Goal: Contribute content

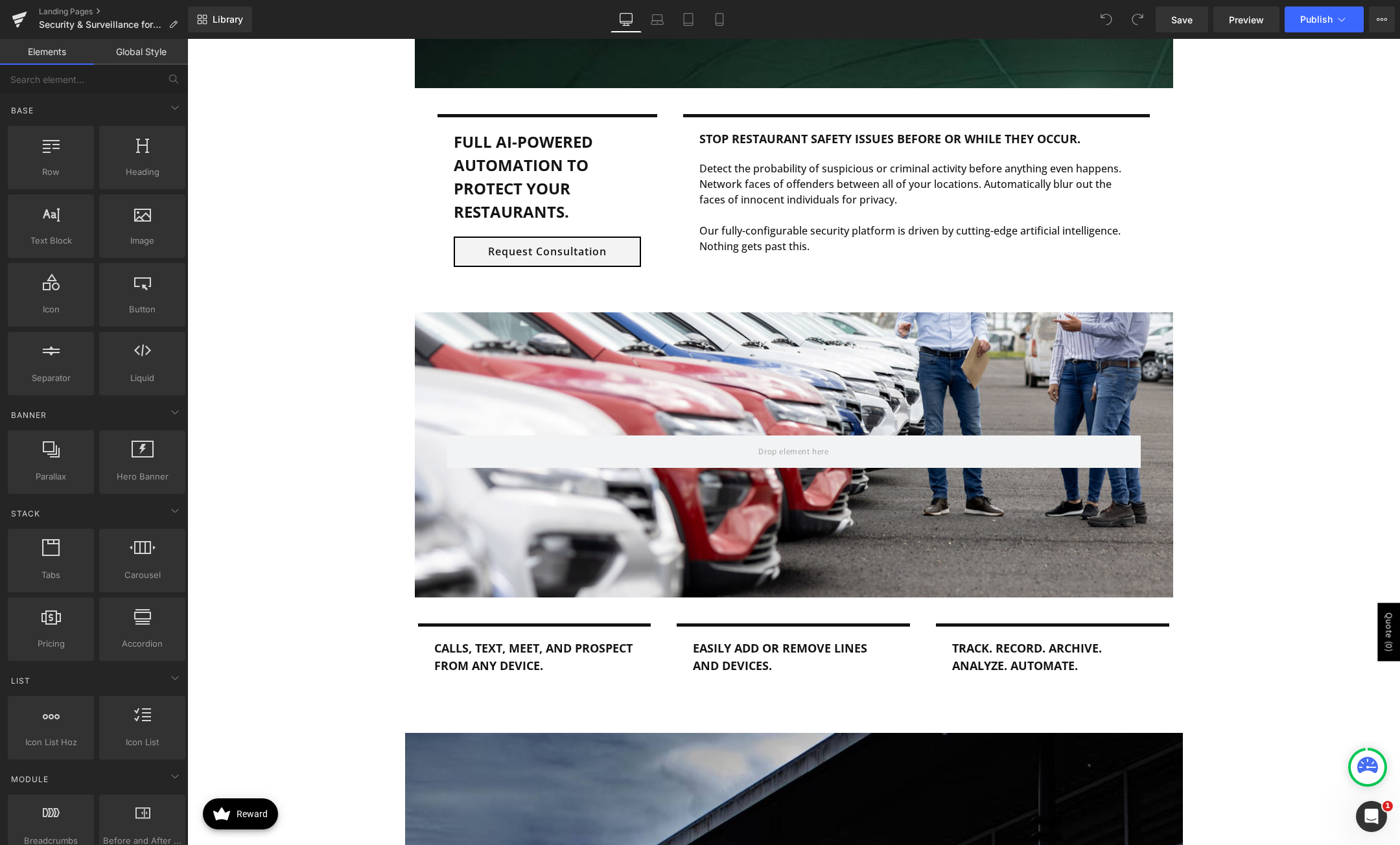
scroll to position [1037, 0]
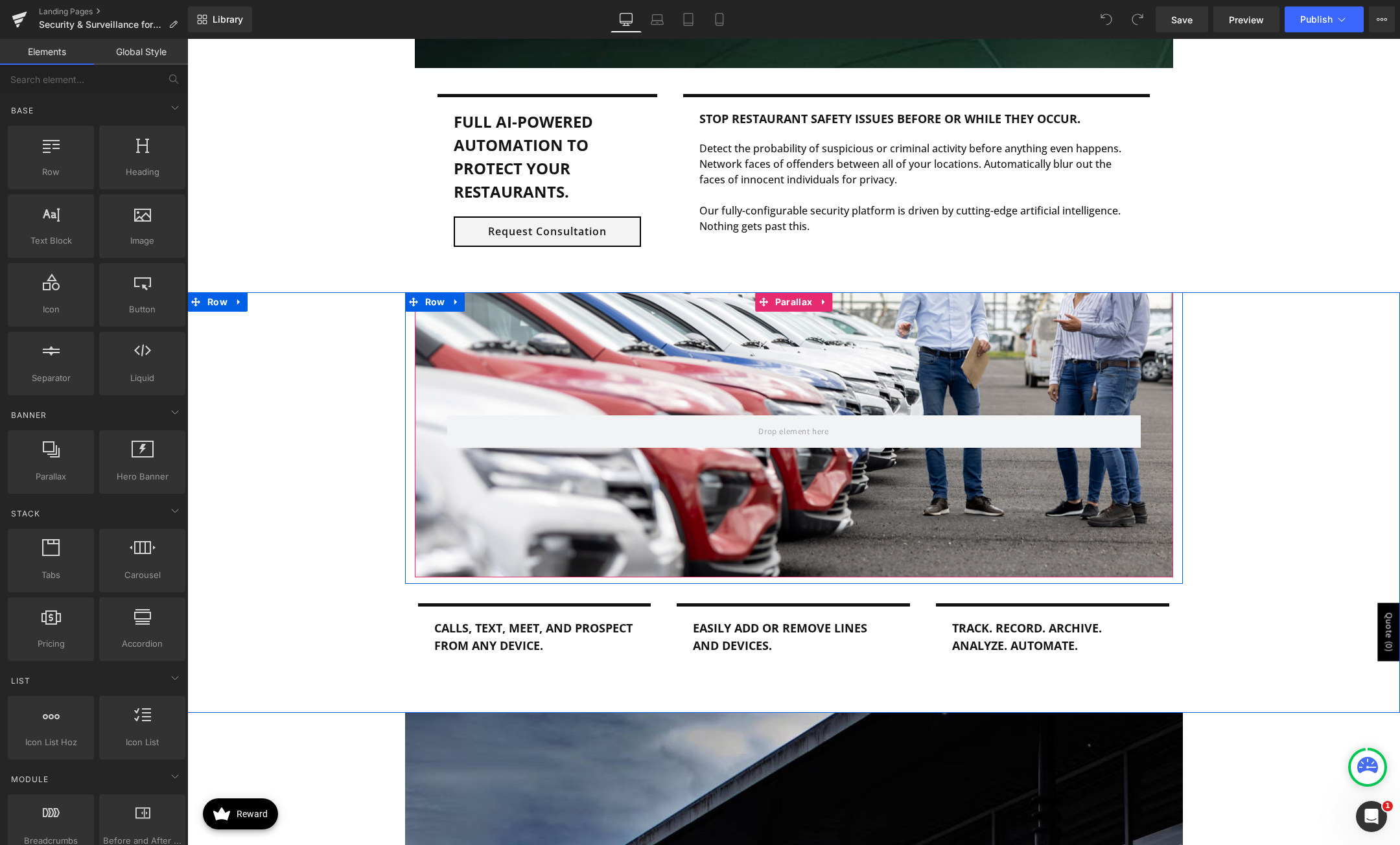
click at [665, 537] on div at bounding box center [793, 441] width 1213 height 755
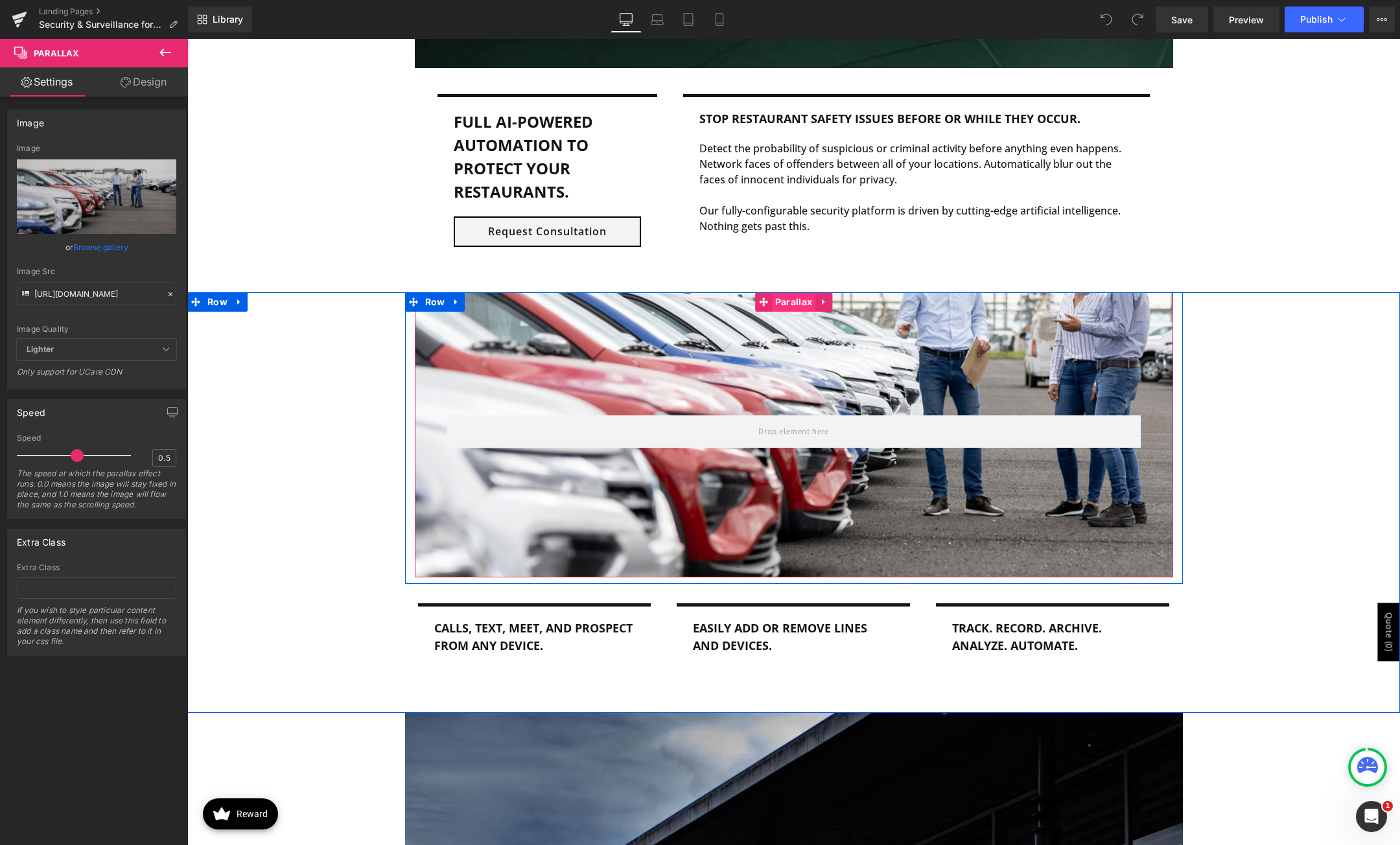
click at [801, 303] on span "Parallax" at bounding box center [794, 301] width 44 height 19
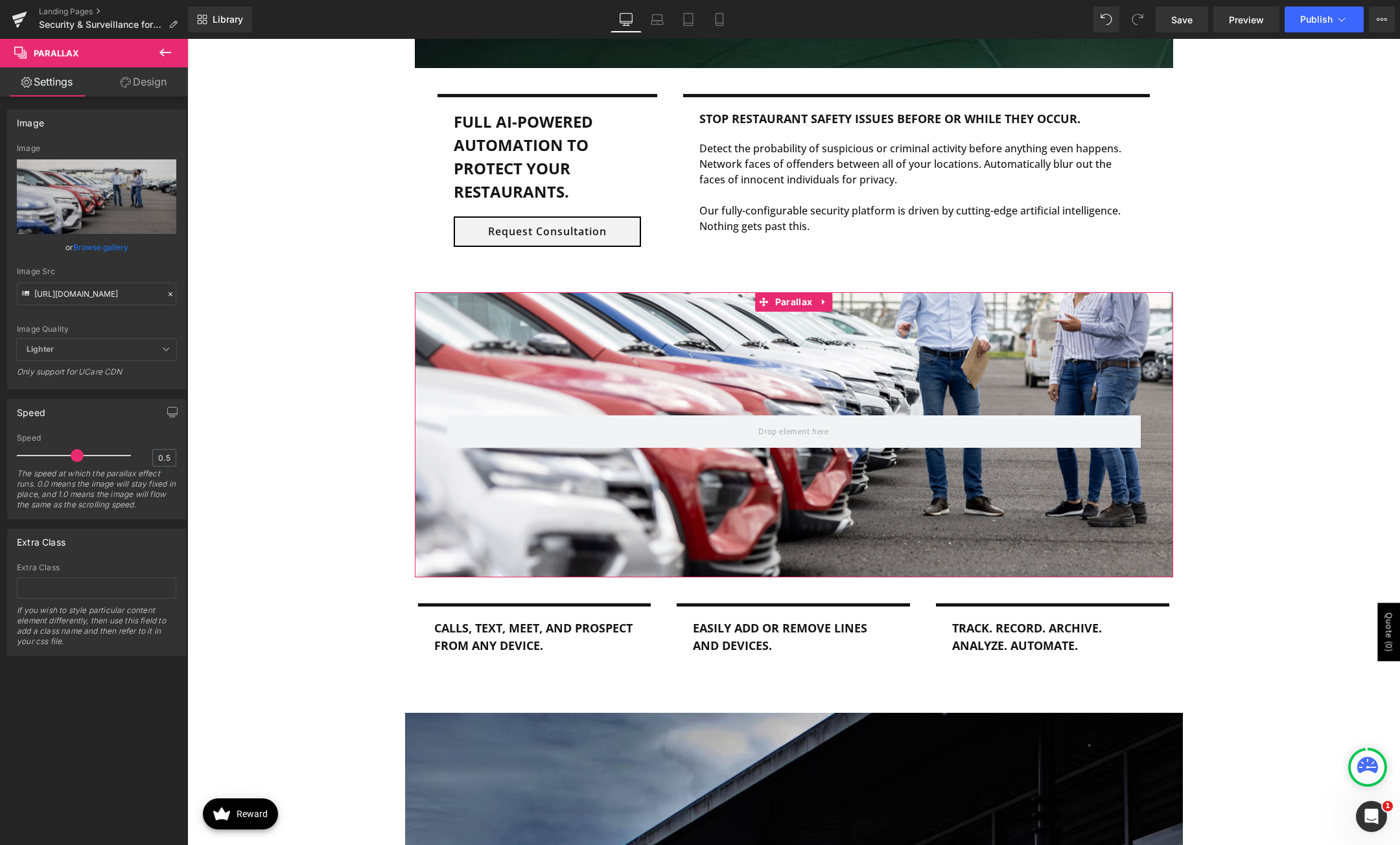
click at [92, 247] on link "Browse gallery" at bounding box center [101, 247] width 55 height 23
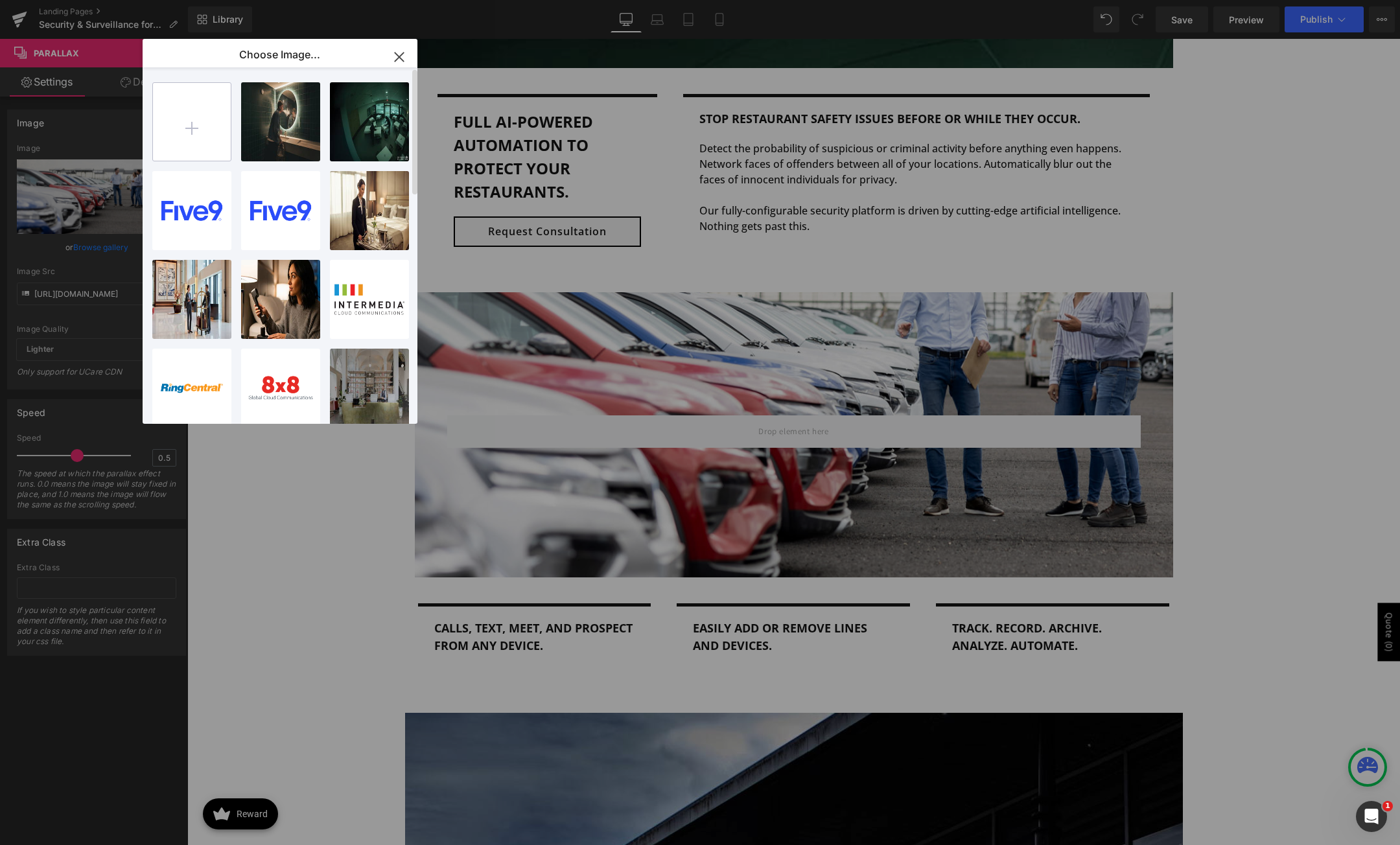
click at [189, 131] on input "file" at bounding box center [191, 121] width 78 height 78
click at [198, 132] on input "file" at bounding box center [191, 121] width 78 height 78
type input "C:\fakepath\restroom-vaping.jpg"
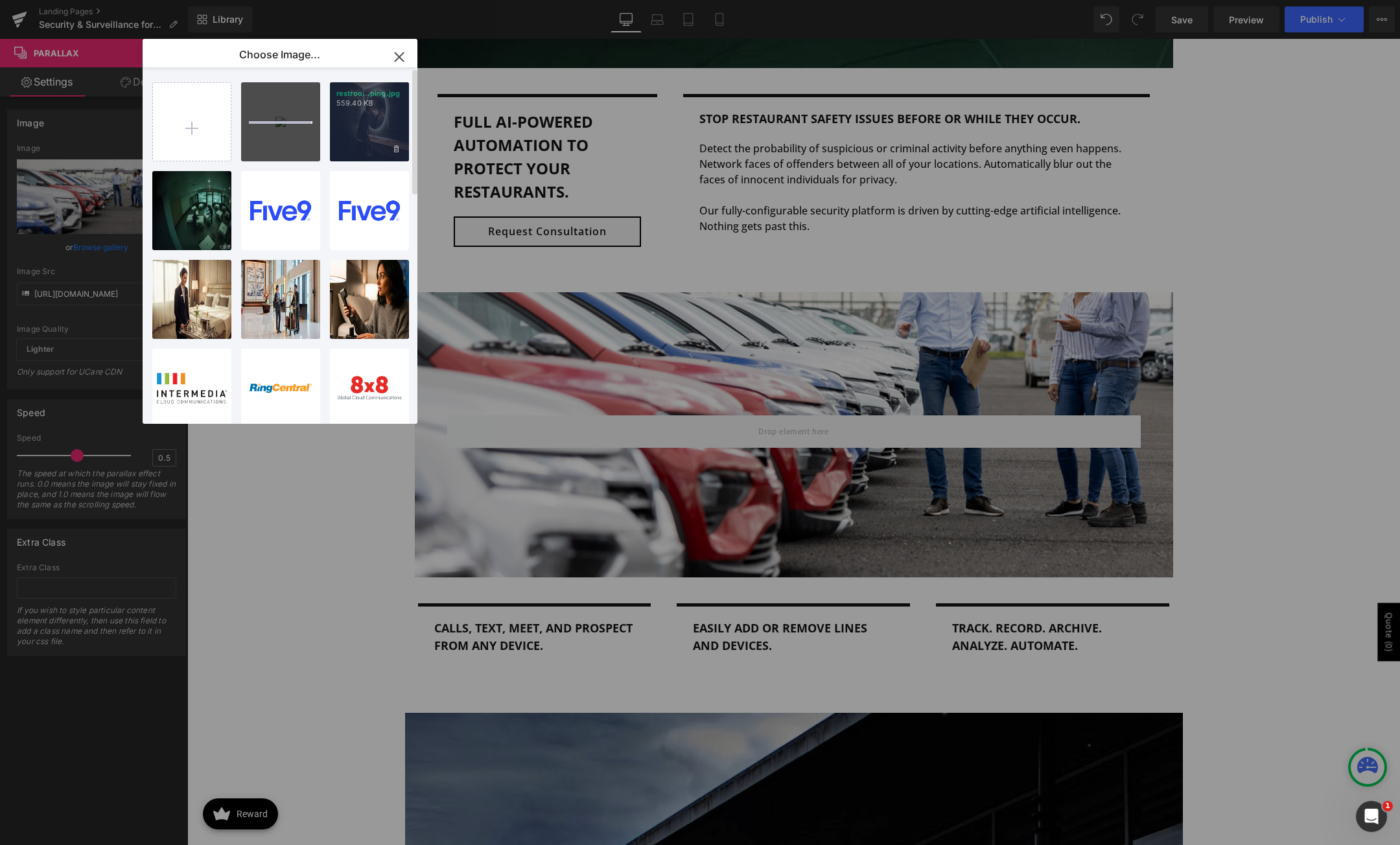
click at [360, 121] on div "restroo...ping.jpg 559.40 KB" at bounding box center [369, 121] width 80 height 79
type input "[URL][DOMAIN_NAME]"
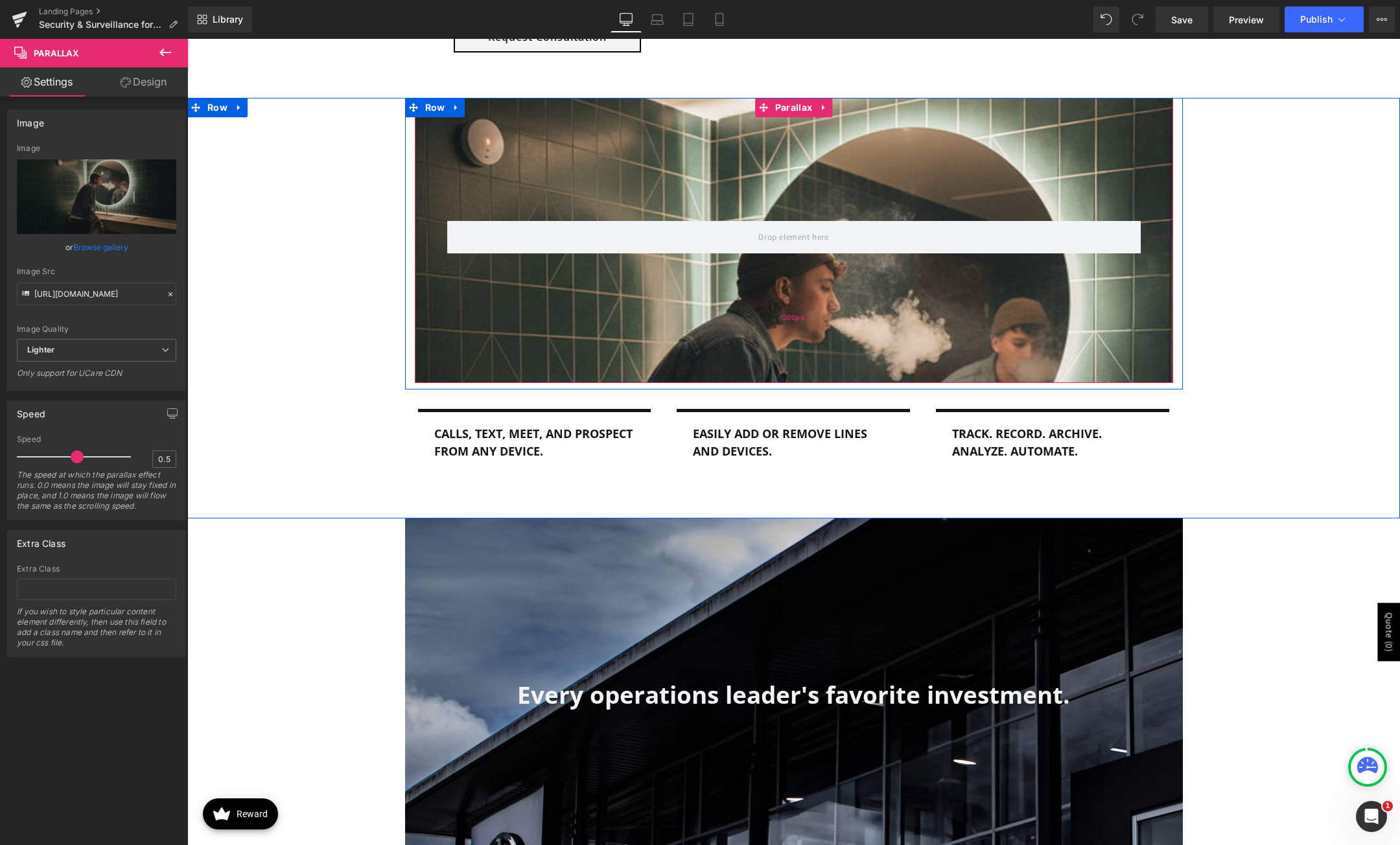
scroll to position [1102, 0]
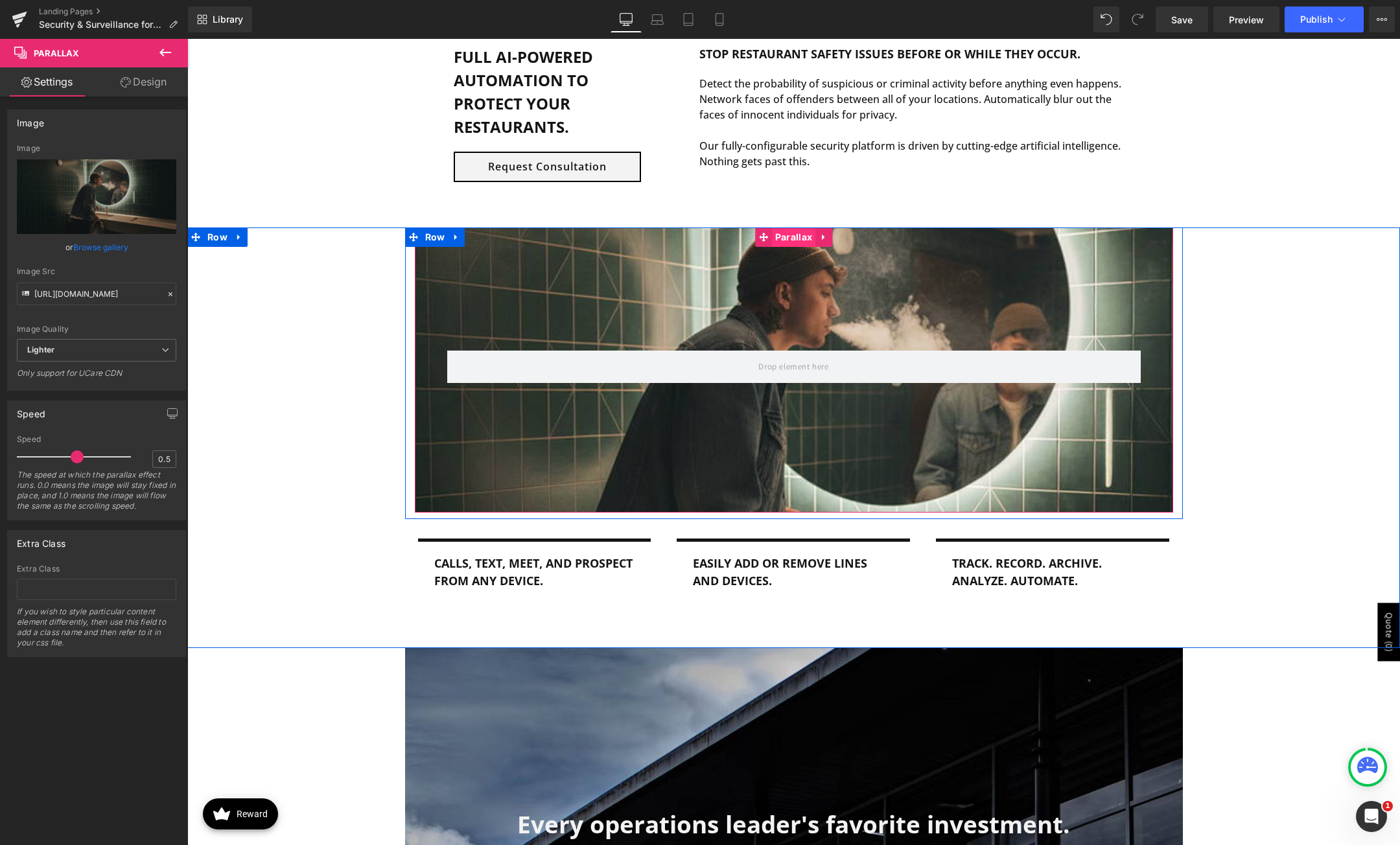
click at [789, 234] on span "Parallax" at bounding box center [794, 237] width 44 height 19
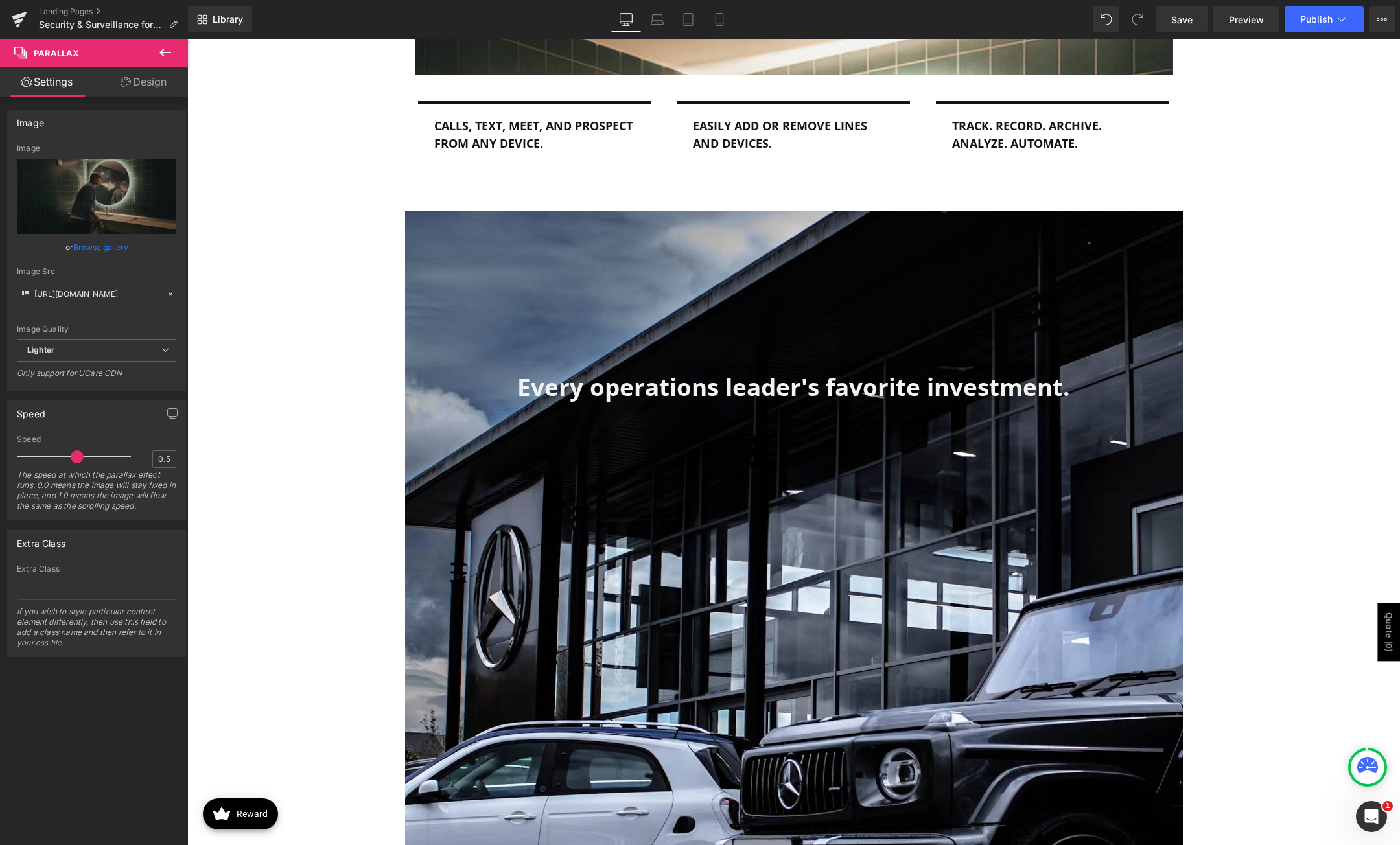
scroll to position [1361, 0]
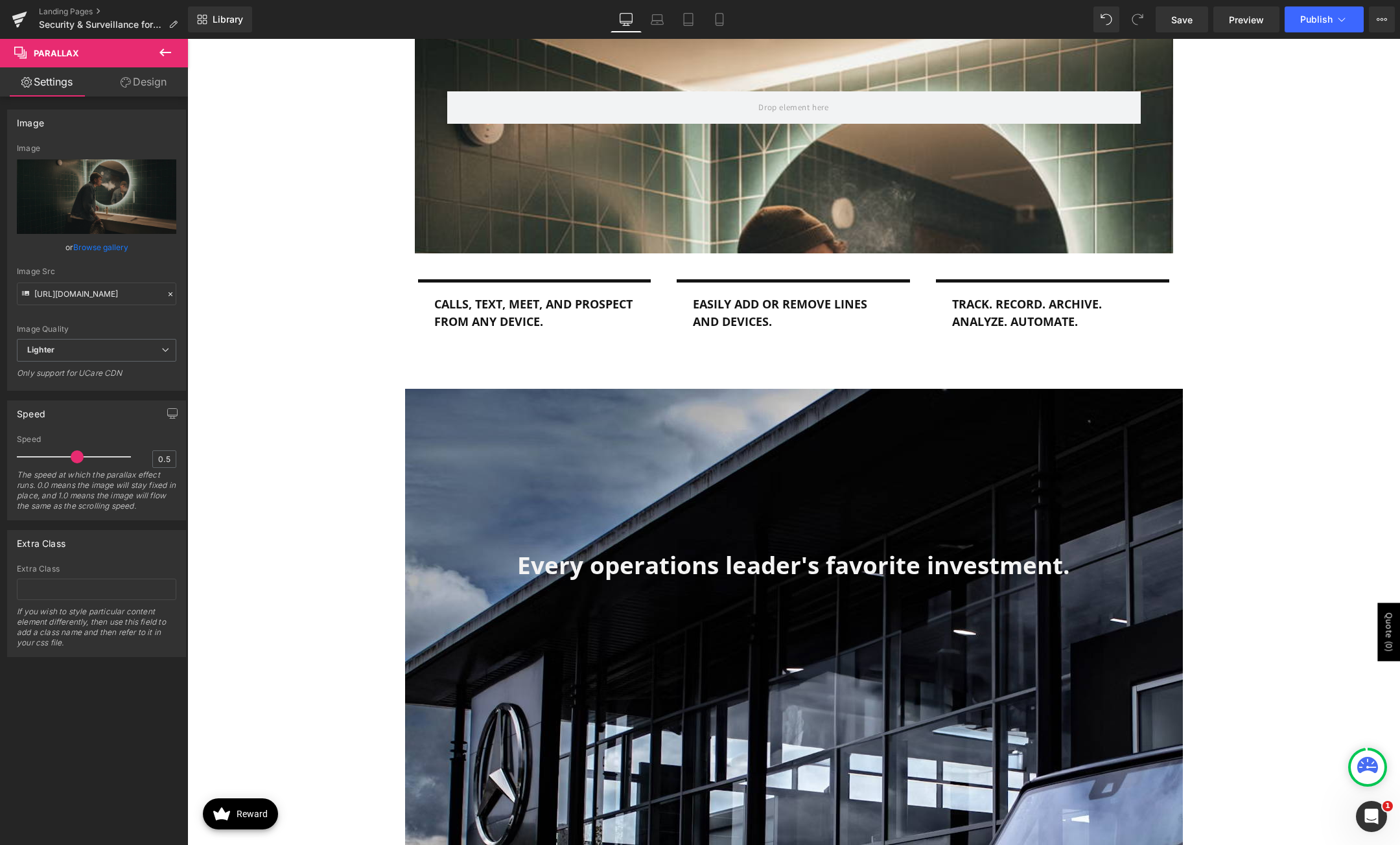
click at [672, 454] on div "Every operations leader's favorite investment. Heading Row" at bounding box center [793, 710] width 778 height 642
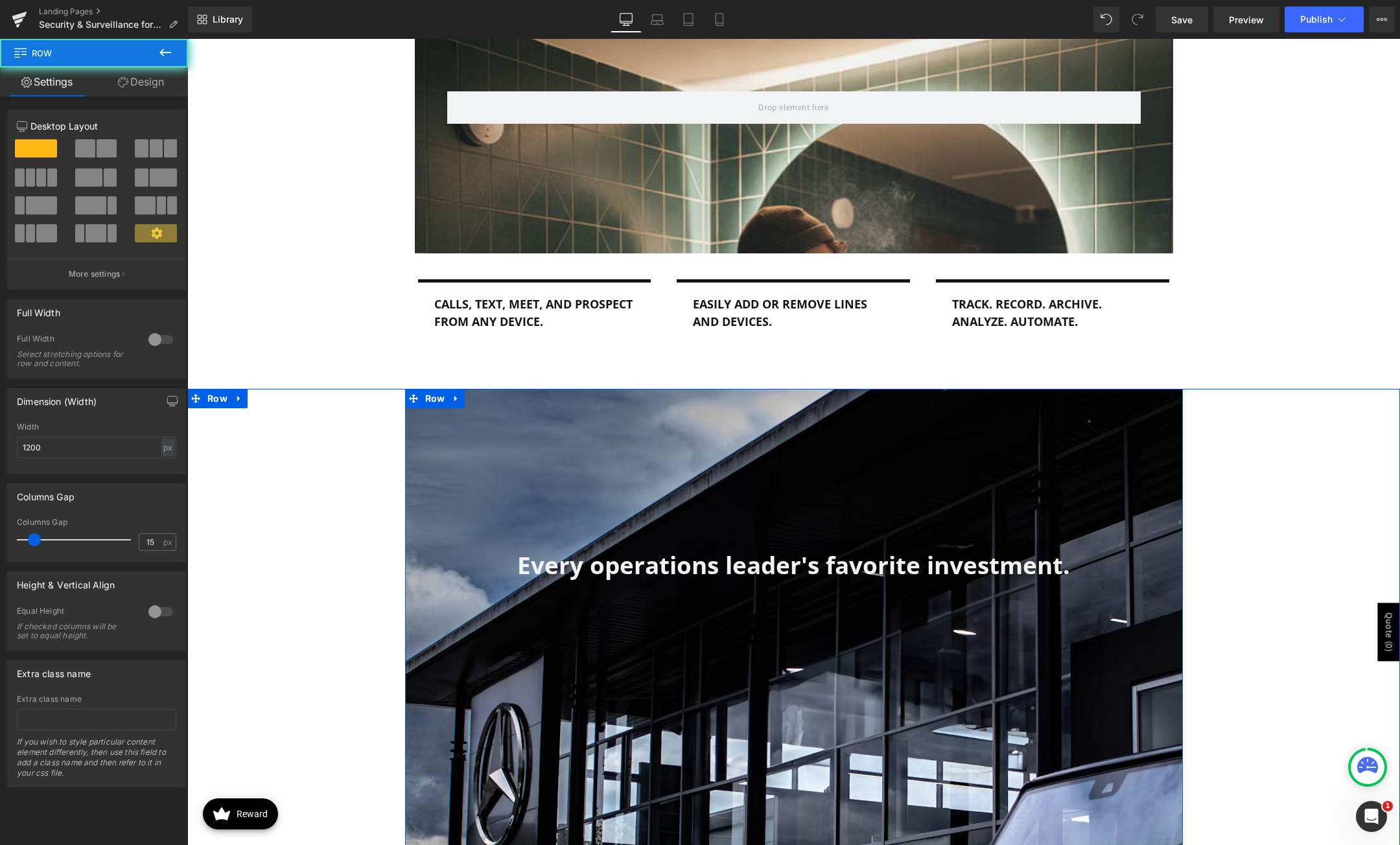
click at [763, 471] on div "Every operations leader's favorite investment. Heading Row" at bounding box center [793, 710] width 778 height 642
click at [713, 672] on div "Every operations leader's favorite investment. Heading Row" at bounding box center [793, 710] width 778 height 642
click at [434, 401] on span "Row" at bounding box center [435, 398] width 27 height 19
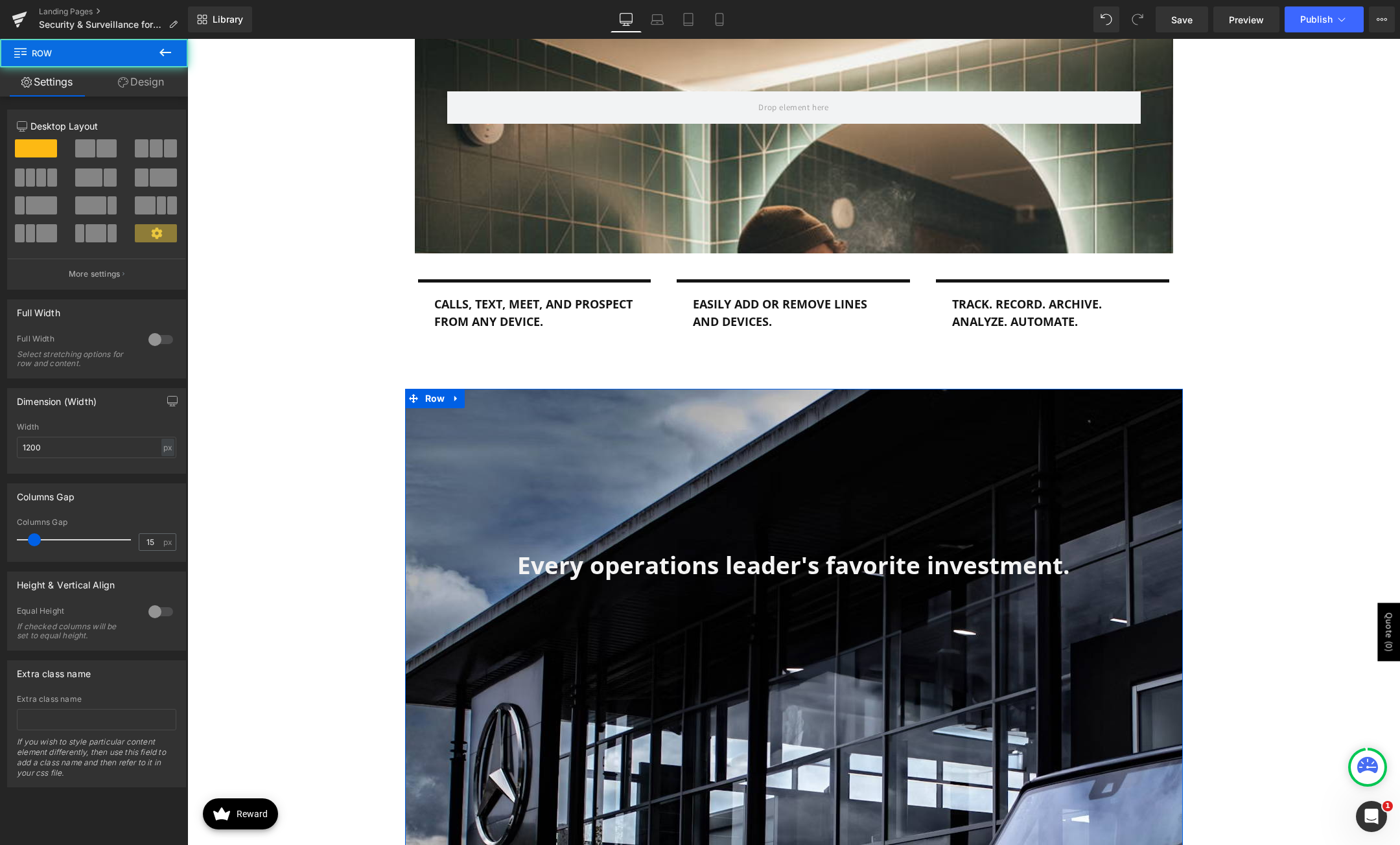
click at [140, 81] on link "Design" at bounding box center [141, 82] width 94 height 29
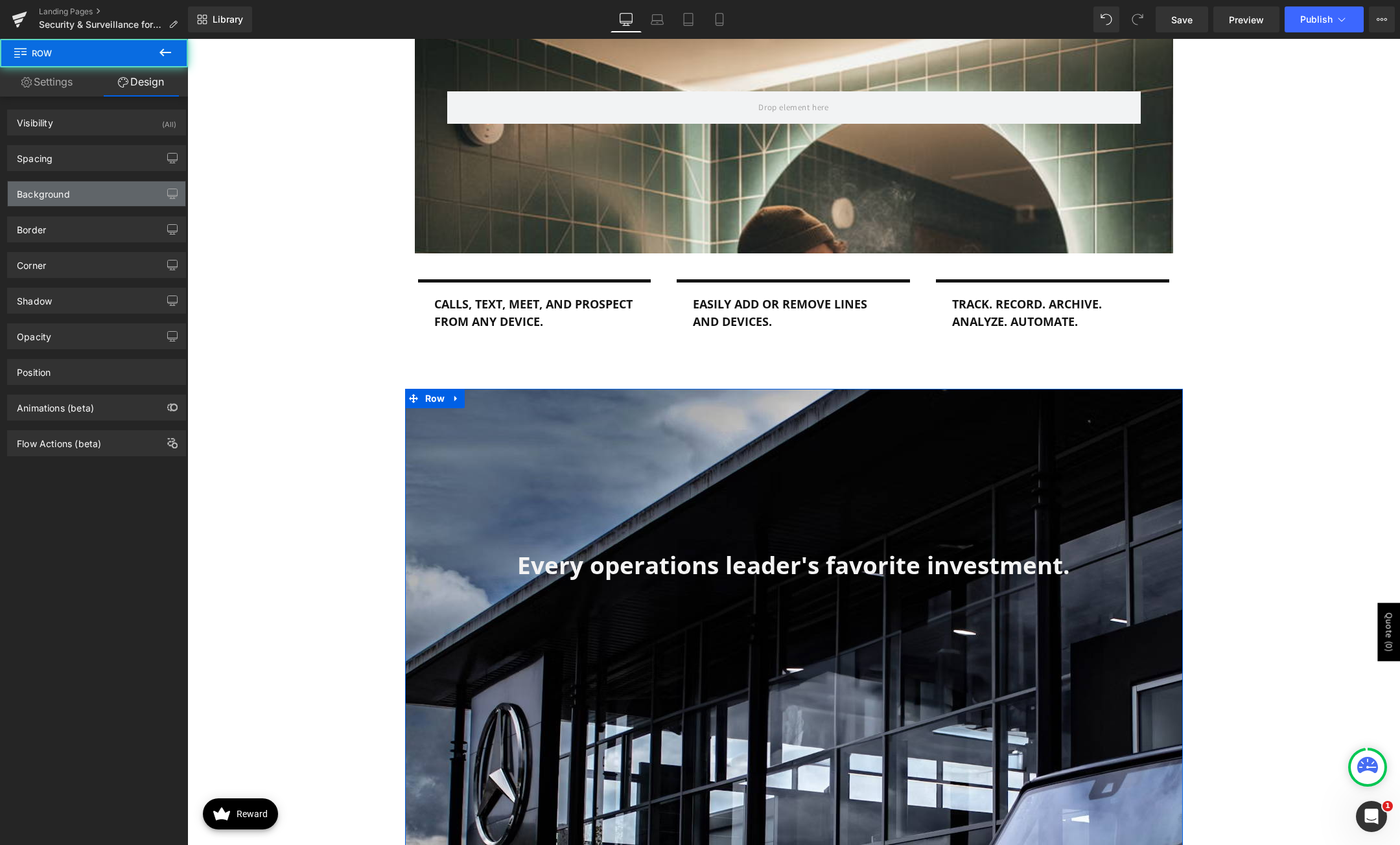
click at [76, 202] on div "Background" at bounding box center [97, 194] width 177 height 25
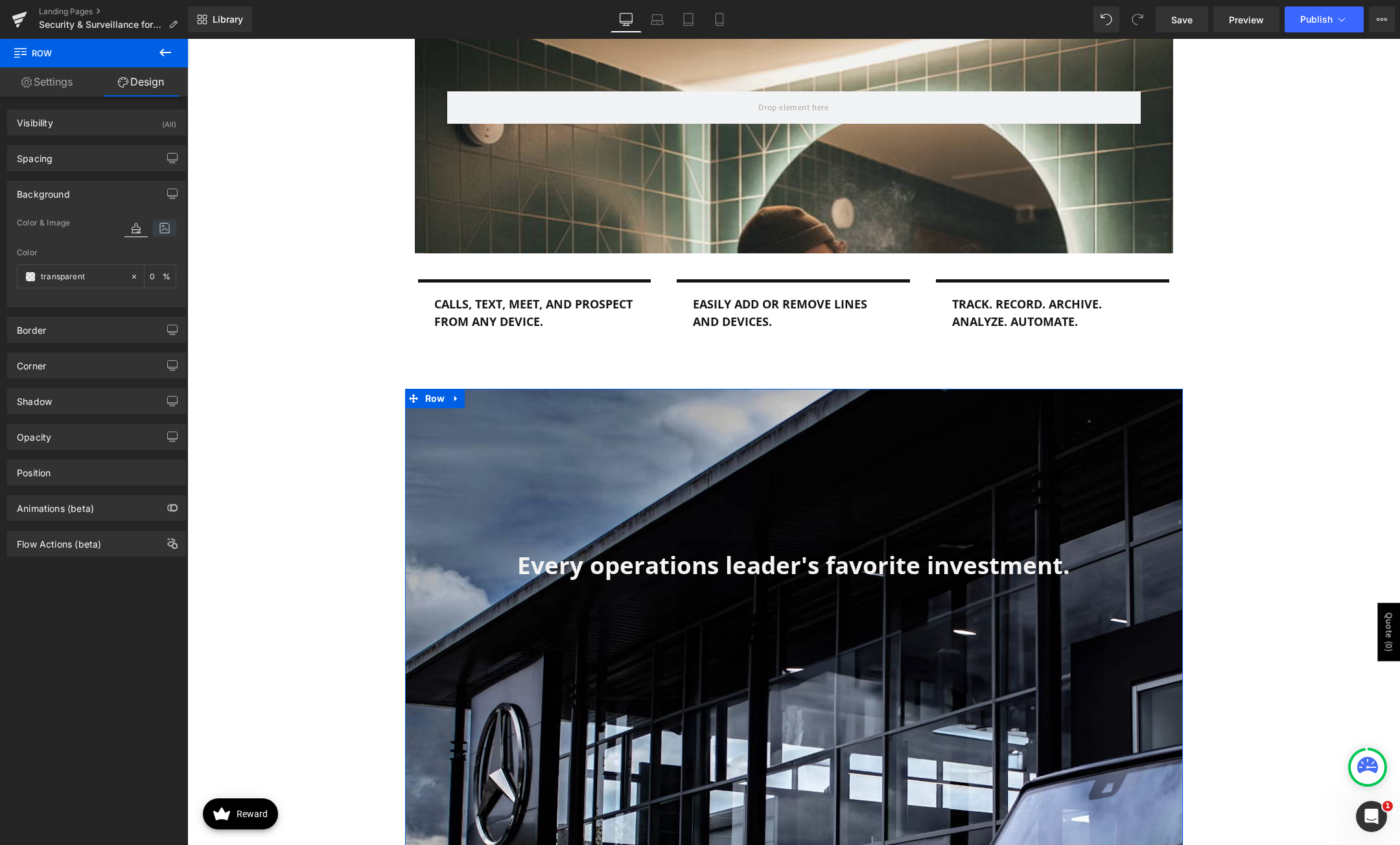
click at [153, 233] on icon at bounding box center [164, 227] width 24 height 16
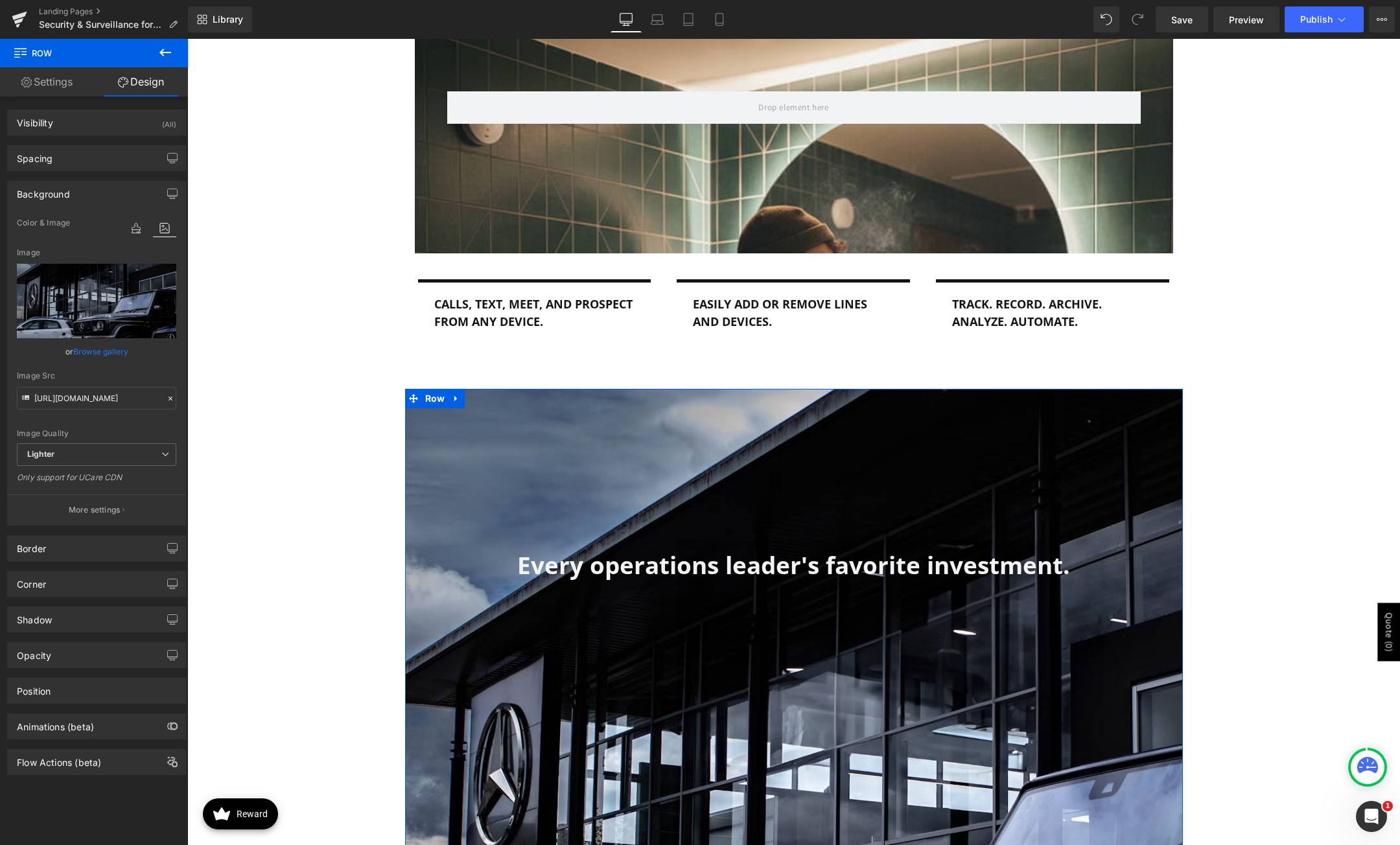
click at [106, 355] on link "Browse gallery" at bounding box center [101, 351] width 55 height 23
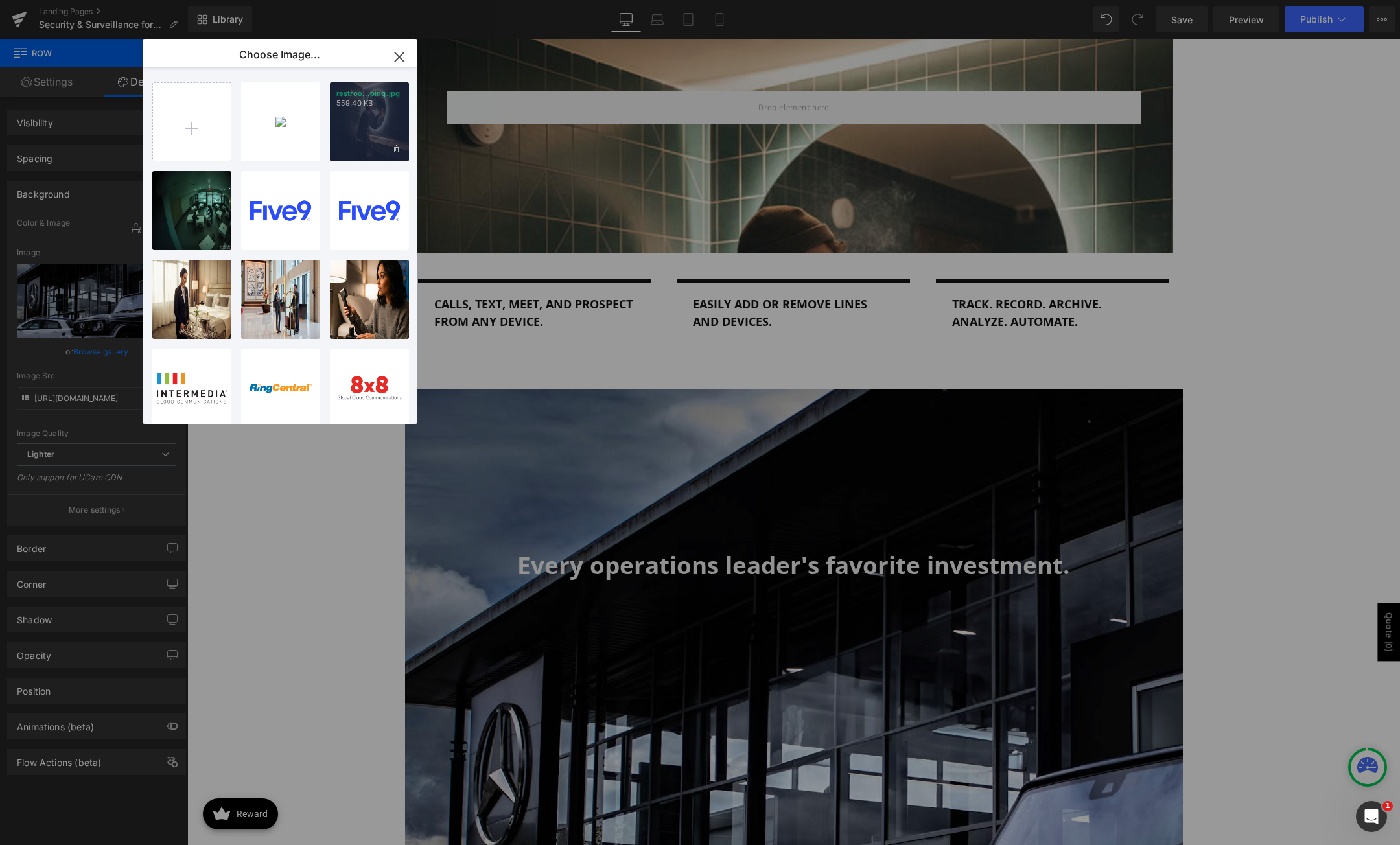
click at [365, 128] on div "restroo...ping.jpg 559.40 KB" at bounding box center [369, 121] width 80 height 79
type input "[URL][DOMAIN_NAME]"
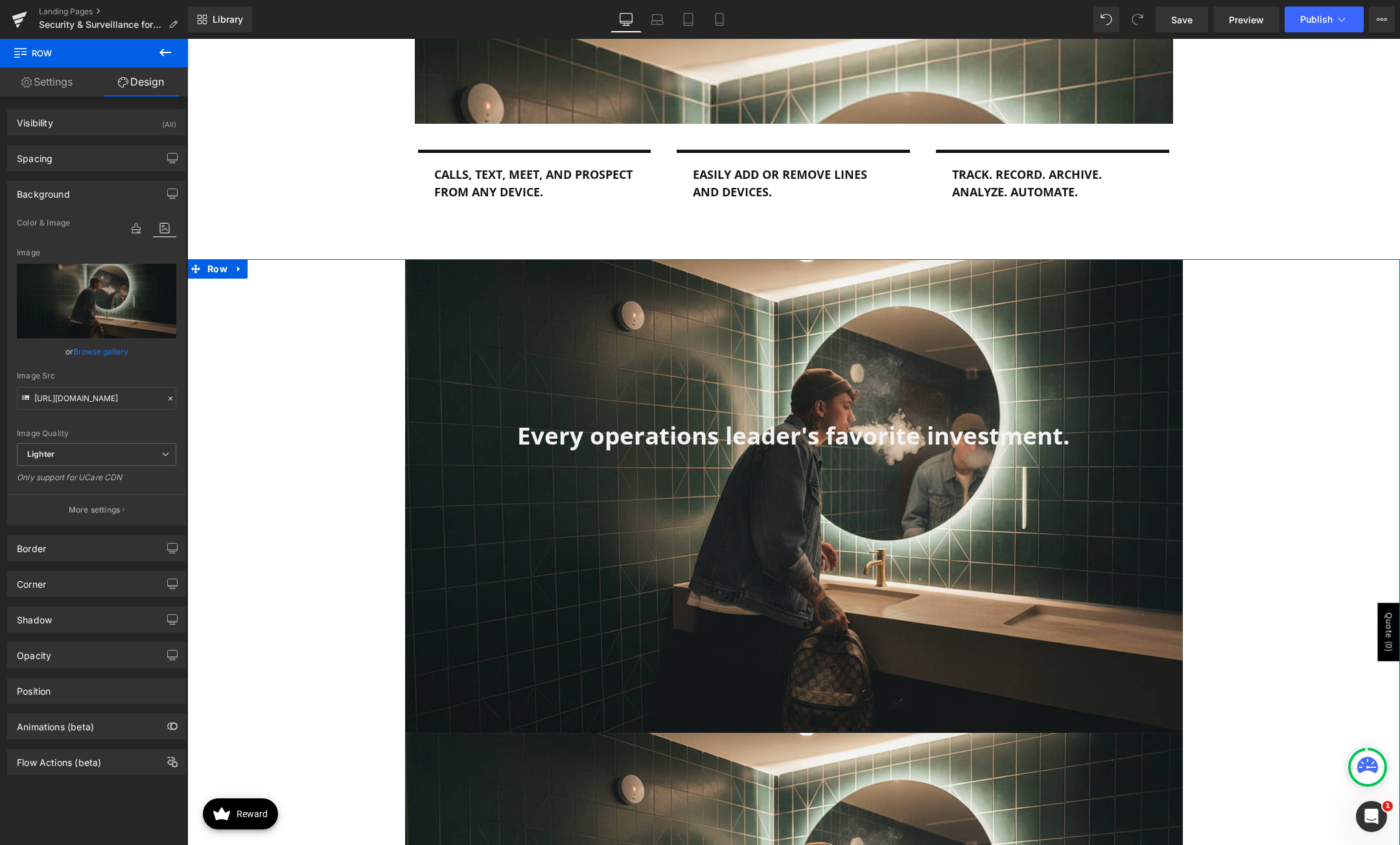
scroll to position [1620, 0]
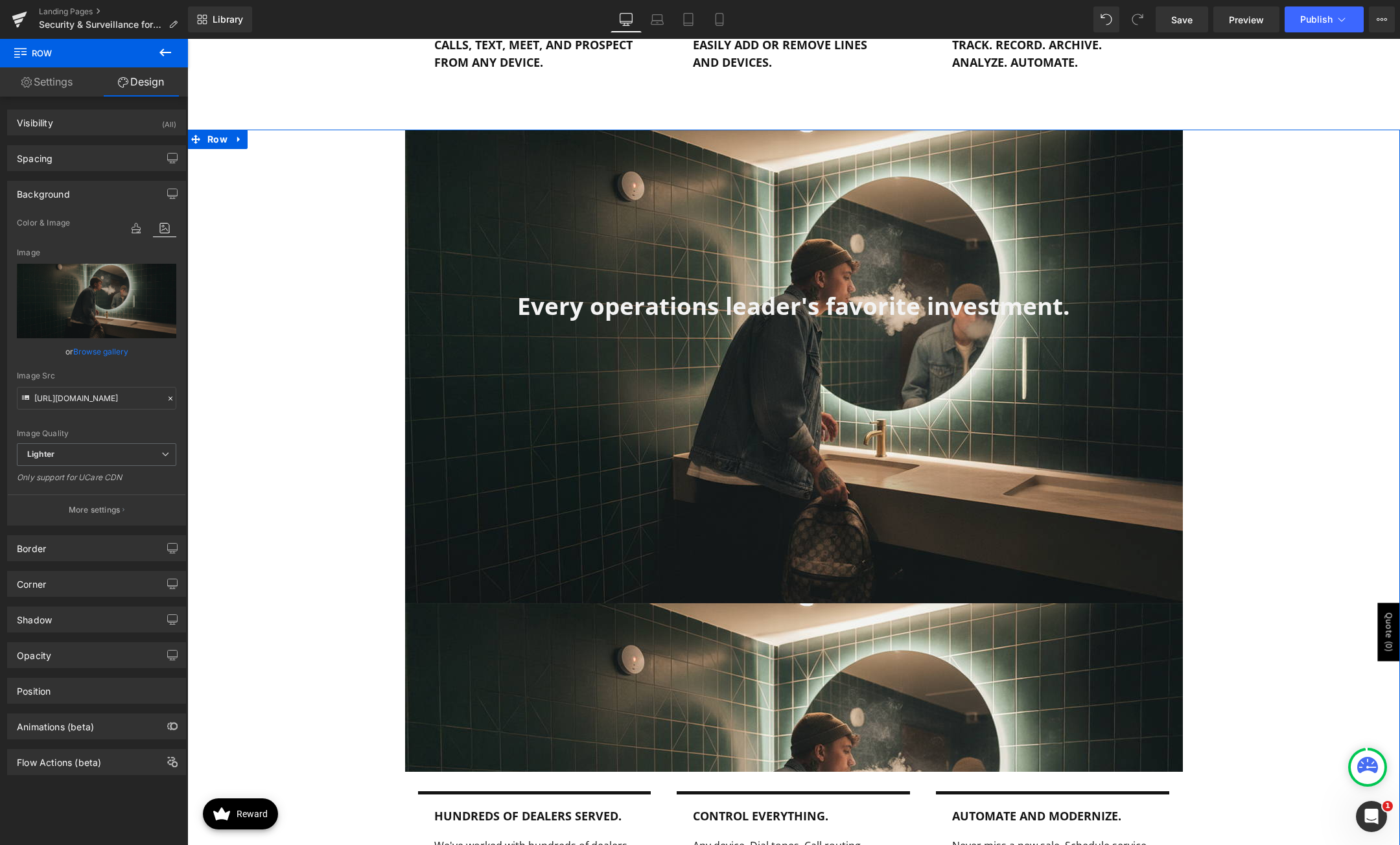
click at [558, 546] on div "Every operations leader's favorite investment. Heading Row" at bounding box center [793, 450] width 778 height 642
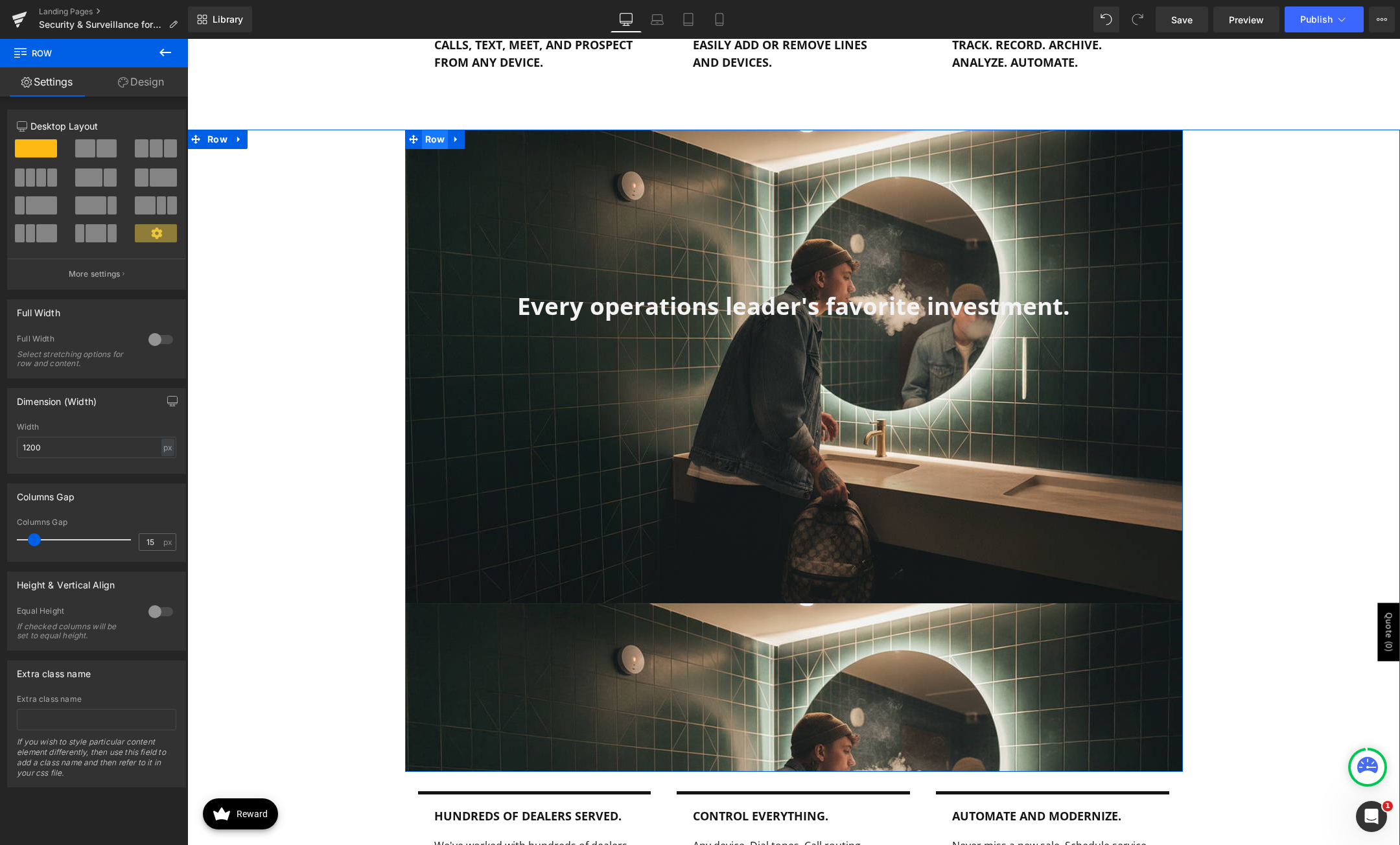
click at [433, 137] on span "Row" at bounding box center [435, 139] width 27 height 19
click at [139, 95] on link "Design" at bounding box center [141, 82] width 94 height 29
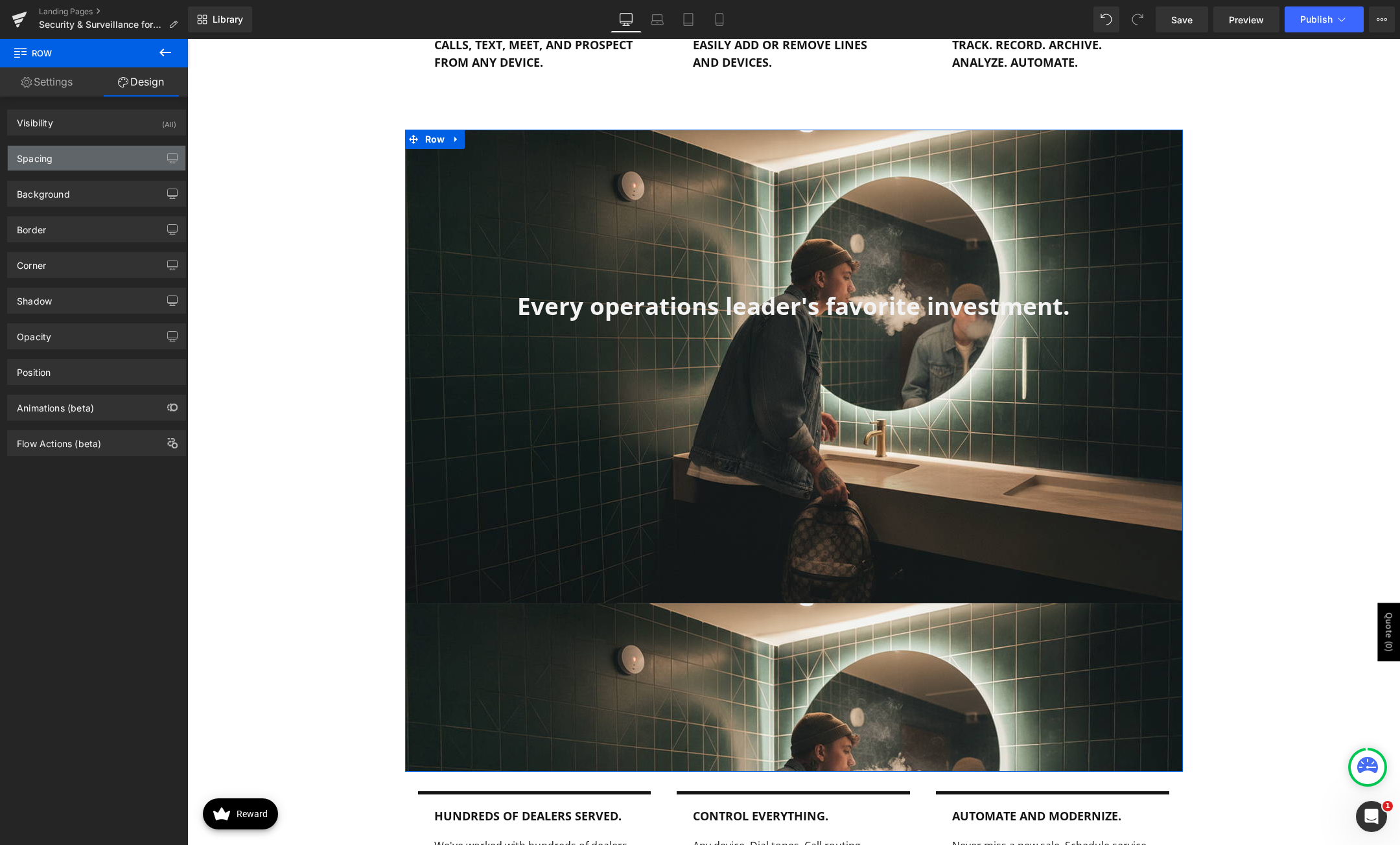
type input "0"
type input "250"
type input "0"
type input "697"
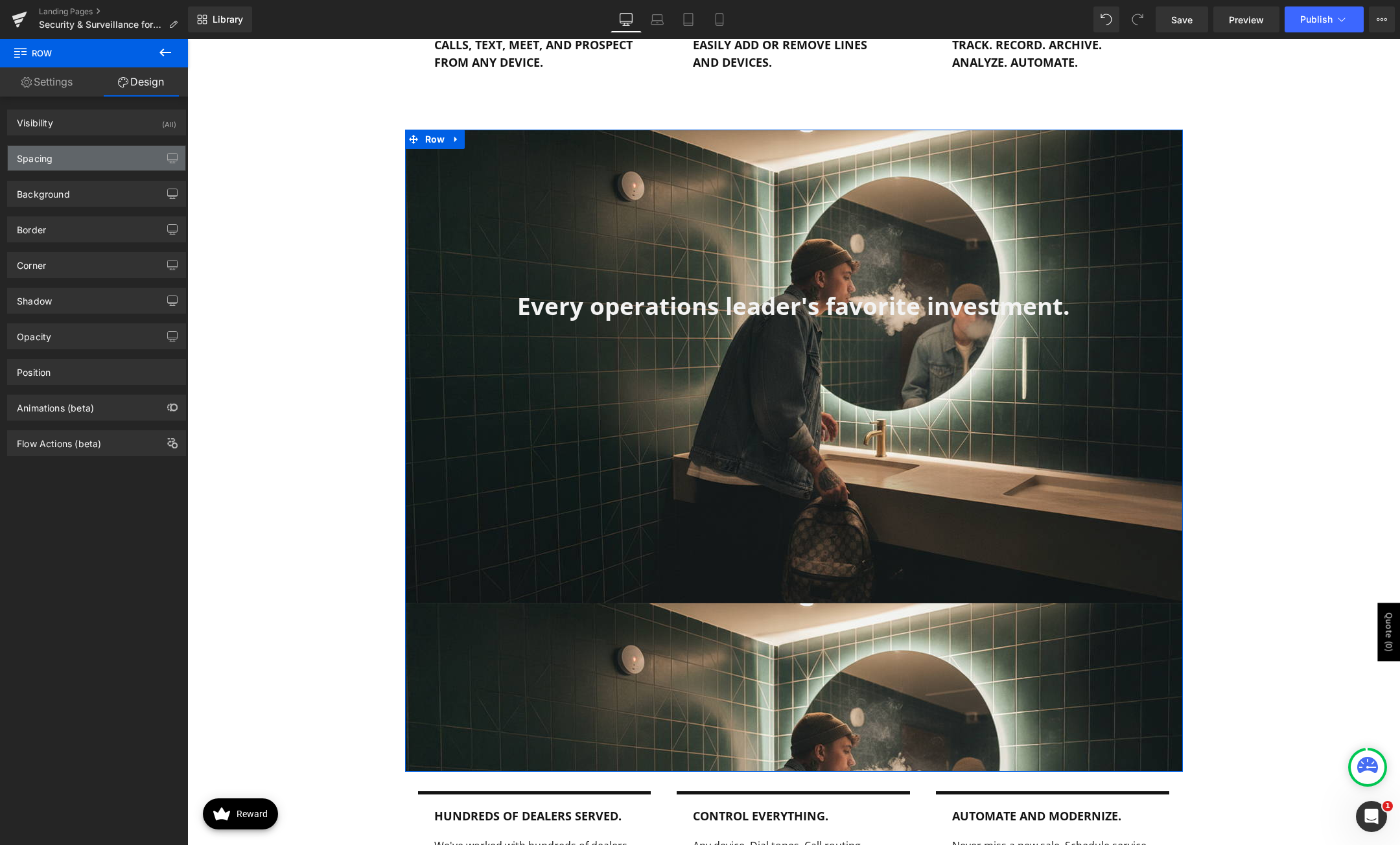
type input "0"
click at [100, 155] on div "Spacing" at bounding box center [97, 158] width 177 height 25
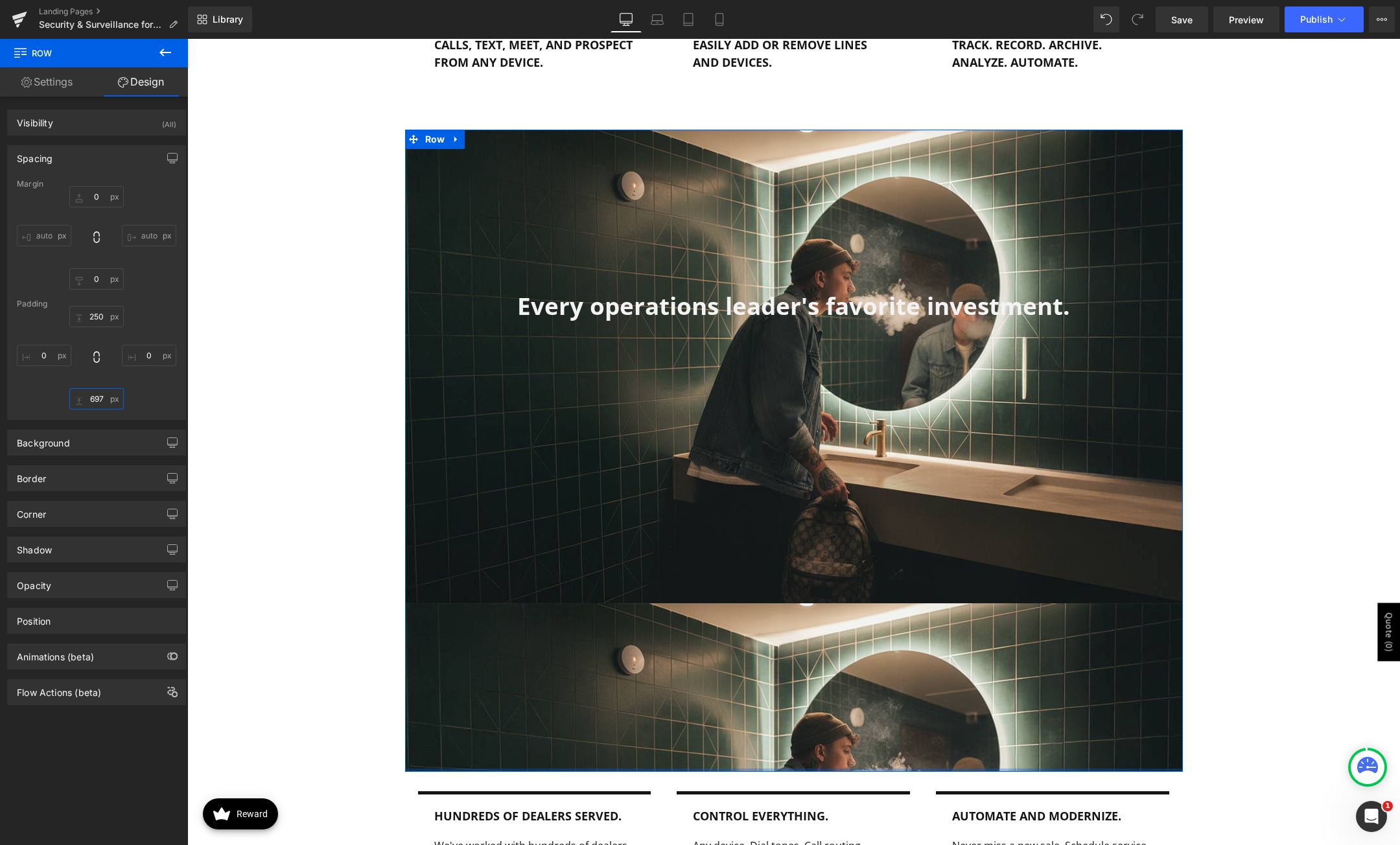
click at [99, 398] on input "697" at bounding box center [97, 398] width 55 height 21
type input "400"
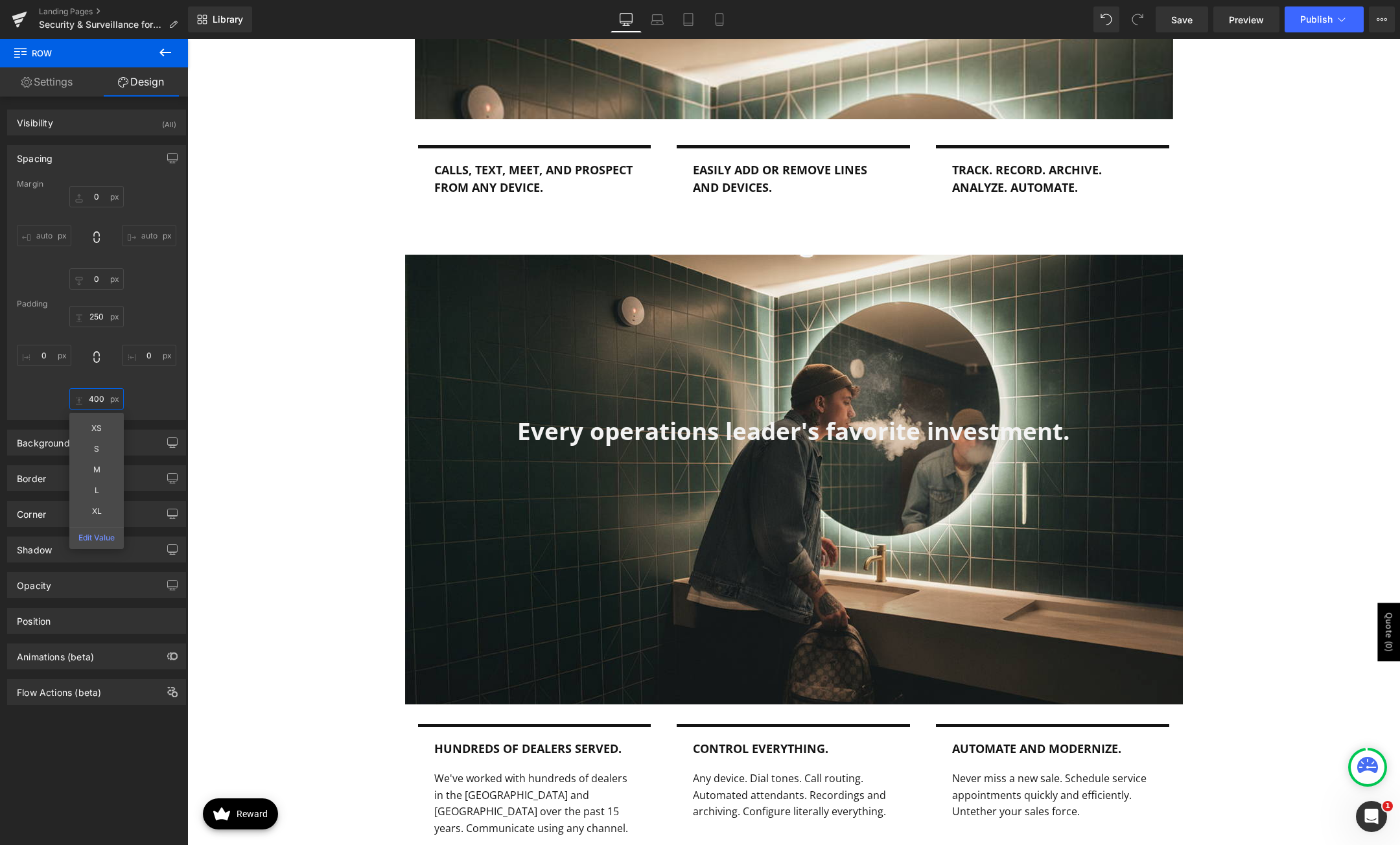
scroll to position [1490, 0]
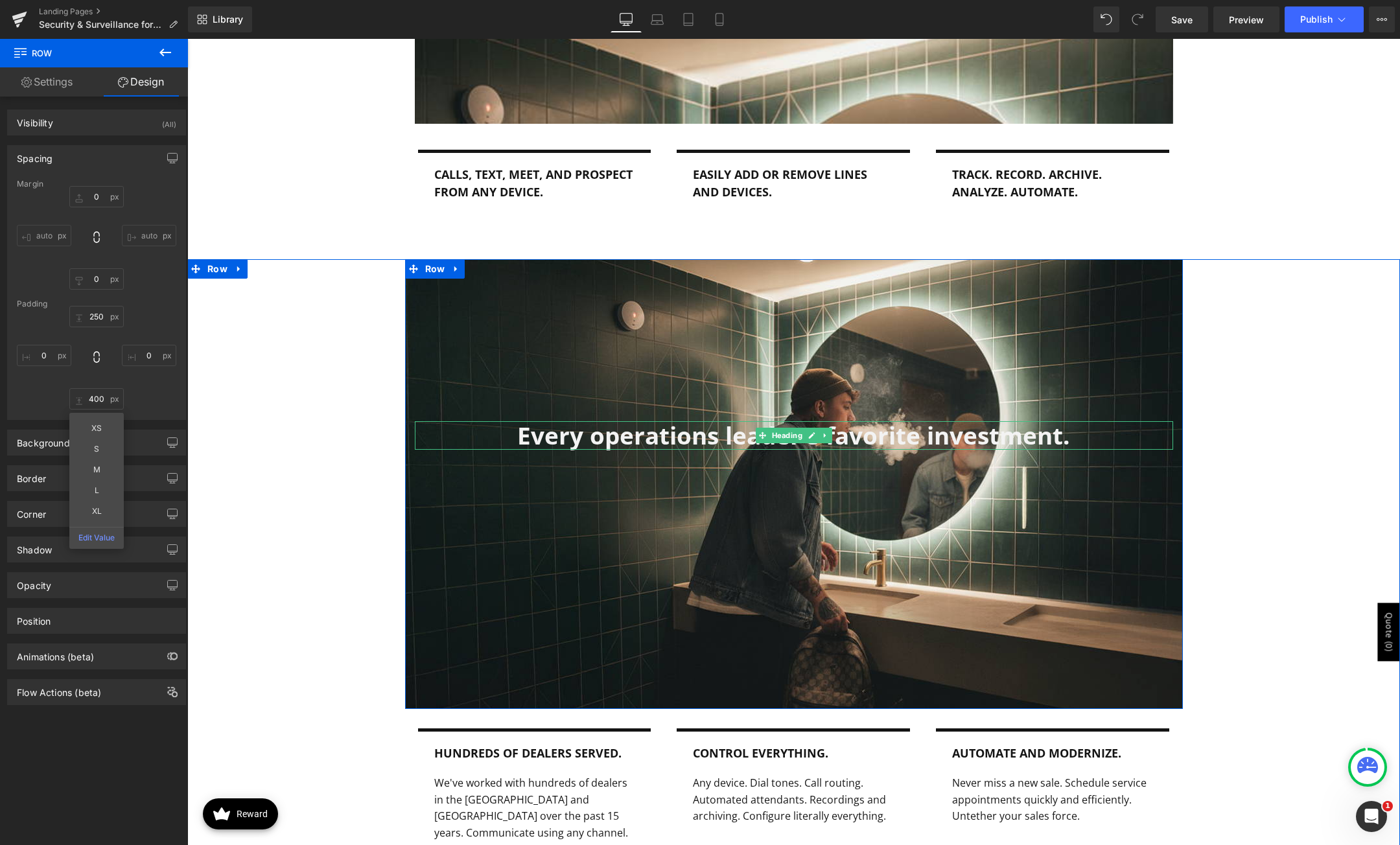
click at [654, 445] on h1 "Every operations leader's favorite investment." at bounding box center [794, 435] width 758 height 28
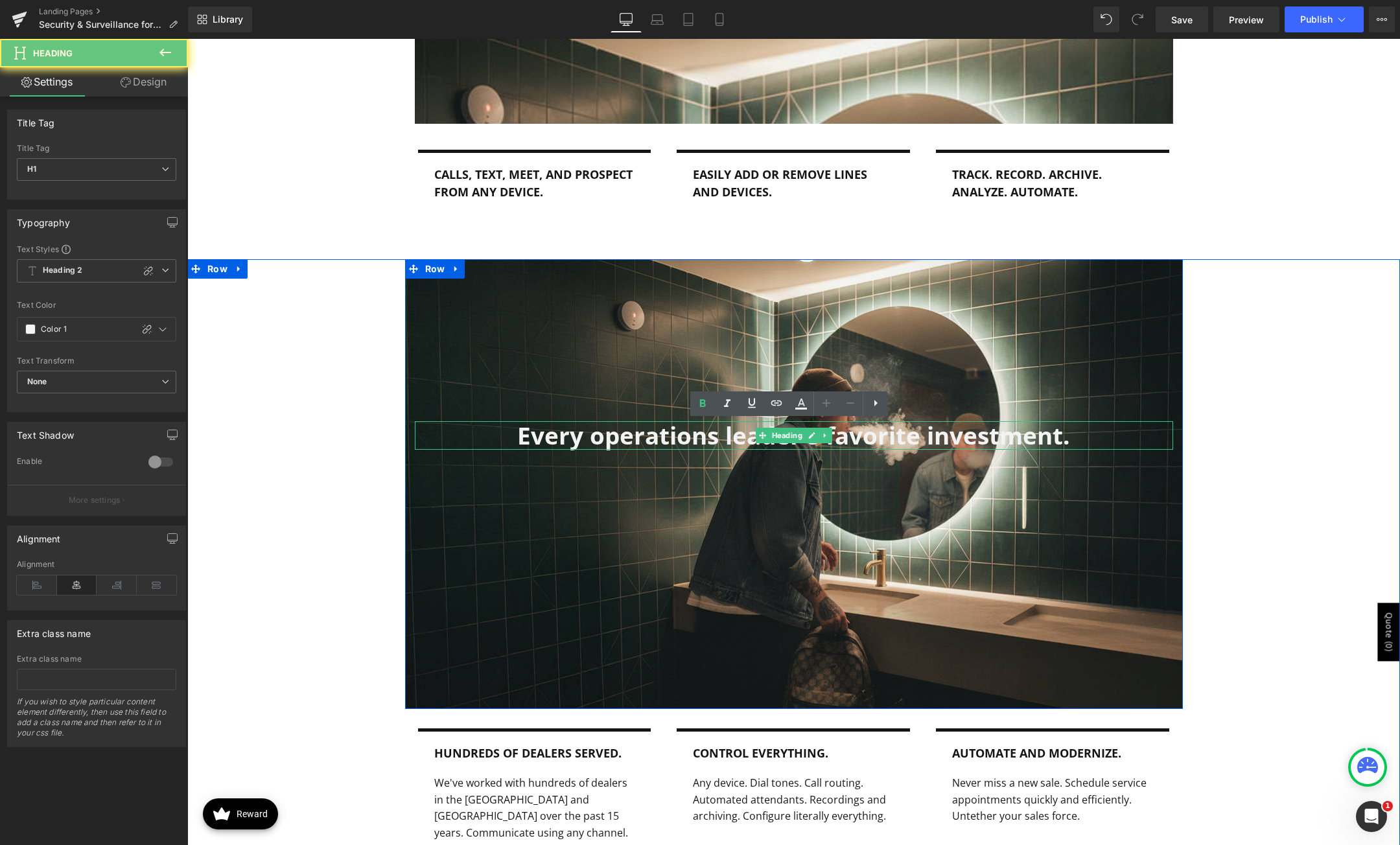
click at [664, 440] on h1 "Every operations leader's favorite investment." at bounding box center [794, 435] width 758 height 28
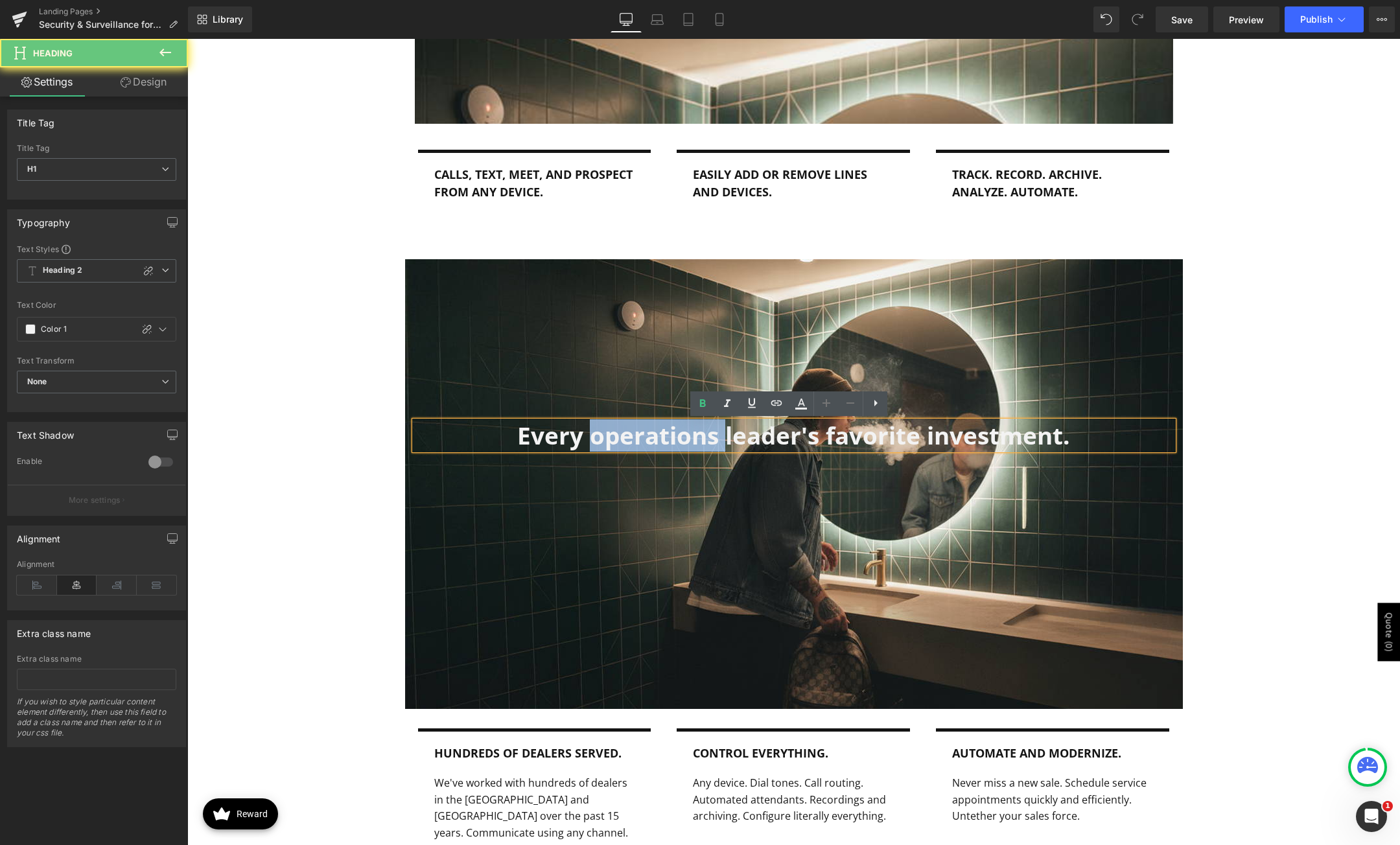
click at [664, 440] on h1 "Every operations leader's favorite investment." at bounding box center [794, 435] width 758 height 28
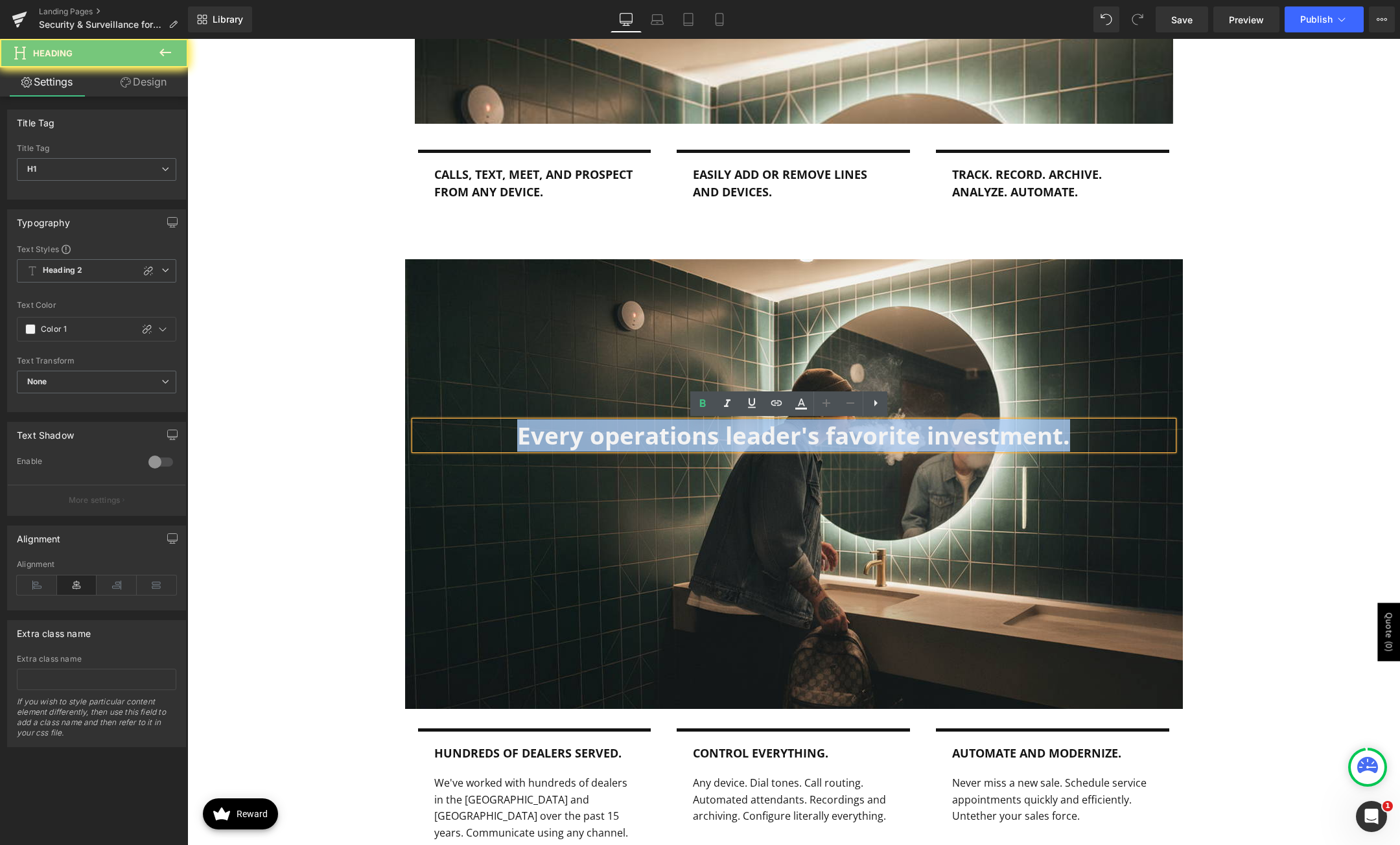
click at [664, 440] on h1 "Every operations leader's favorite investment." at bounding box center [794, 435] width 758 height 28
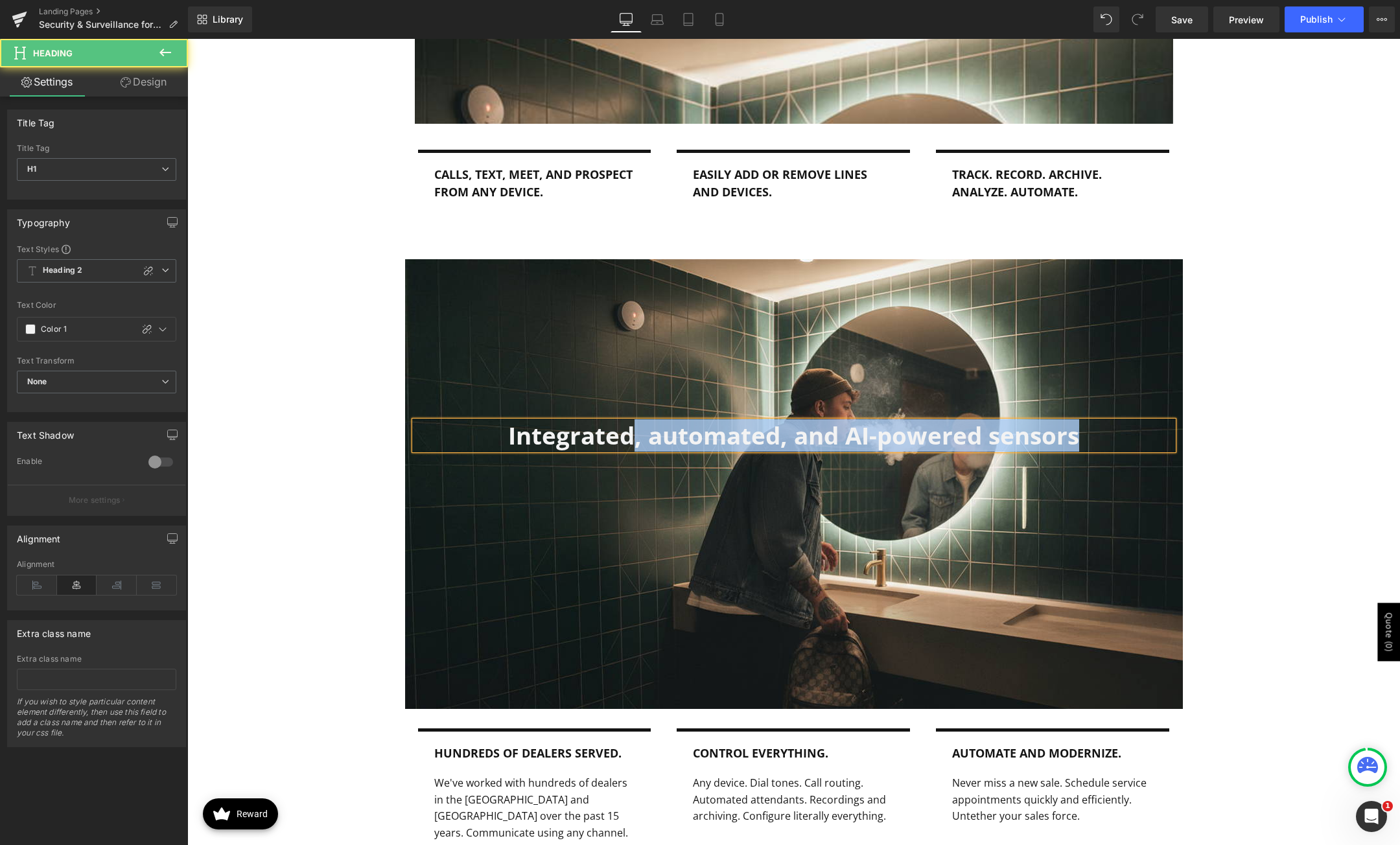
drag, startPoint x: 631, startPoint y: 445, endPoint x: 1120, endPoint y: 470, distance: 489.6
click at [1120, 470] on div "Integrated, automated, and AI-powered sensors Heading Row 400px" at bounding box center [793, 484] width 778 height 449
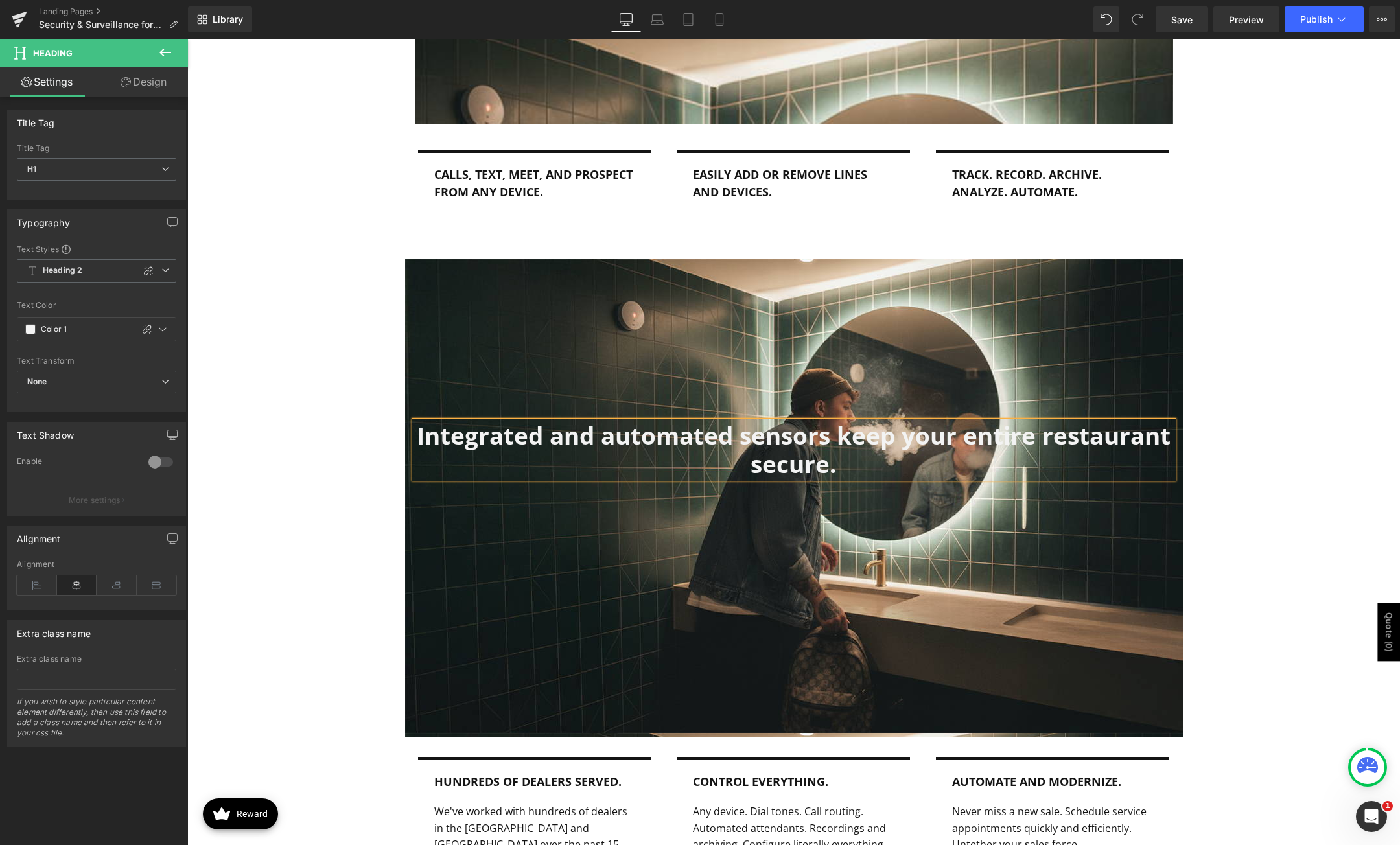
click at [467, 285] on div "Integrated and automated sensors keep your entire restaurant secure. Heading Ro…" at bounding box center [793, 498] width 778 height 478
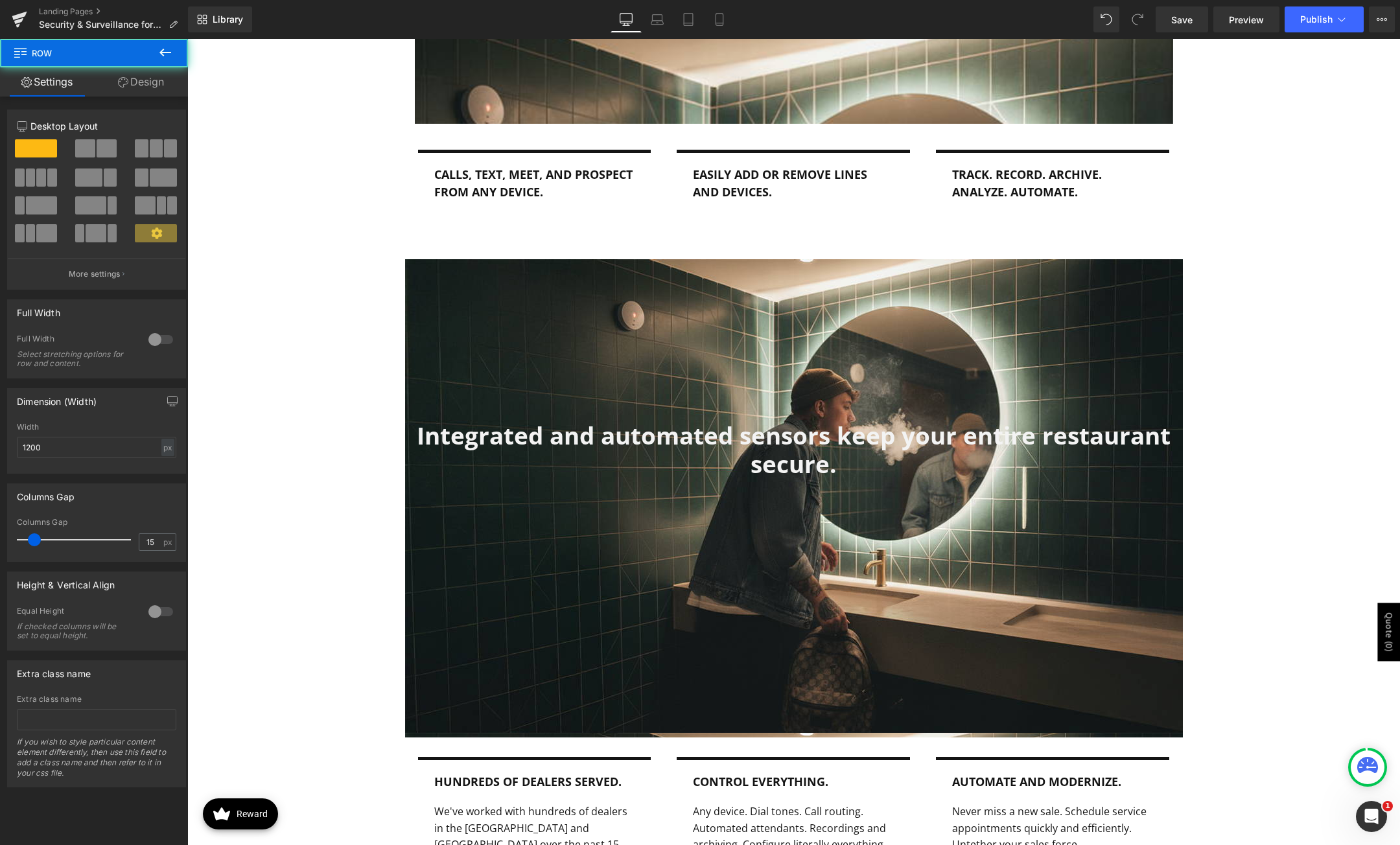
click at [482, 331] on div "Integrated and automated sensors keep your entire restaurant secure. Heading Ro…" at bounding box center [793, 498] width 778 height 478
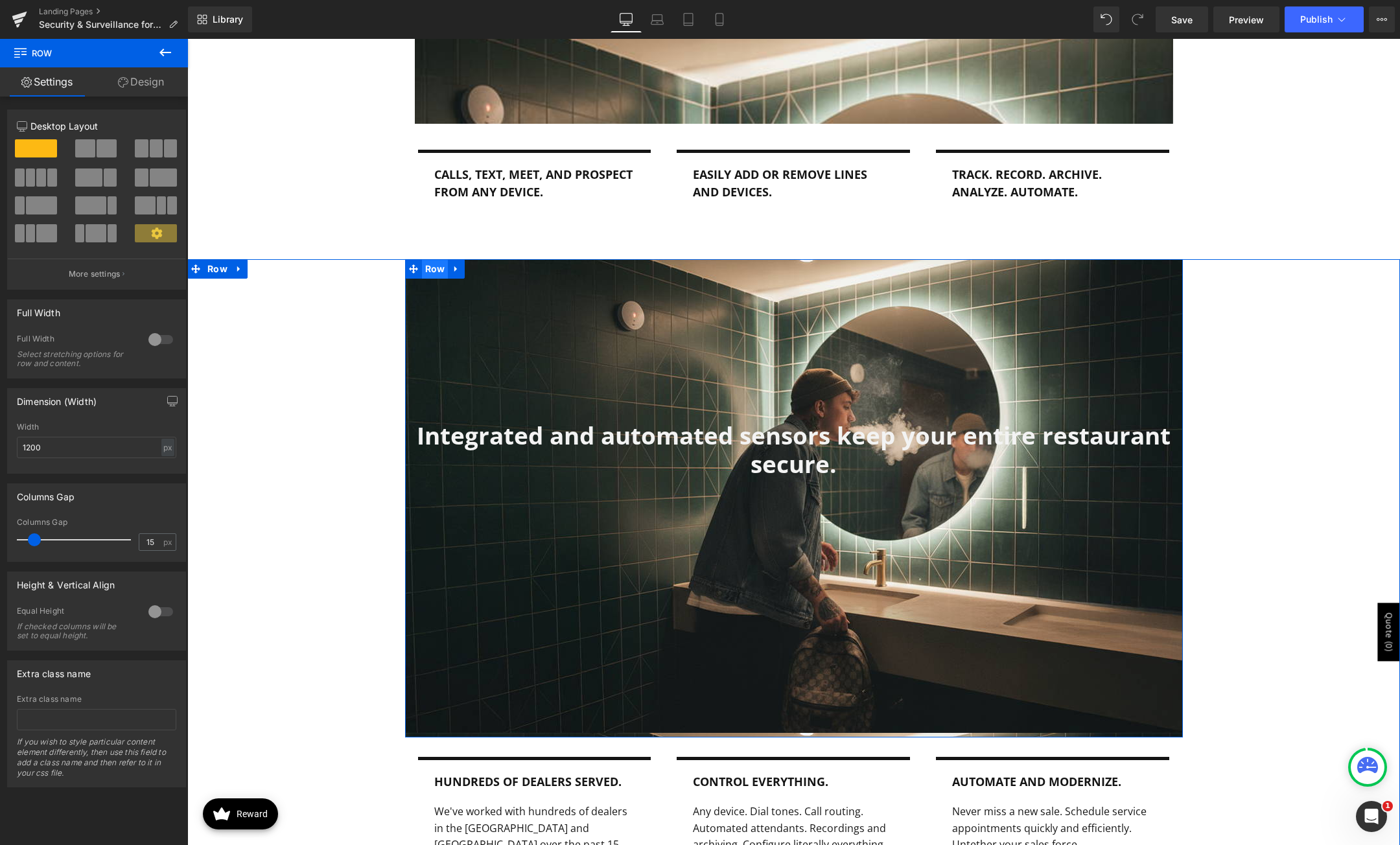
click at [437, 273] on span "Row" at bounding box center [435, 269] width 27 height 19
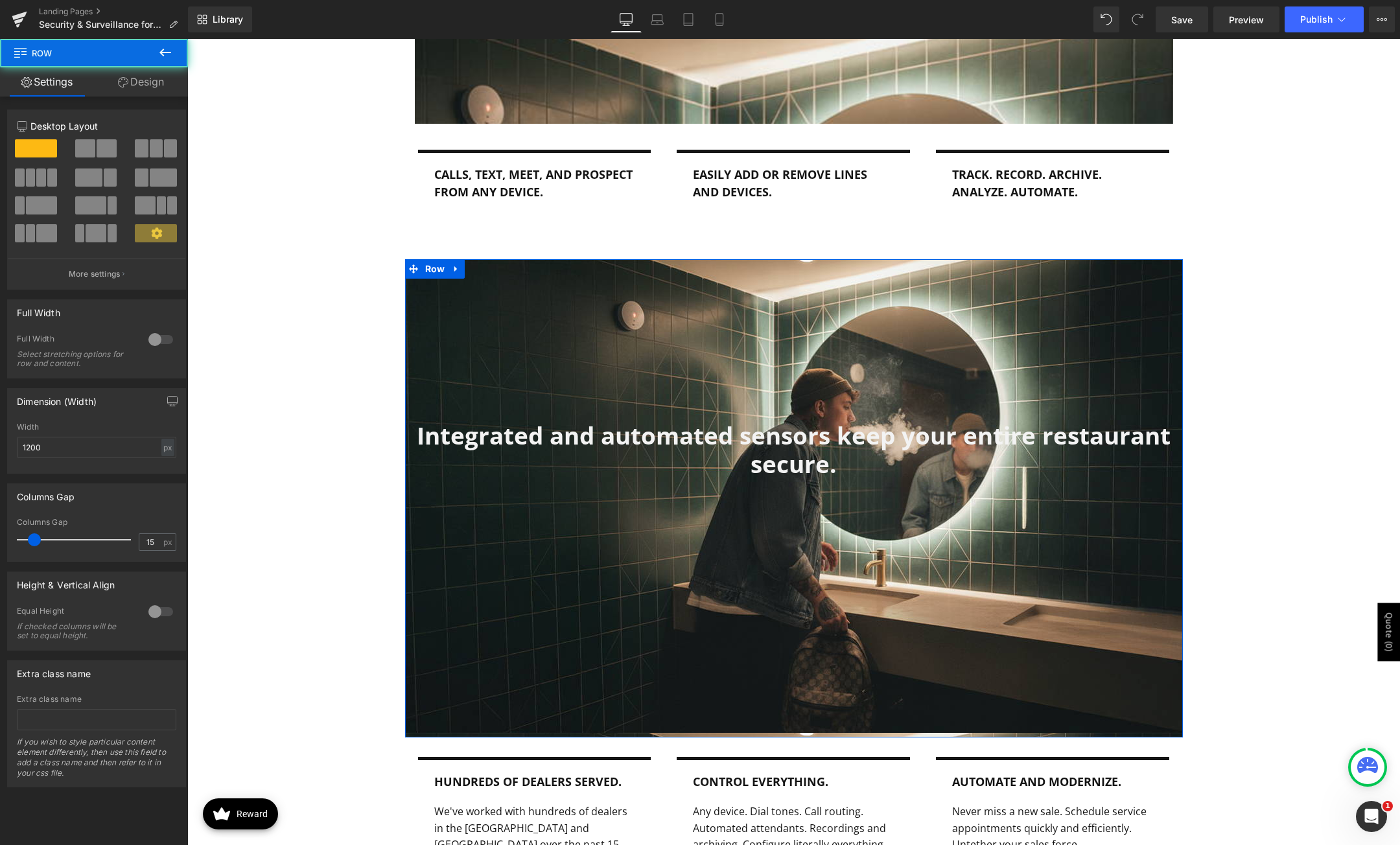
click at [133, 83] on link "Design" at bounding box center [141, 82] width 94 height 29
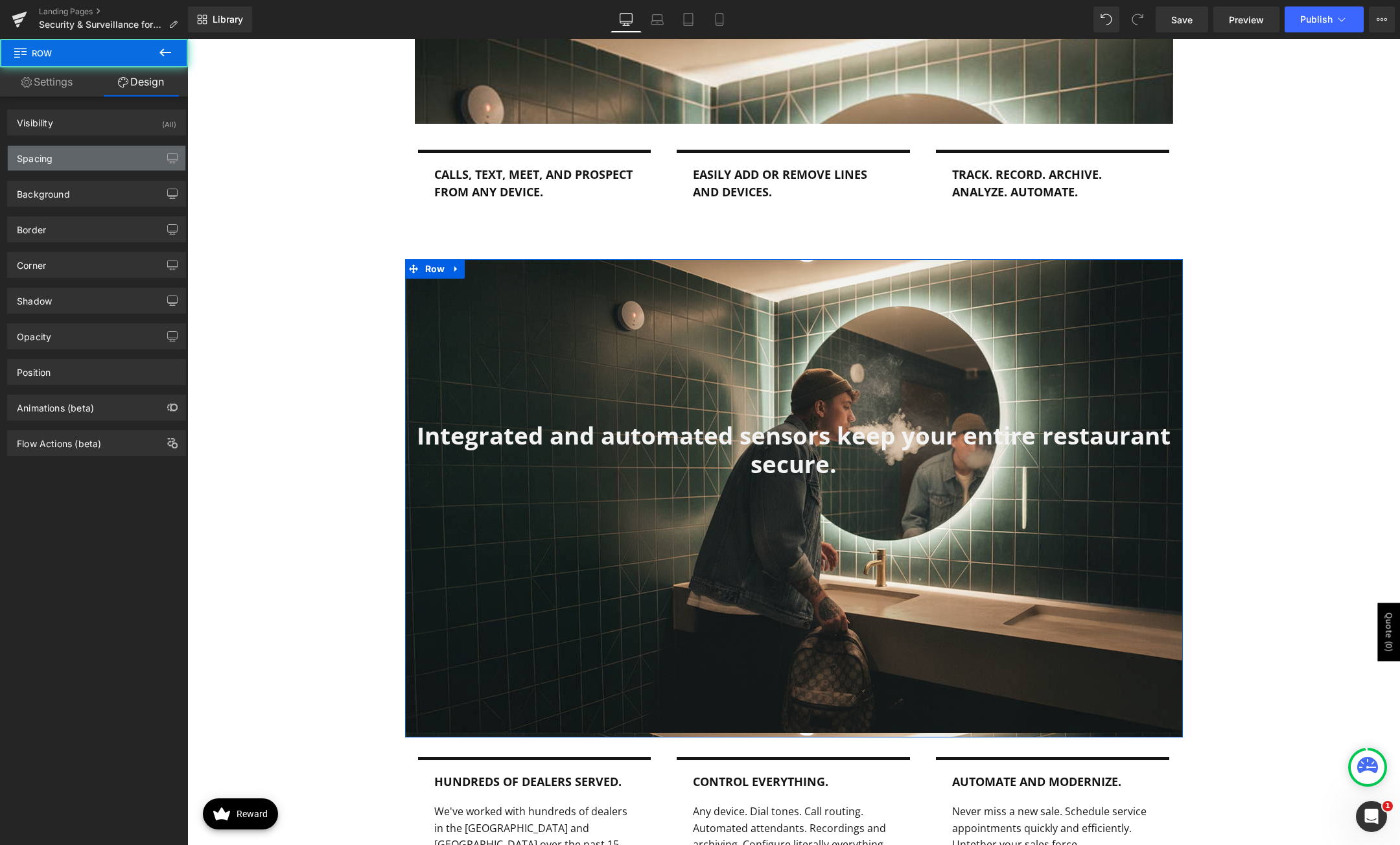
type input "0"
type input "250"
type input "0"
type input "400"
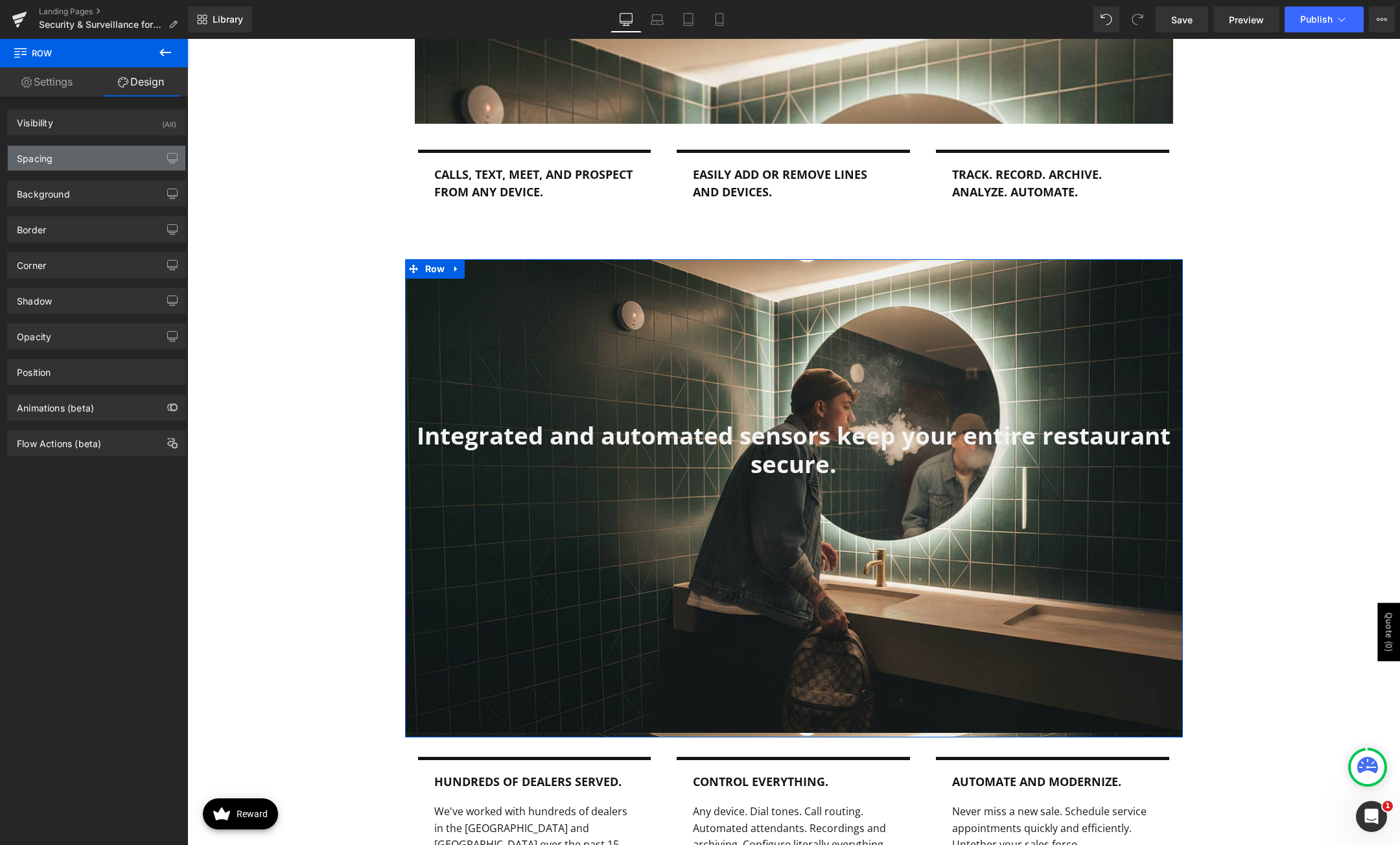
click at [50, 153] on div "Spacing" at bounding box center [34, 155] width 36 height 18
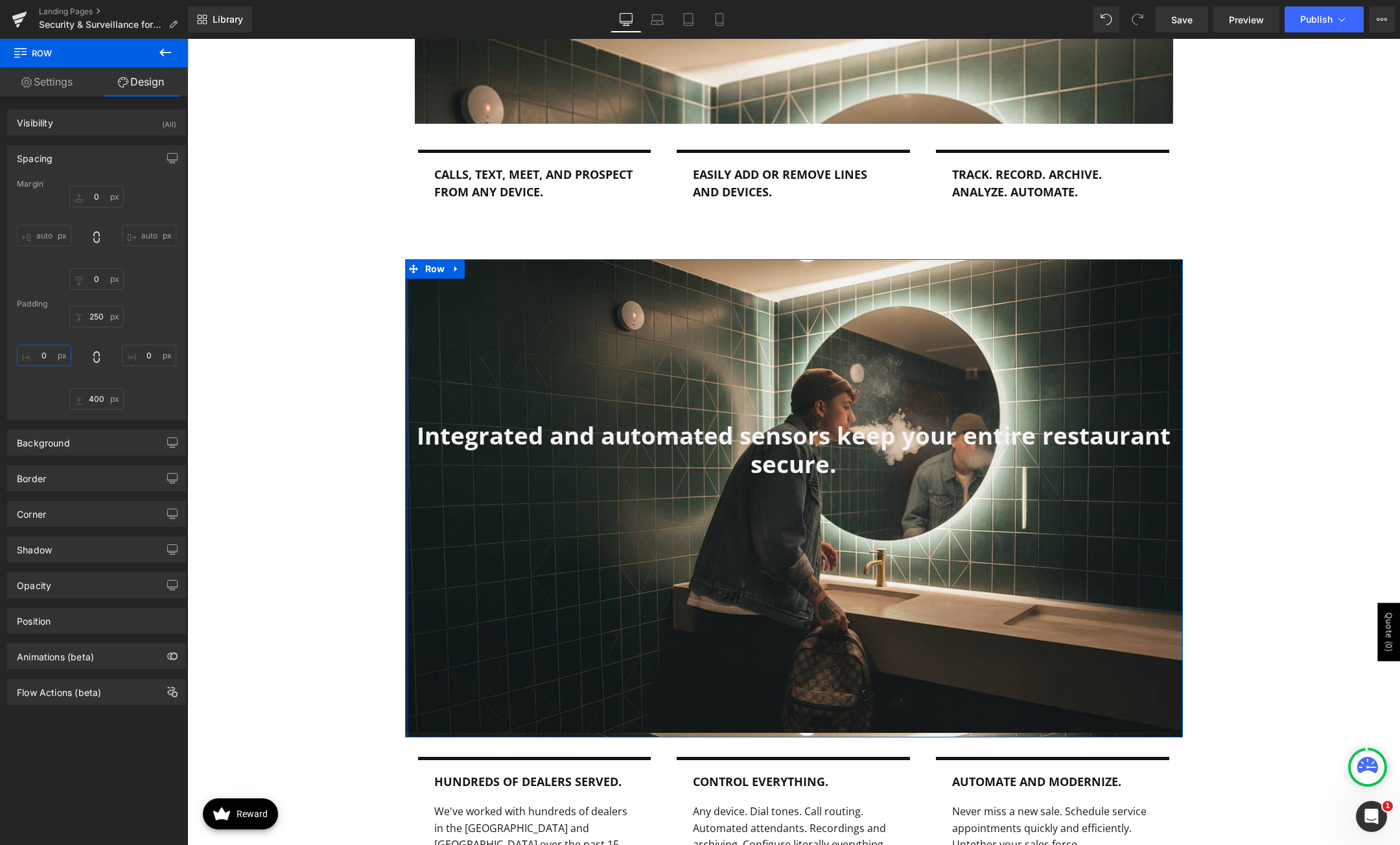
click at [46, 358] on input "0" at bounding box center [44, 354] width 55 height 21
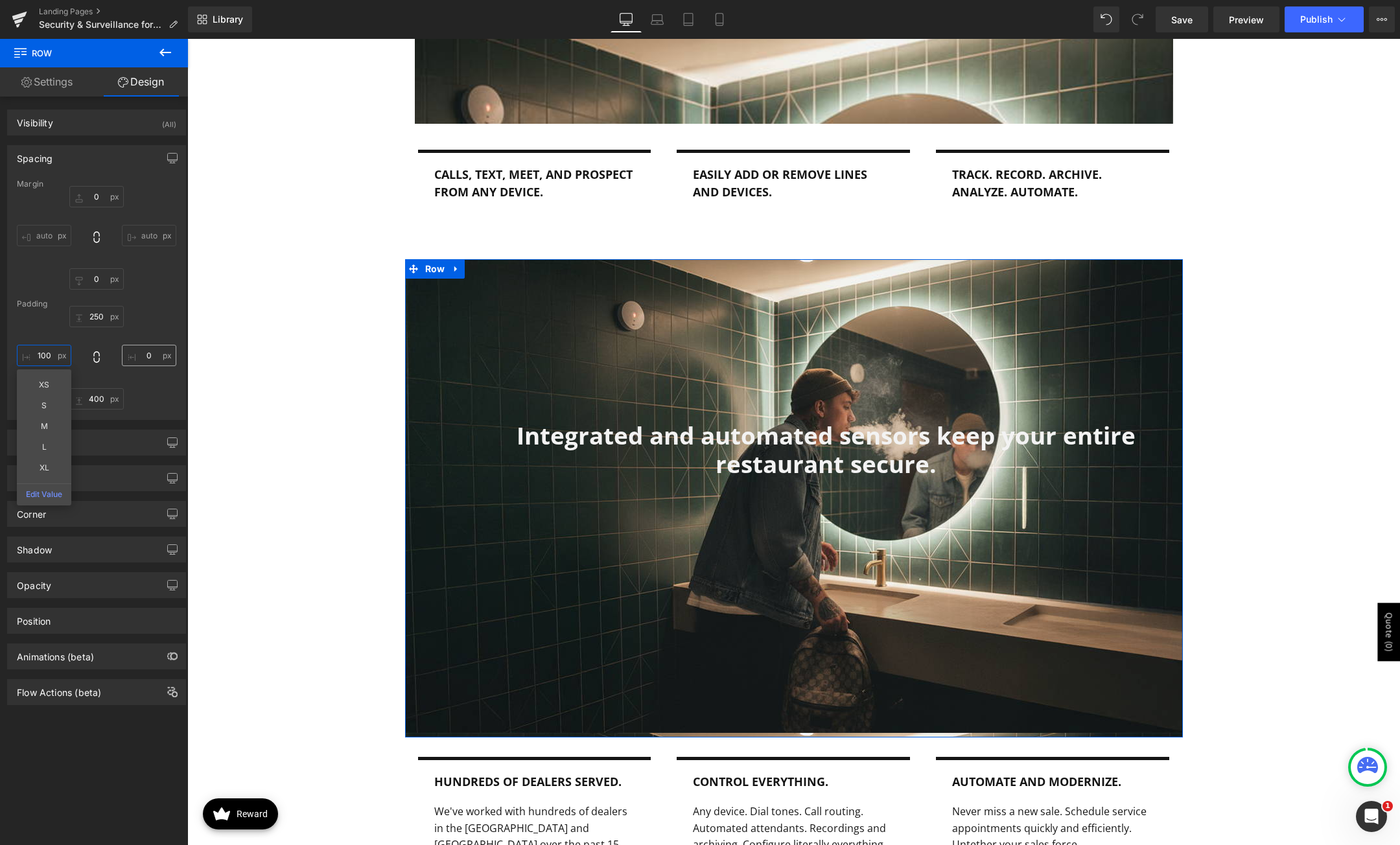
type input "100"
click at [152, 356] on input "0" at bounding box center [149, 354] width 55 height 21
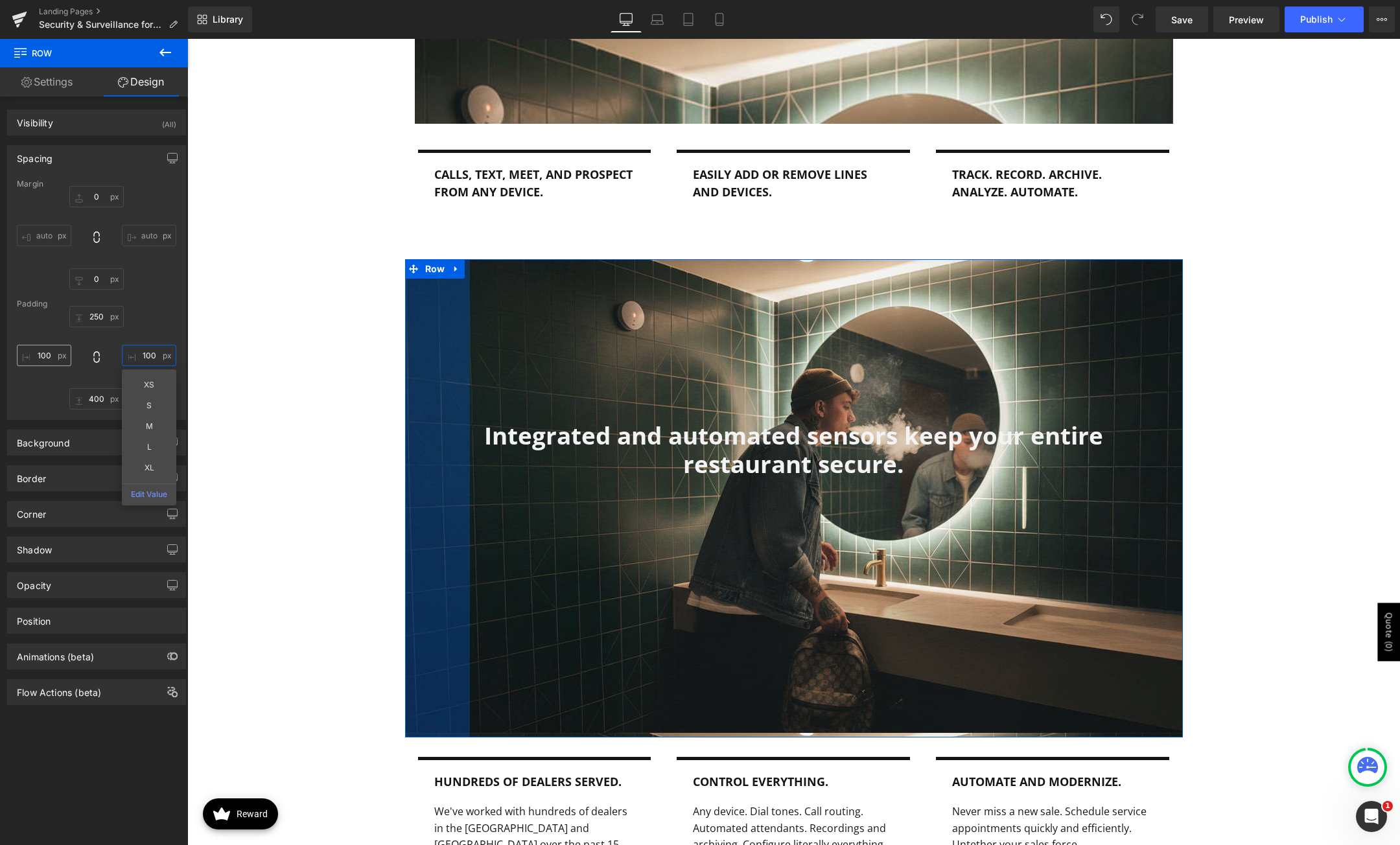
type input "100"
click at [37, 358] on input "100" at bounding box center [44, 354] width 55 height 21
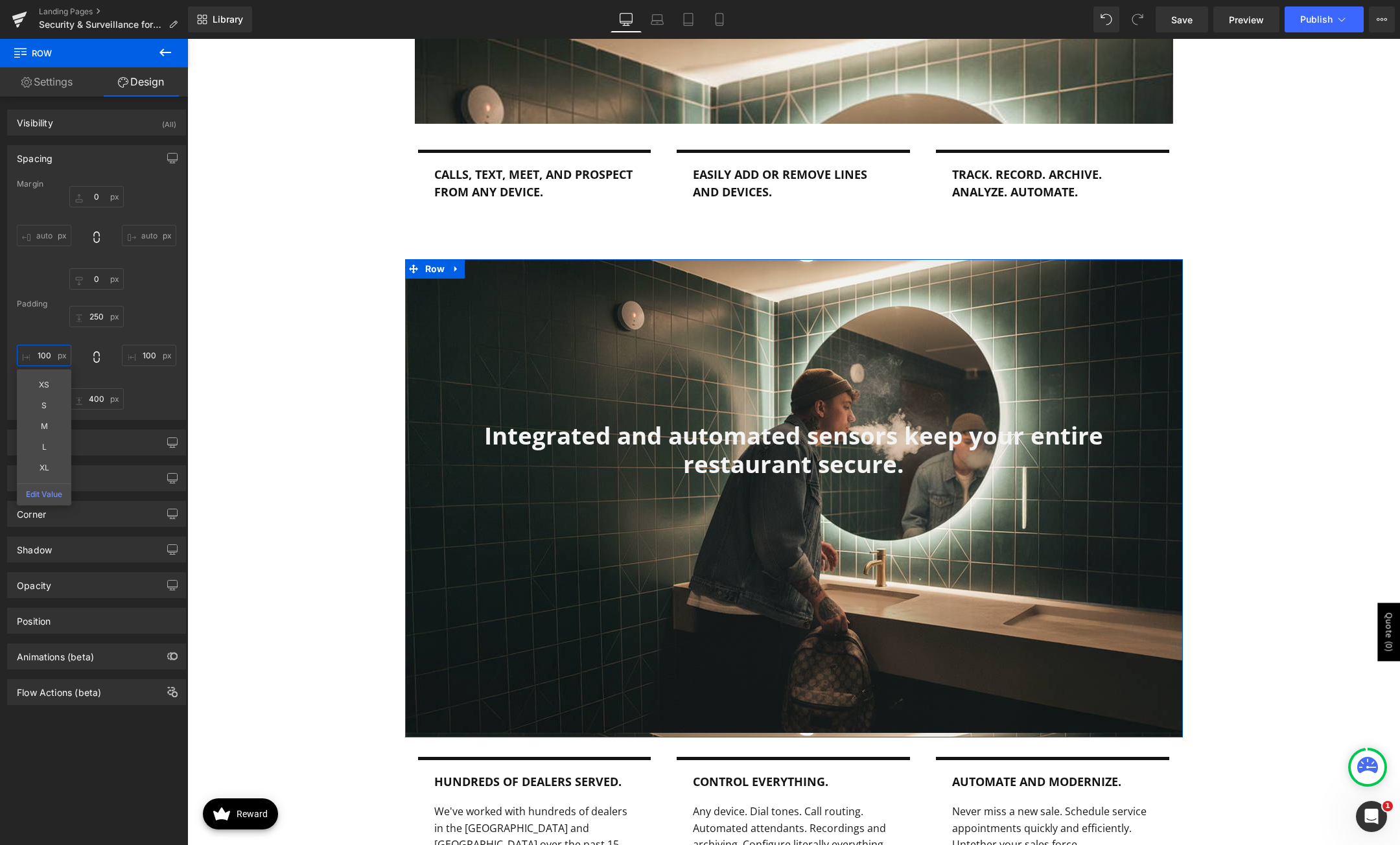
click at [37, 358] on input "100" at bounding box center [44, 354] width 55 height 21
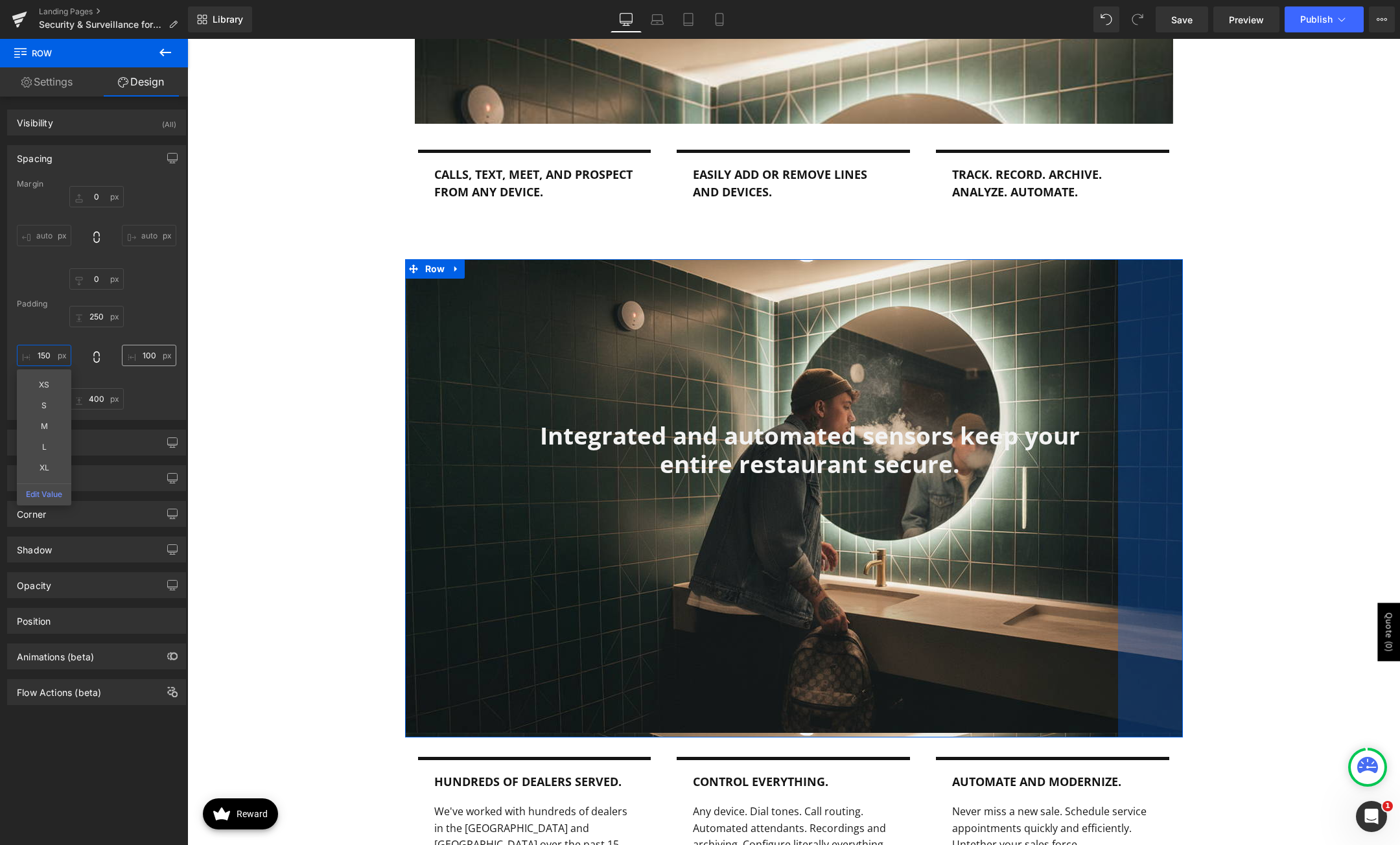
type input "150"
click at [139, 357] on input "100" at bounding box center [149, 354] width 55 height 21
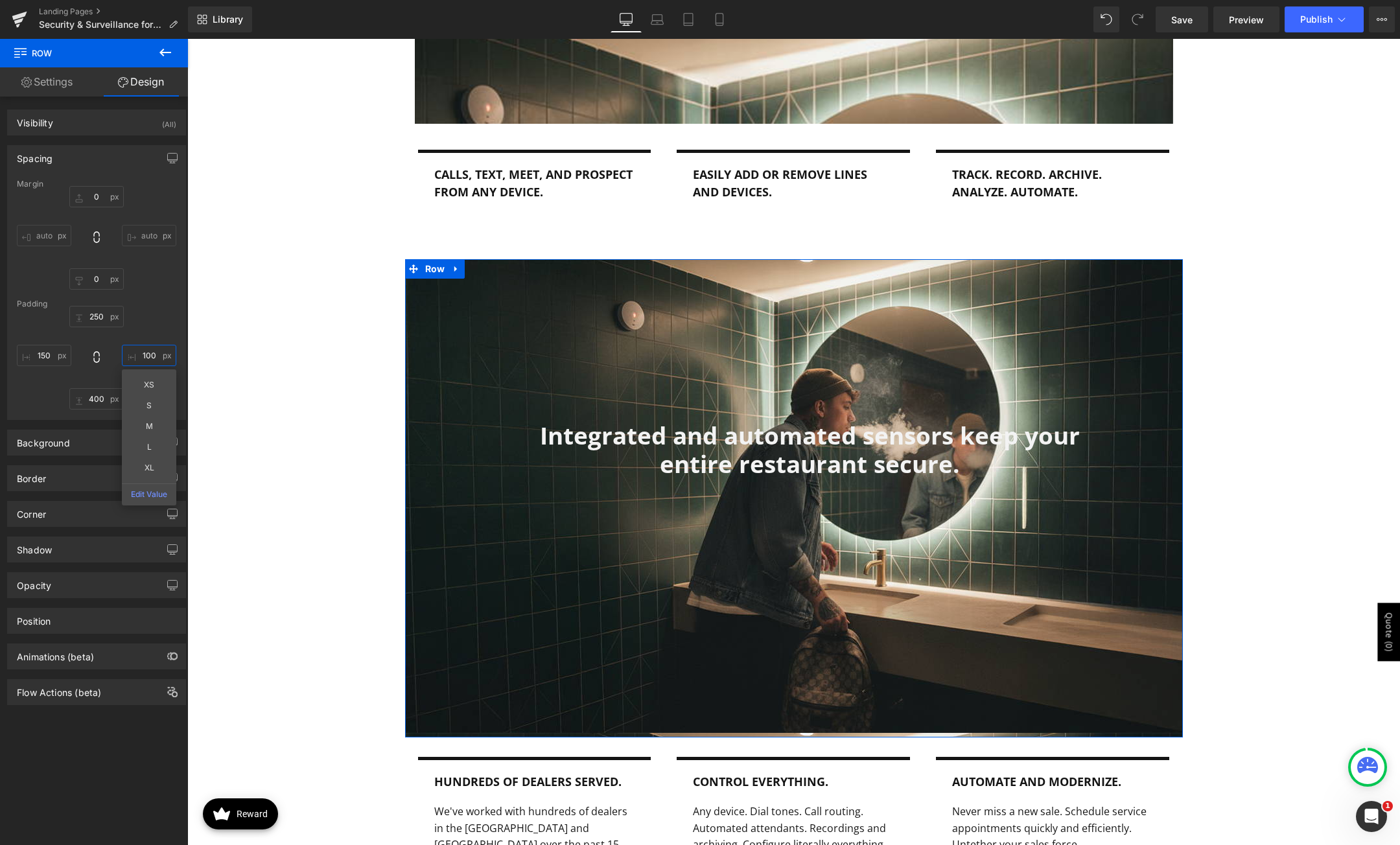
click at [139, 357] on input "100" at bounding box center [149, 354] width 55 height 21
type input "150"
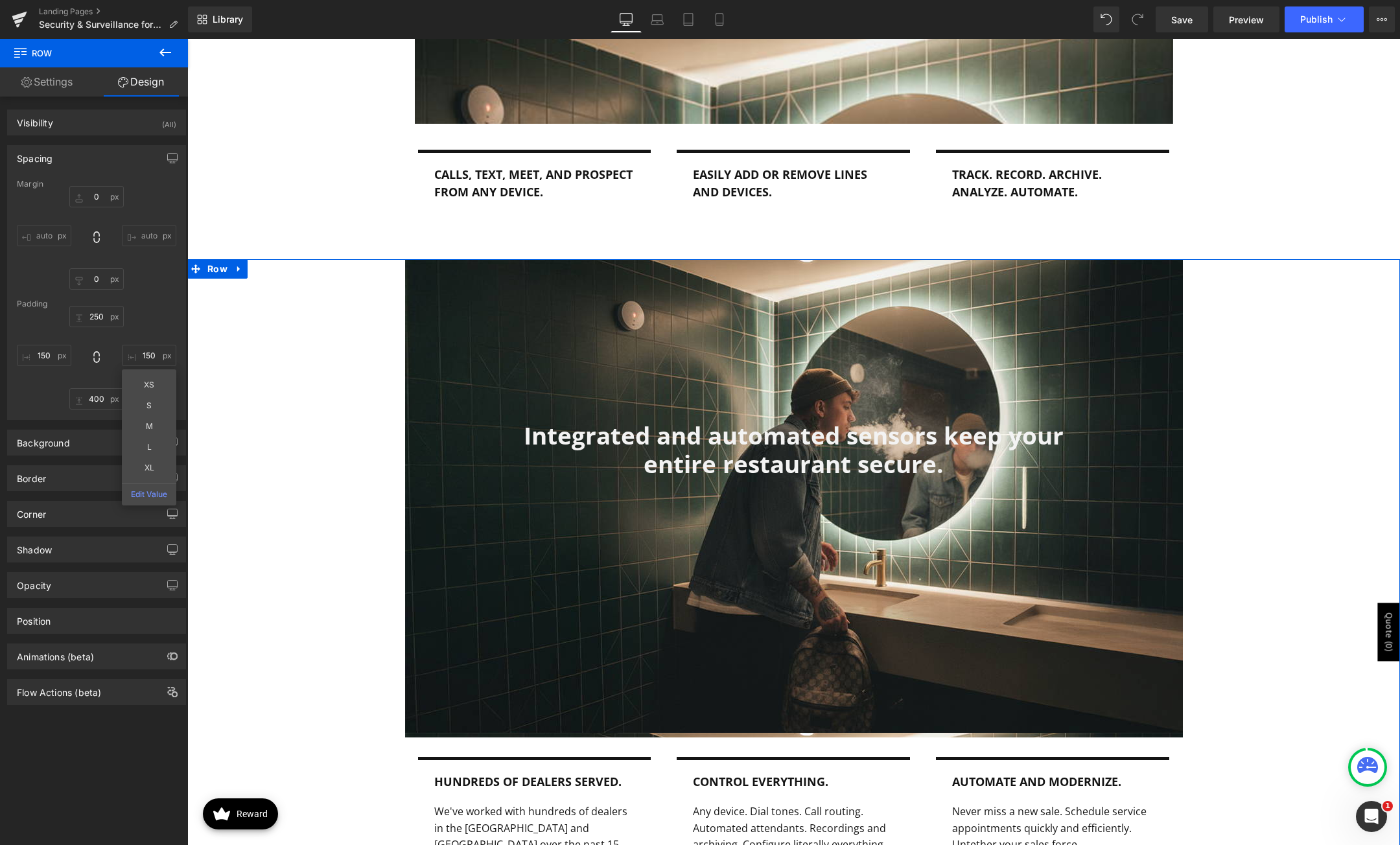
click at [1288, 451] on div "Integrated and automated sensors keep your entire restaurant secure. Heading Ro…" at bounding box center [793, 584] width 1213 height 650
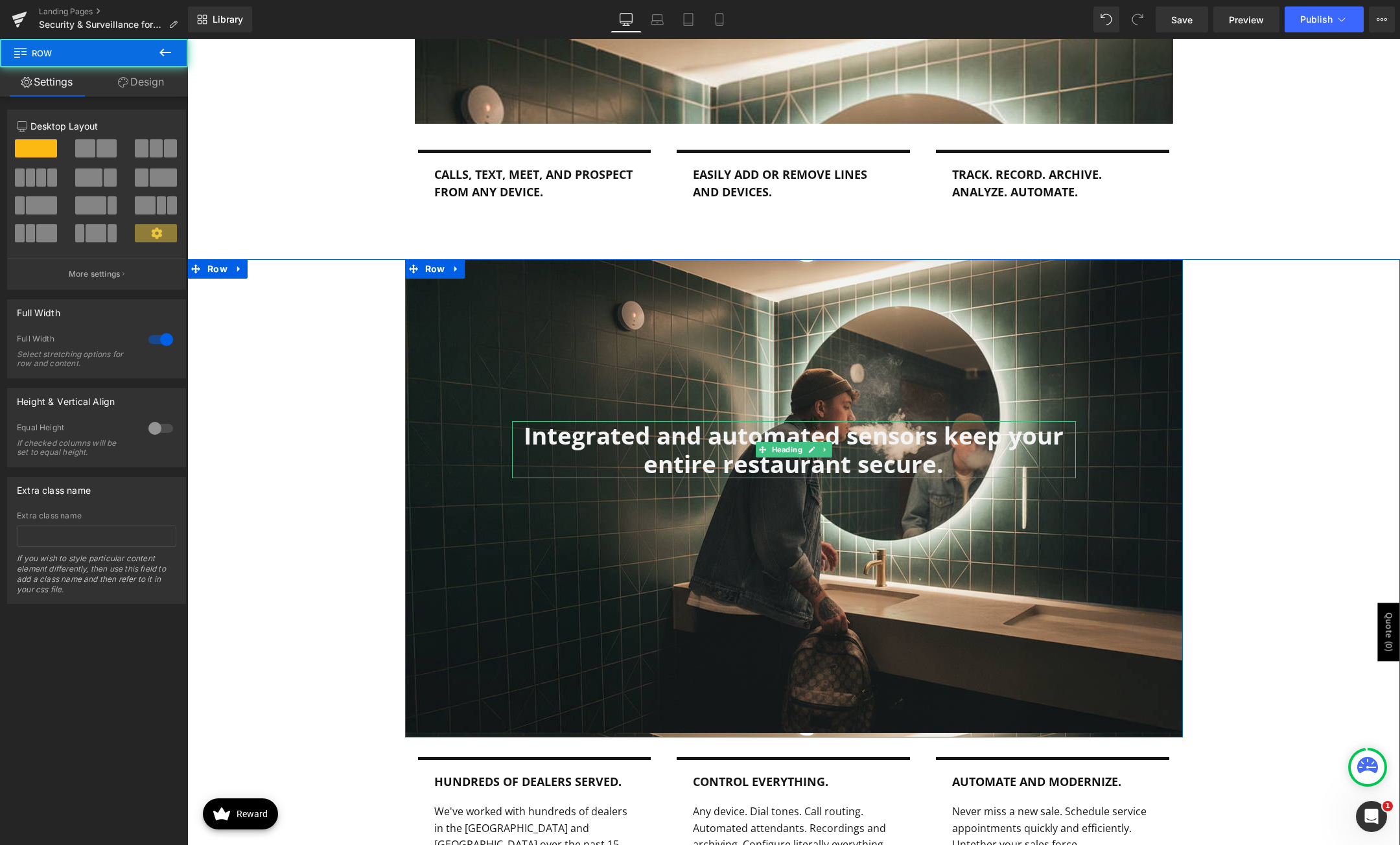
click at [900, 440] on h1 "Integrated and automated sensors keep your entire restaurant secure." at bounding box center [793, 449] width 564 height 57
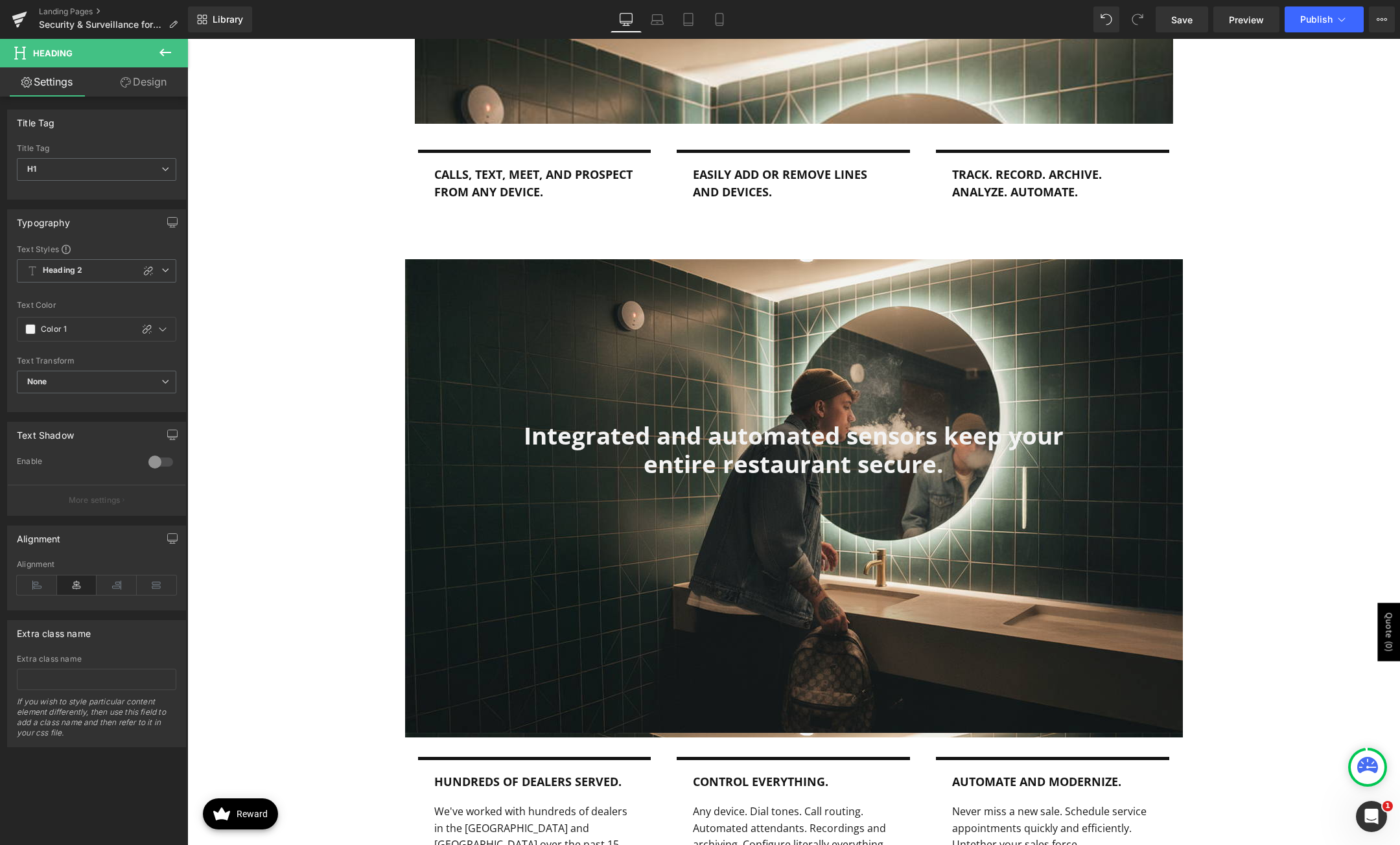
click at [147, 462] on div at bounding box center [161, 461] width 31 height 21
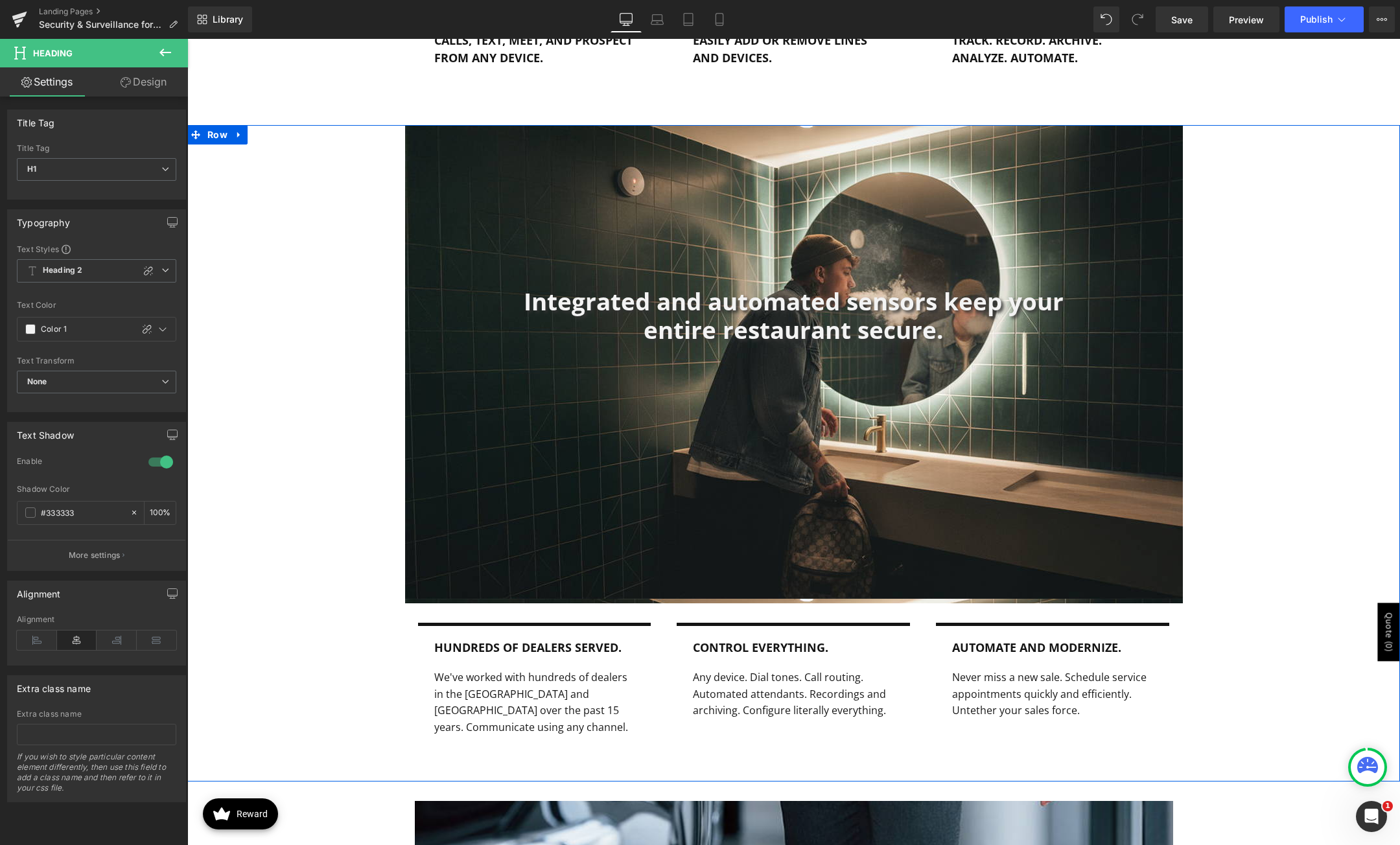
scroll to position [1685, 0]
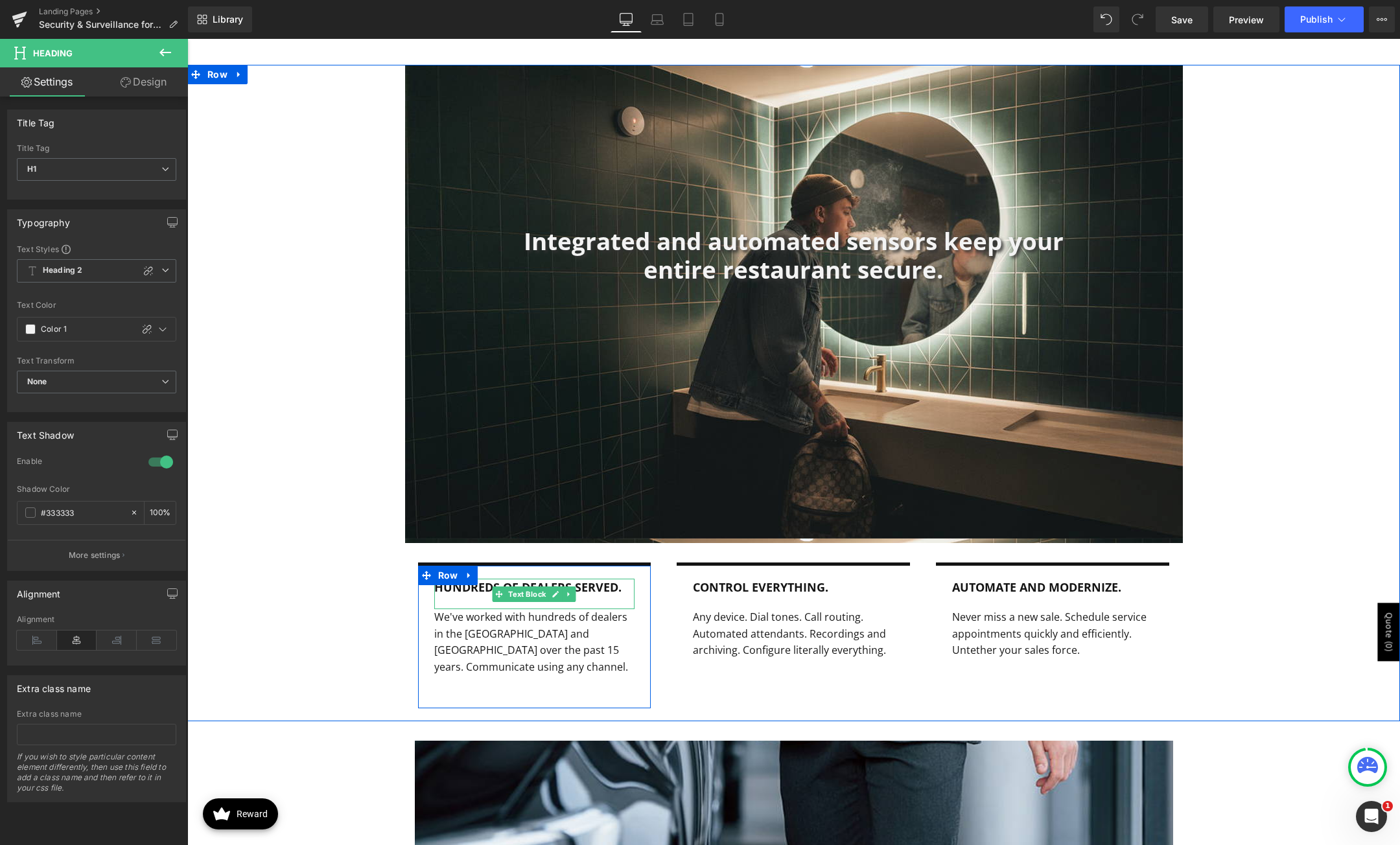
click at [574, 588] on b "hundreds of dealers served." at bounding box center [527, 586] width 187 height 16
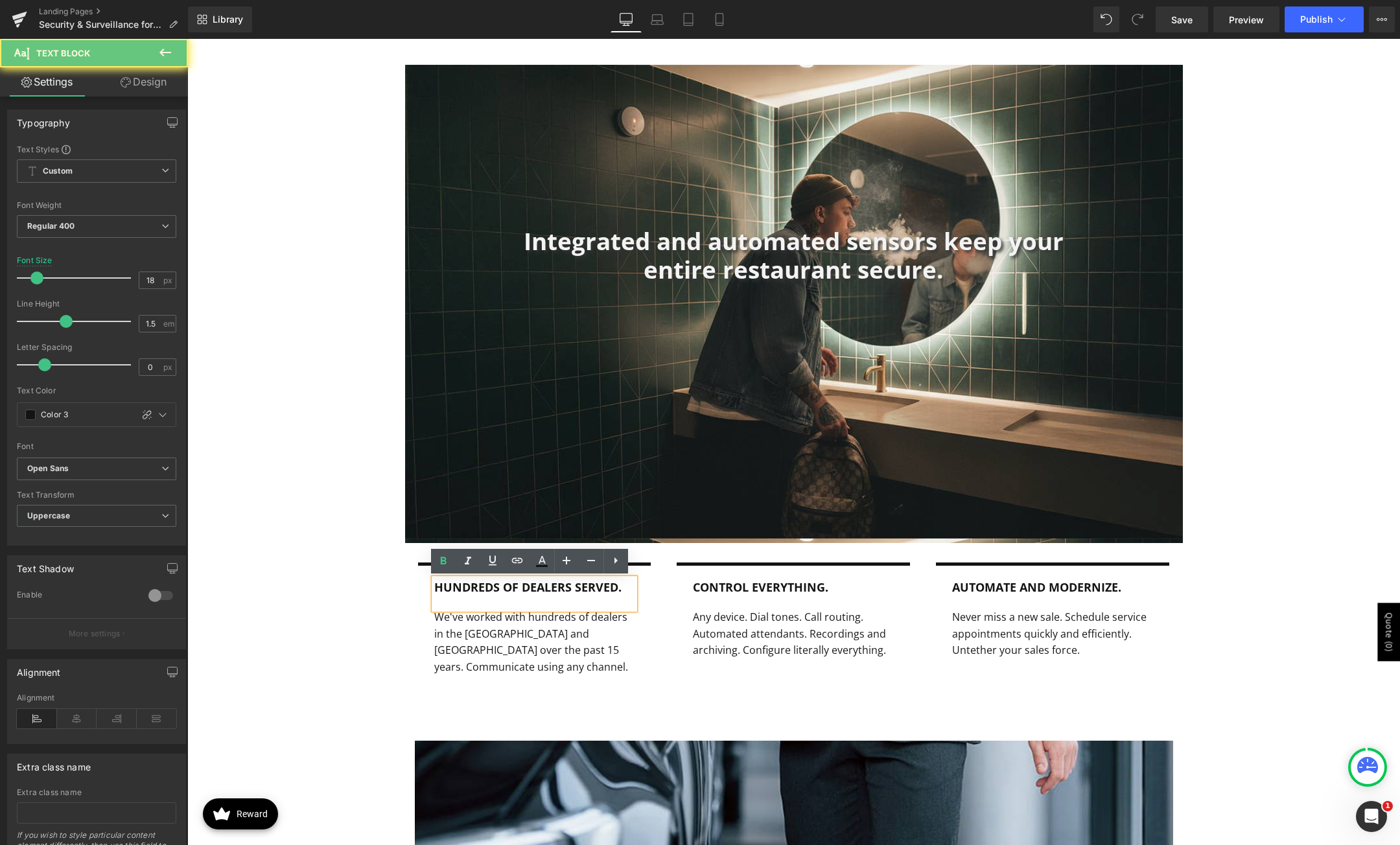
click at [581, 588] on b "hundreds of dealers served." at bounding box center [527, 586] width 187 height 16
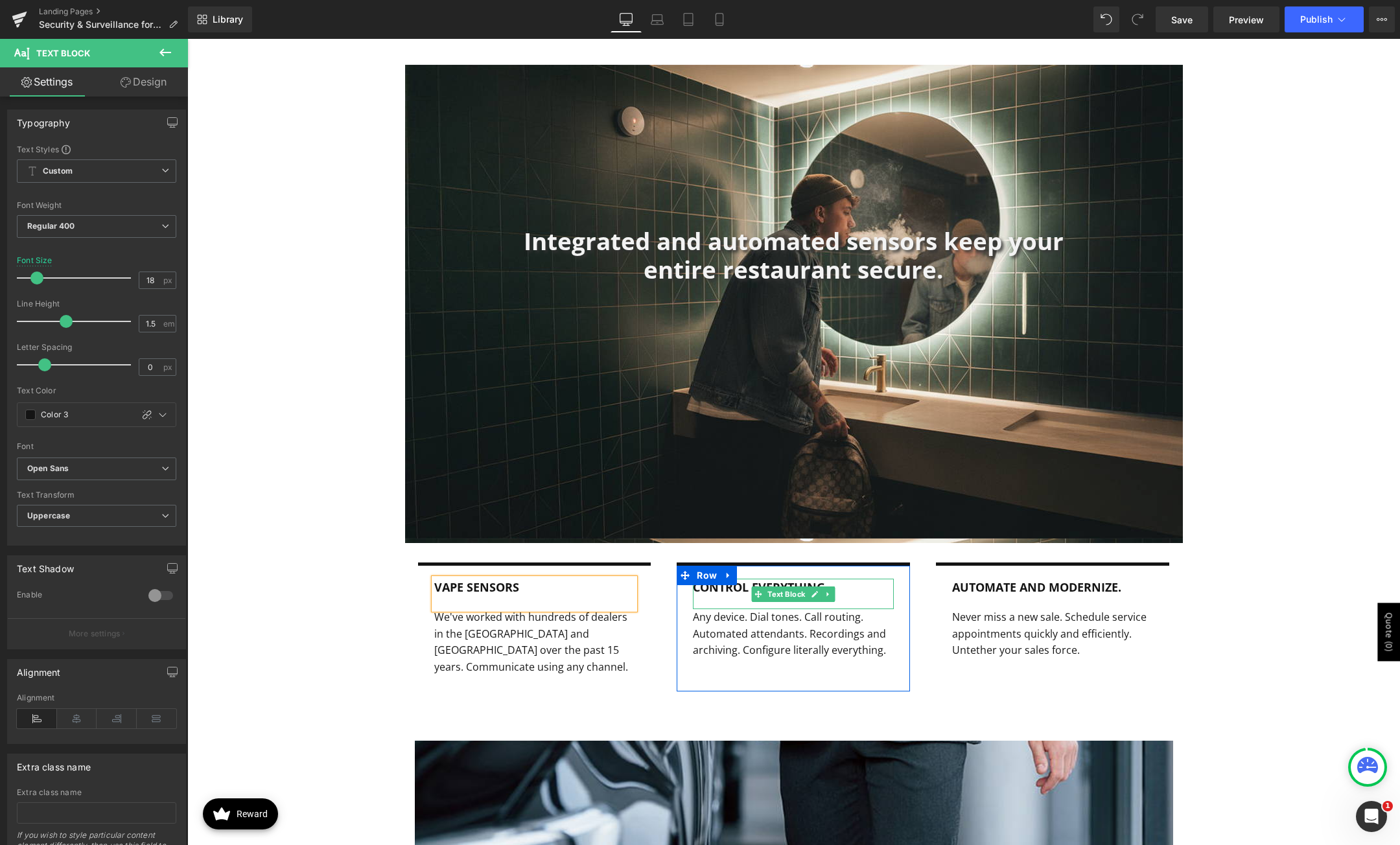
click at [715, 589] on b "control everything." at bounding box center [760, 586] width 135 height 16
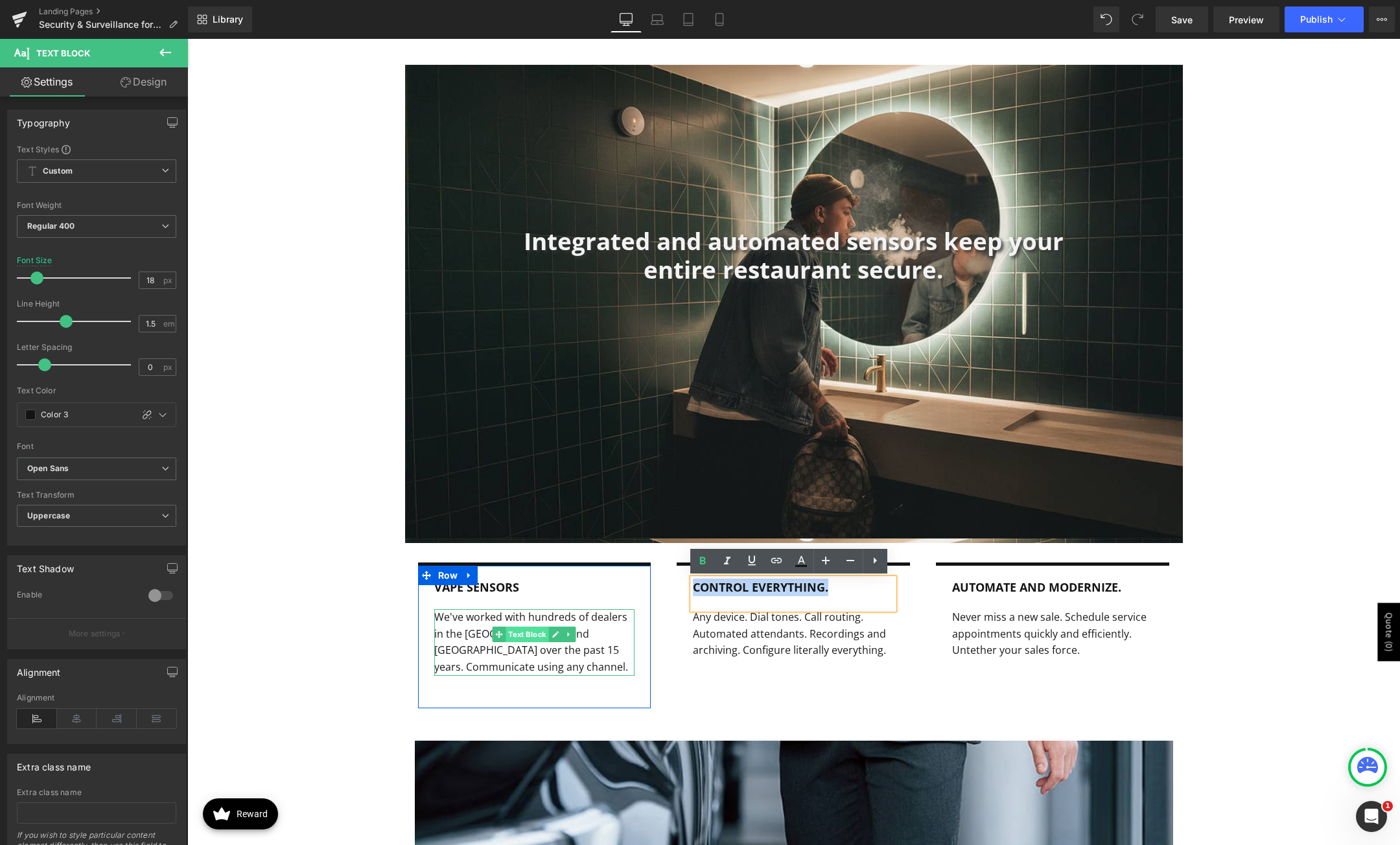
click at [525, 636] on span "Text Block" at bounding box center [527, 634] width 43 height 16
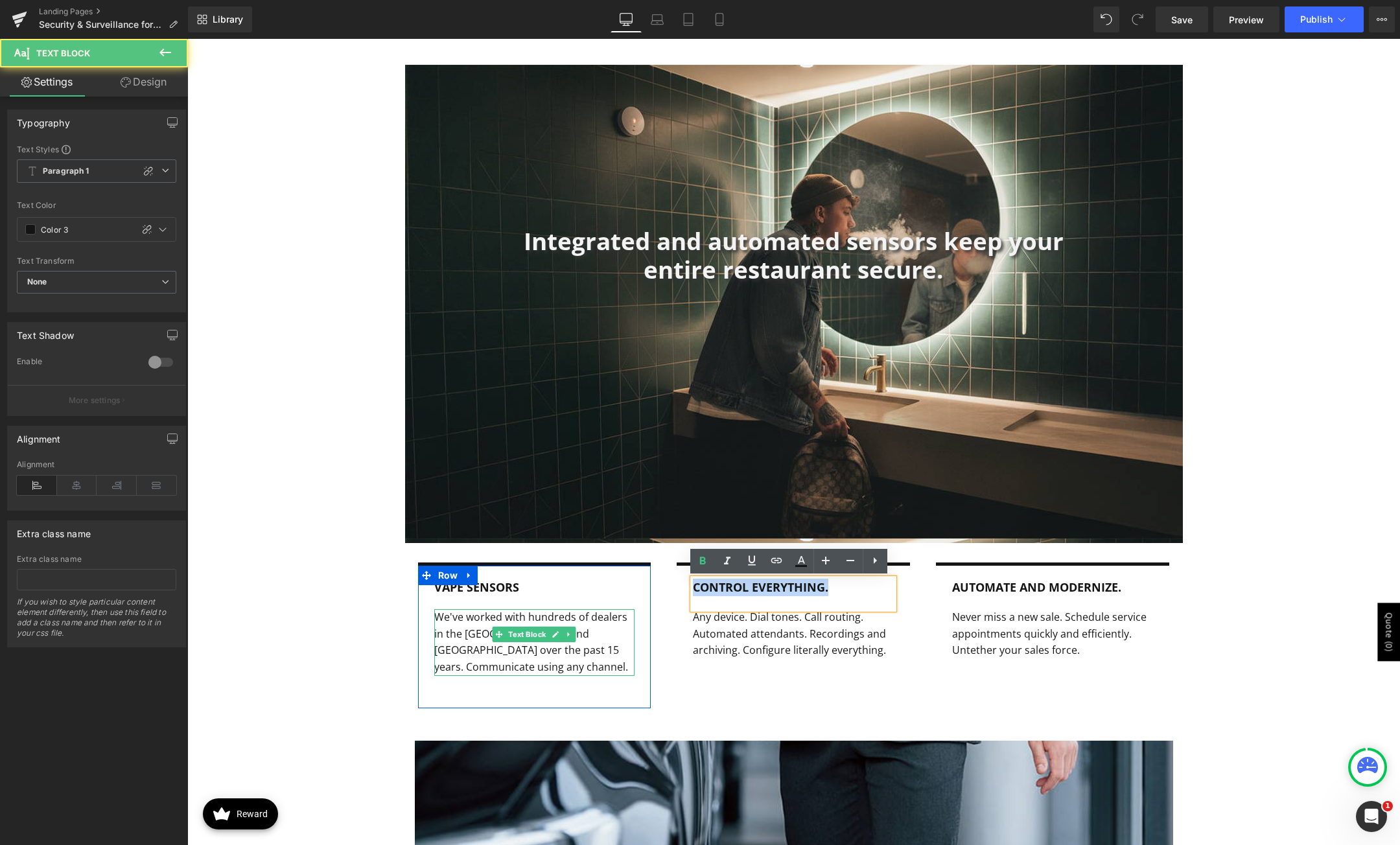
click at [456, 637] on p "We've worked with hundreds of dealers in the [GEOGRAPHIC_DATA] and [GEOGRAPHIC_…" at bounding box center [535, 642] width 201 height 66
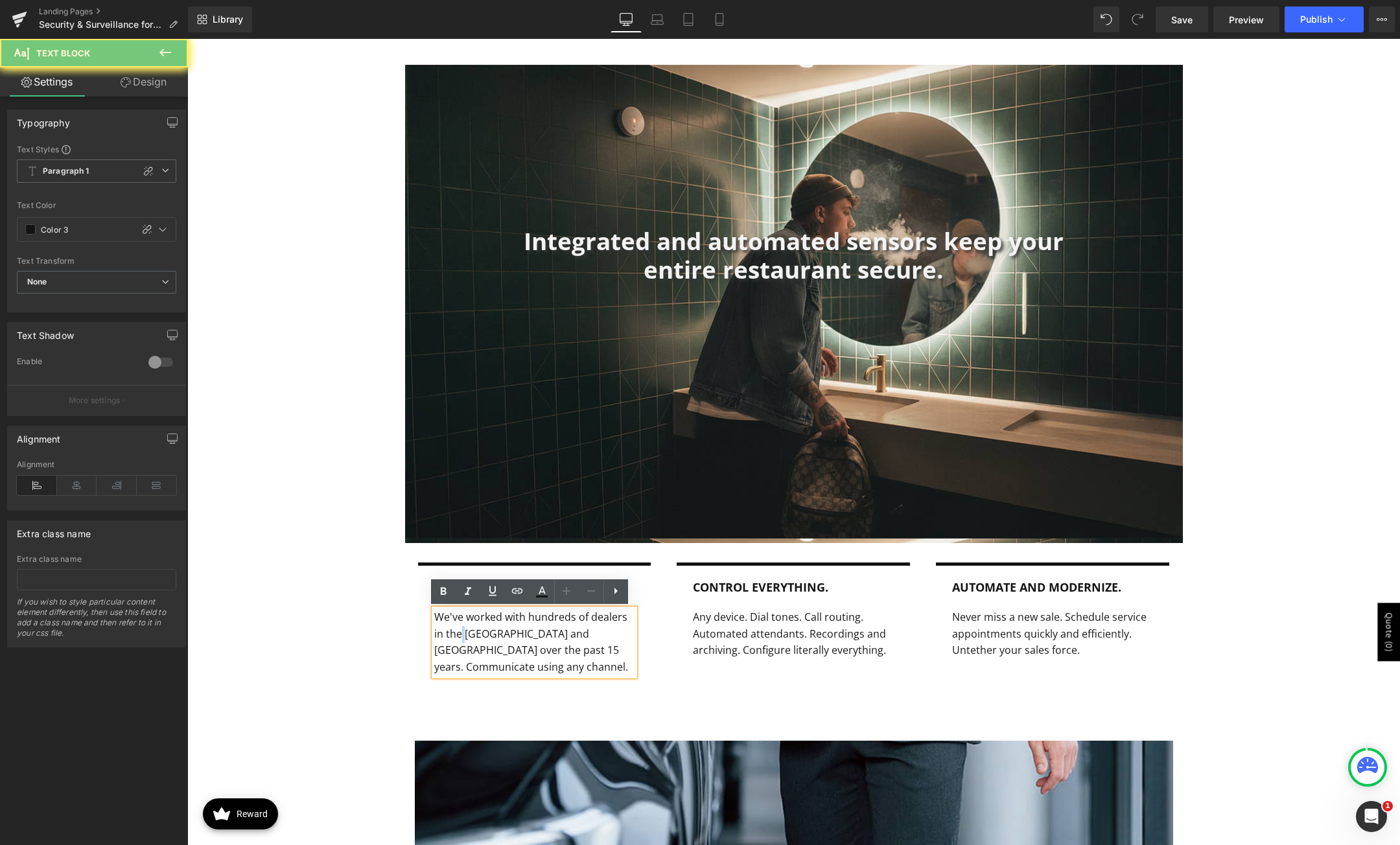
click at [456, 637] on p "We've worked with hundreds of dealers in the [GEOGRAPHIC_DATA] and [GEOGRAPHIC_…" at bounding box center [535, 642] width 201 height 66
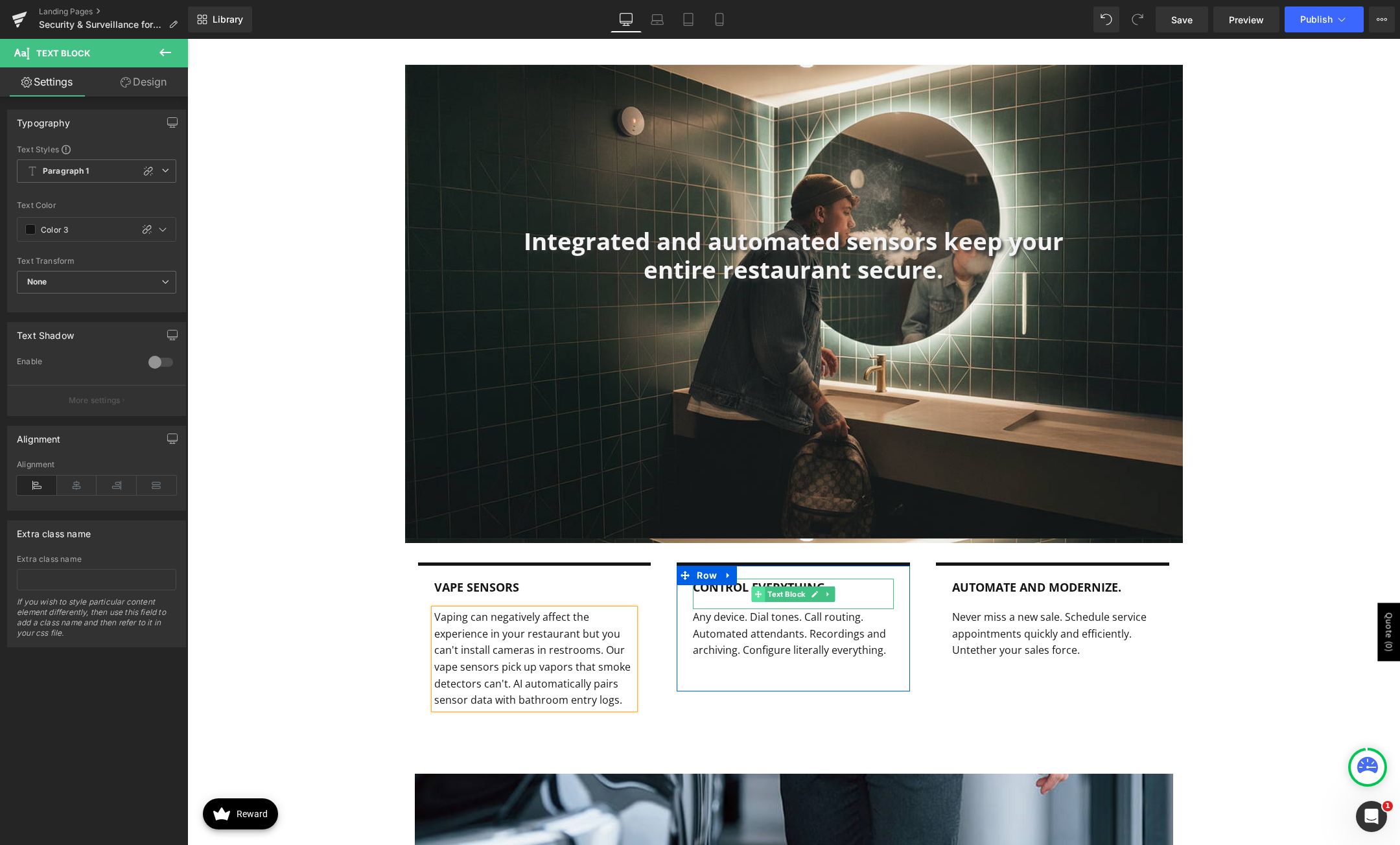
click at [752, 587] on span at bounding box center [758, 594] width 14 height 16
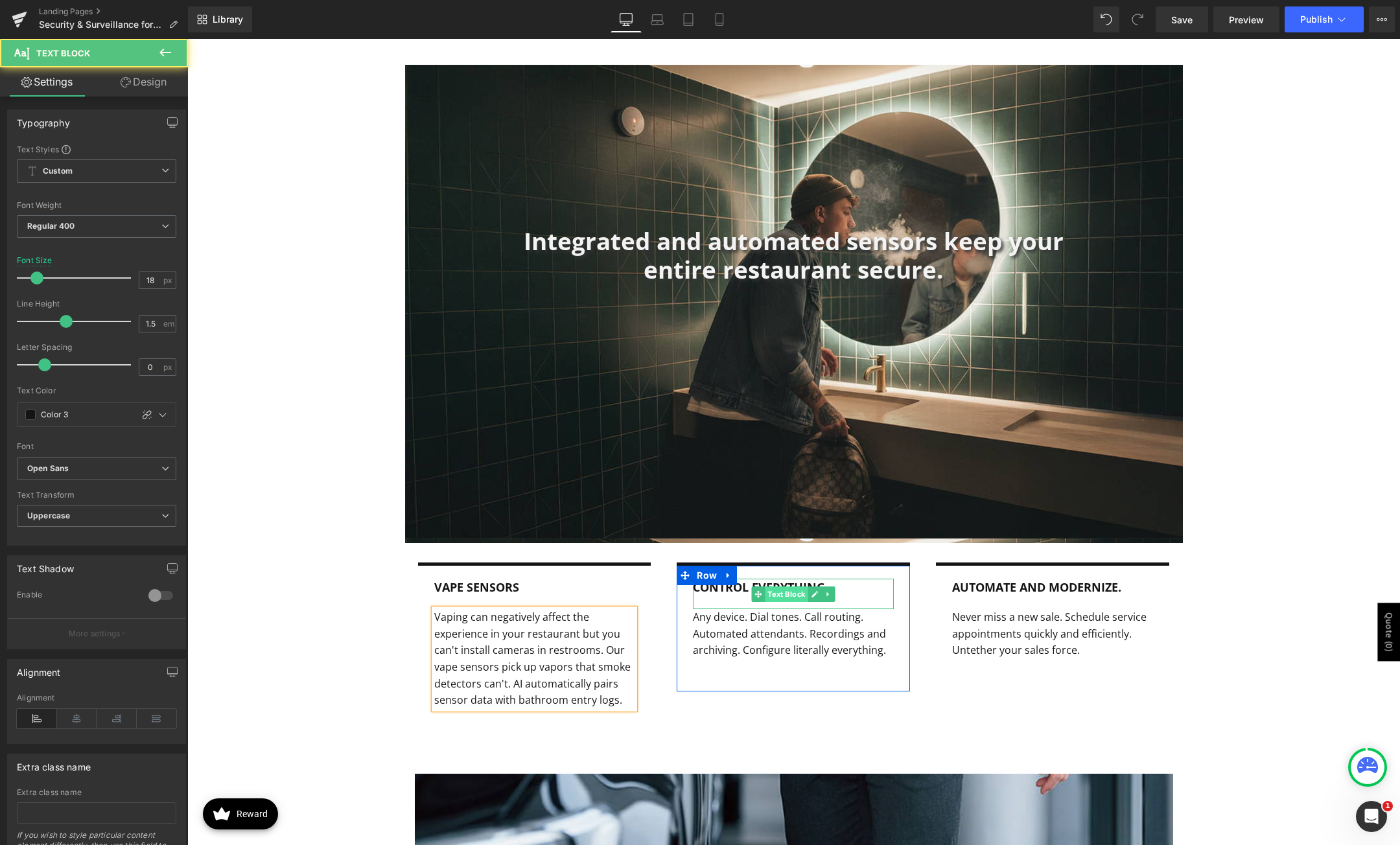
click at [773, 590] on span "Text Block" at bounding box center [787, 594] width 43 height 16
click at [735, 592] on b "control everything." at bounding box center [760, 586] width 135 height 16
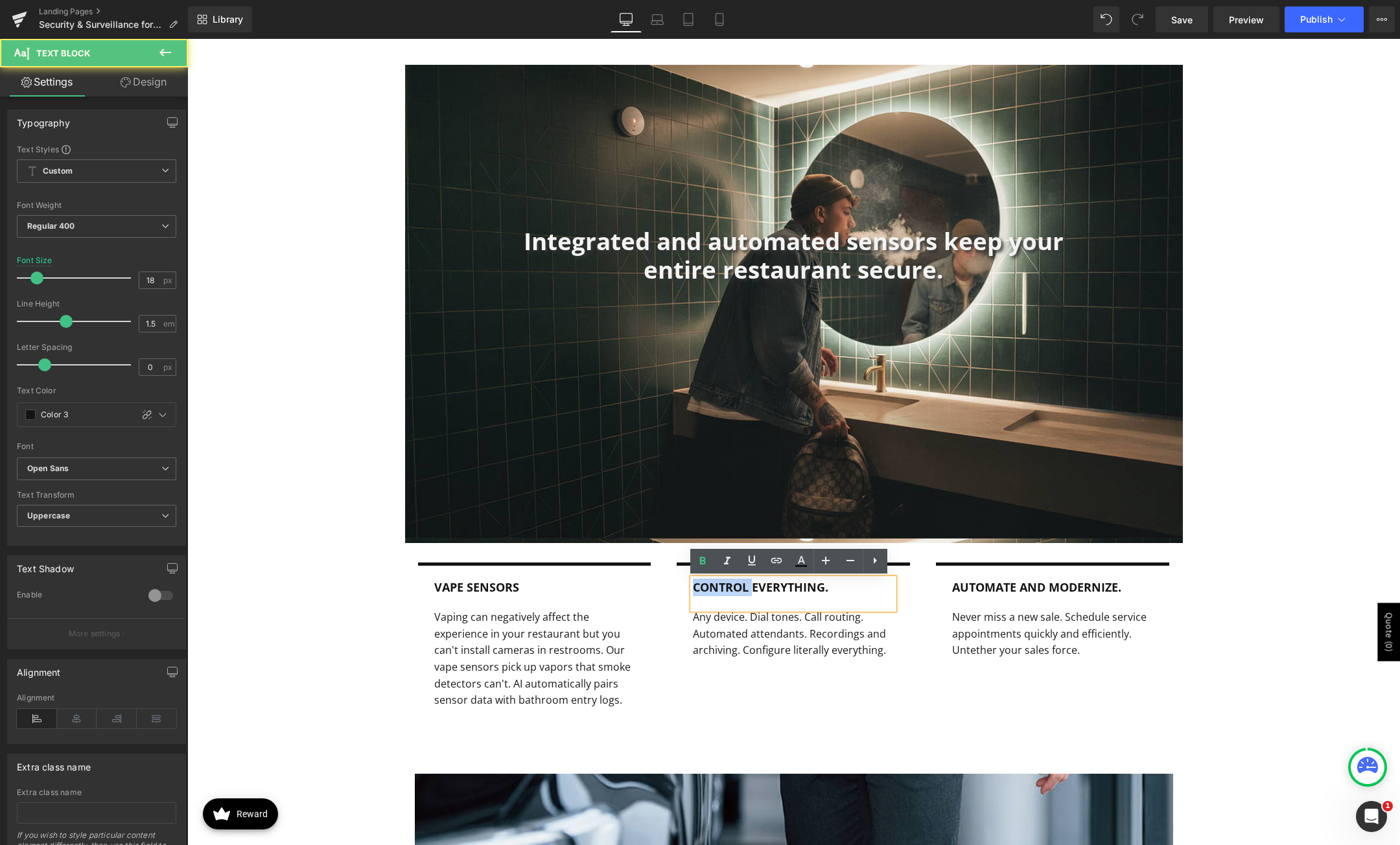
click at [735, 592] on b "control everything." at bounding box center [760, 586] width 135 height 16
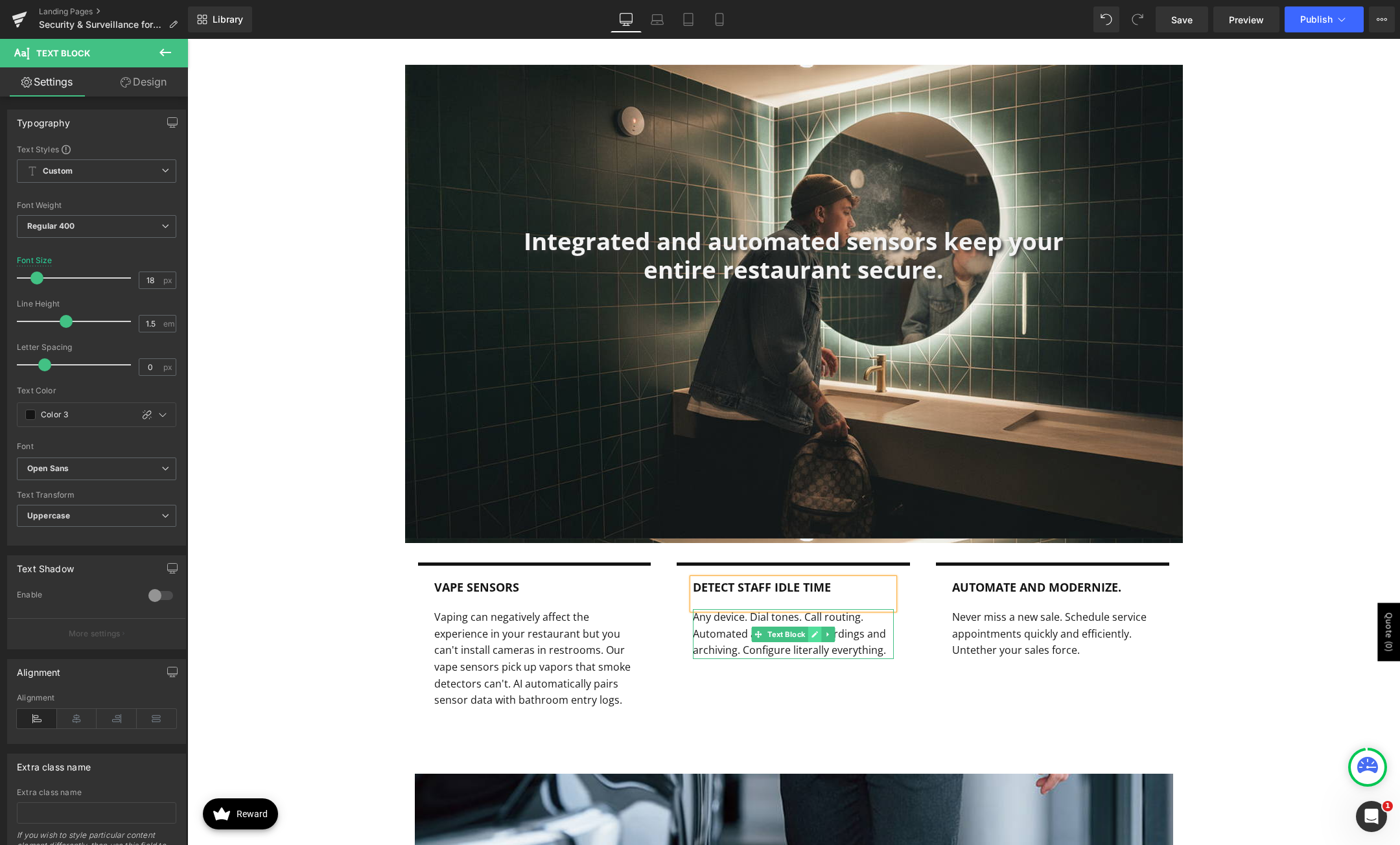
click at [815, 632] on link at bounding box center [815, 634] width 14 height 16
click at [750, 639] on p "Any device. Dial tones. Call routing. Automated attendants. Recordings and arch…" at bounding box center [793, 634] width 201 height 50
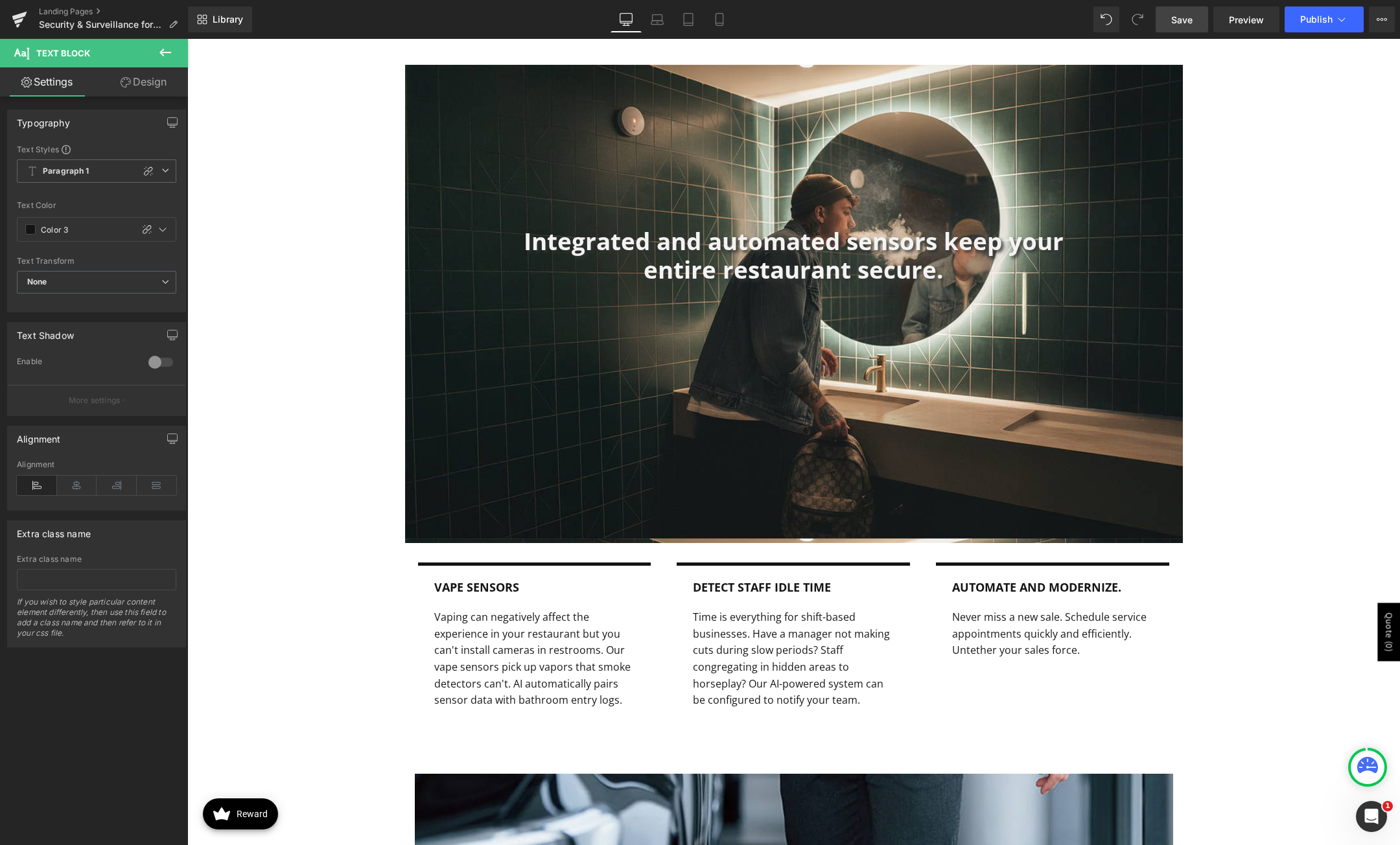
click at [1186, 16] on span "Save" at bounding box center [1182, 19] width 21 height 14
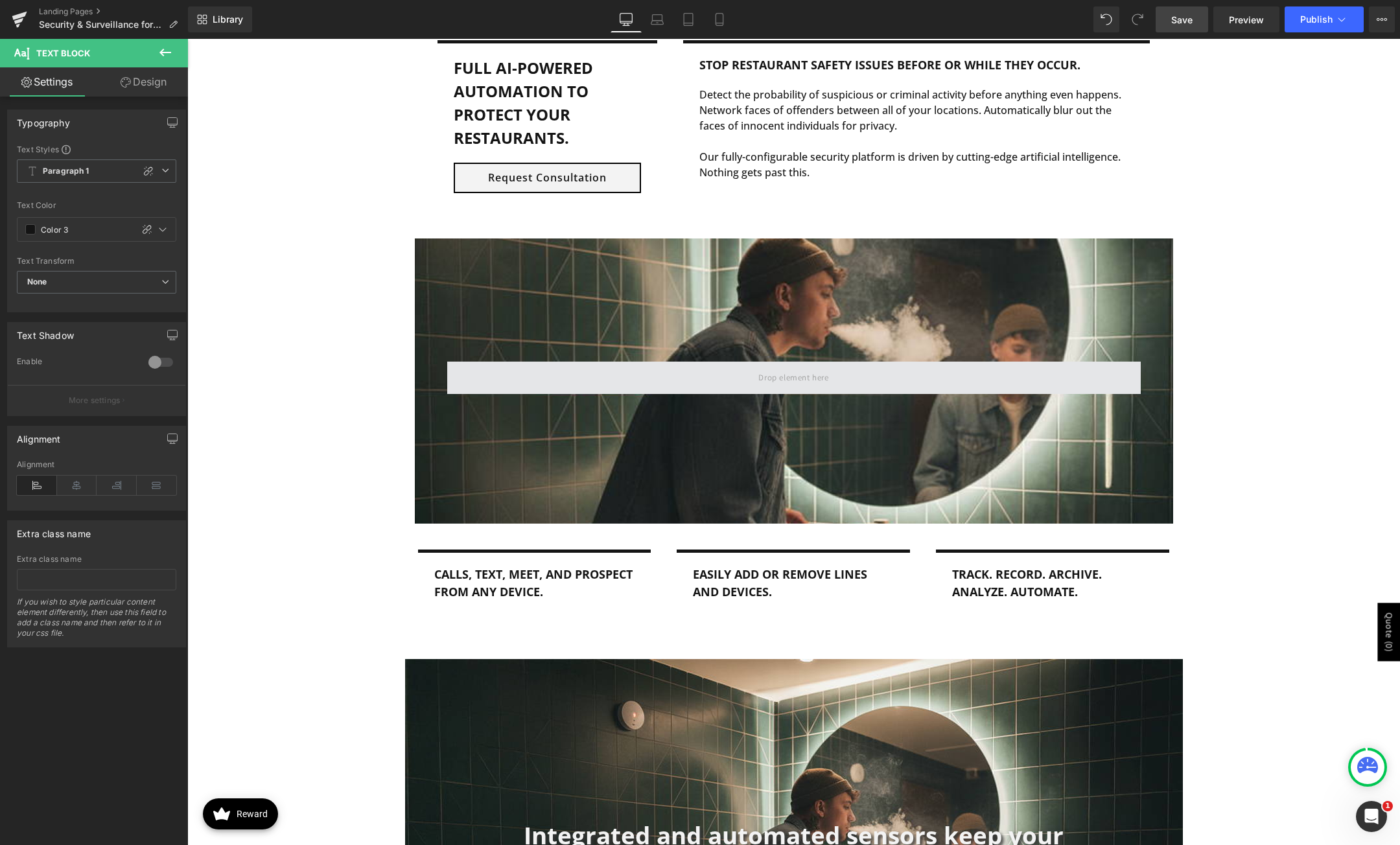
scroll to position [1102, 0]
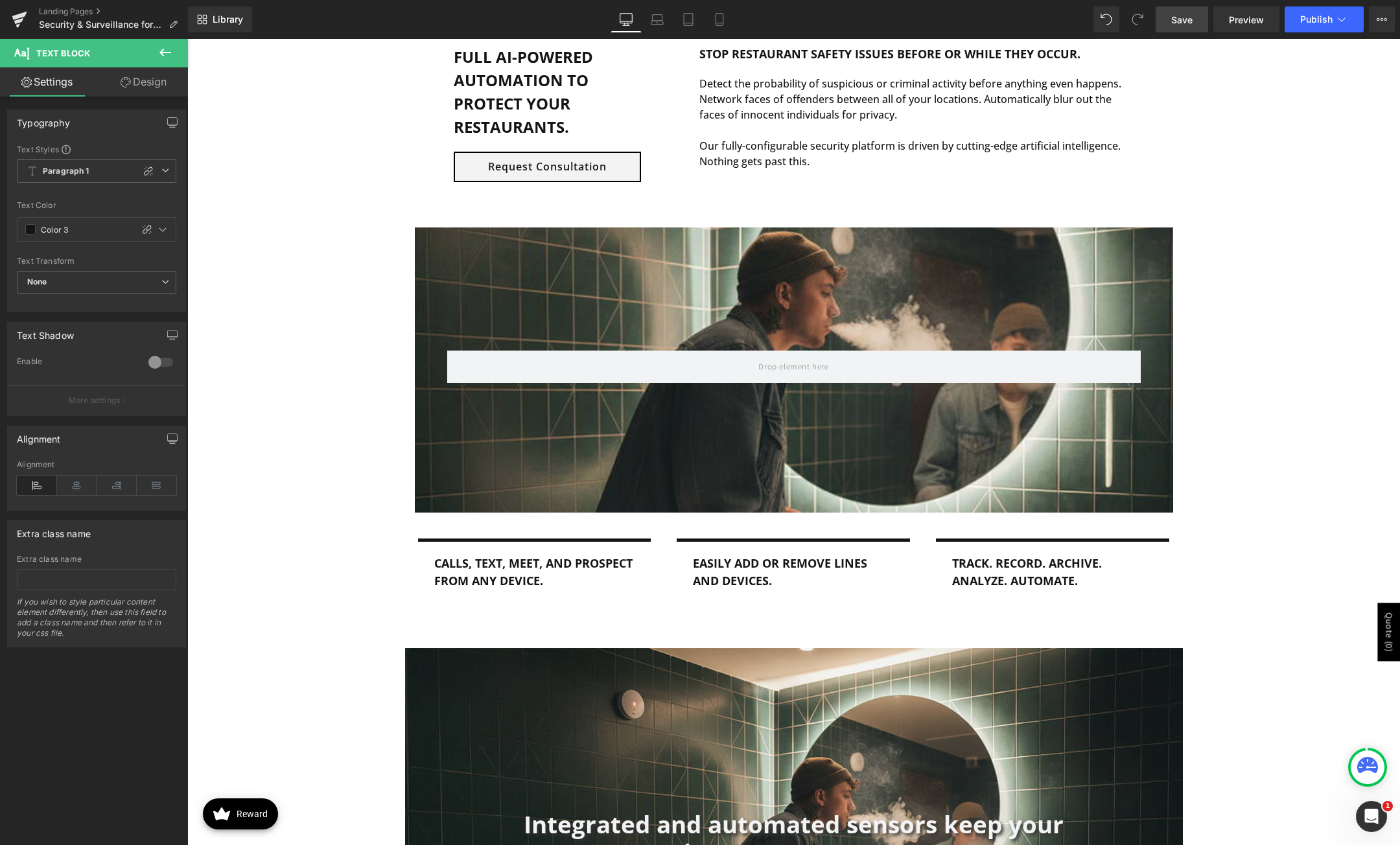
click at [378, 355] on div "Parallax 200px Row Calls, text, meet, and prospect from any device. Text Block …" at bounding box center [793, 434] width 1213 height 414
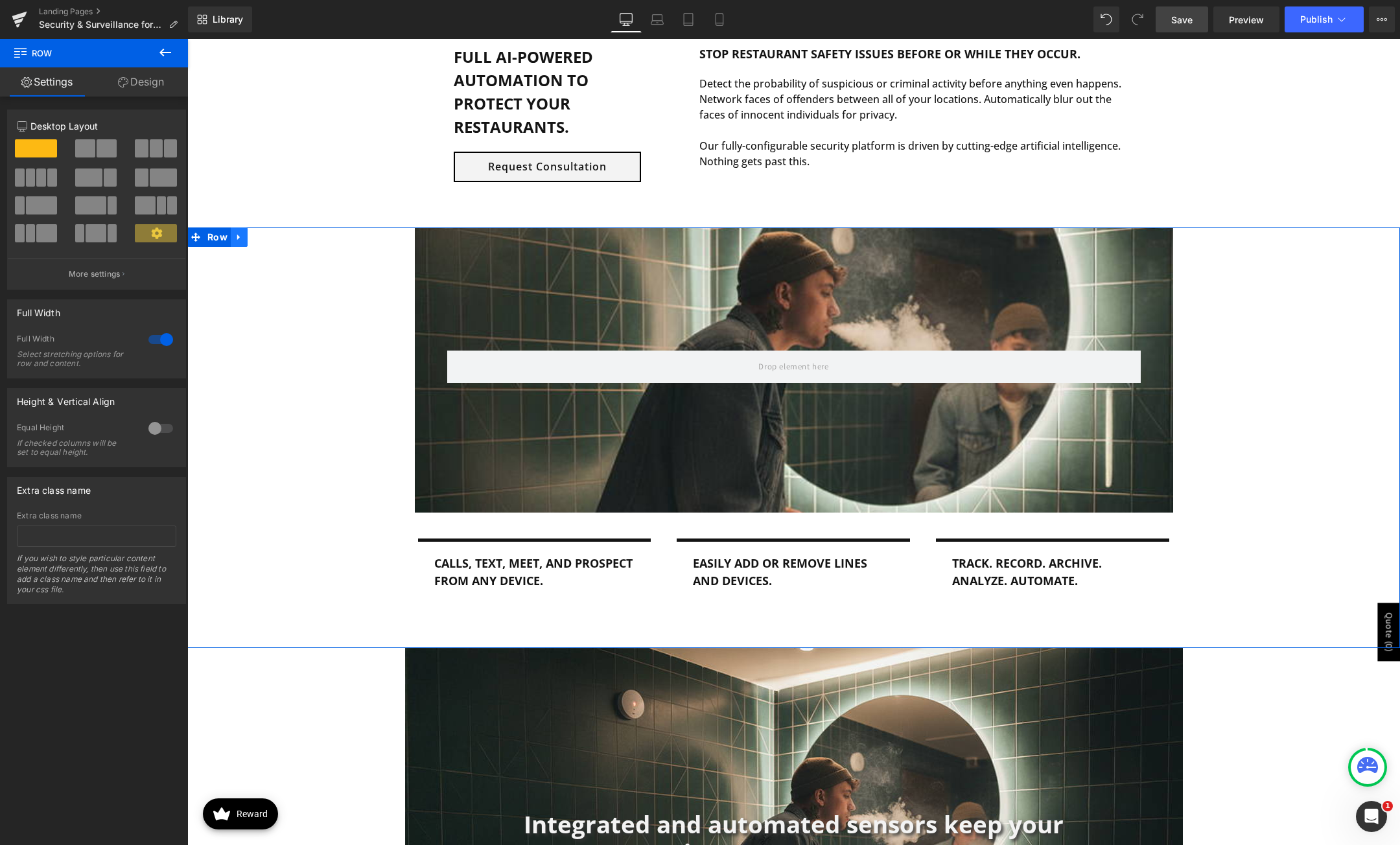
click at [231, 238] on link at bounding box center [239, 237] width 16 height 19
click at [269, 238] on icon at bounding box center [273, 237] width 9 height 10
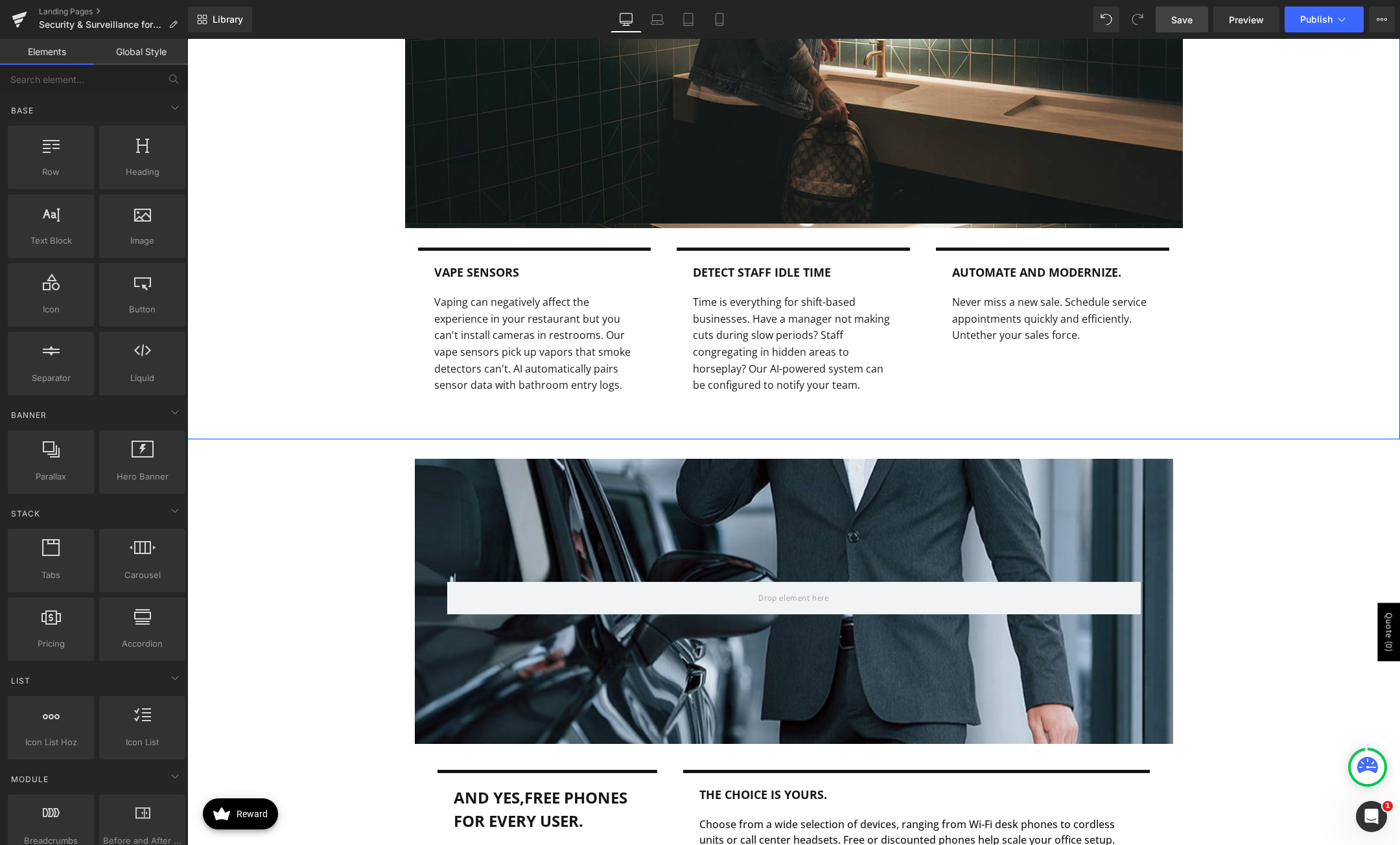
scroll to position [1620, 0]
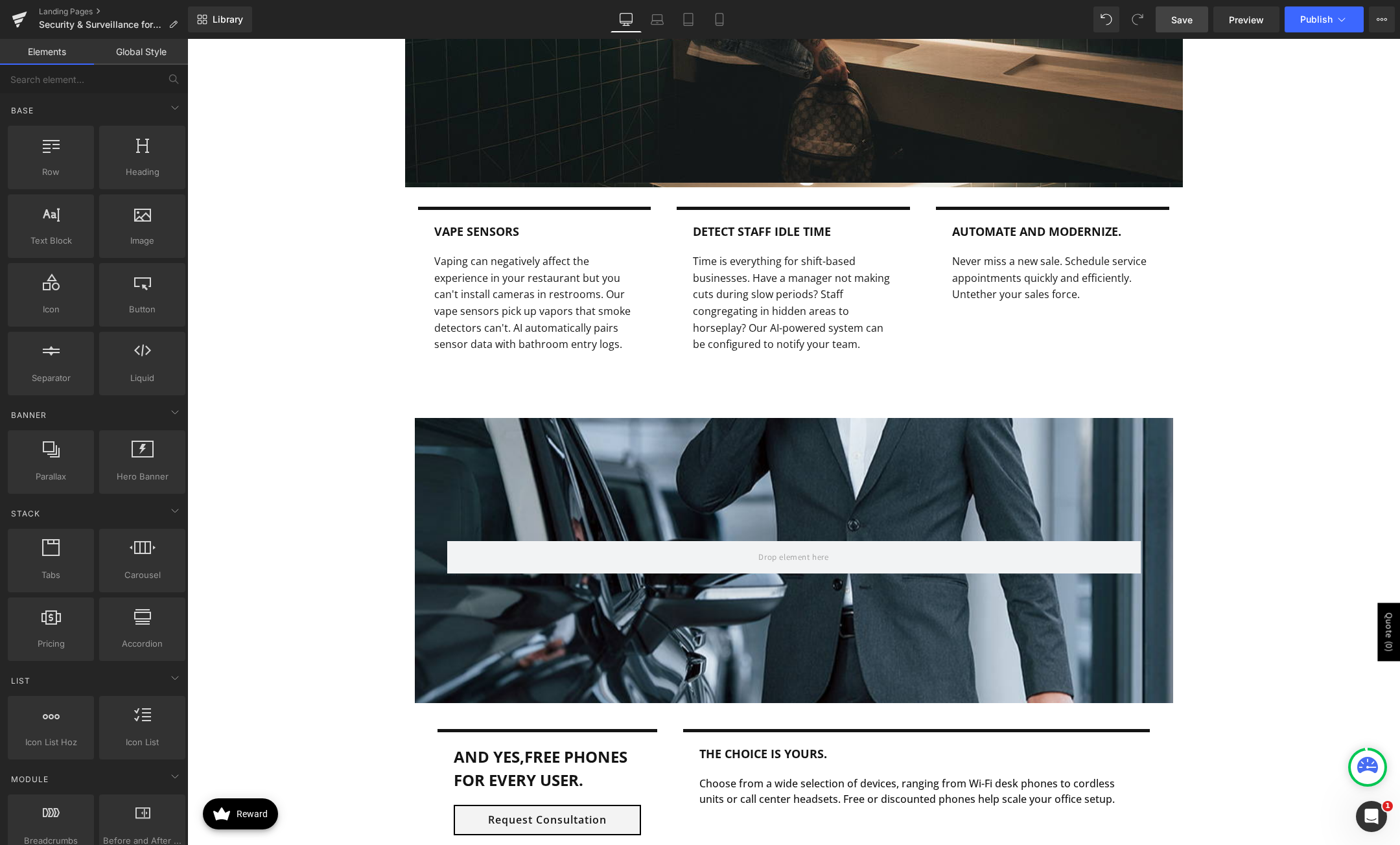
click at [774, 520] on div at bounding box center [793, 454] width 1213 height 755
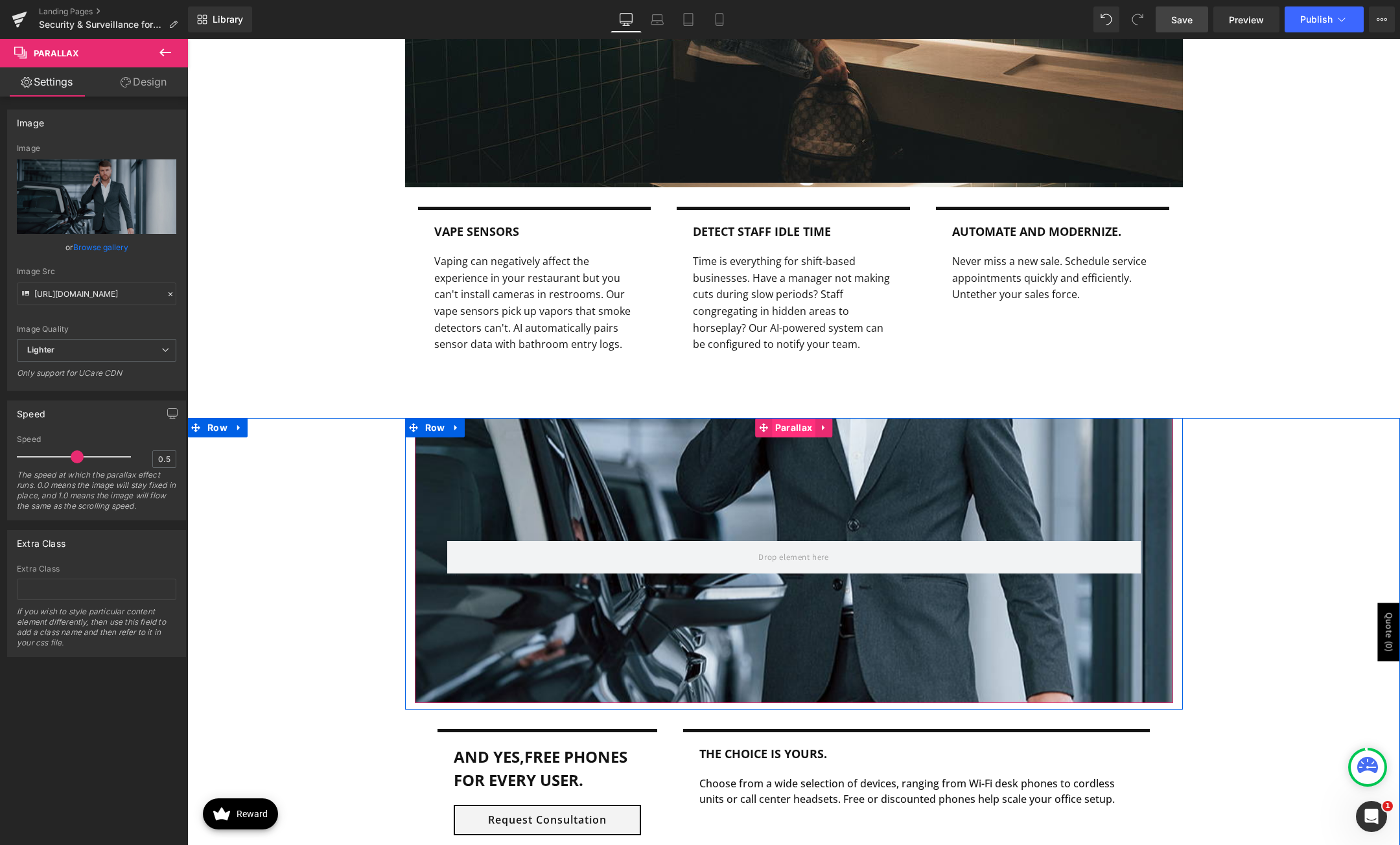
click at [795, 423] on span "Parallax" at bounding box center [794, 428] width 44 height 19
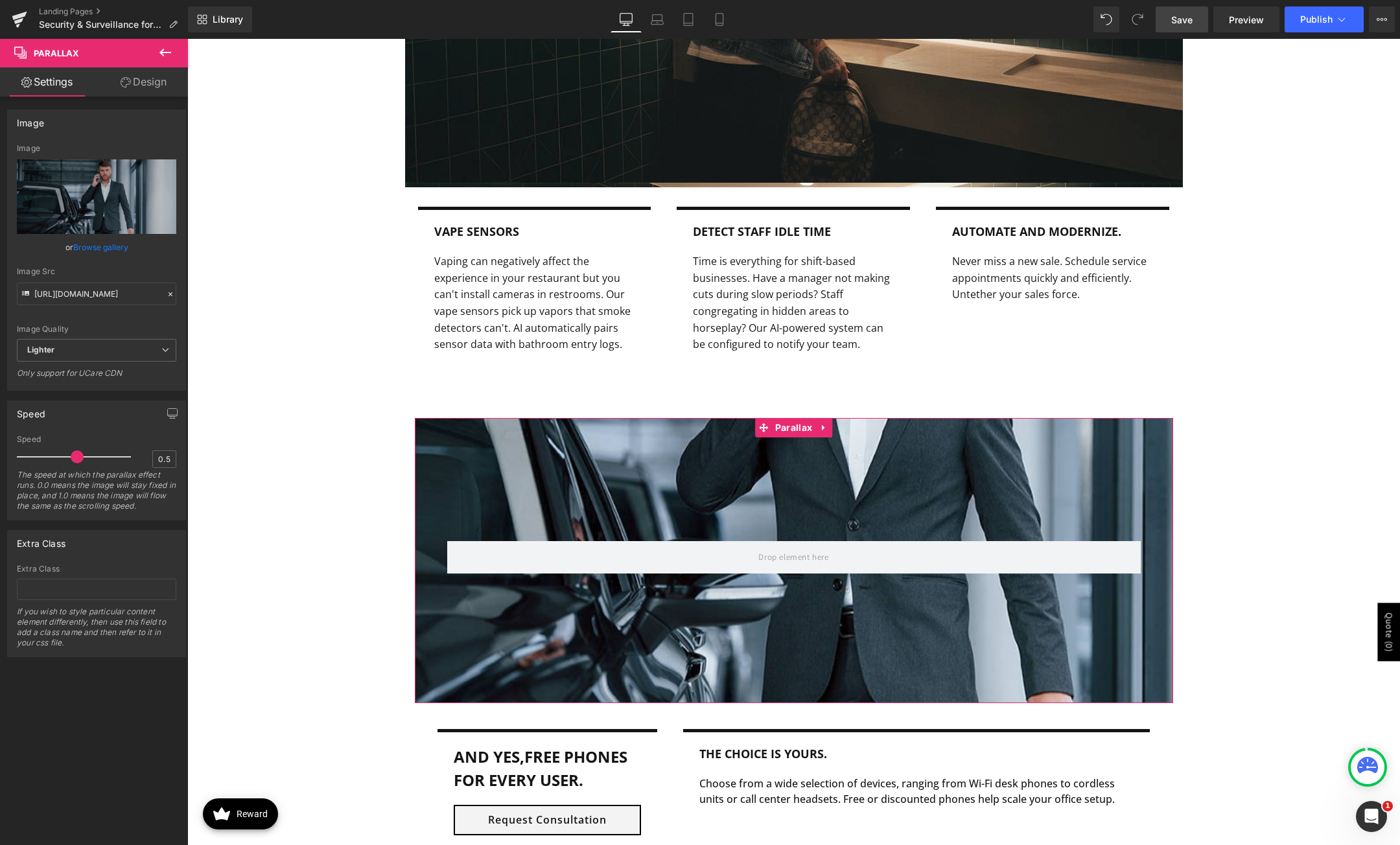
click at [101, 251] on link "Browse gallery" at bounding box center [101, 247] width 55 height 23
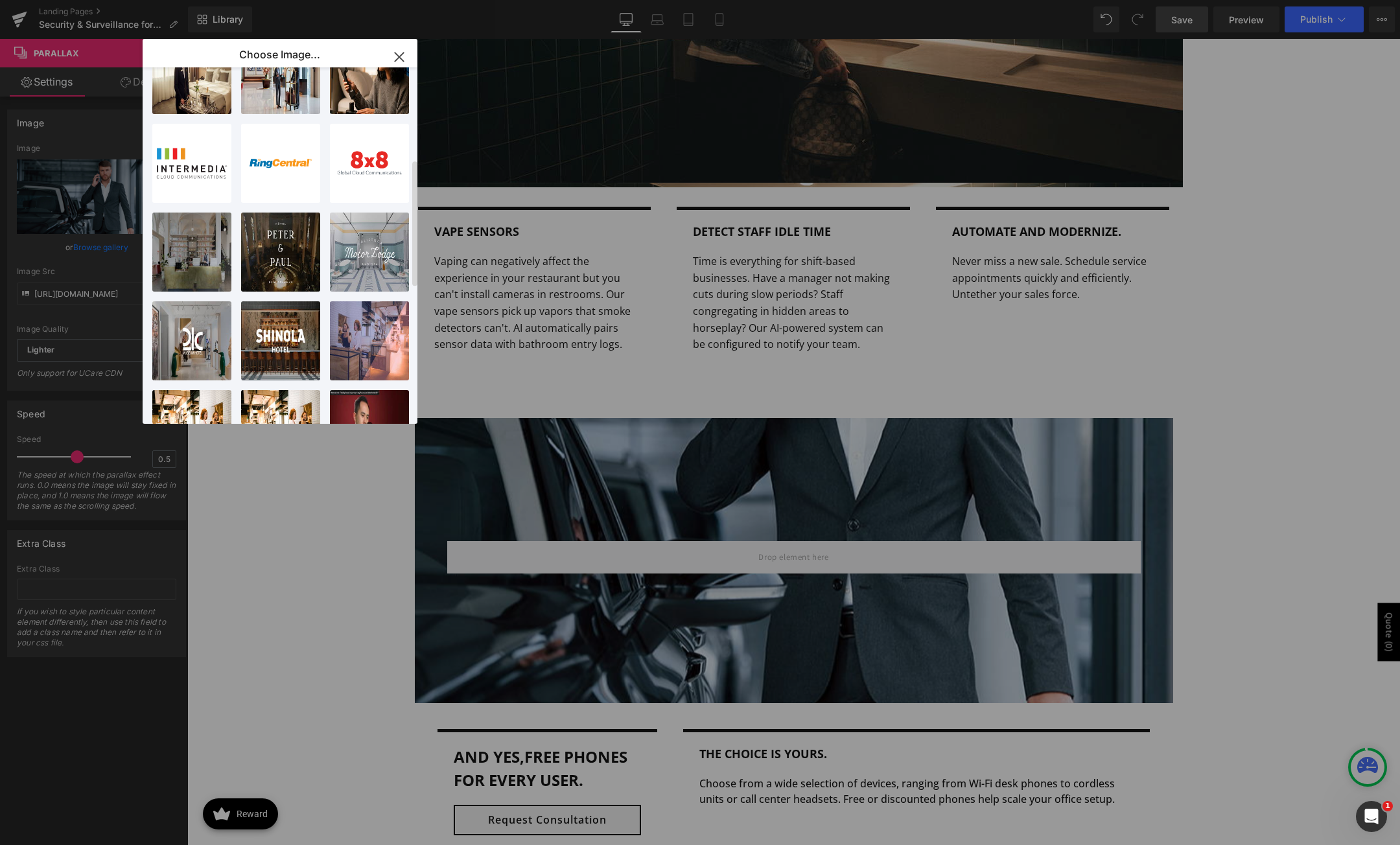
scroll to position [0, 0]
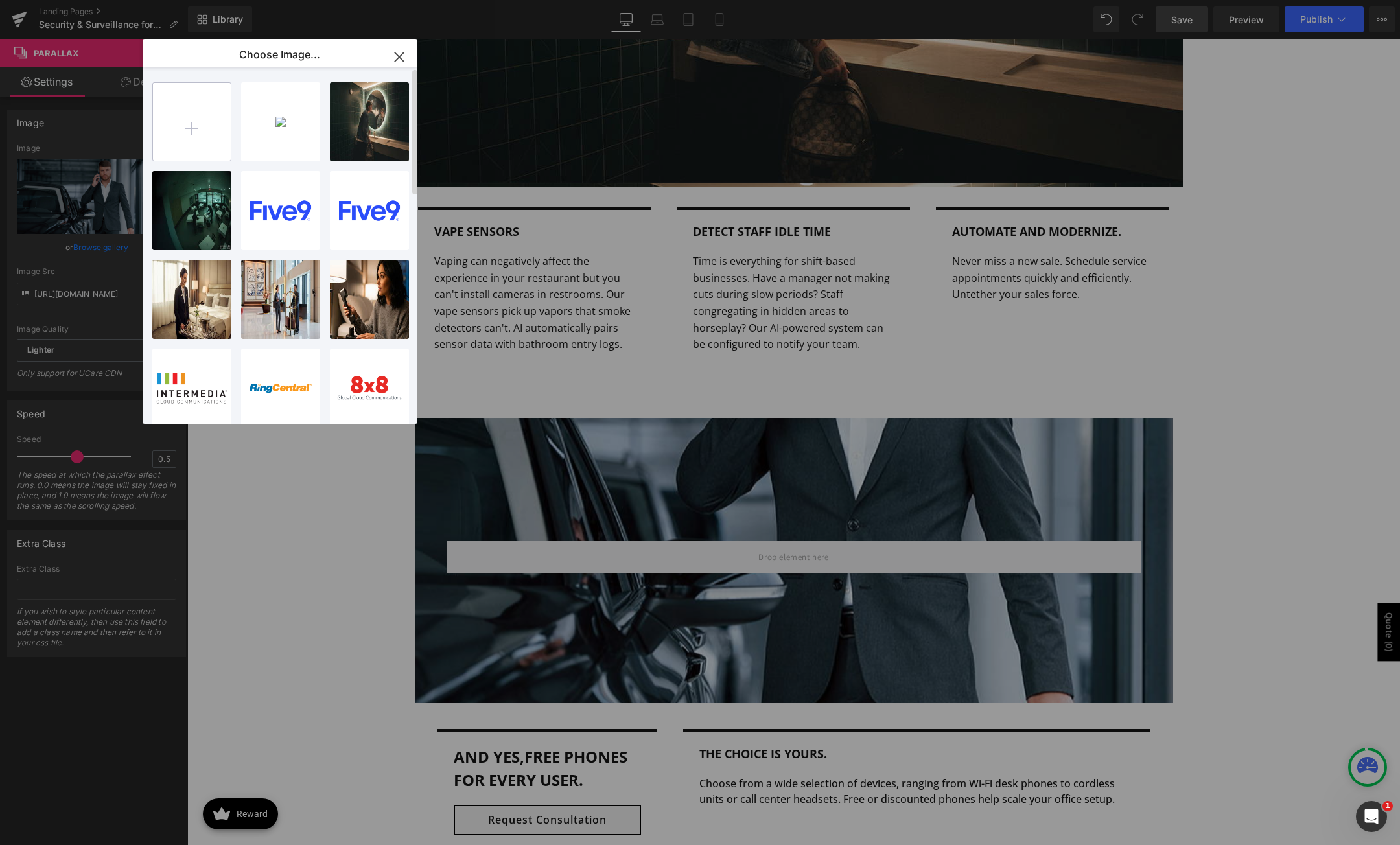
click at [169, 124] on input "file" at bounding box center [191, 121] width 78 height 78
type input "C:\fakepath\dine-and-dasher-on-camera.jpg"
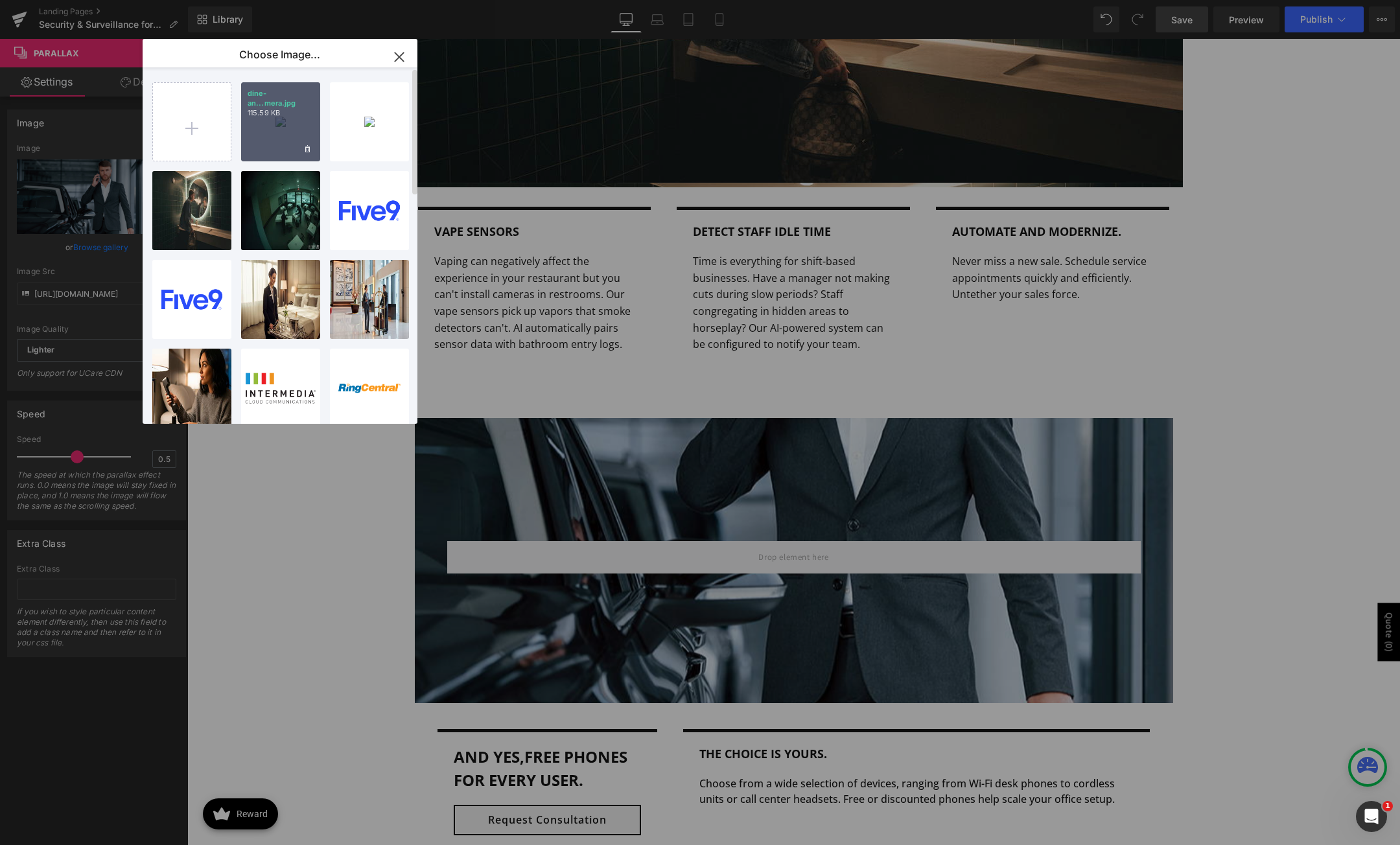
click at [273, 128] on div "dine-an...mera.jpg 115.59 KB" at bounding box center [281, 121] width 80 height 79
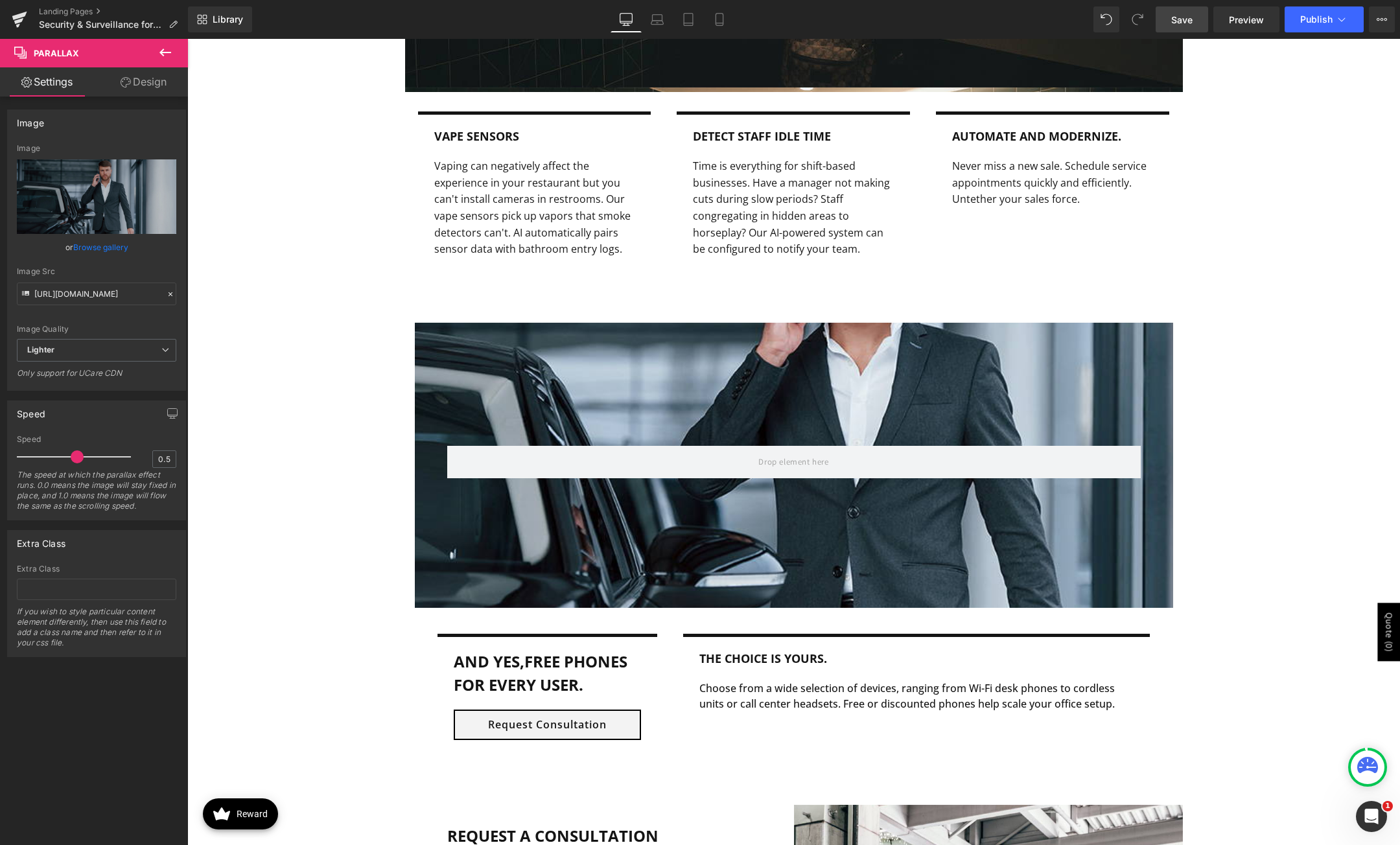
scroll to position [1749, 0]
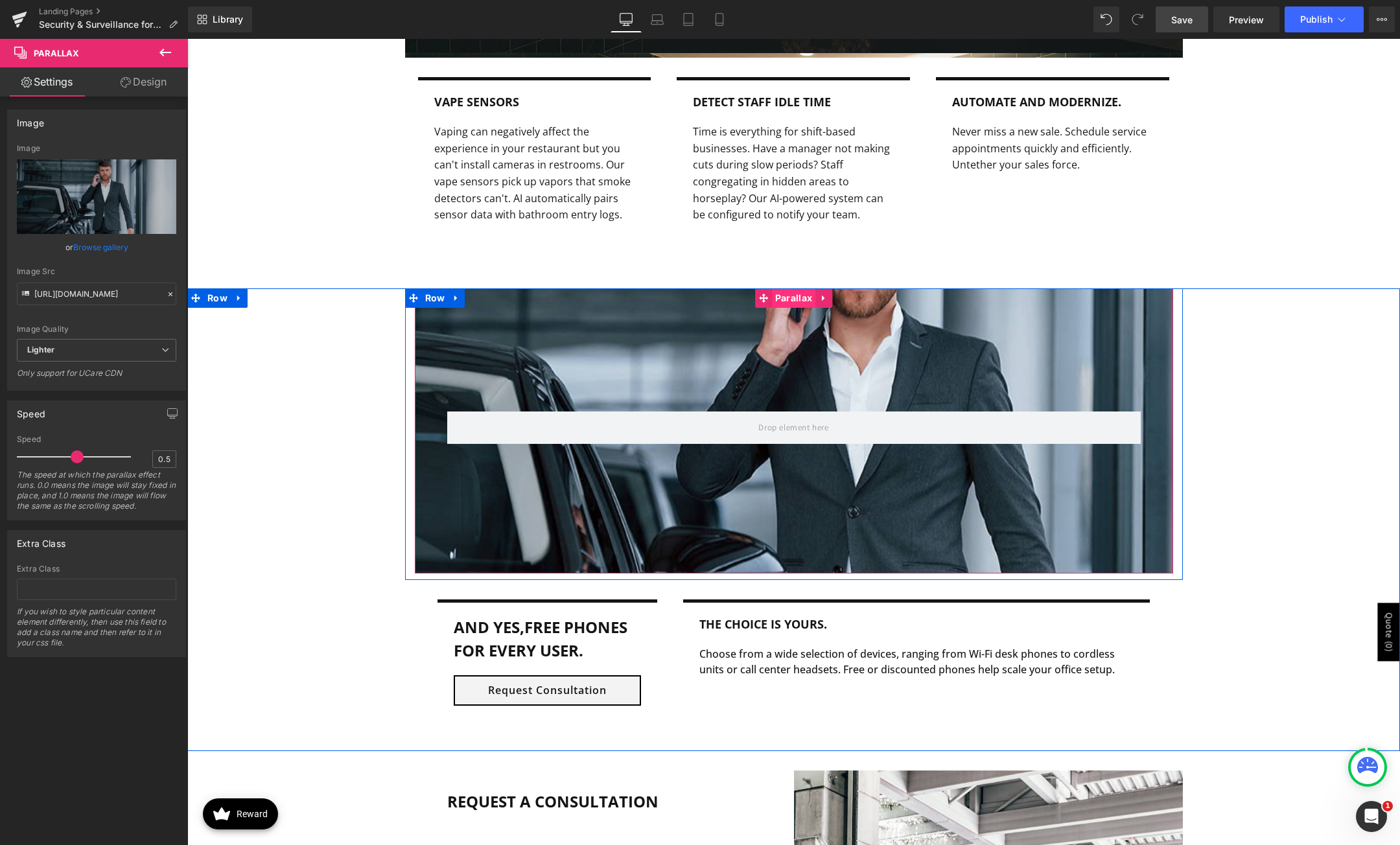
click at [785, 303] on span "Parallax" at bounding box center [794, 298] width 44 height 19
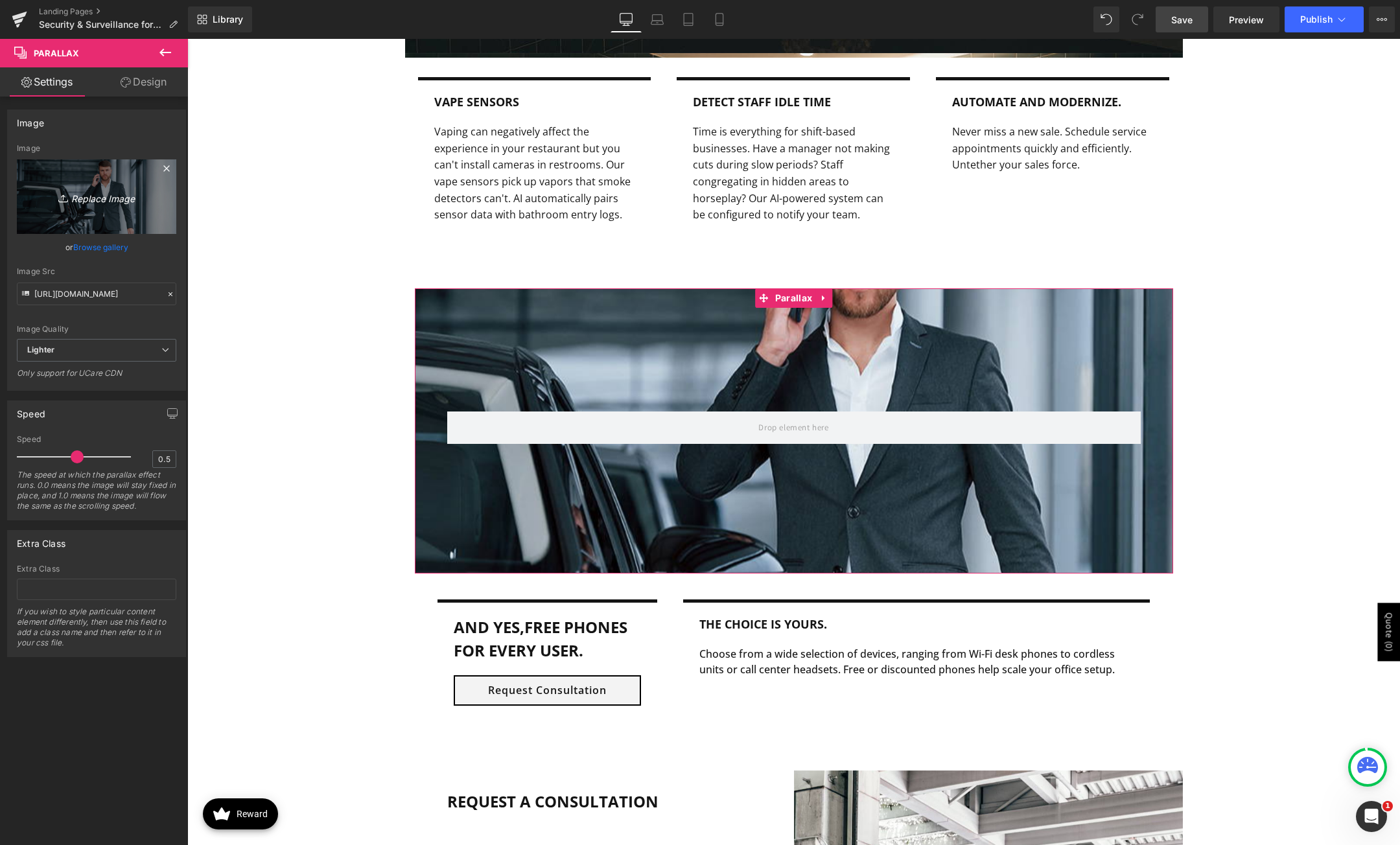
click at [101, 204] on icon "Replace Image" at bounding box center [96, 196] width 103 height 16
click at [122, 253] on link "Browse gallery" at bounding box center [101, 247] width 55 height 23
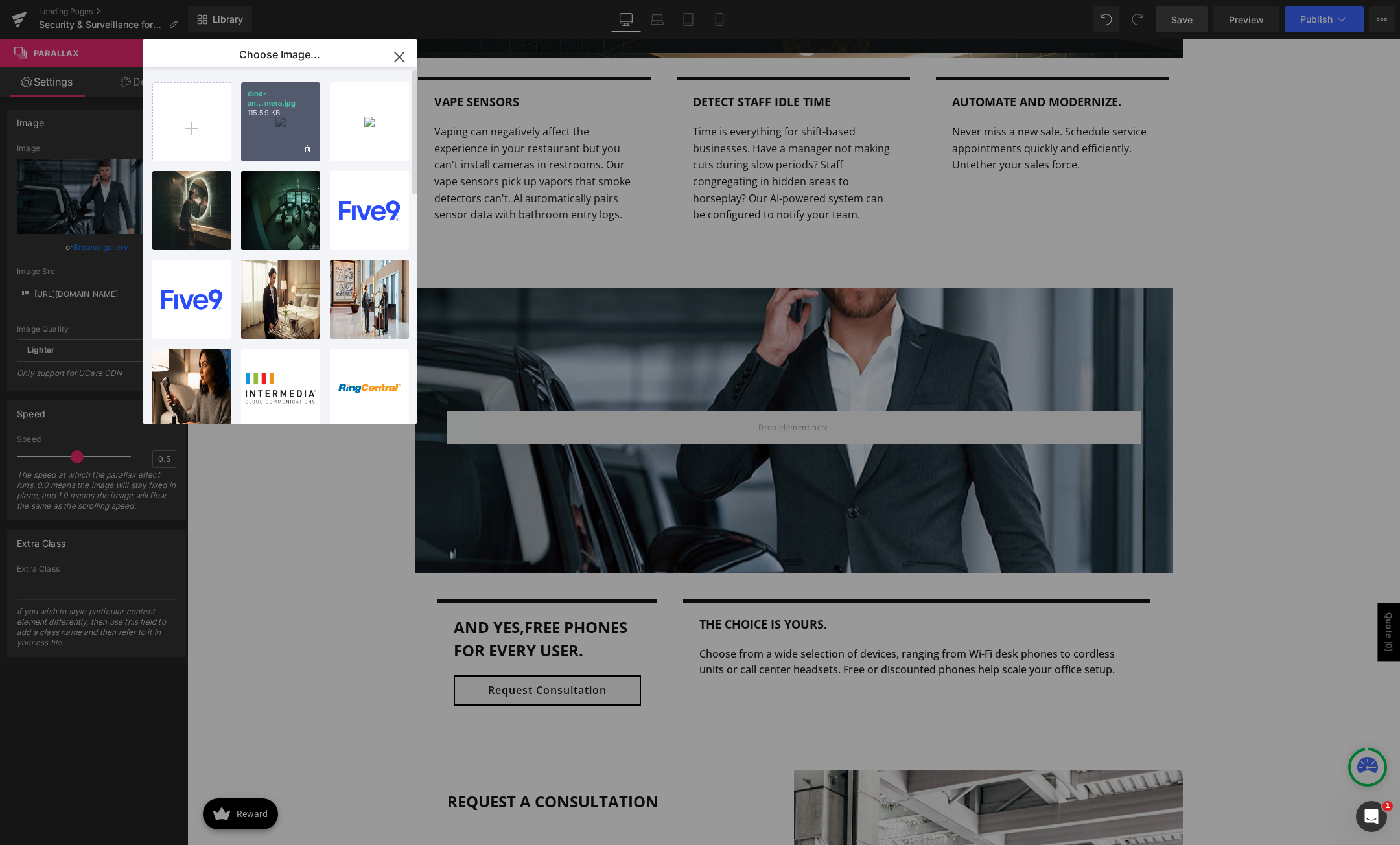
click at [280, 126] on div "dine-an...mera.jpg 115.59 KB" at bounding box center [281, 121] width 80 height 79
type input "[URL][DOMAIN_NAME]"
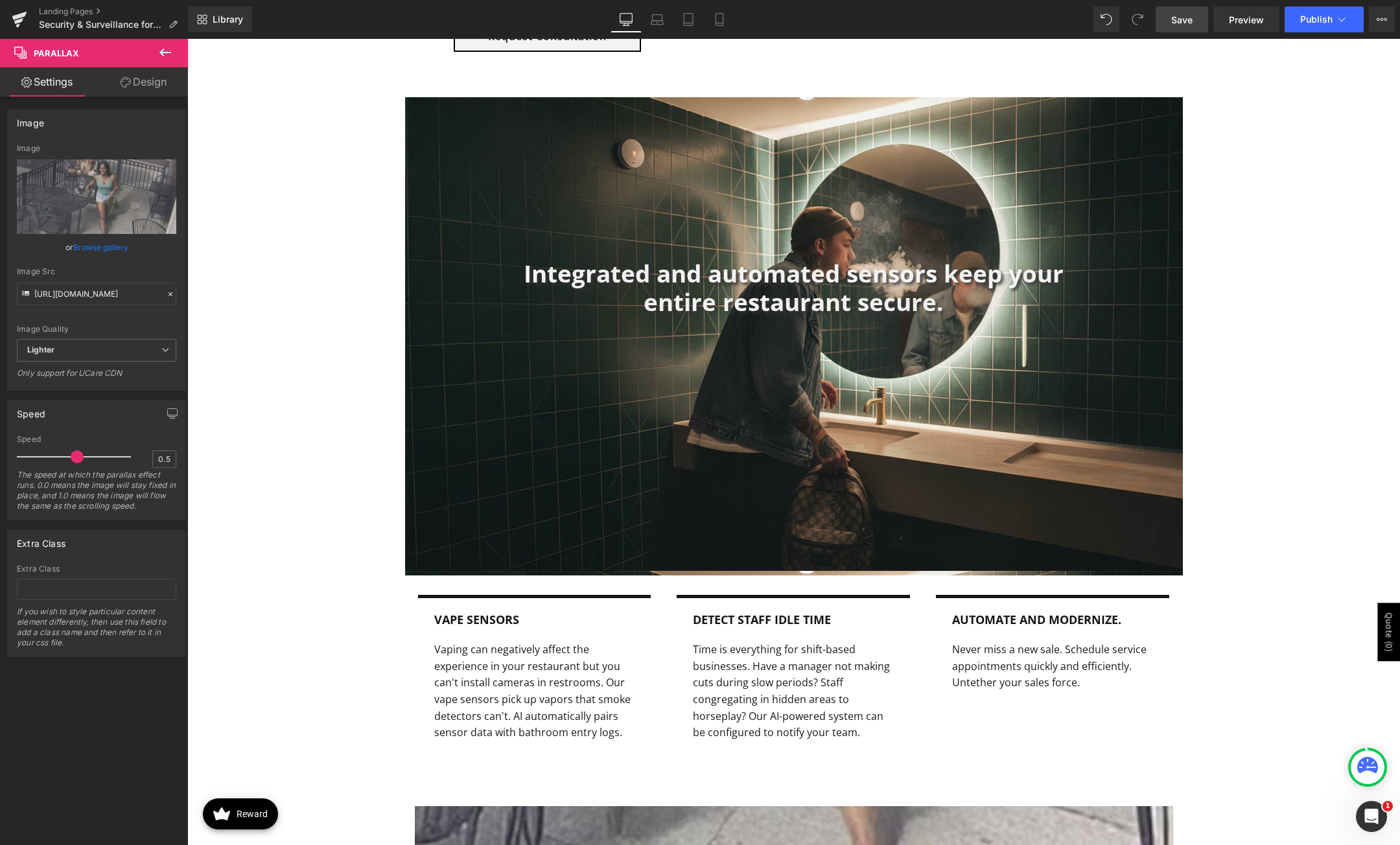
scroll to position [1231, 0]
click at [317, 352] on div "Integrated and automated sensors keep your entire restaurant secure. Heading Ro…" at bounding box center [793, 439] width 1213 height 683
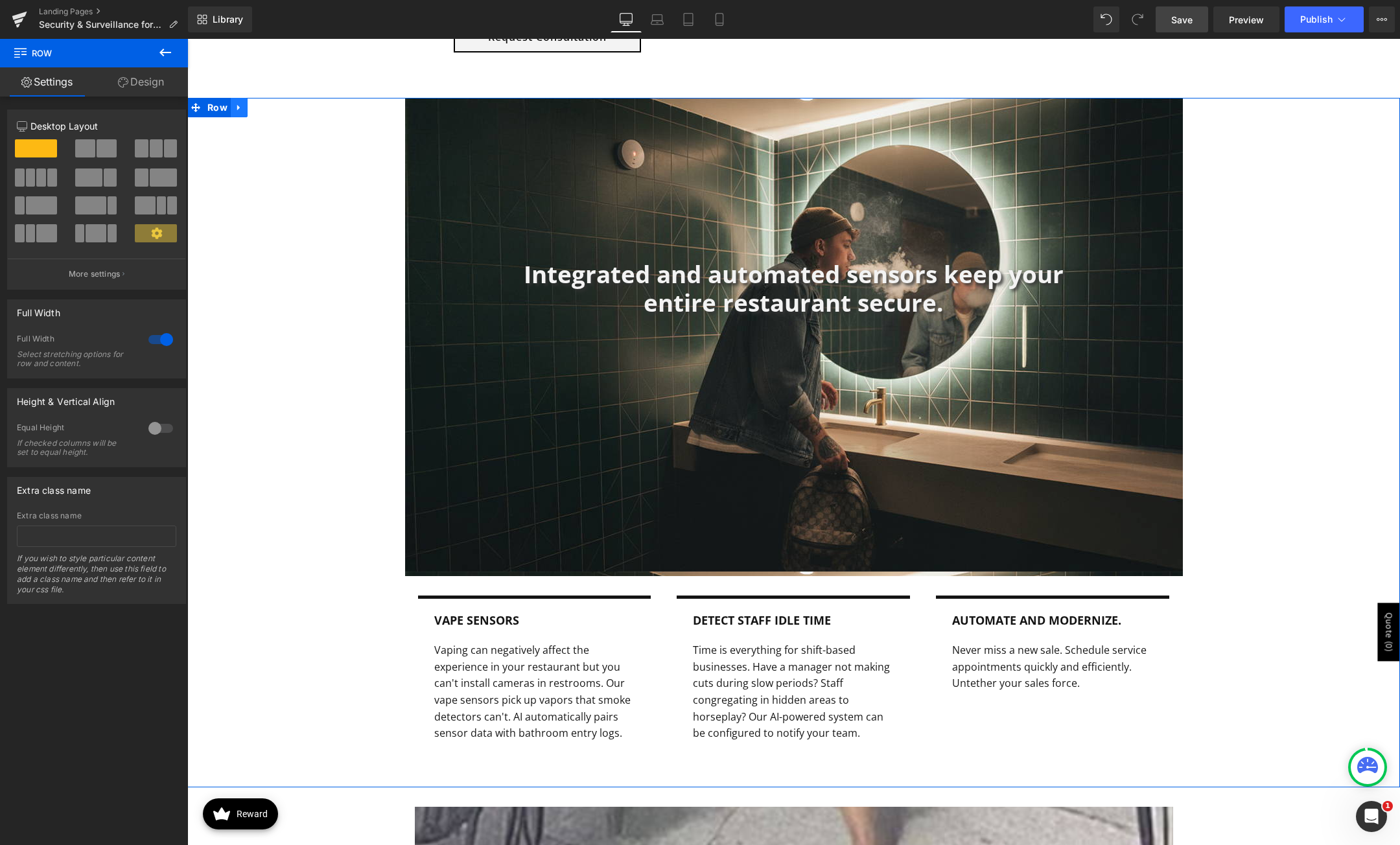
click at [235, 105] on icon at bounding box center [239, 107] width 9 height 10
click at [258, 108] on link at bounding box center [256, 107] width 16 height 19
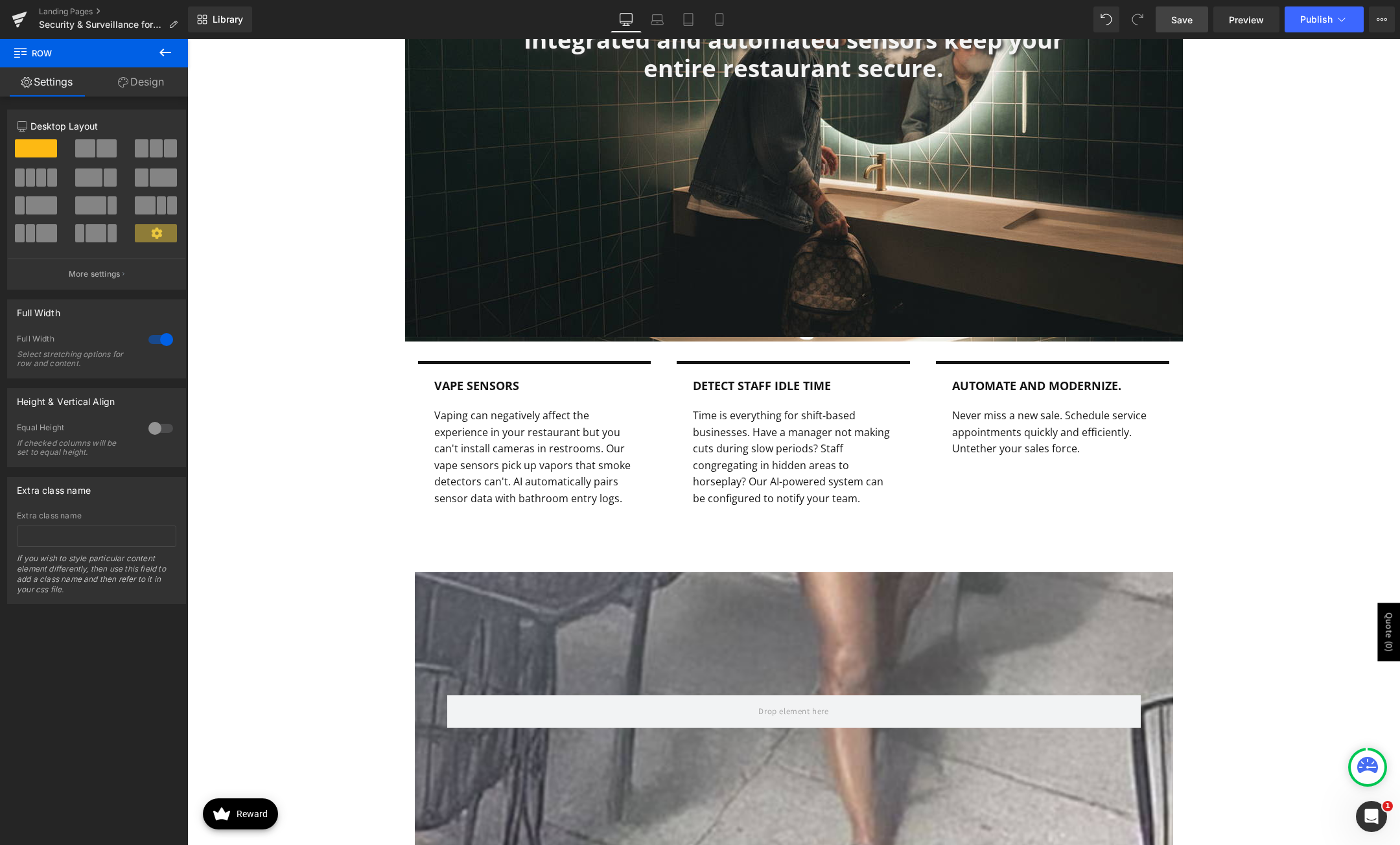
scroll to position [2251, 0]
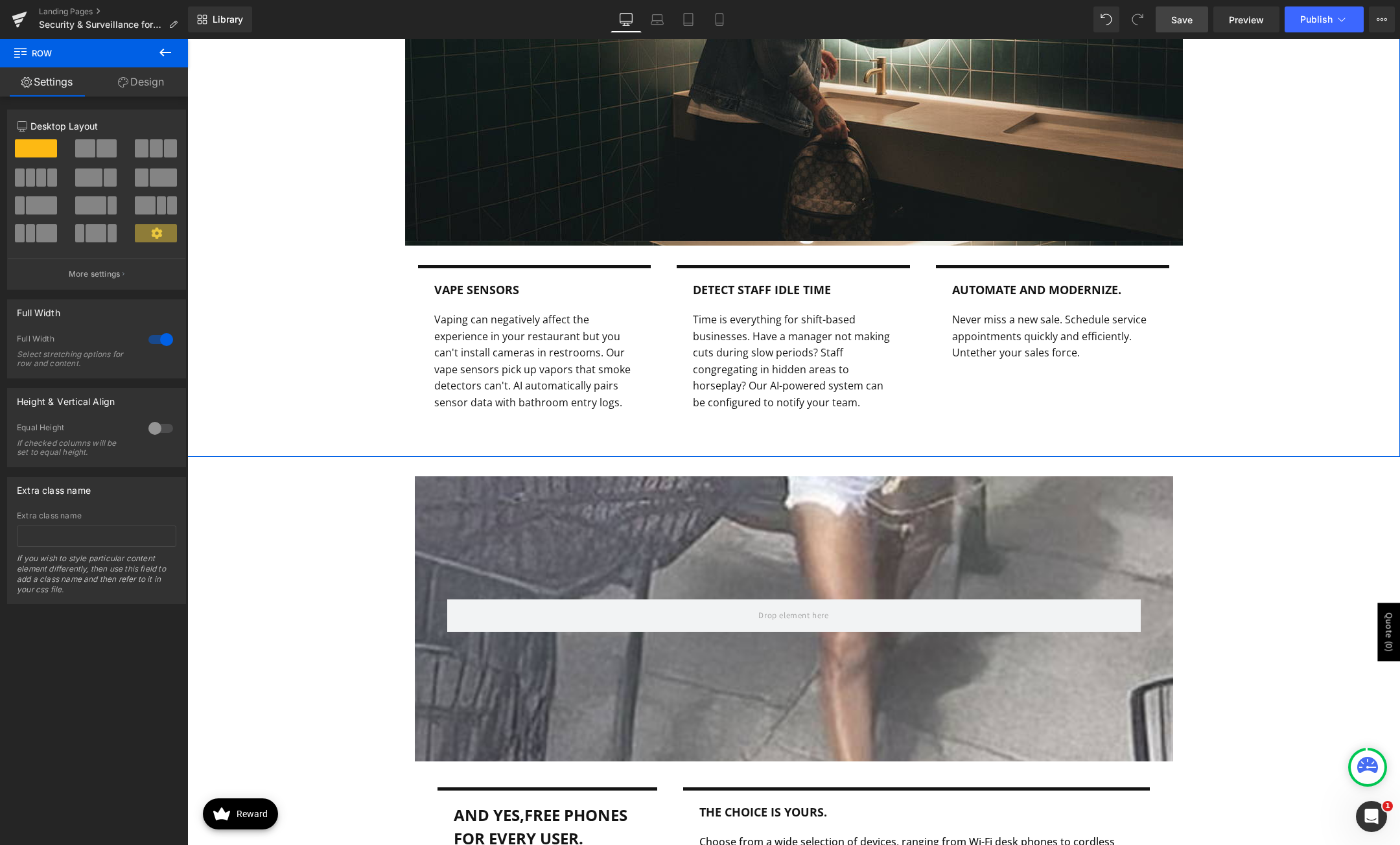
click at [369, 271] on div "Integrated and automated sensors keep your entire restaurant secure. Heading Ro…" at bounding box center [793, 109] width 1213 height 683
click at [451, 253] on icon at bounding box center [456, 256] width 9 height 10
click at [492, 258] on link at bounding box center [490, 255] width 16 height 19
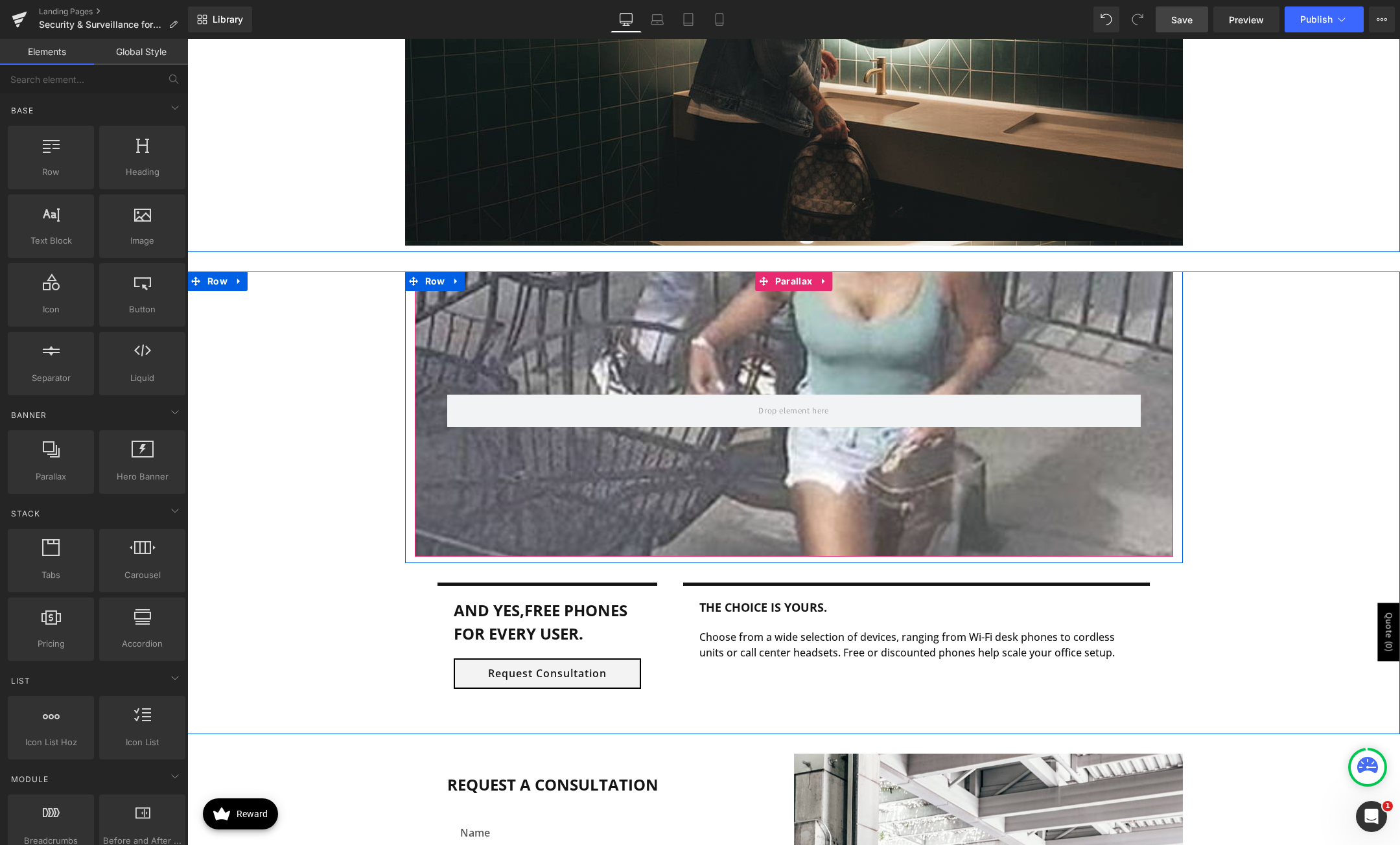
scroll to position [2316, 0]
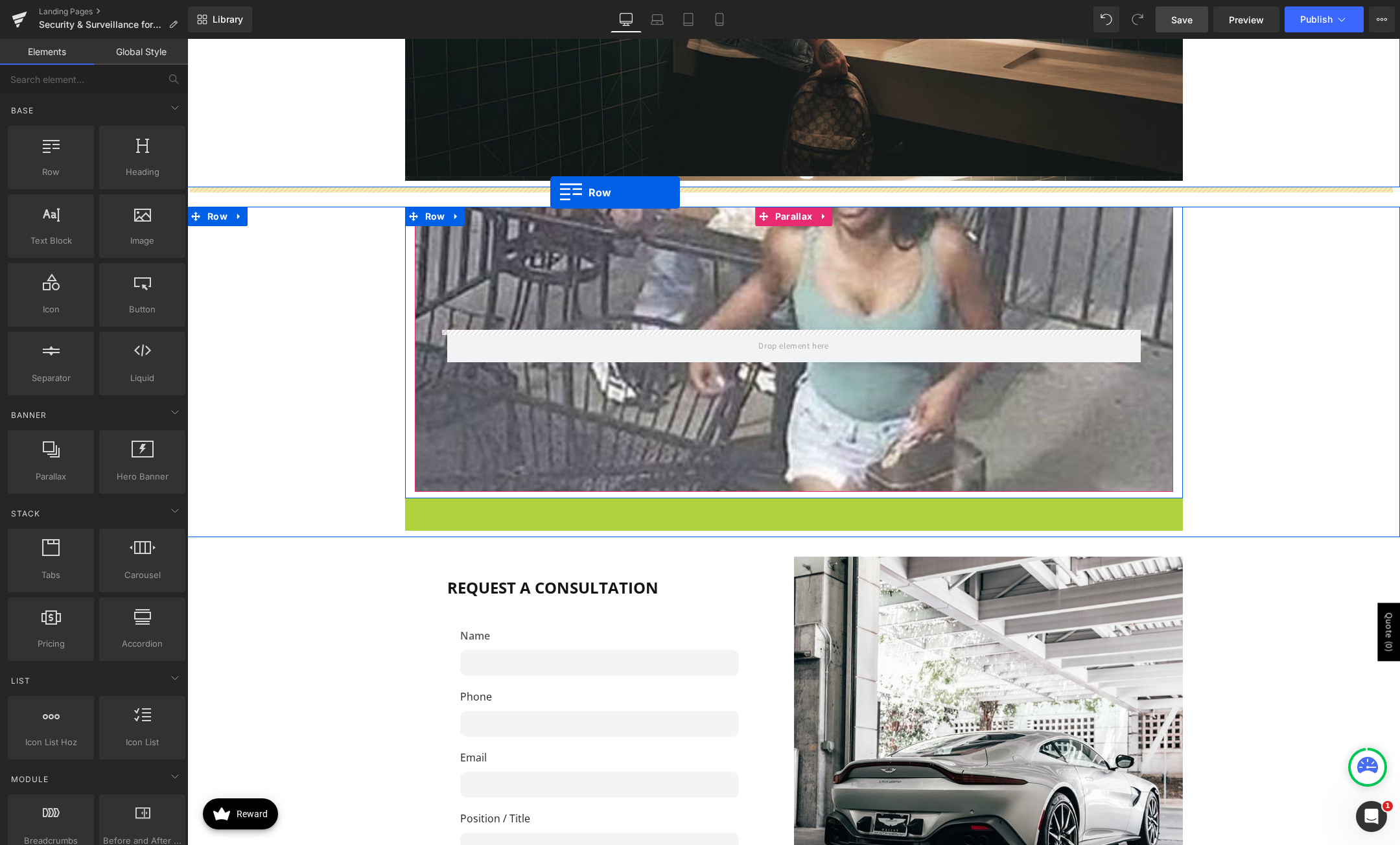
drag, startPoint x: 425, startPoint y: 509, endPoint x: 550, endPoint y: 193, distance: 339.8
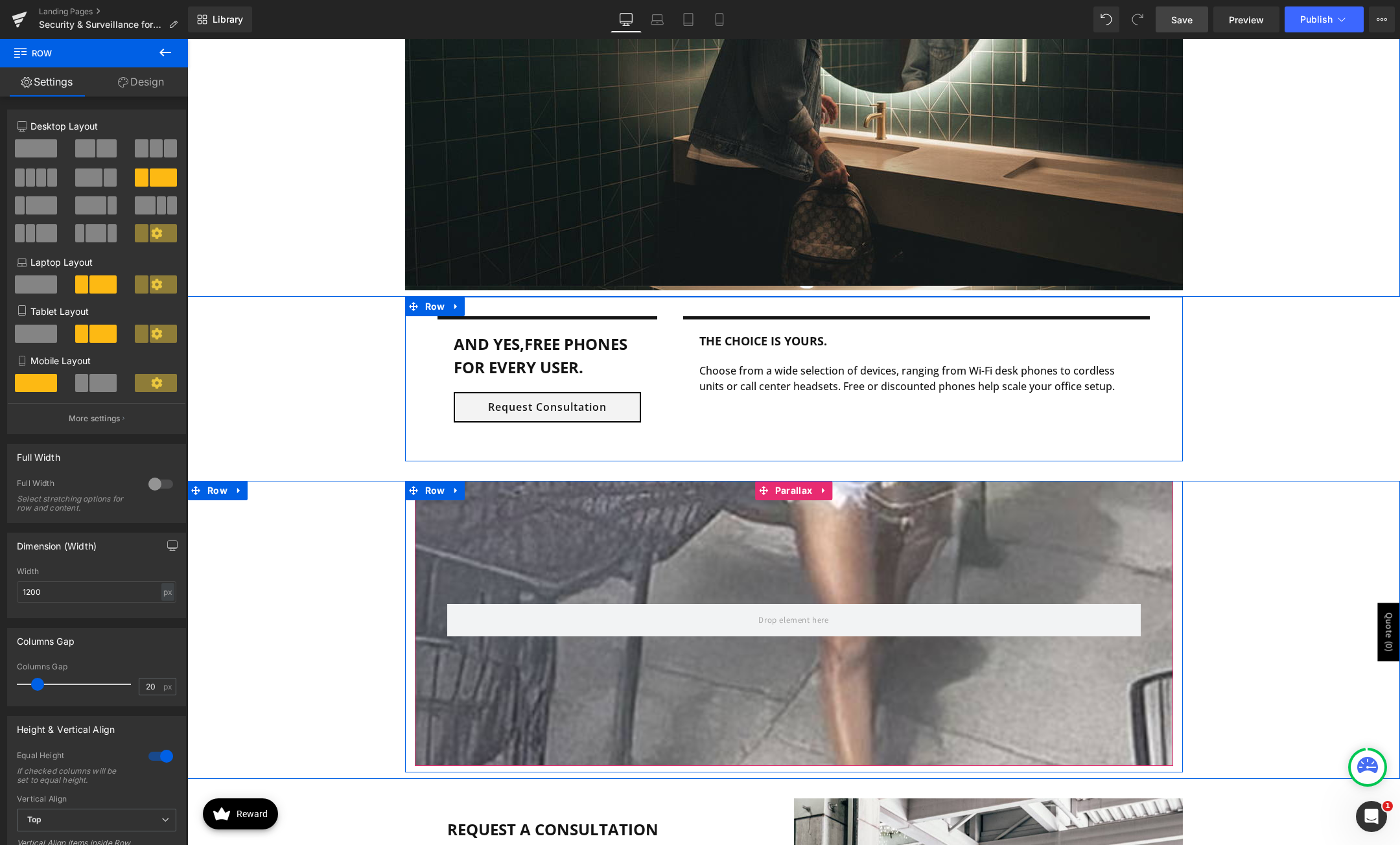
scroll to position [2121, 0]
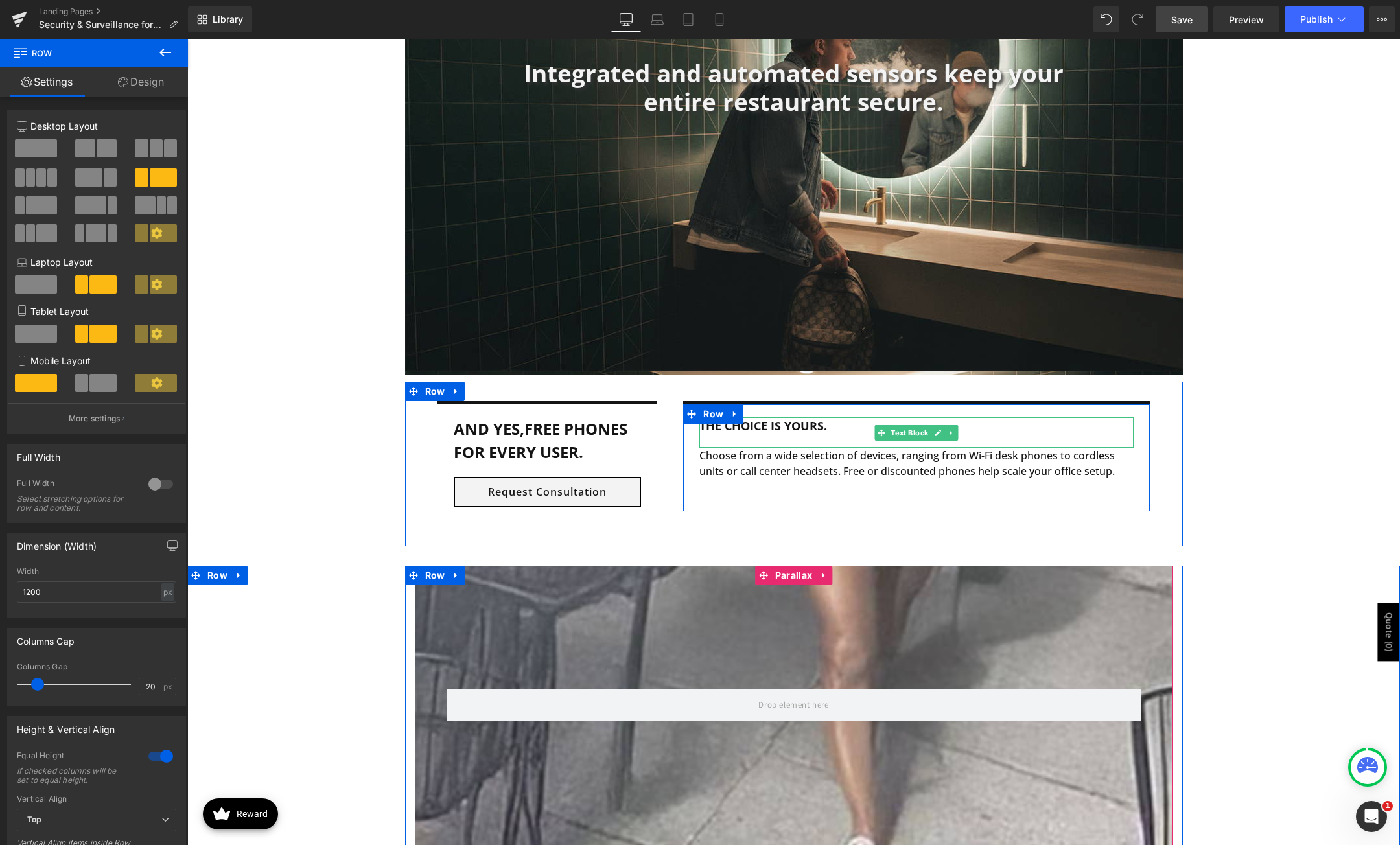
click at [758, 428] on b "the choice is yours." at bounding box center [763, 426] width 128 height 16
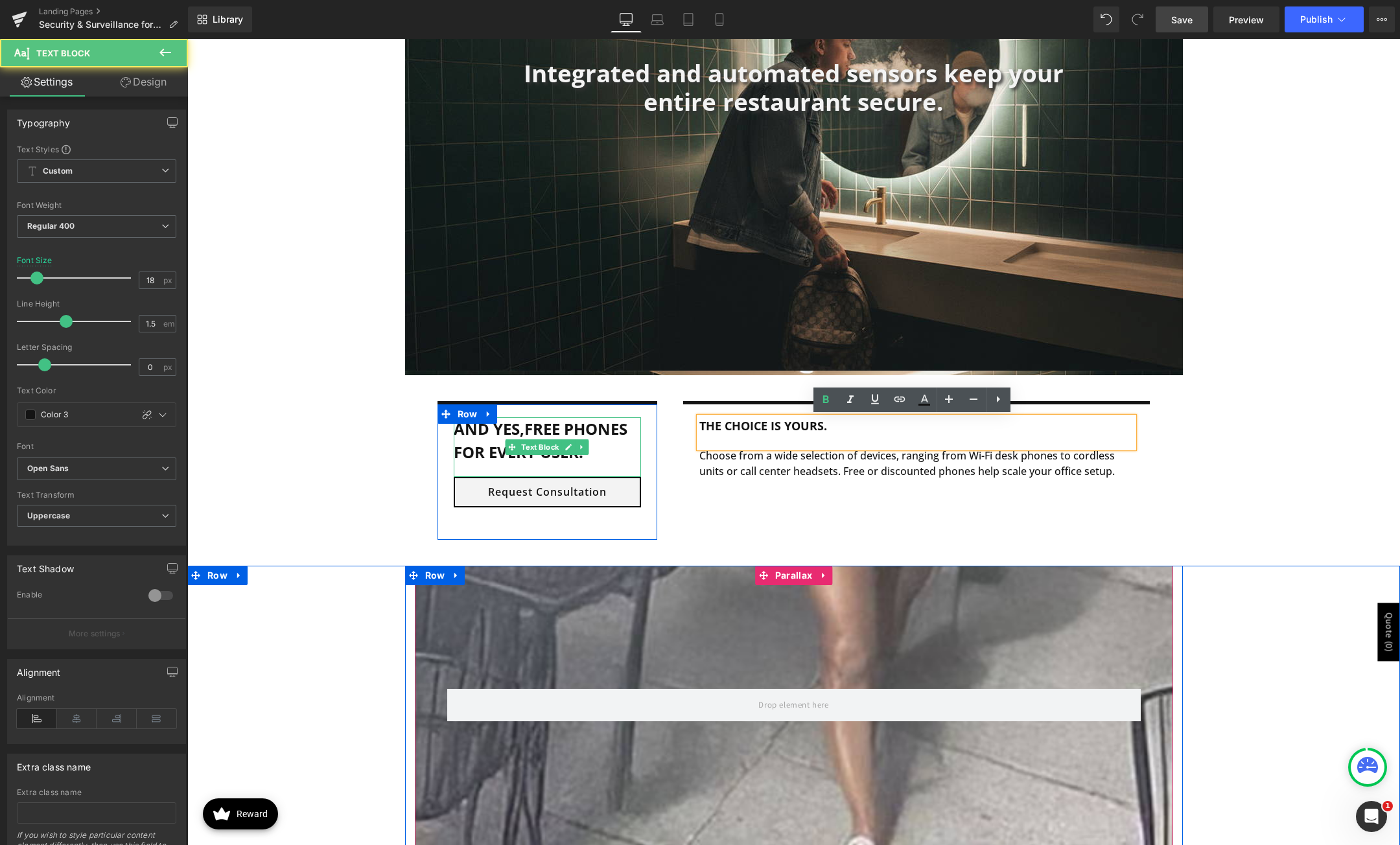
click at [538, 432] on b "free phones for every user." at bounding box center [541, 440] width 174 height 45
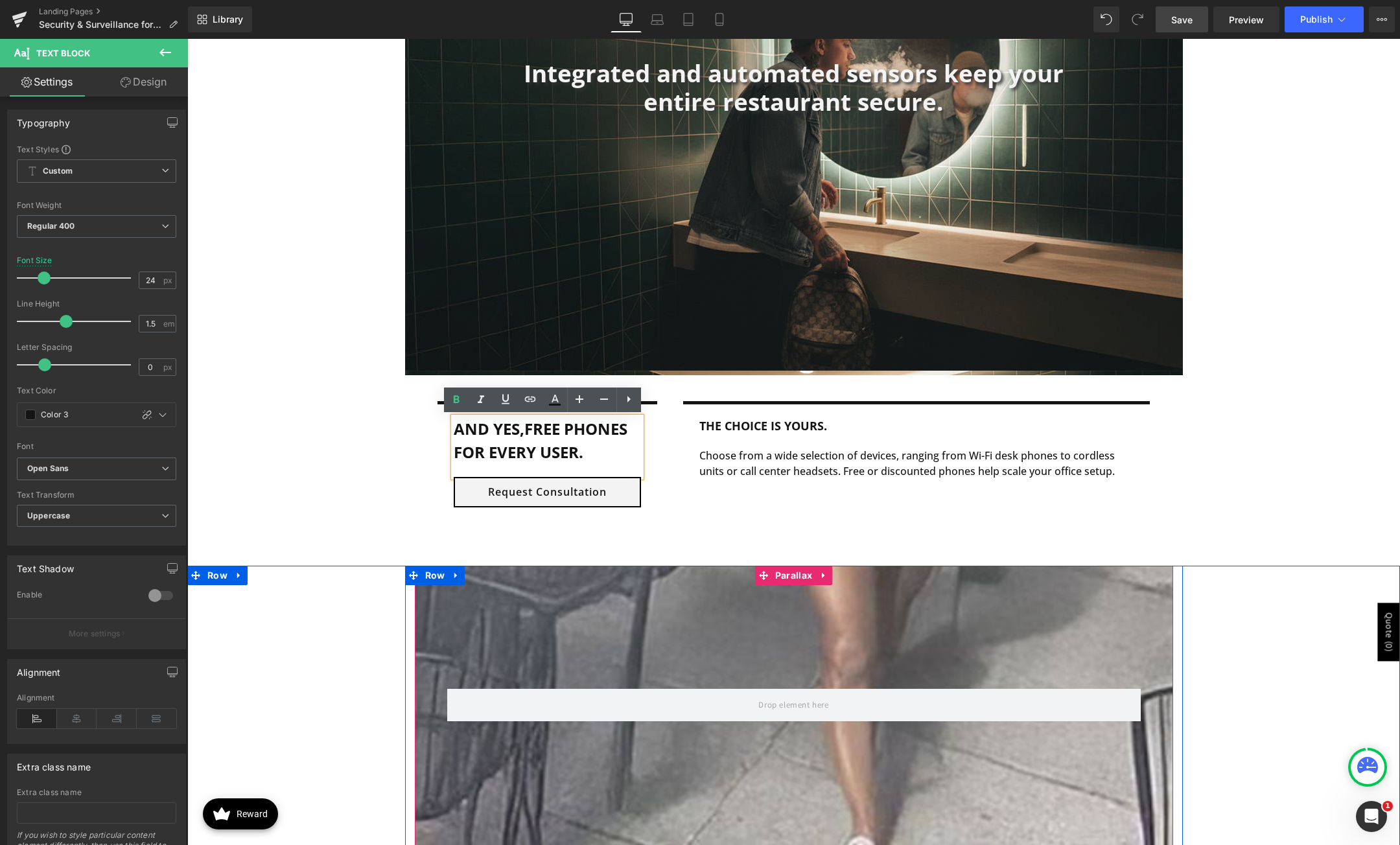
click at [551, 434] on b "free phones for every user." at bounding box center [541, 440] width 174 height 45
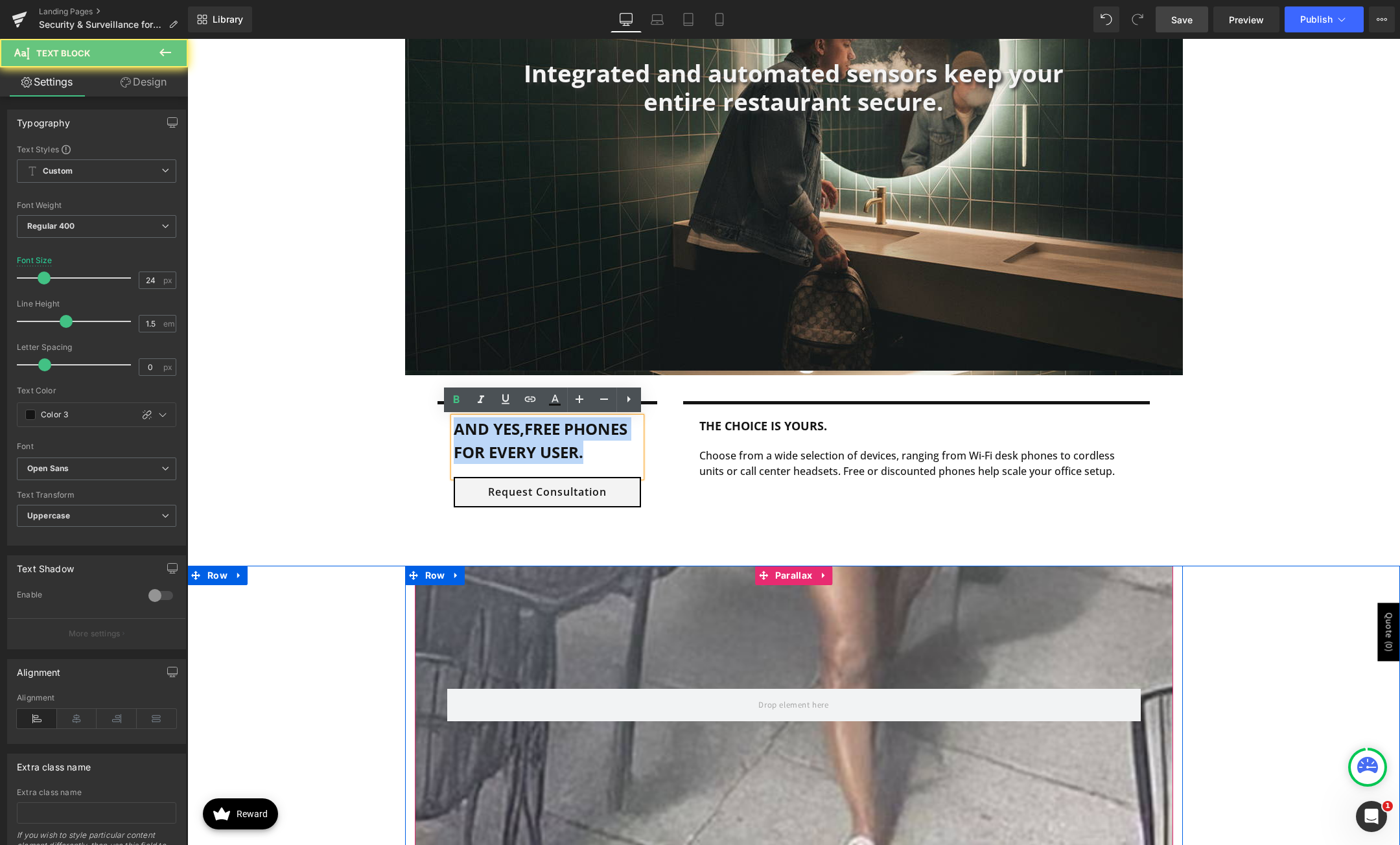
click at [551, 434] on b "free phones for every user." at bounding box center [541, 440] width 174 height 45
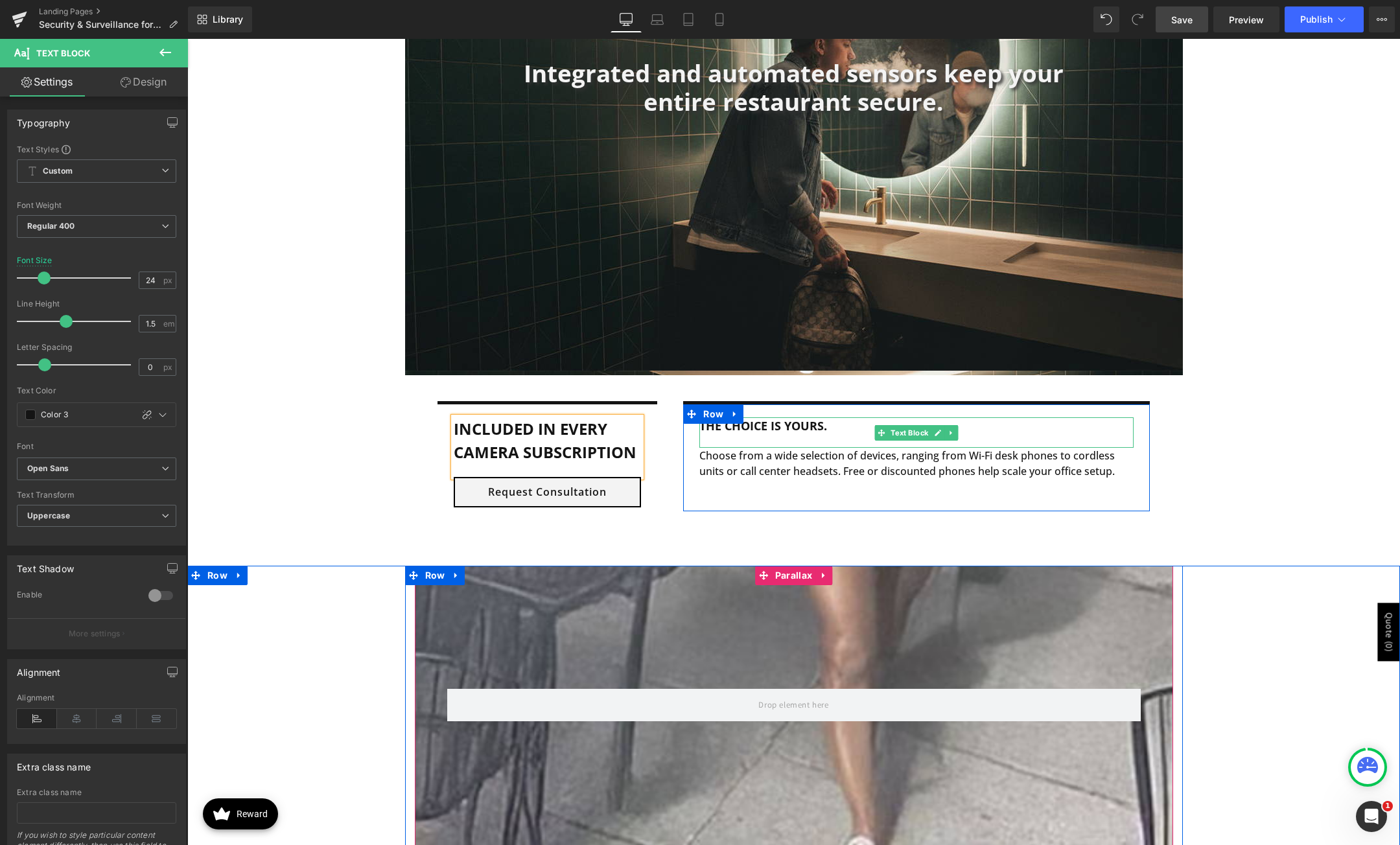
click at [758, 423] on b "the choice is yours." at bounding box center [763, 426] width 128 height 16
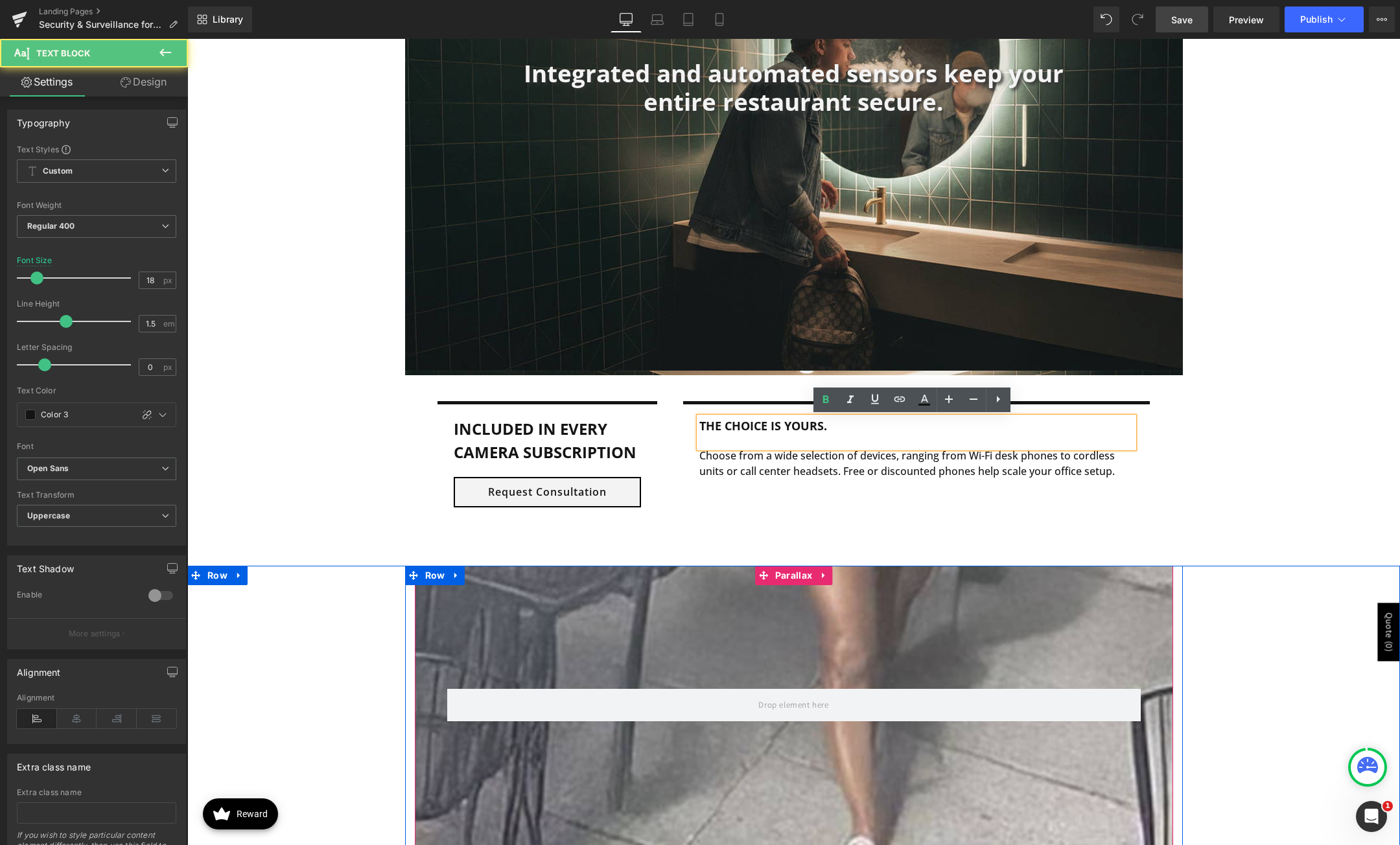
click at [759, 423] on b "the choice is yours." at bounding box center [763, 426] width 128 height 16
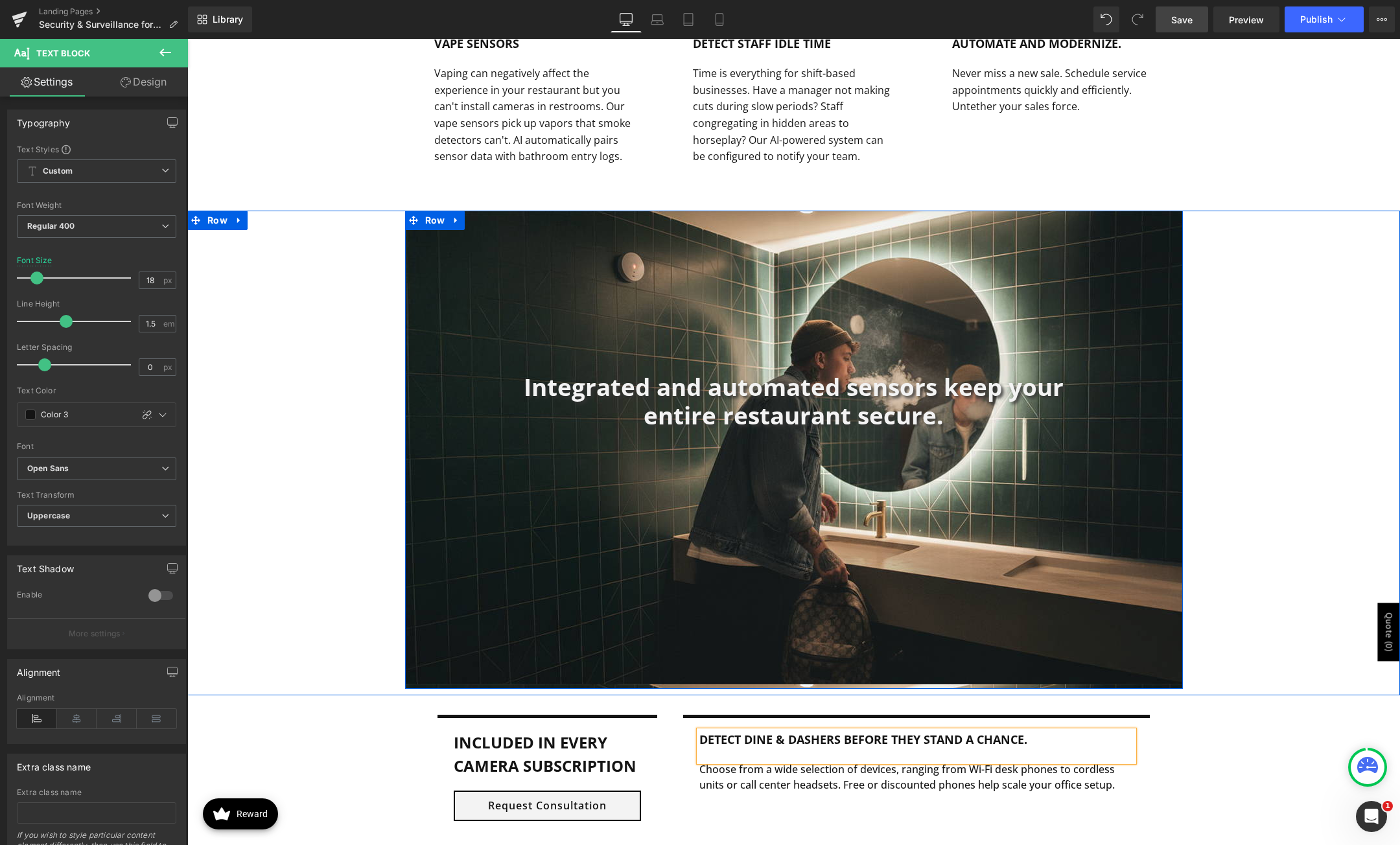
scroll to position [1798, 0]
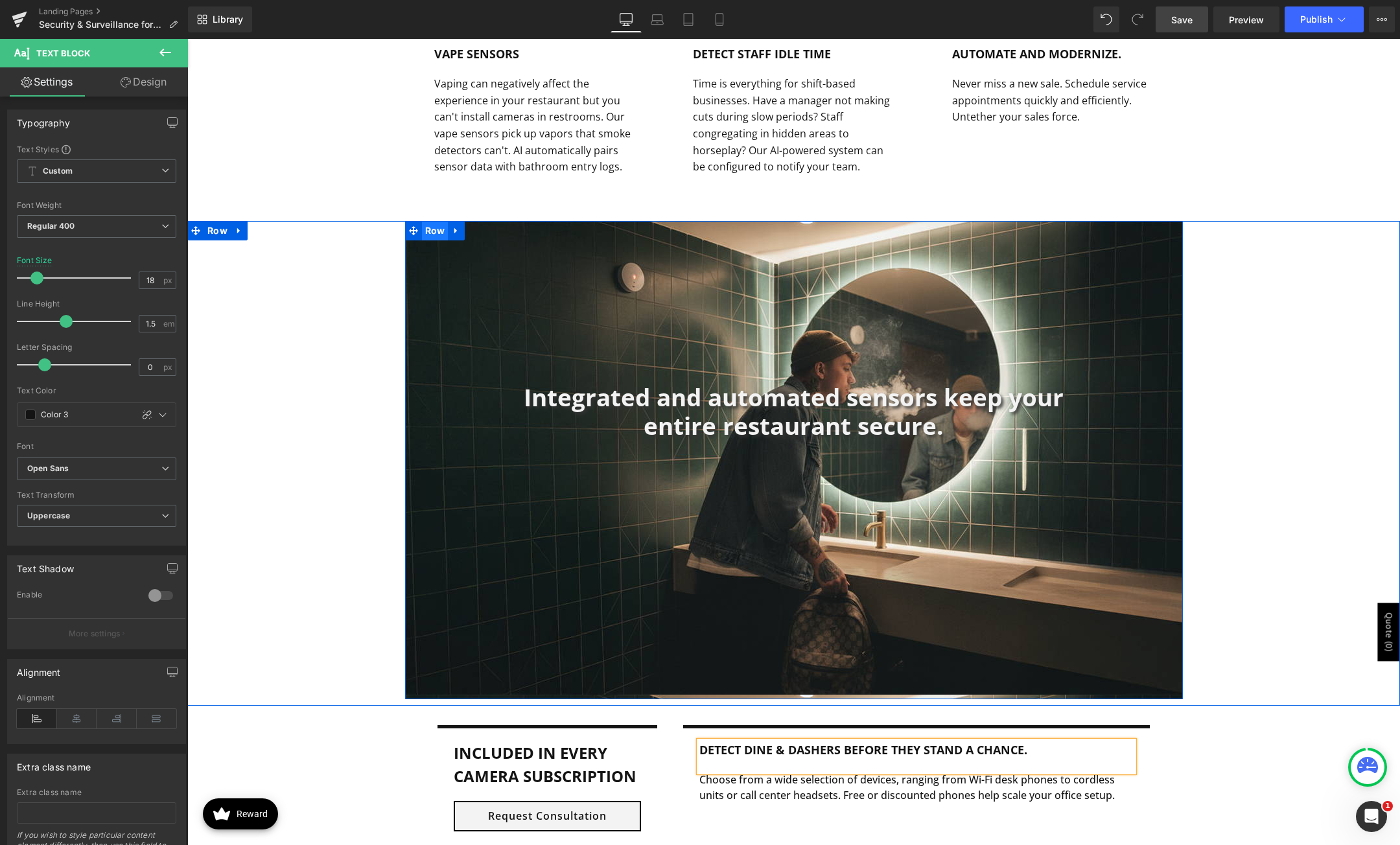
click at [430, 235] on span "Row" at bounding box center [435, 230] width 27 height 19
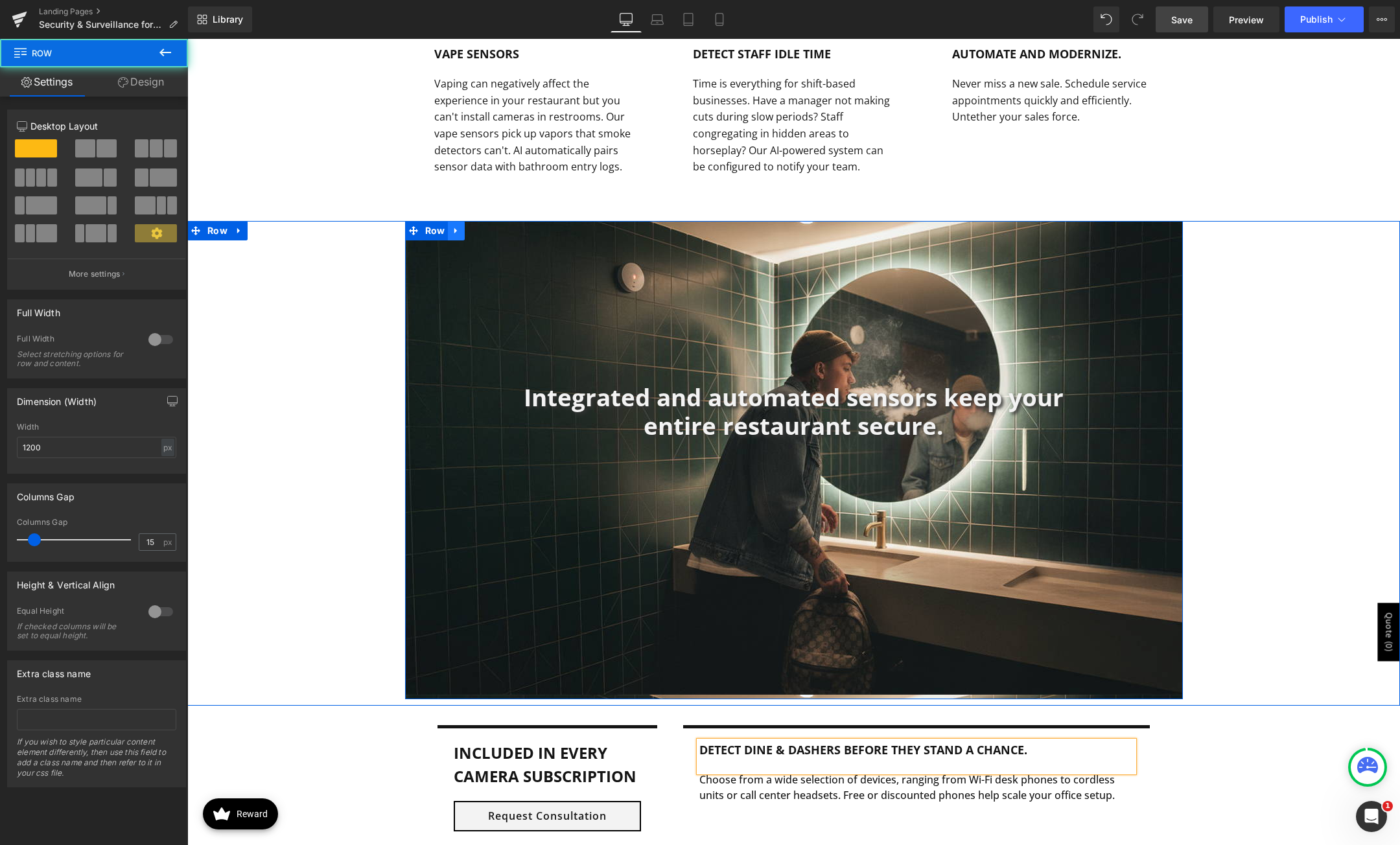
click at [454, 229] on icon at bounding box center [456, 230] width 9 height 10
click at [738, 318] on div "Integrated and automated sensors keep your entire restaurant secure. Heading Row" at bounding box center [793, 459] width 778 height 478
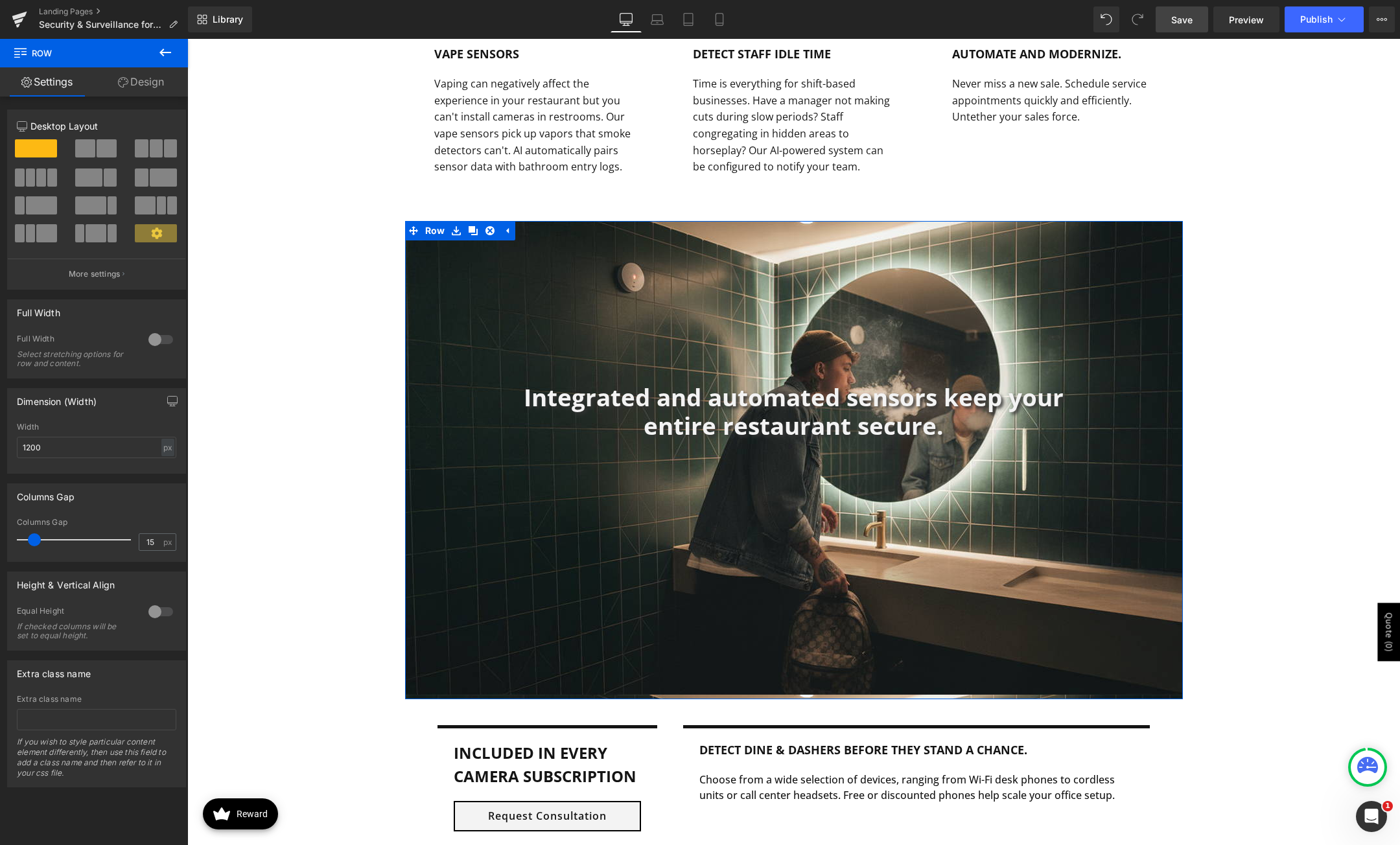
click at [122, 87] on icon at bounding box center [122, 81] width 10 height 10
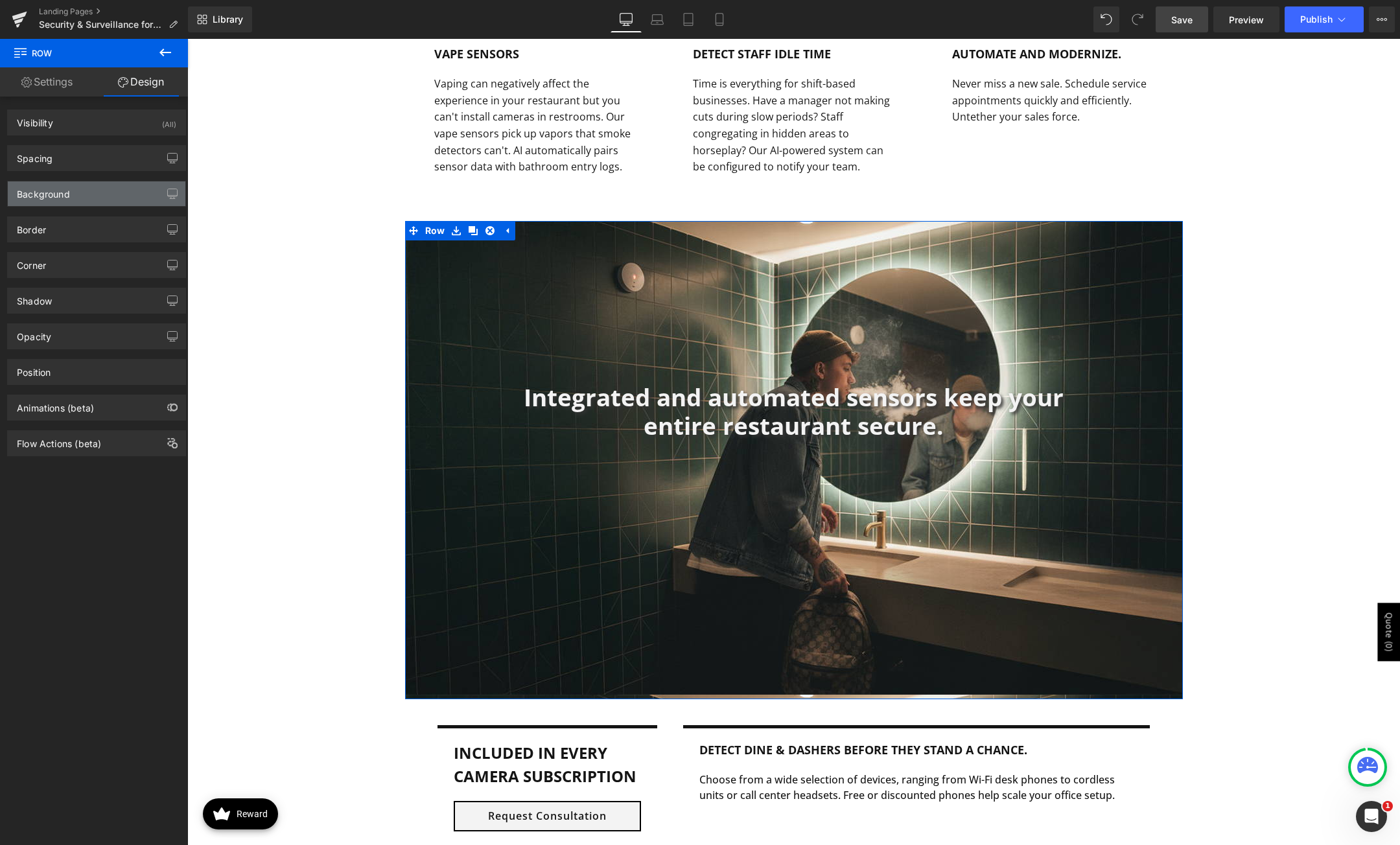
click at [98, 186] on div "Background" at bounding box center [97, 194] width 177 height 25
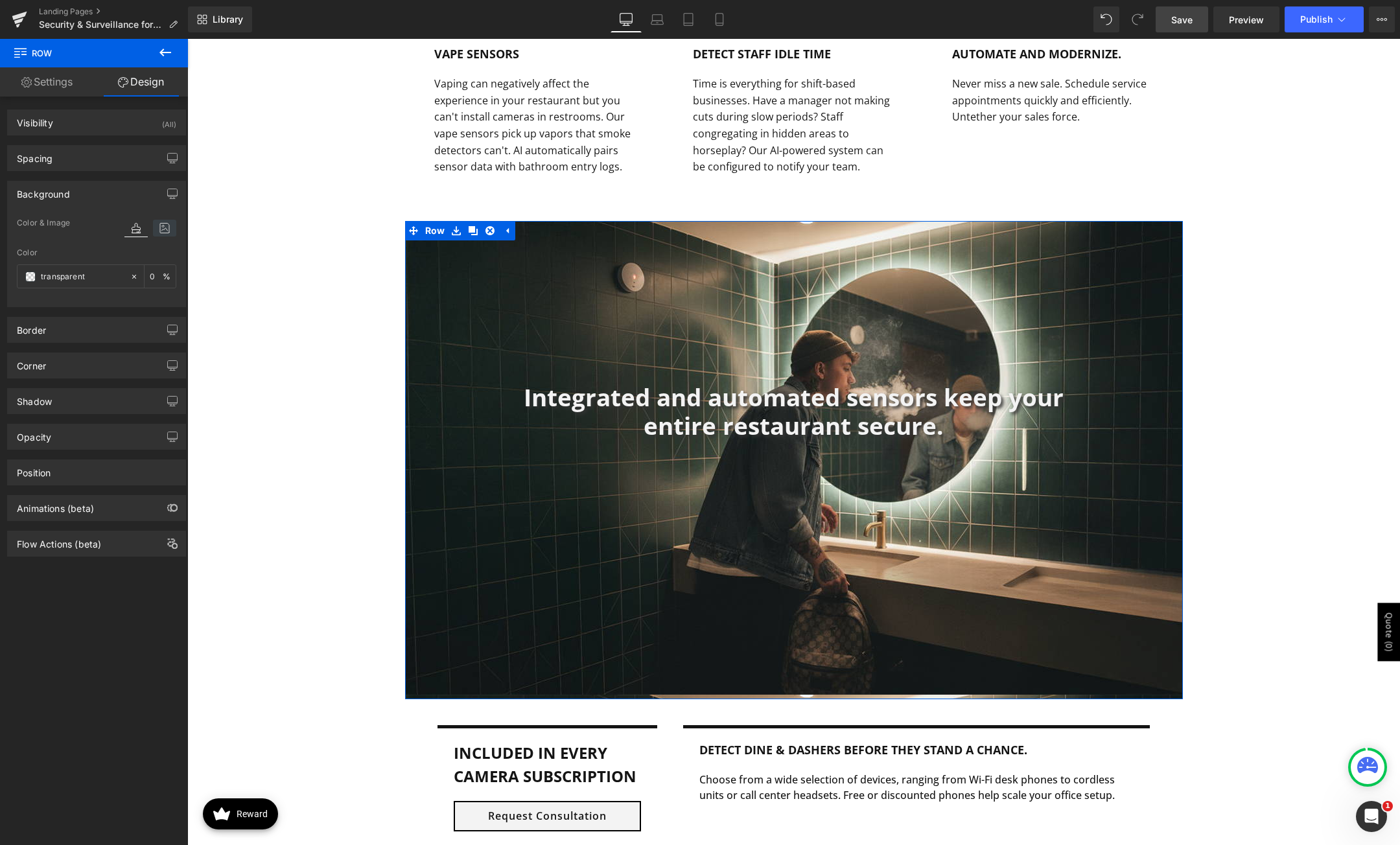
click at [162, 234] on icon at bounding box center [164, 227] width 24 height 16
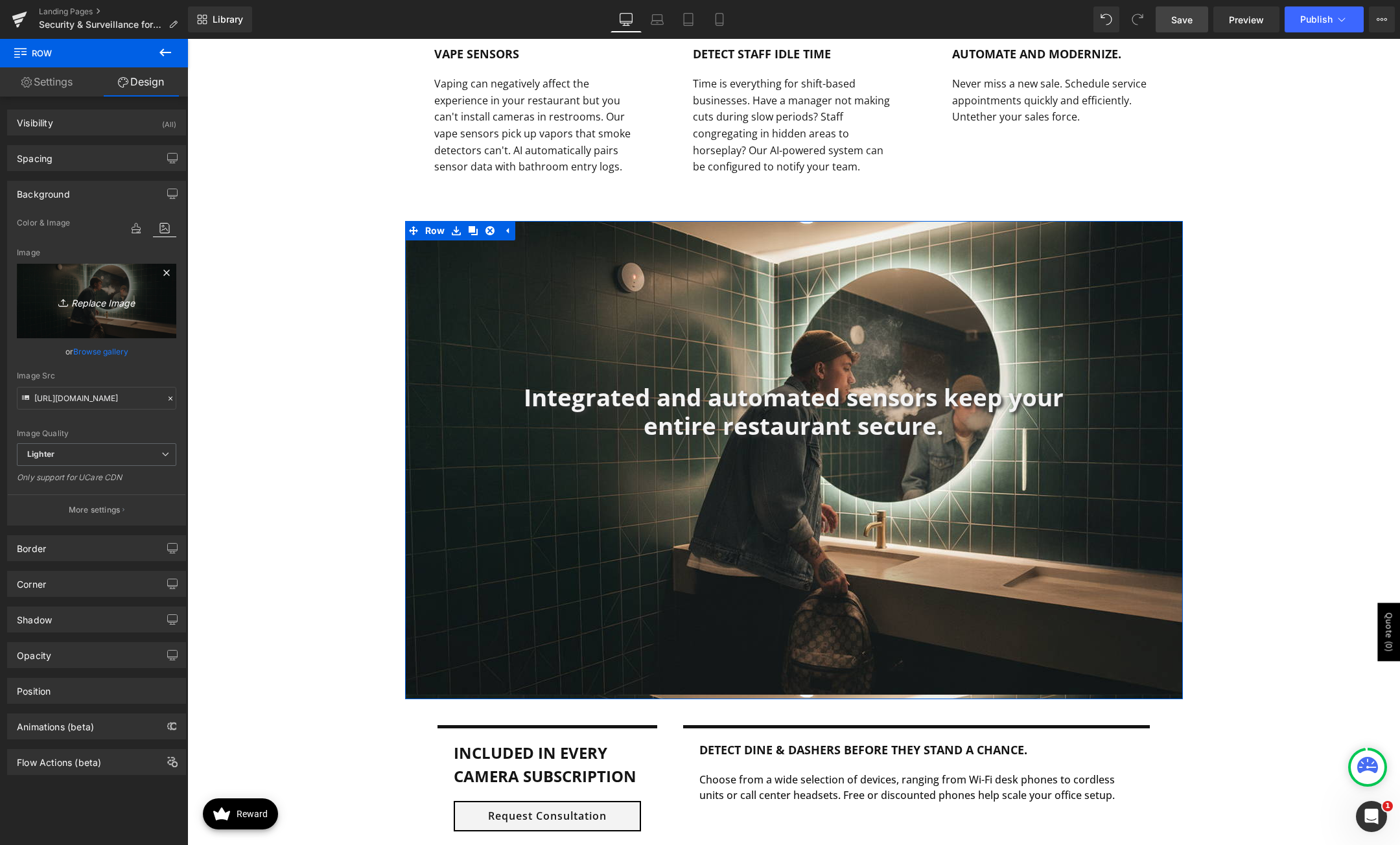
click at [95, 302] on icon "Replace Image" at bounding box center [96, 301] width 103 height 16
click at [90, 350] on link "Browse gallery" at bounding box center [101, 351] width 55 height 23
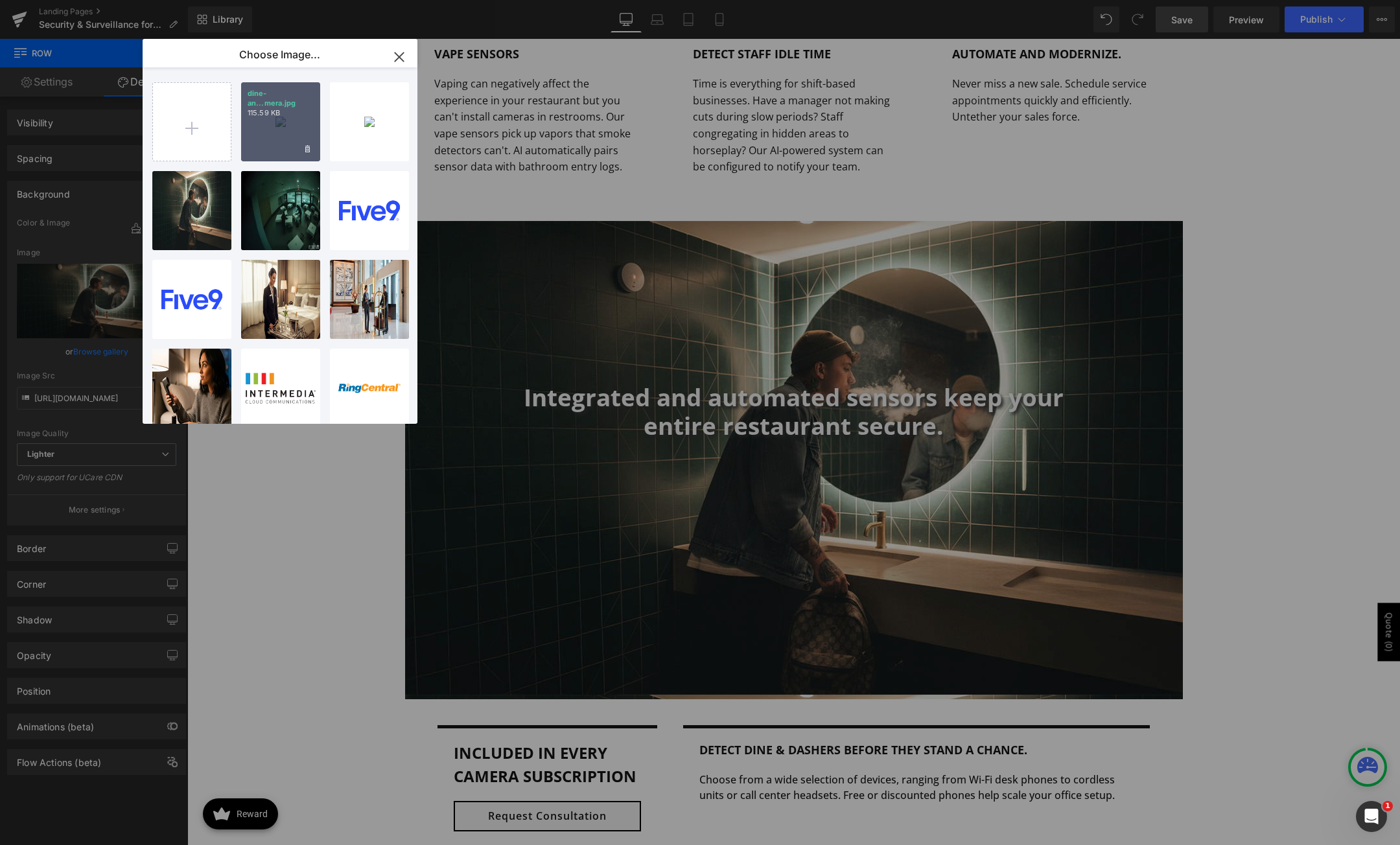
click at [262, 120] on div "dine-an...mera.jpg 115.59 KB" at bounding box center [281, 121] width 80 height 79
type input "[URL][DOMAIN_NAME]"
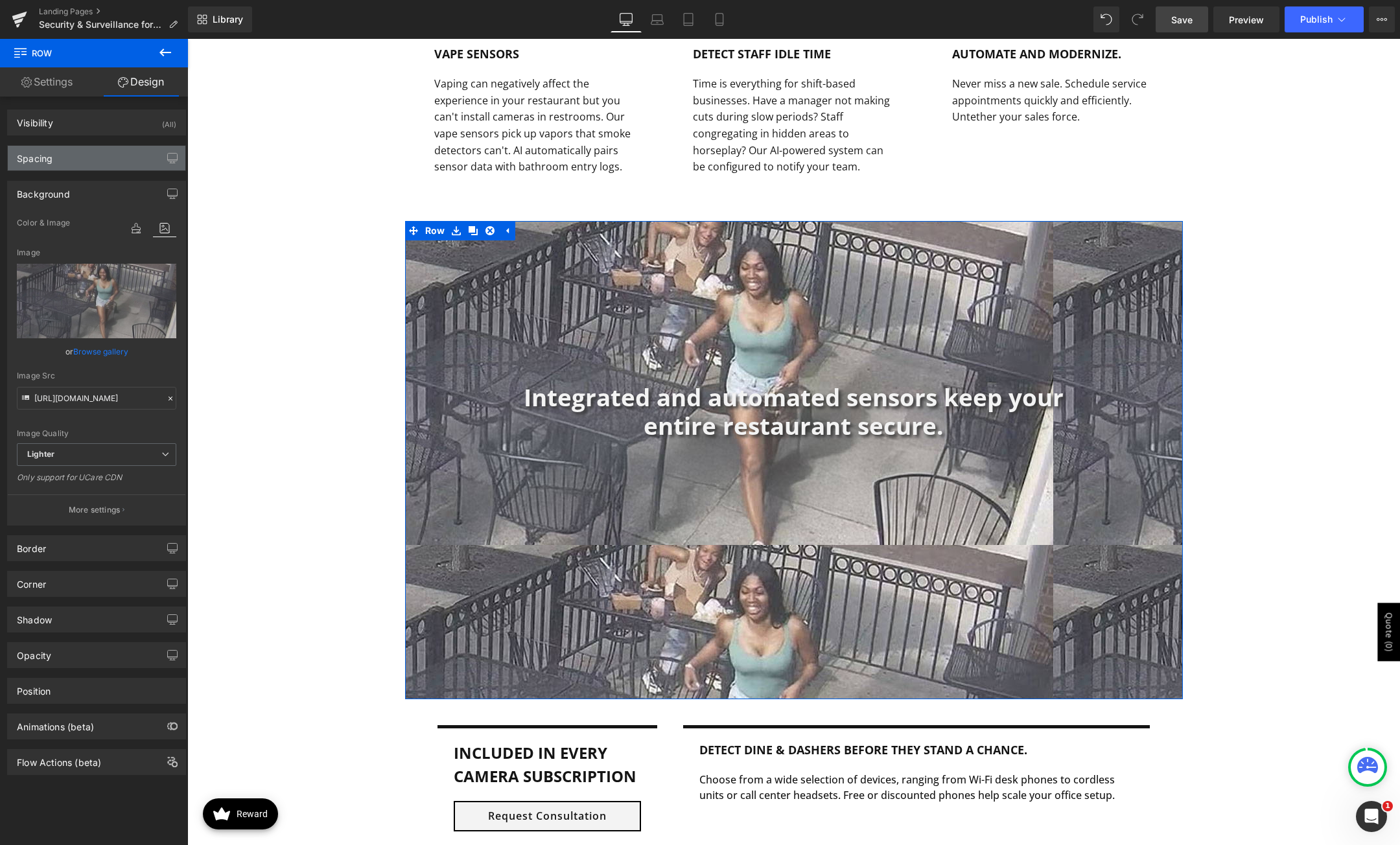
click at [93, 157] on div "Spacing" at bounding box center [97, 158] width 177 height 25
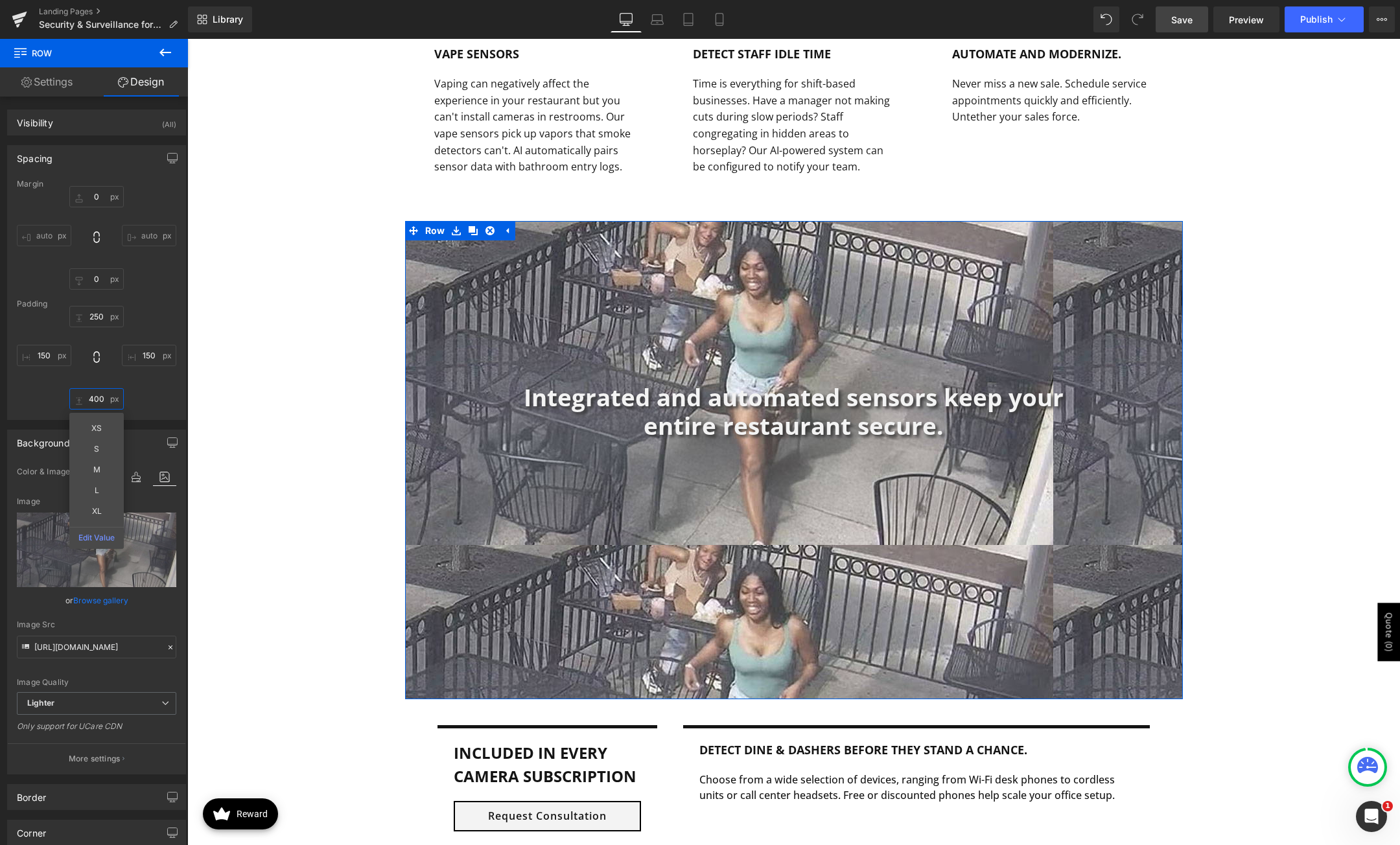
click at [88, 396] on input "400" at bounding box center [97, 398] width 55 height 21
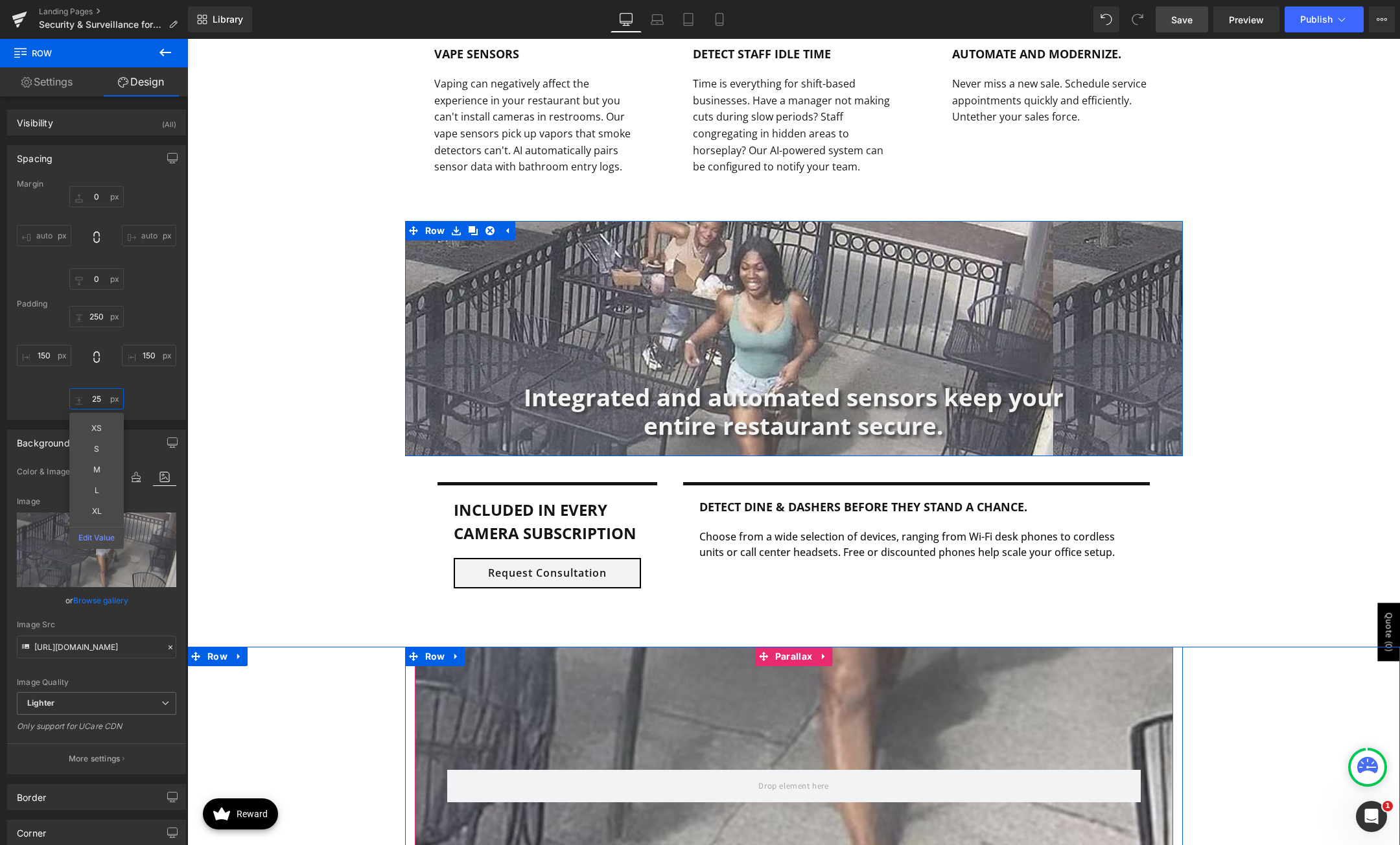
type input "2"
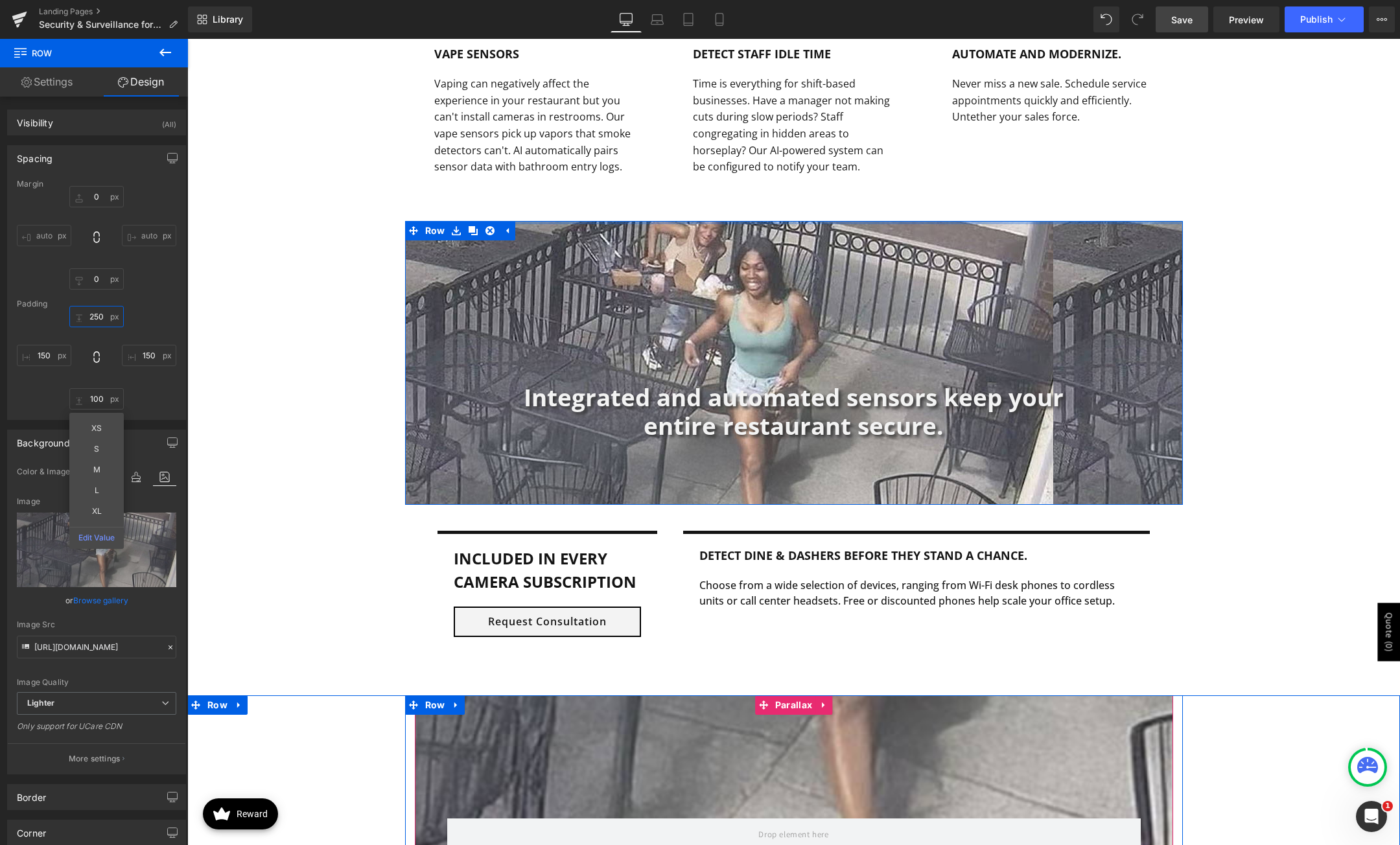
click at [95, 315] on input "250" at bounding box center [97, 316] width 55 height 21
click at [141, 300] on div "Padding" at bounding box center [96, 304] width 159 height 9
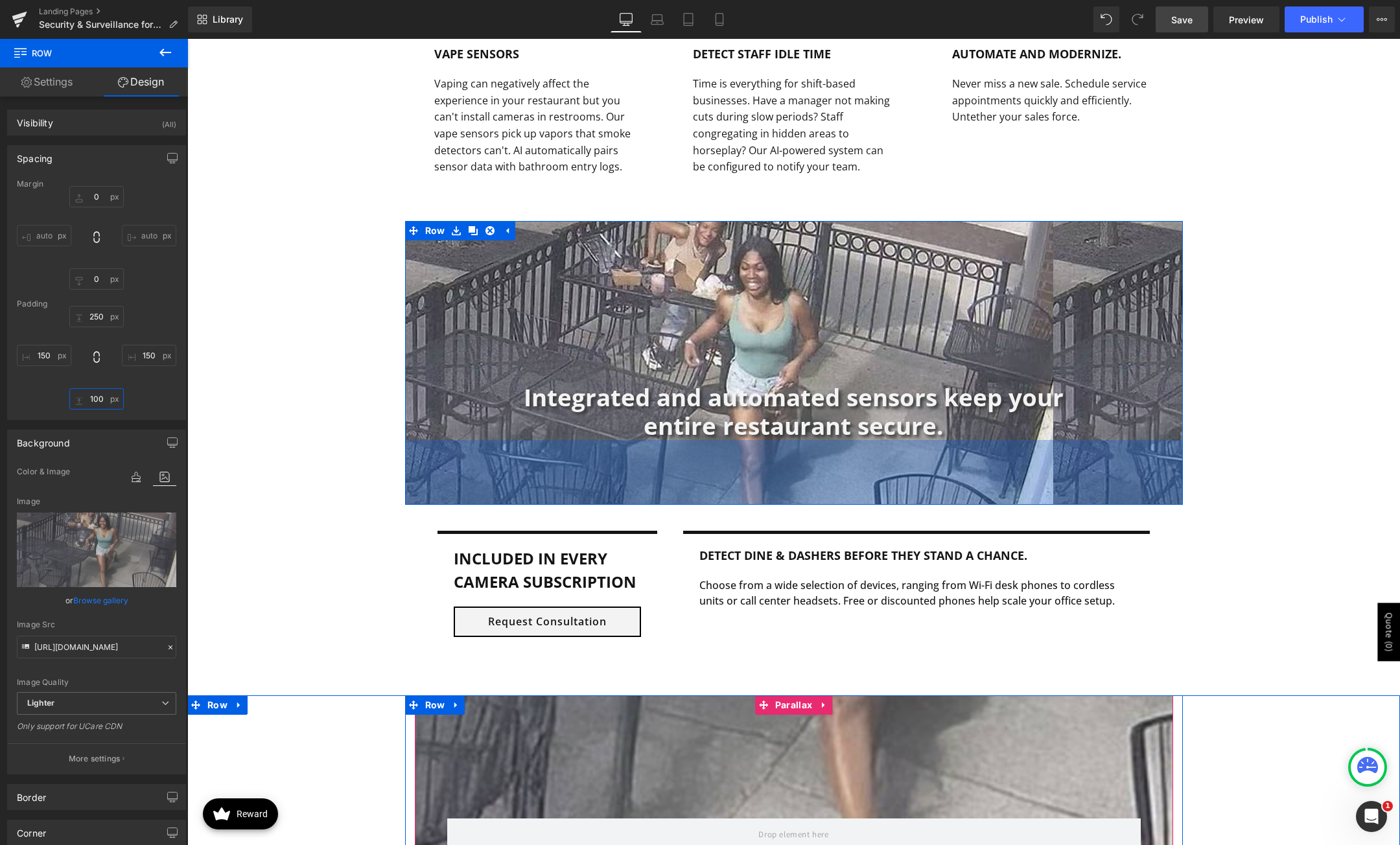
click at [81, 394] on input "100" at bounding box center [97, 398] width 55 height 21
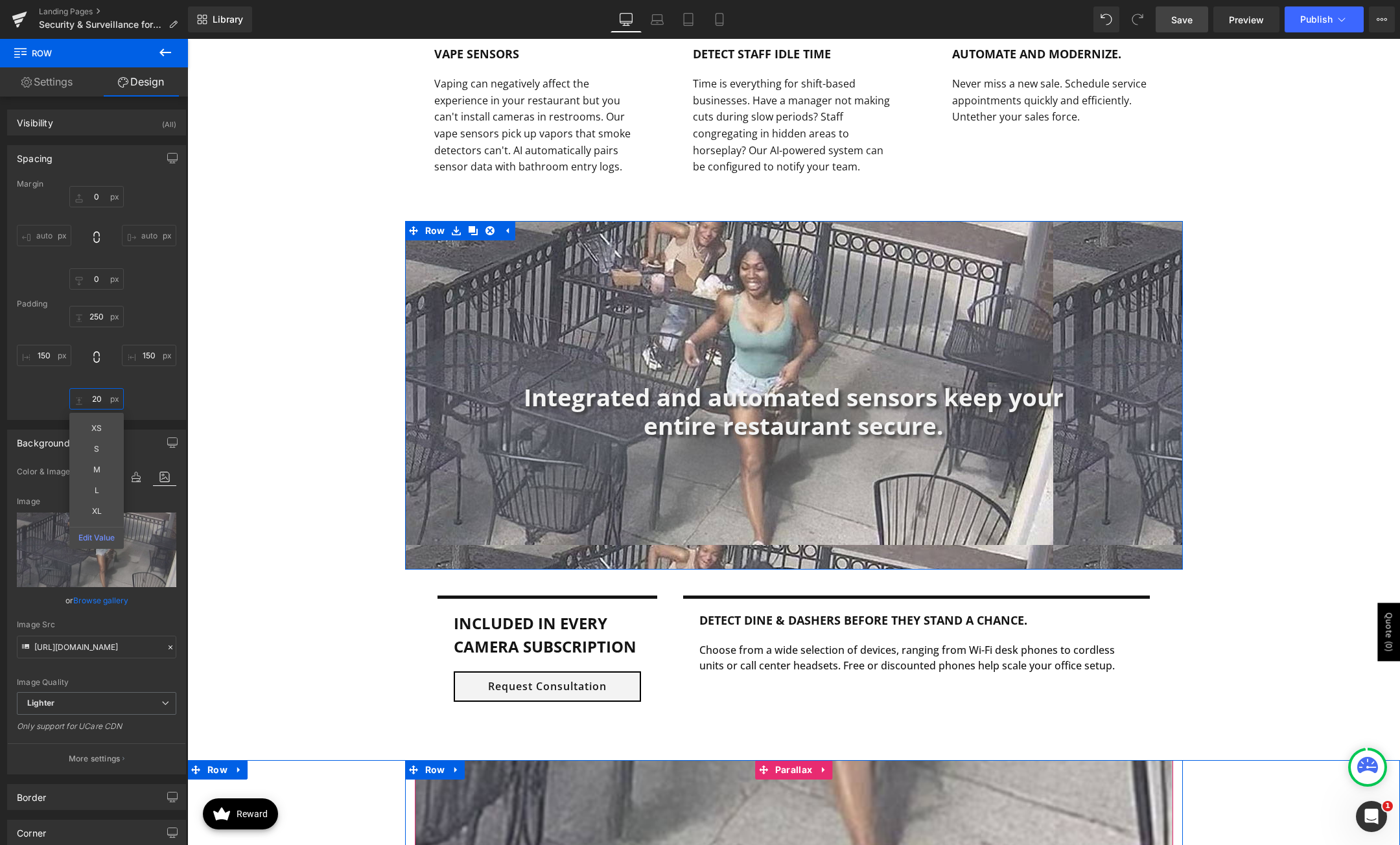
type input "2"
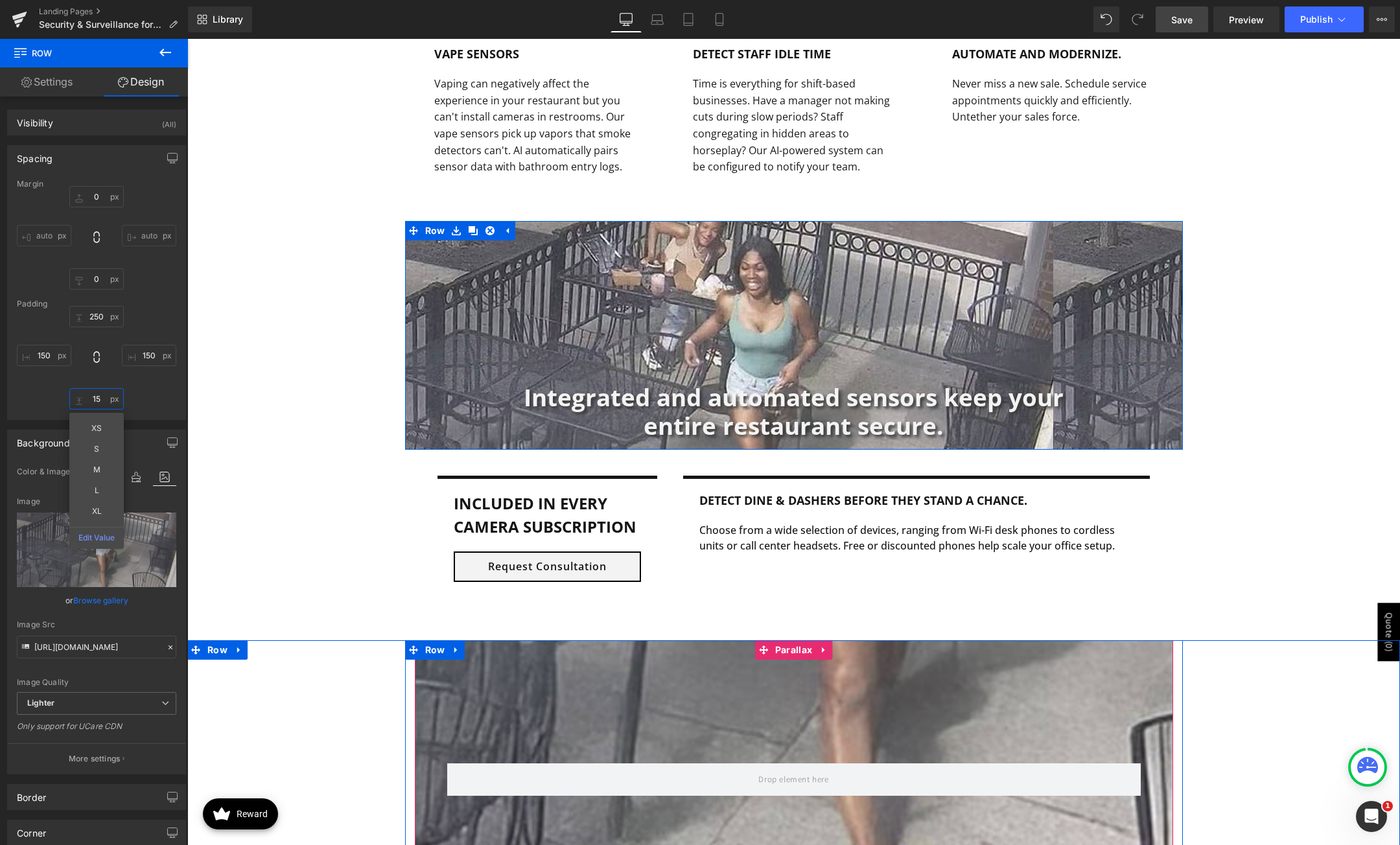
type input "150"
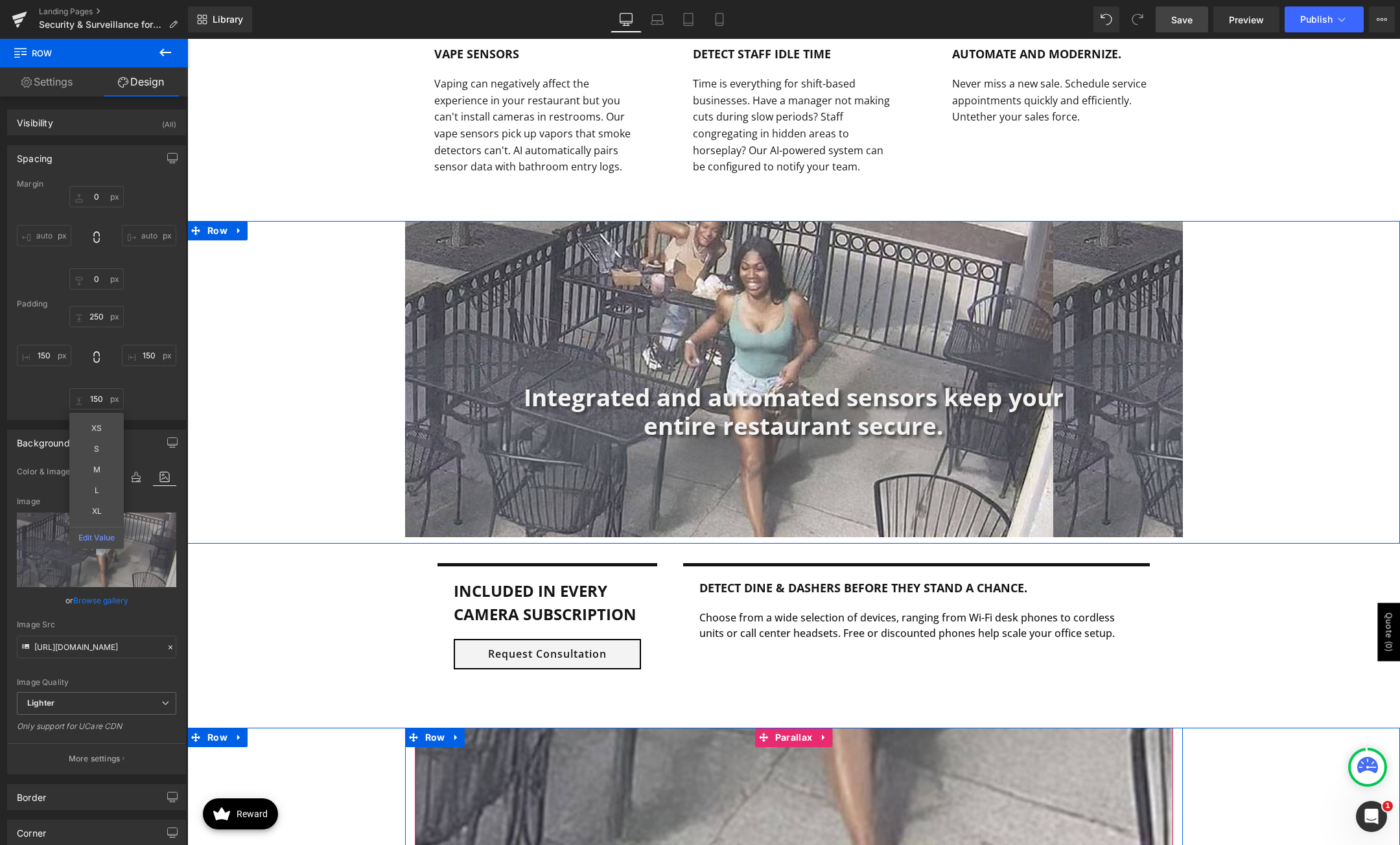
click at [349, 364] on div "Integrated and automated sensors keep your entire restaurant secure. Heading Ro…" at bounding box center [793, 379] width 1213 height 316
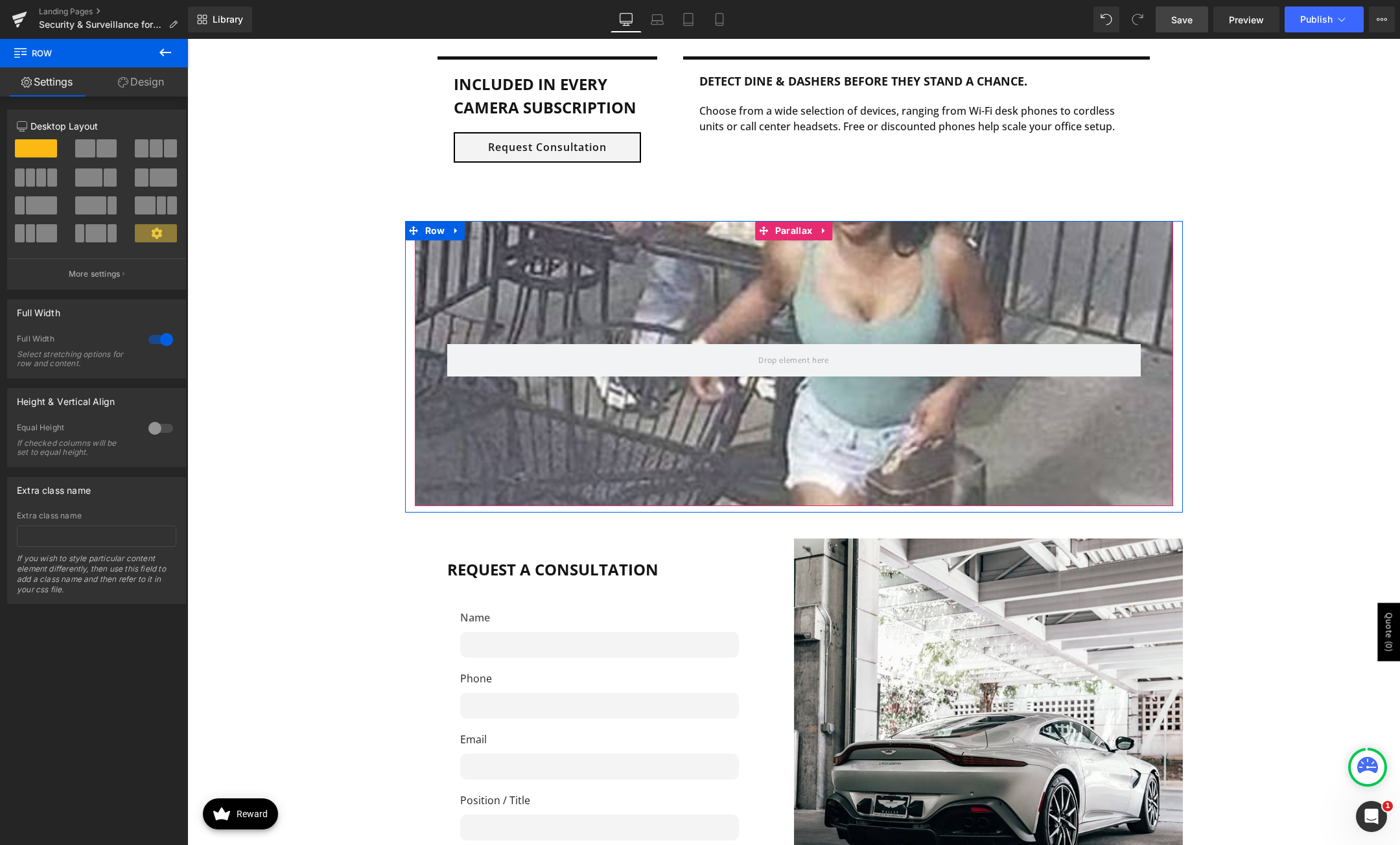
scroll to position [2316, 0]
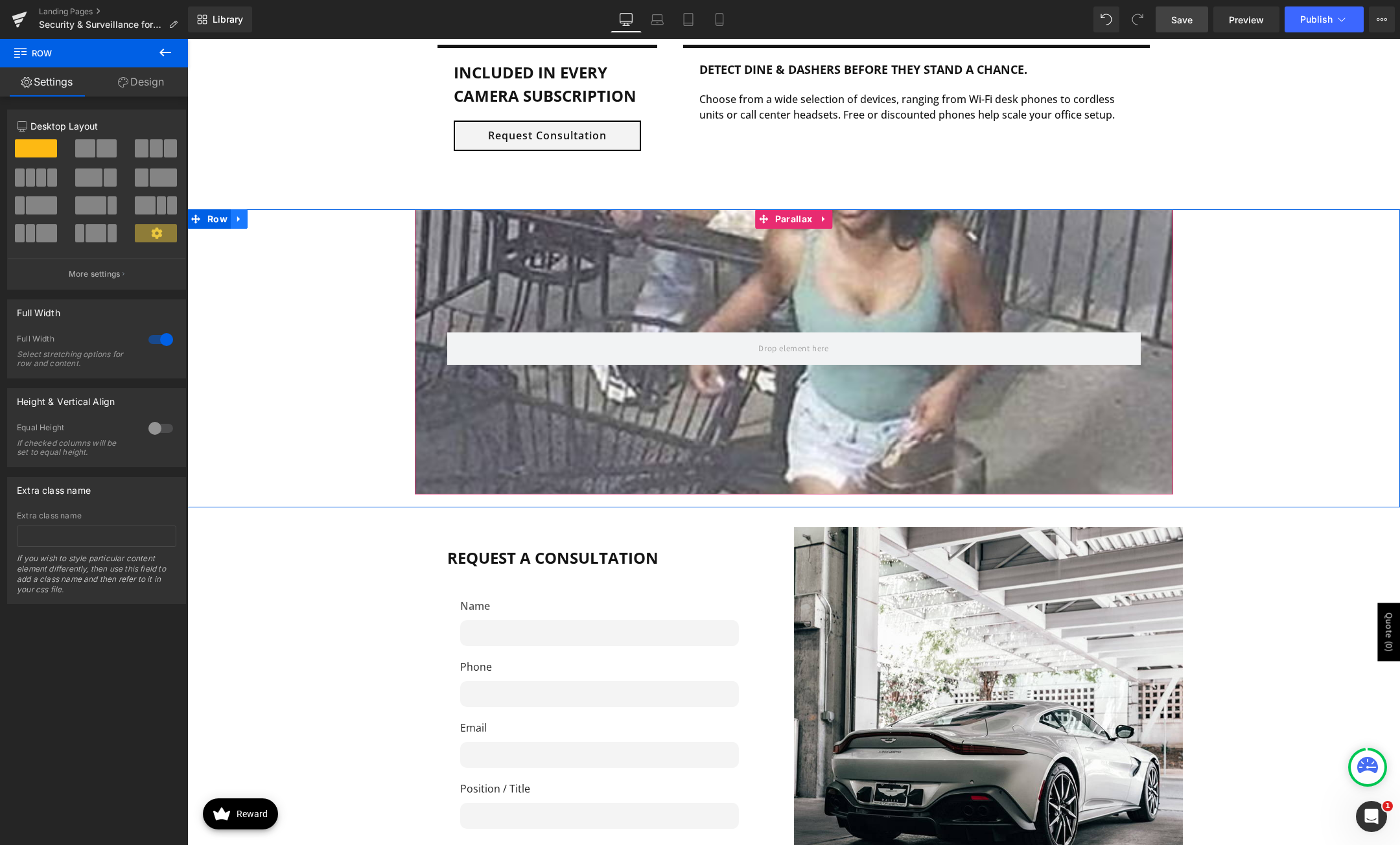
click at [239, 218] on link at bounding box center [239, 218] width 16 height 19
click at [268, 227] on link at bounding box center [272, 218] width 16 height 19
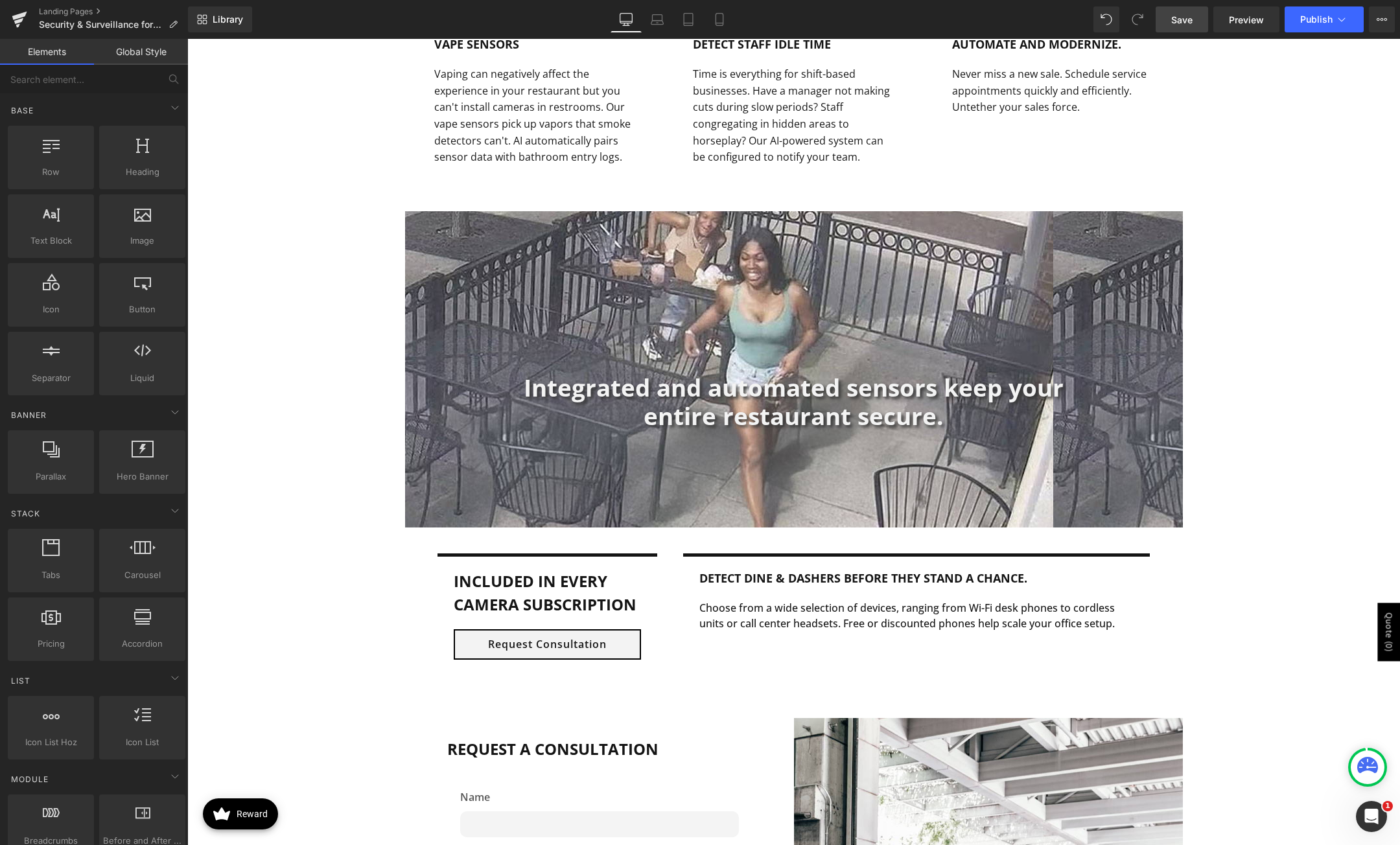
scroll to position [1798, 0]
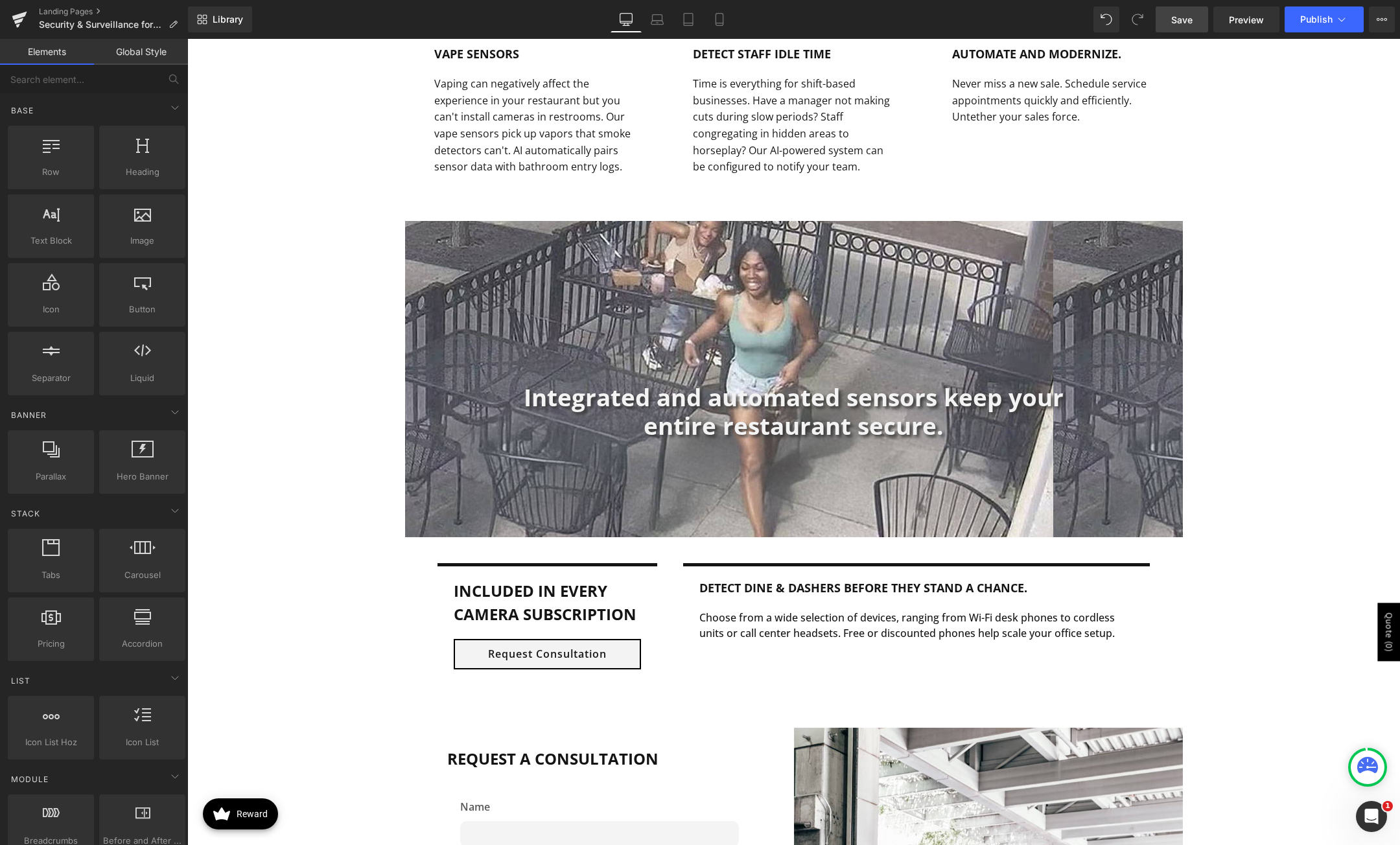
click at [1170, 19] on link "Save" at bounding box center [1182, 19] width 52 height 26
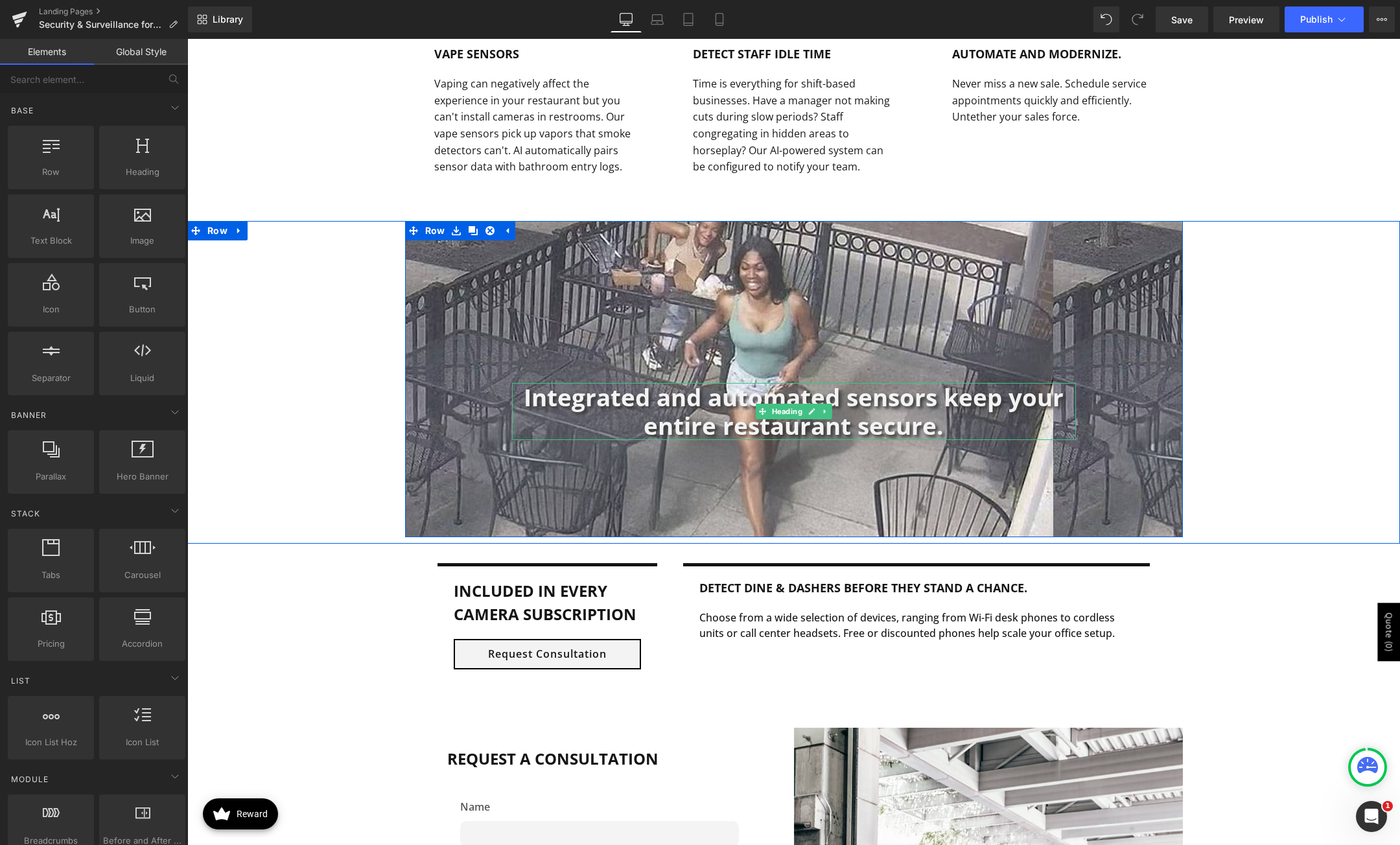
click at [902, 411] on h1 "Integrated and automated sensors keep your entire restaurant secure." at bounding box center [793, 411] width 564 height 57
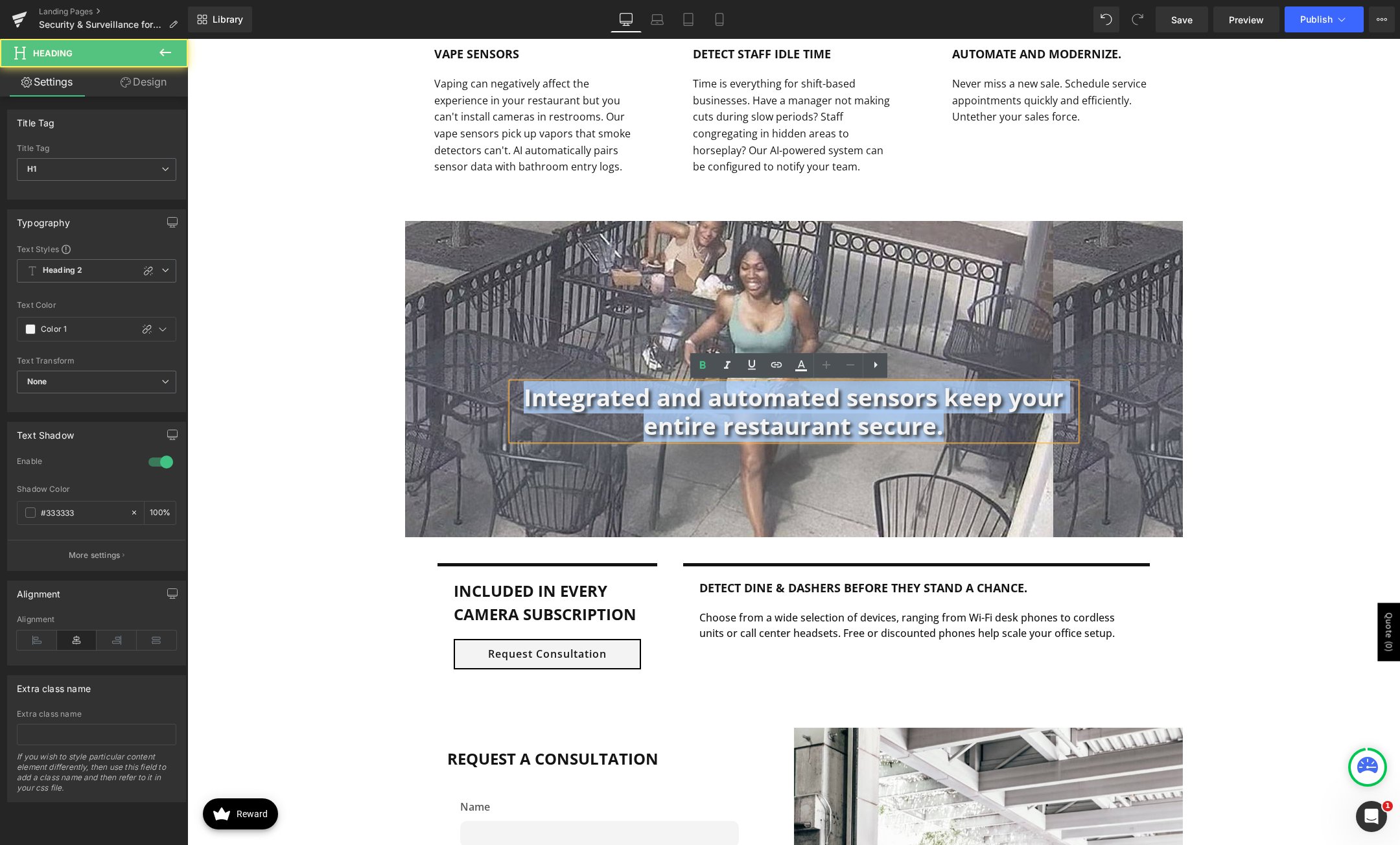
drag, startPoint x: 938, startPoint y: 428, endPoint x: 468, endPoint y: 394, distance: 471.2
click at [468, 394] on div "Integrated and automated sensors keep your entire restaurant secure. Heading Ro…" at bounding box center [793, 379] width 778 height 316
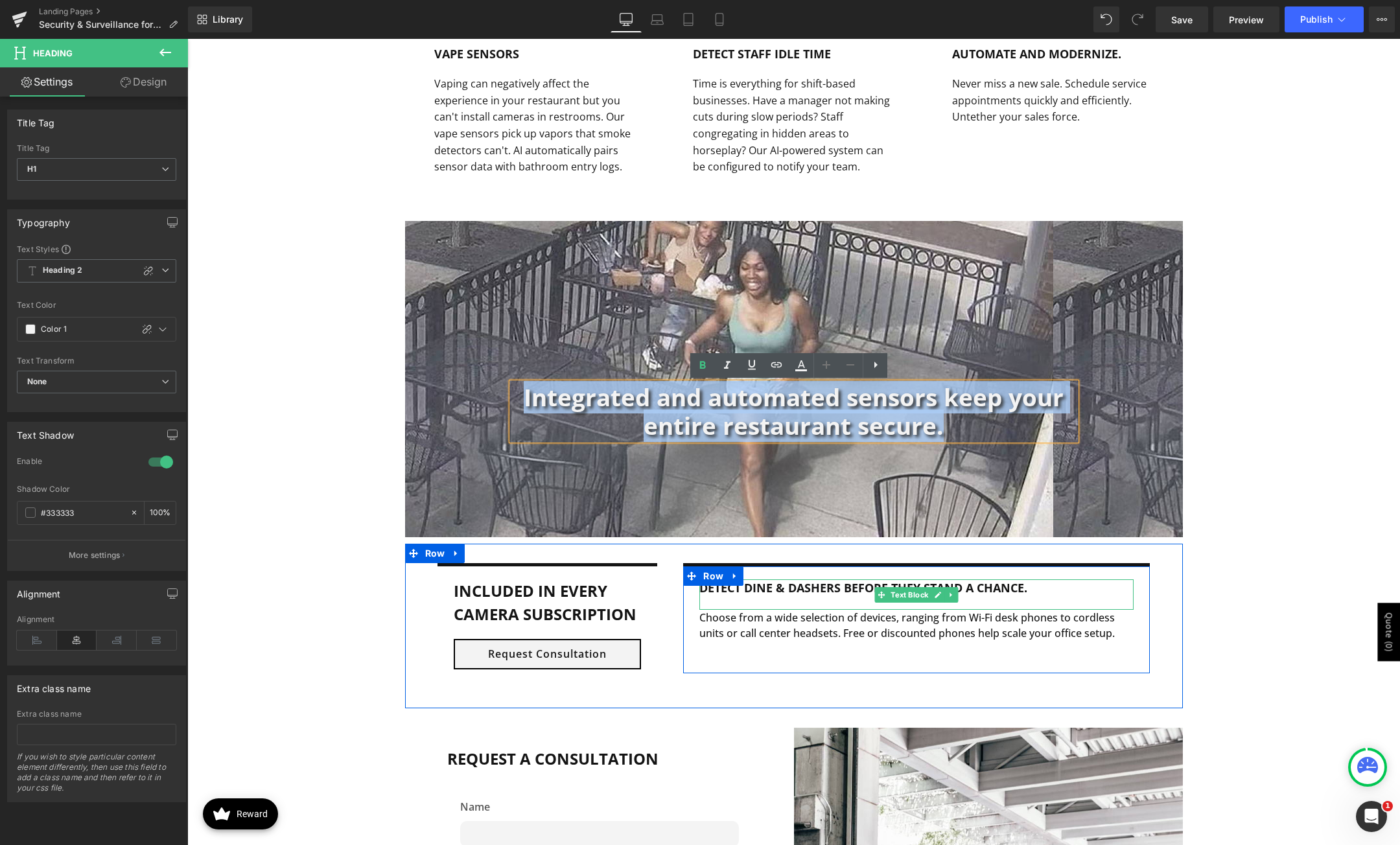
click at [863, 589] on b "Detect dine & dashers before they stand a chance." at bounding box center [863, 587] width 328 height 16
click at [824, 589] on b "Detect dine & dashers before they stand a chance." at bounding box center [863, 587] width 328 height 16
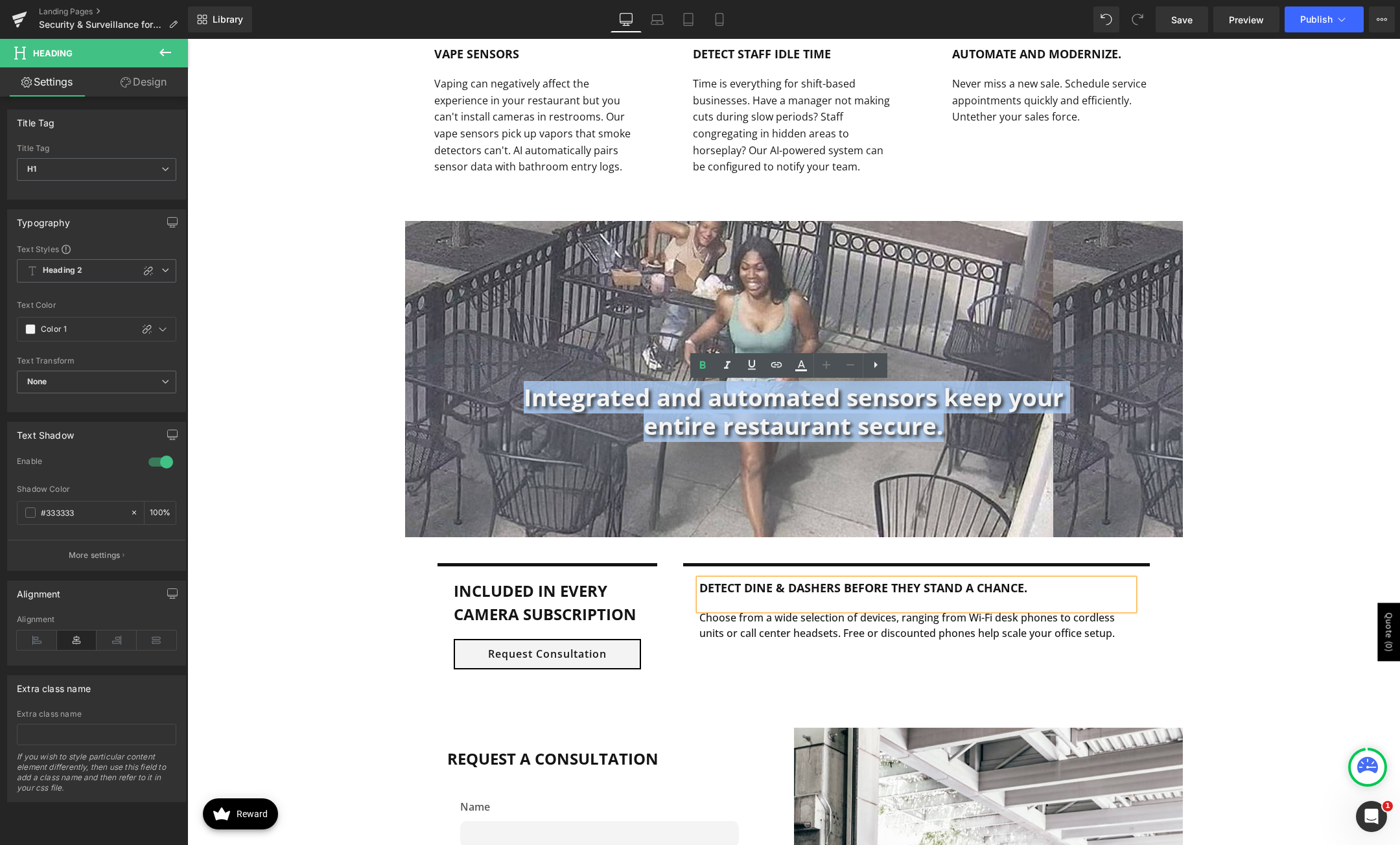
copy h1 "Integrated and automated sensors keep your entire restaurant secure."
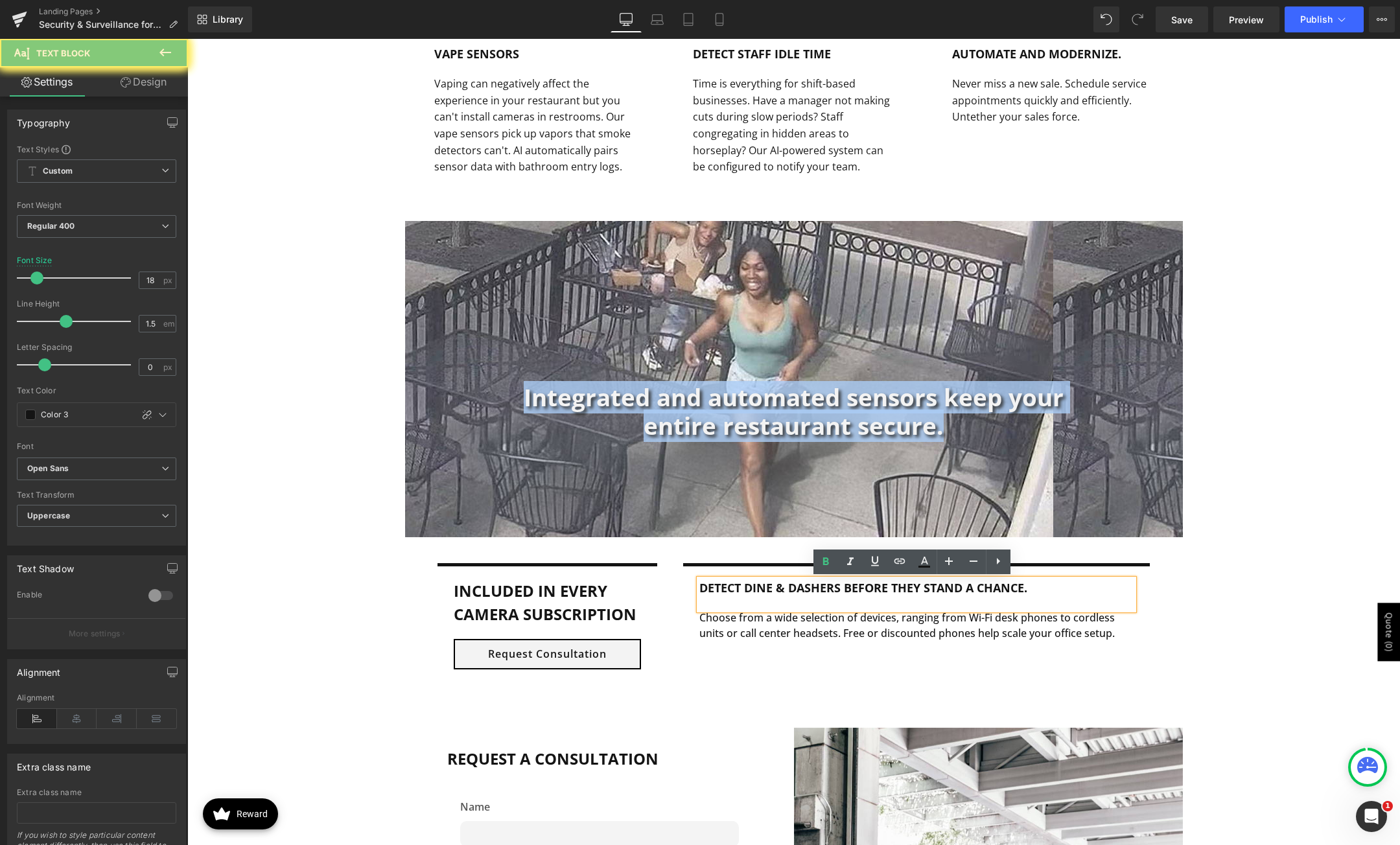
click at [739, 416] on h1 "Integrated and automated sensors keep your entire restaurant secure." at bounding box center [793, 411] width 564 height 57
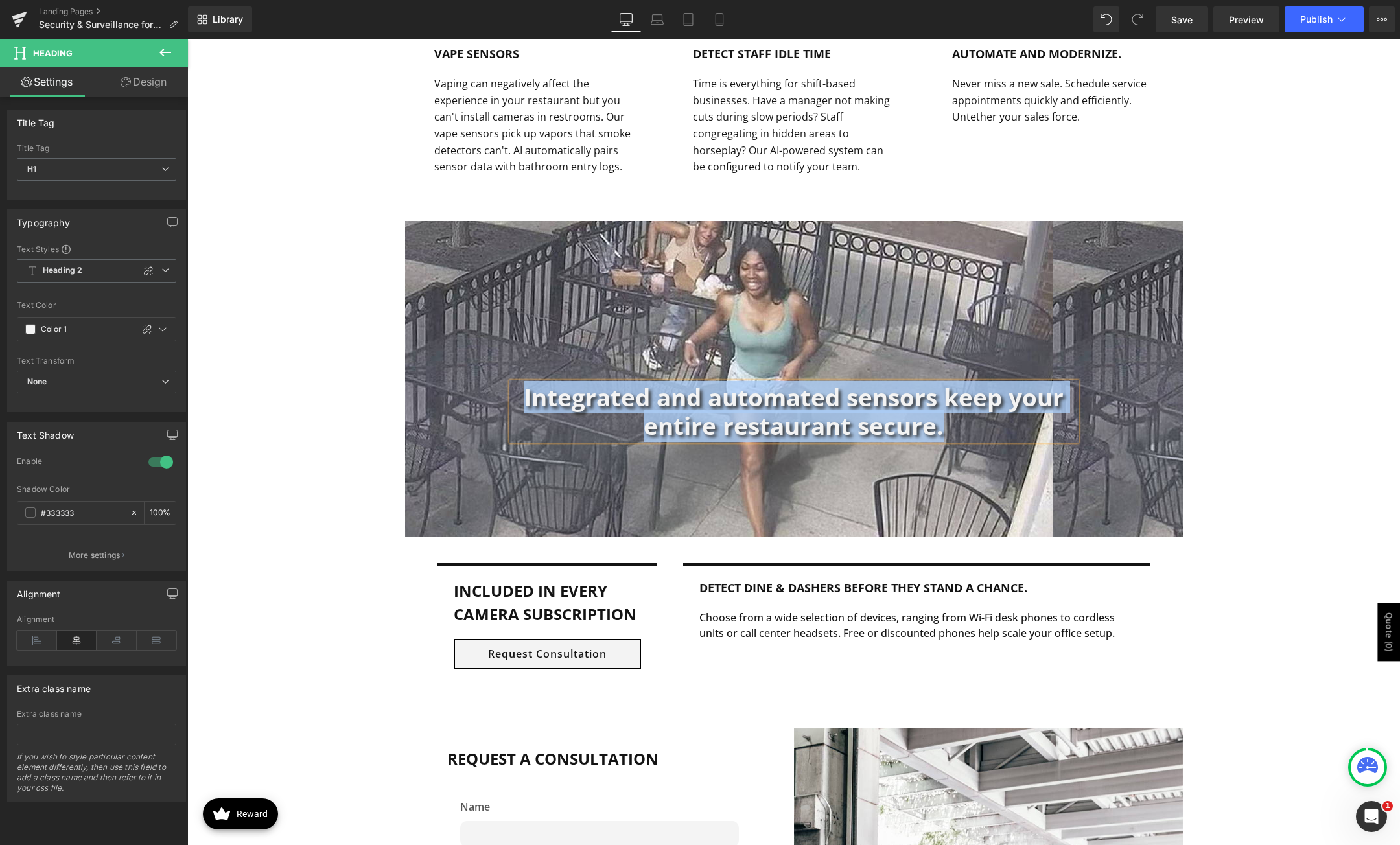
paste div
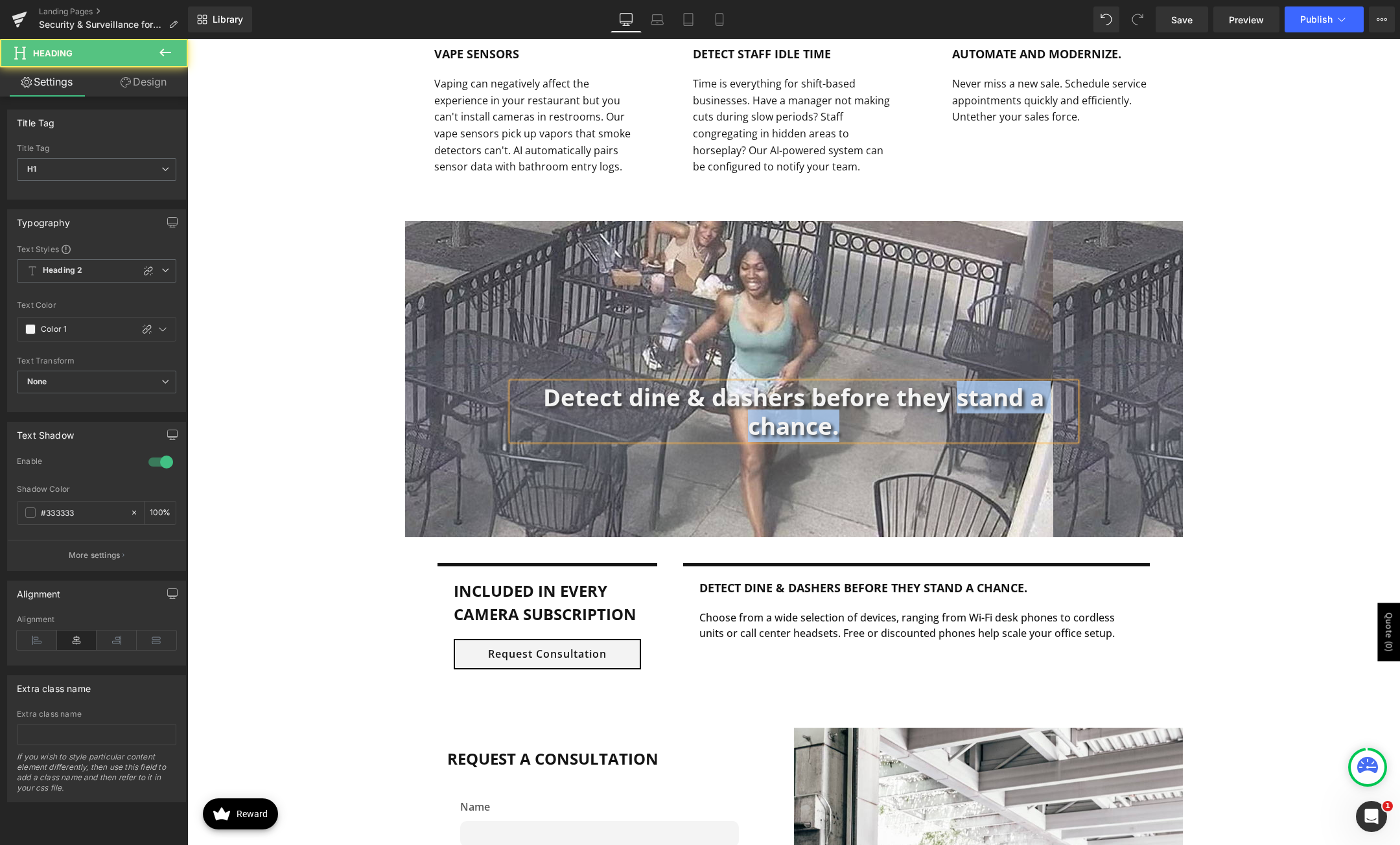
drag, startPoint x: 952, startPoint y: 402, endPoint x: 958, endPoint y: 428, distance: 26.7
click at [958, 428] on h1 "Detect dine & dashers before they stand a chance." at bounding box center [793, 411] width 564 height 57
drag, startPoint x: 976, startPoint y: 398, endPoint x: 989, endPoint y: 426, distance: 30.9
click at [989, 426] on h1 "Detect dine & dashers before they can take a bite." at bounding box center [793, 411] width 564 height 57
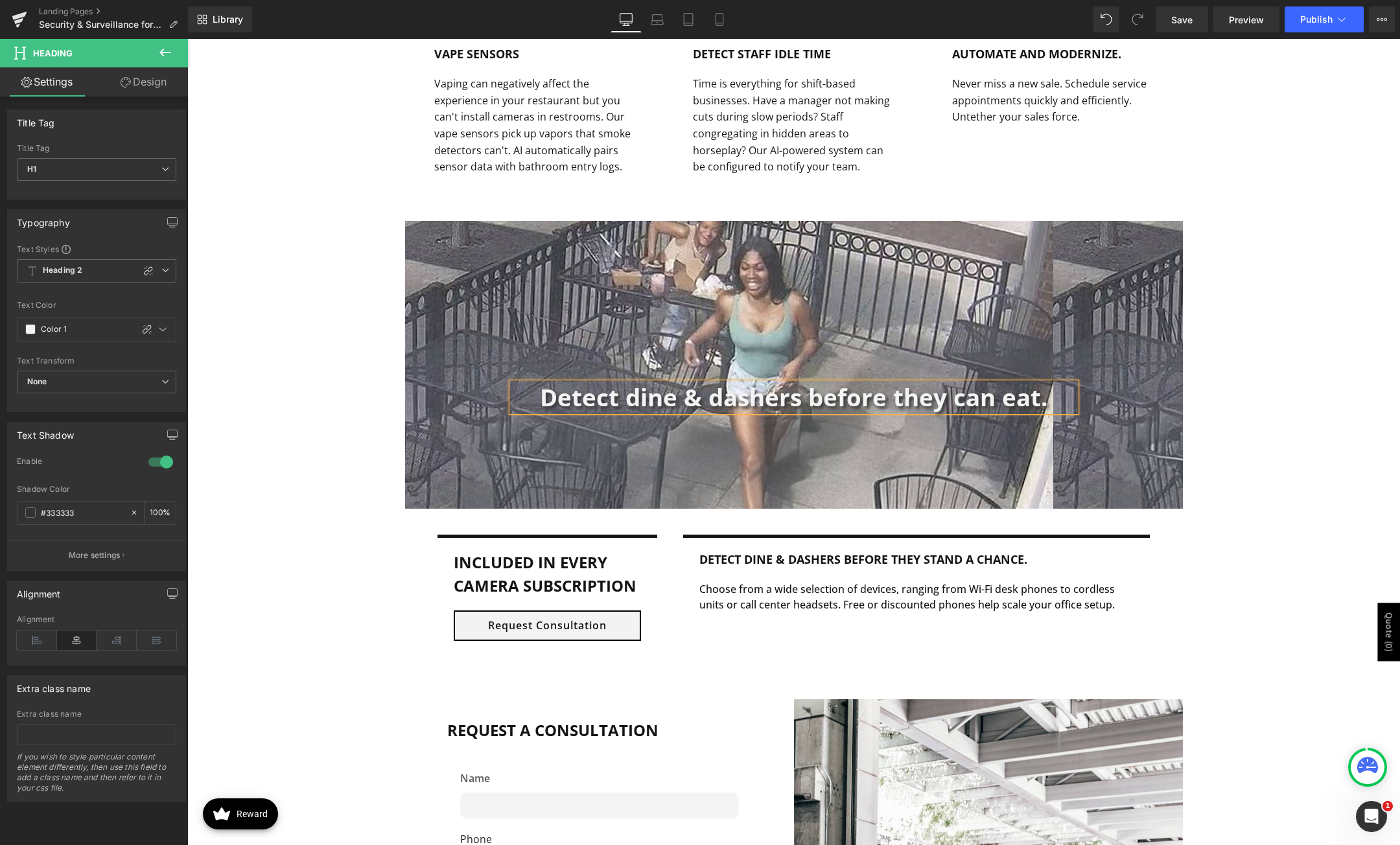
click at [1320, 433] on div "Detect dine & dashers before they can eat. Heading Row 150px" at bounding box center [793, 364] width 1213 height 288
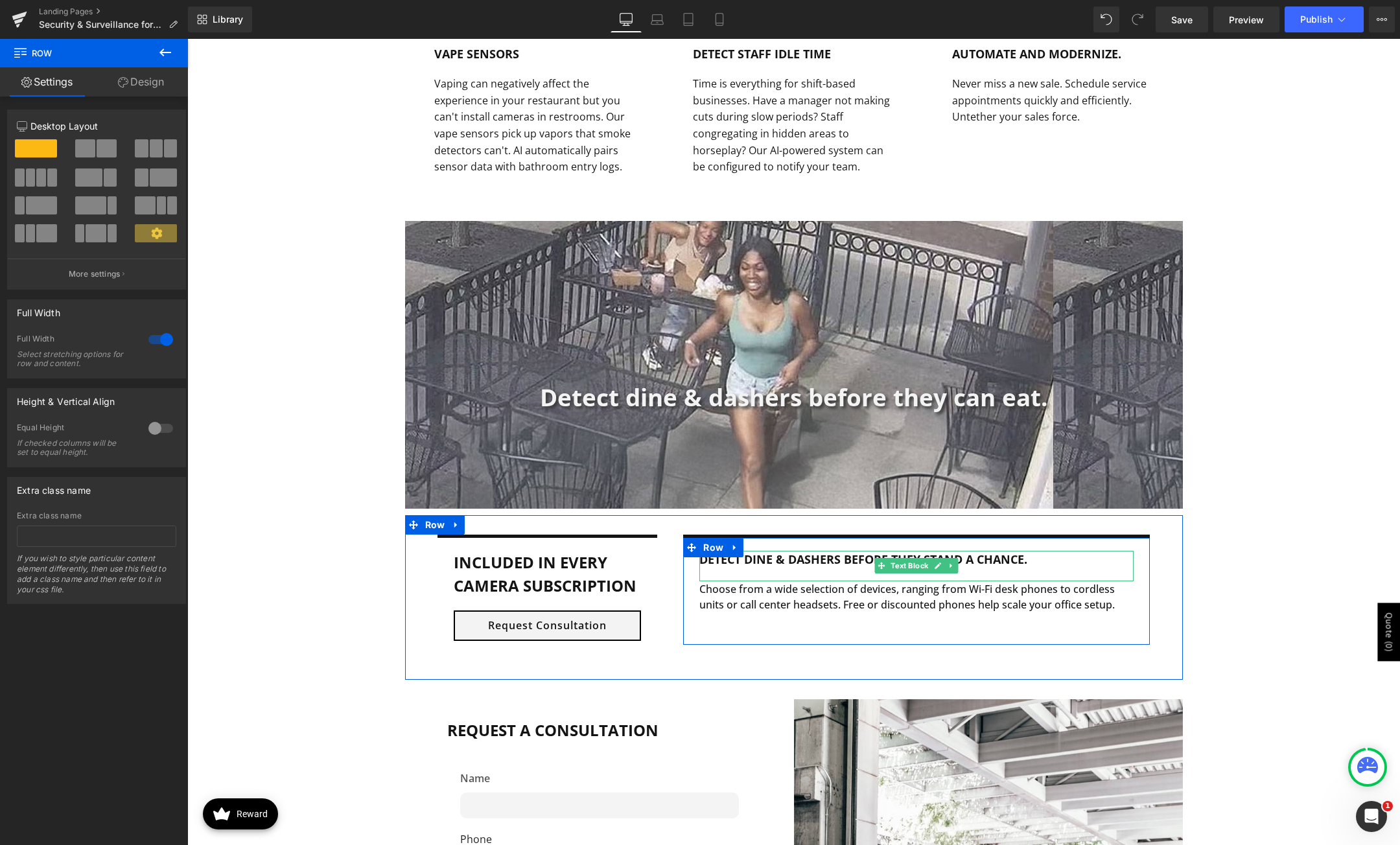
click at [776, 558] on b "Detect dine & dashers before they stand a chance." at bounding box center [863, 559] width 328 height 16
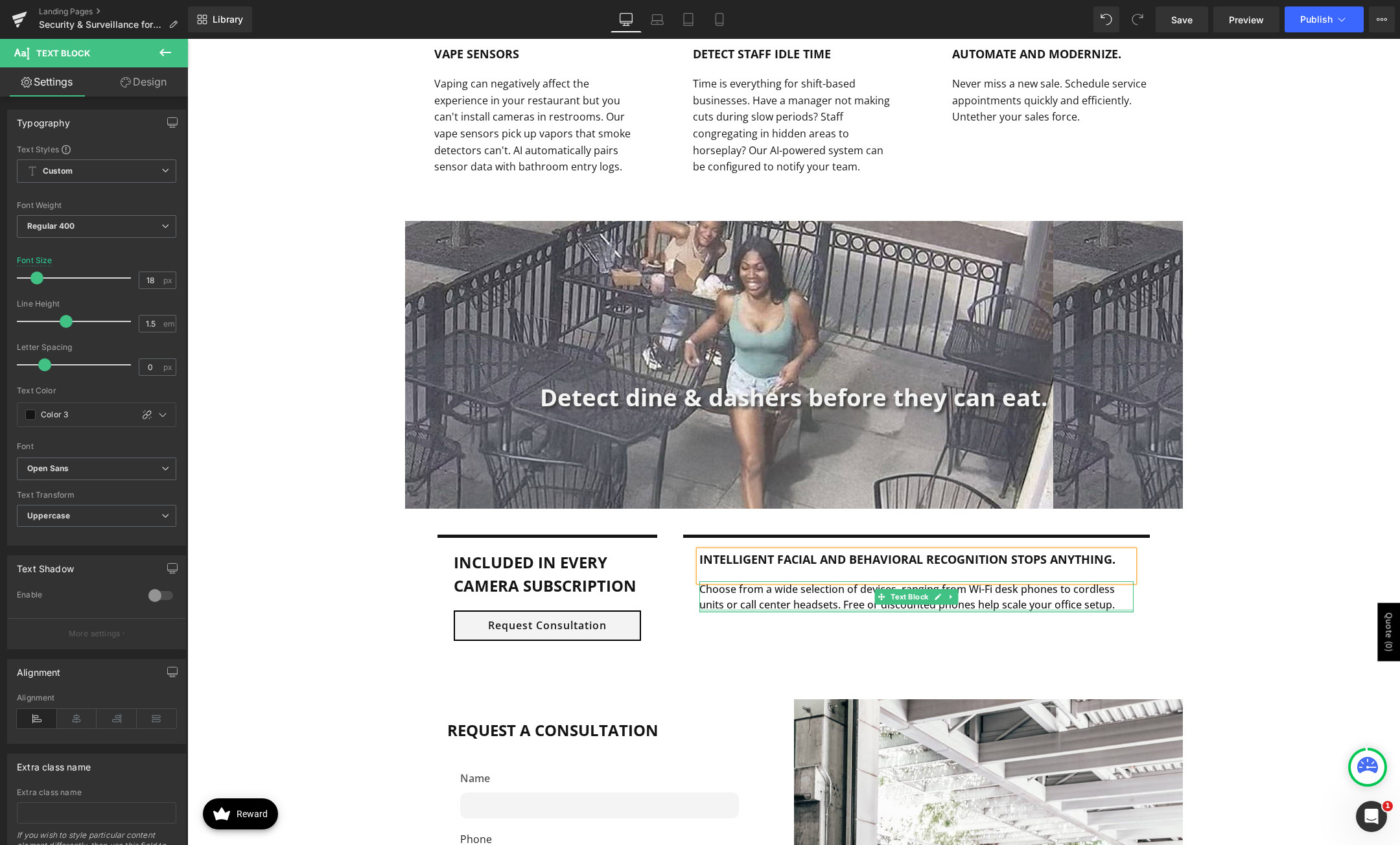
click at [1055, 609] on div at bounding box center [916, 611] width 434 height 4
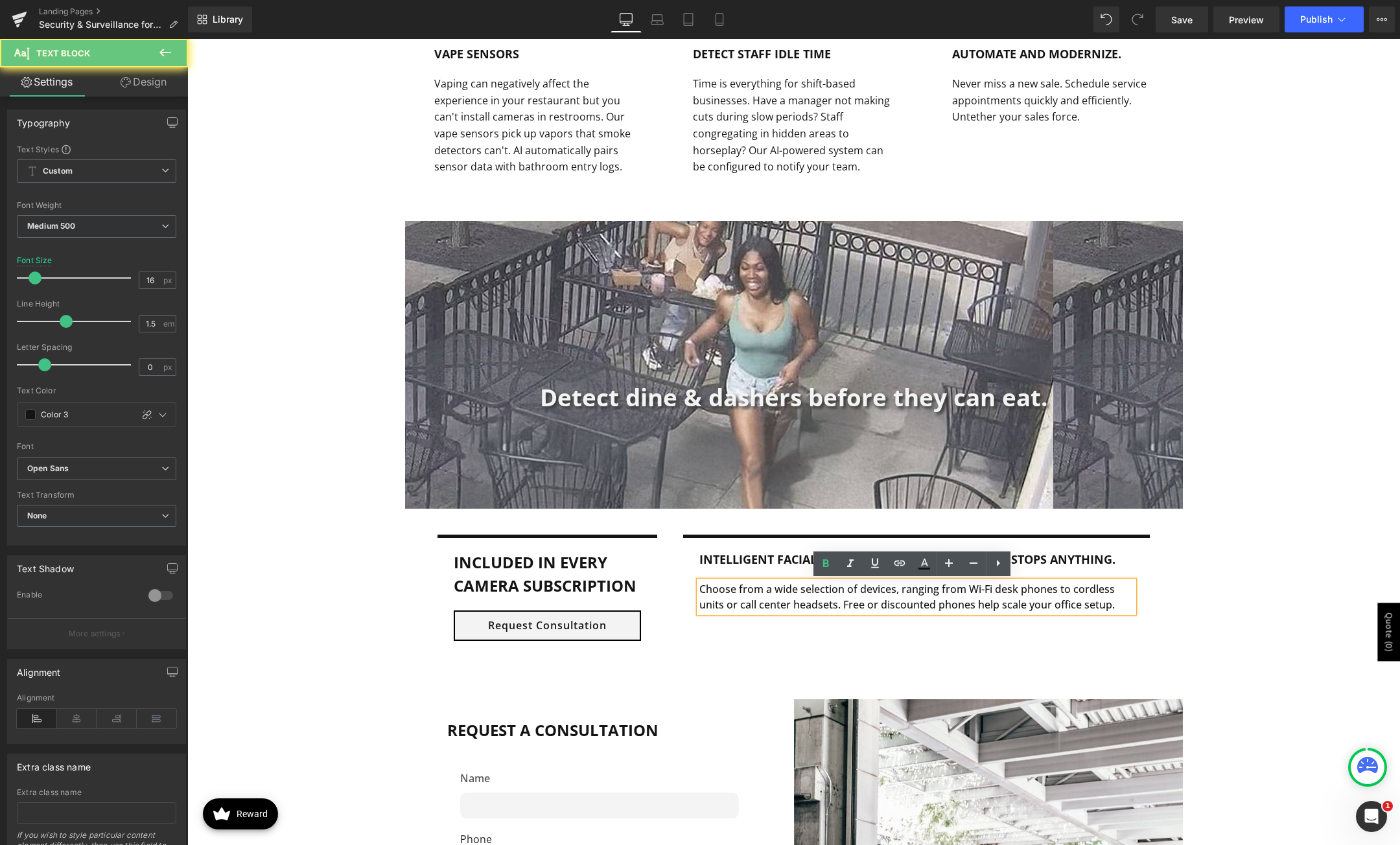
click at [1074, 601] on div "Choose from a wide selection of devices, ranging from Wi-Fi desk phones to cord…" at bounding box center [916, 597] width 434 height 31
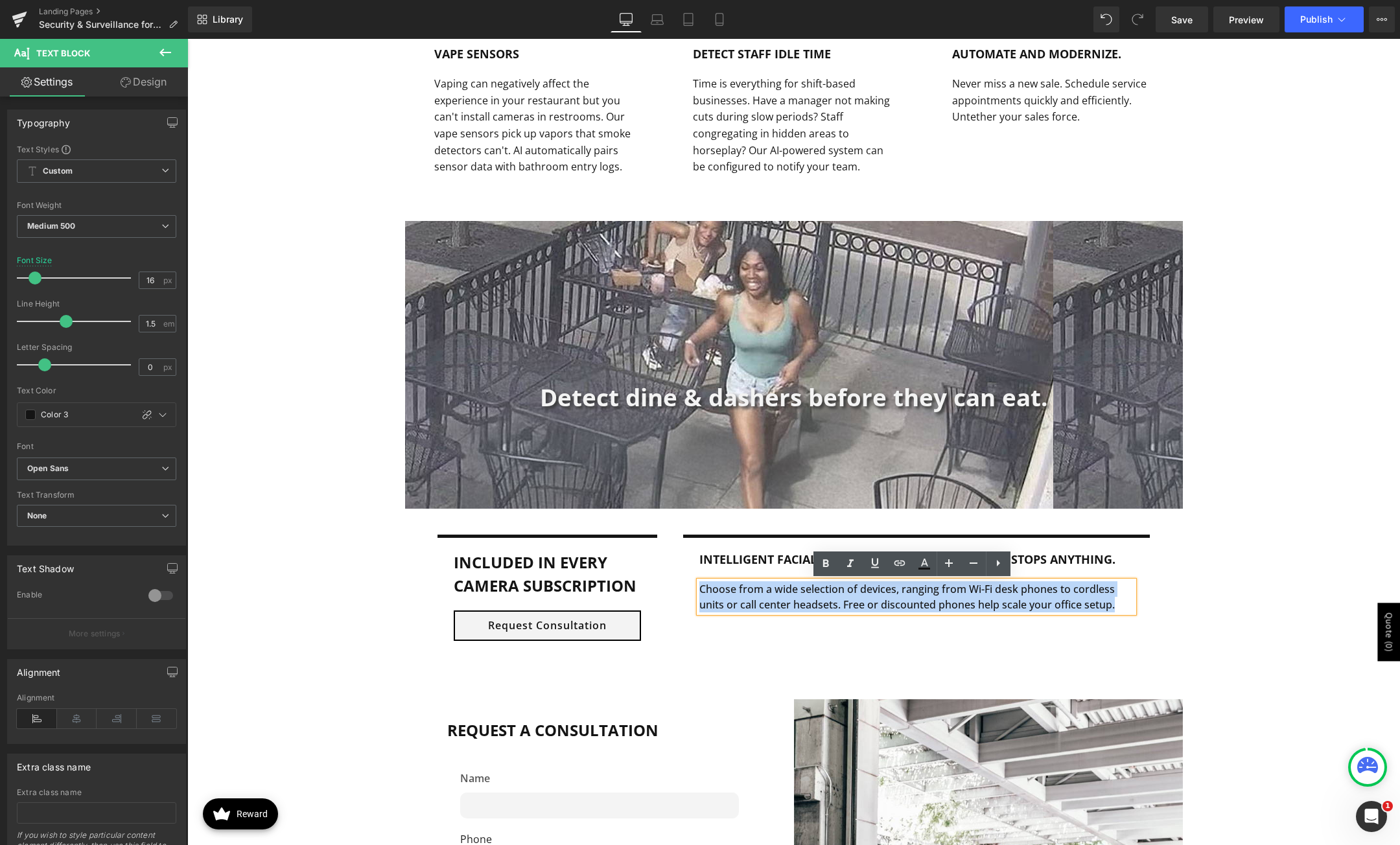
click at [1074, 601] on div "Choose from a wide selection of devices, ranging from Wi-Fi desk phones to cord…" at bounding box center [916, 597] width 434 height 31
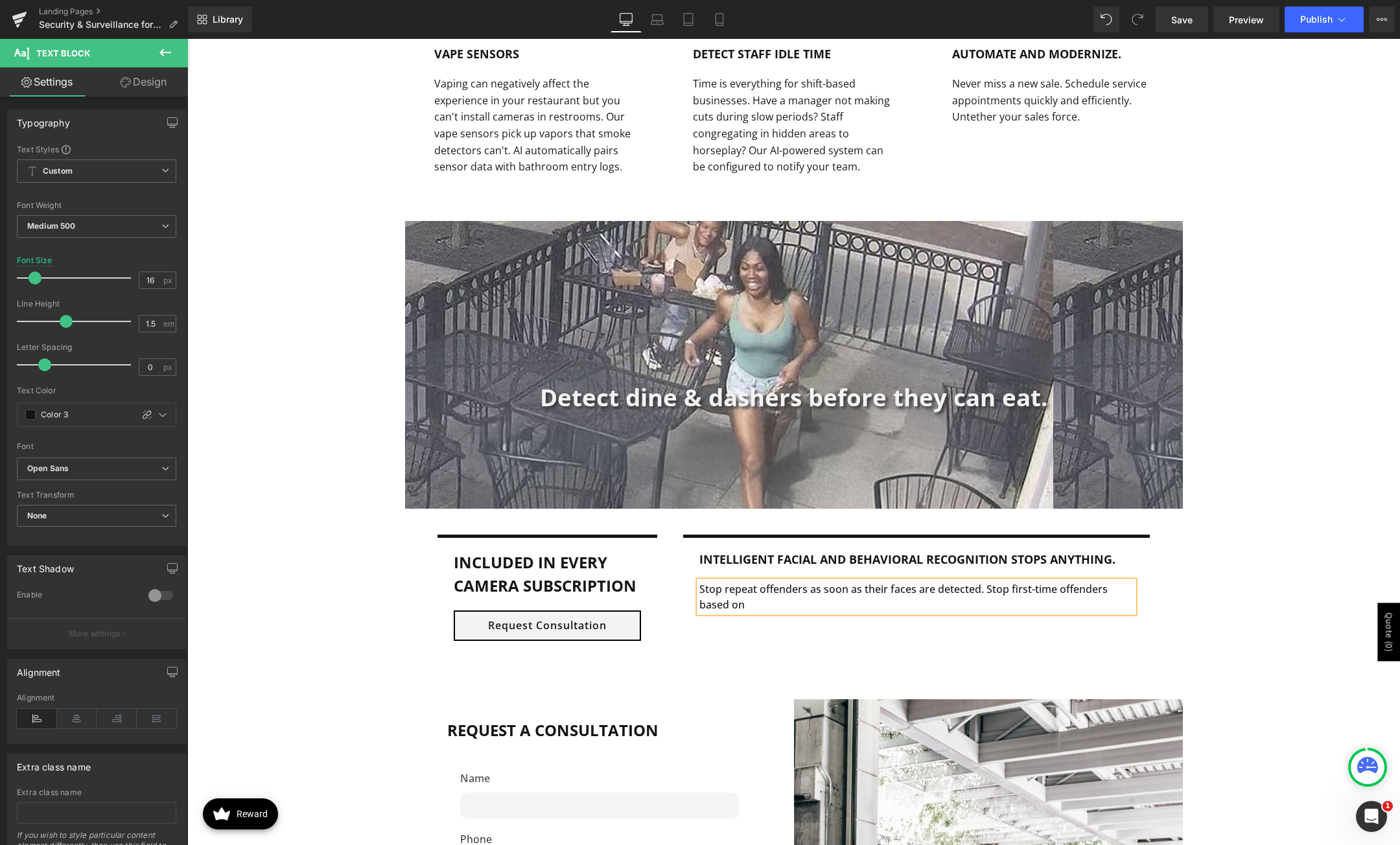
click at [994, 584] on div "Stop repeat offenders as soon as their faces are detected. Stop first-time offe…" at bounding box center [916, 597] width 434 height 31
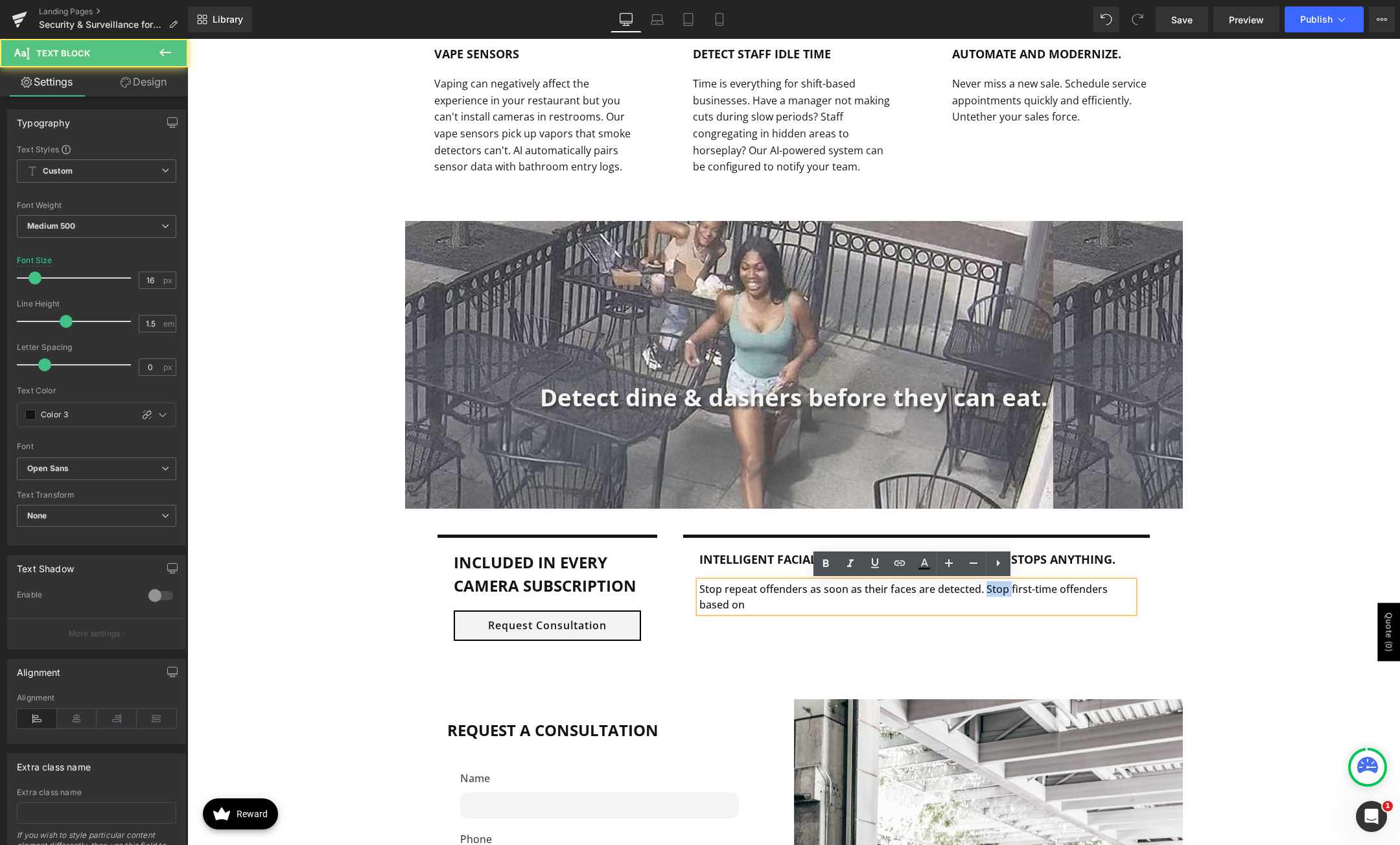
click at [993, 584] on div "Stop repeat offenders as soon as their faces are detected. Stop first-time offe…" at bounding box center [916, 597] width 434 height 31
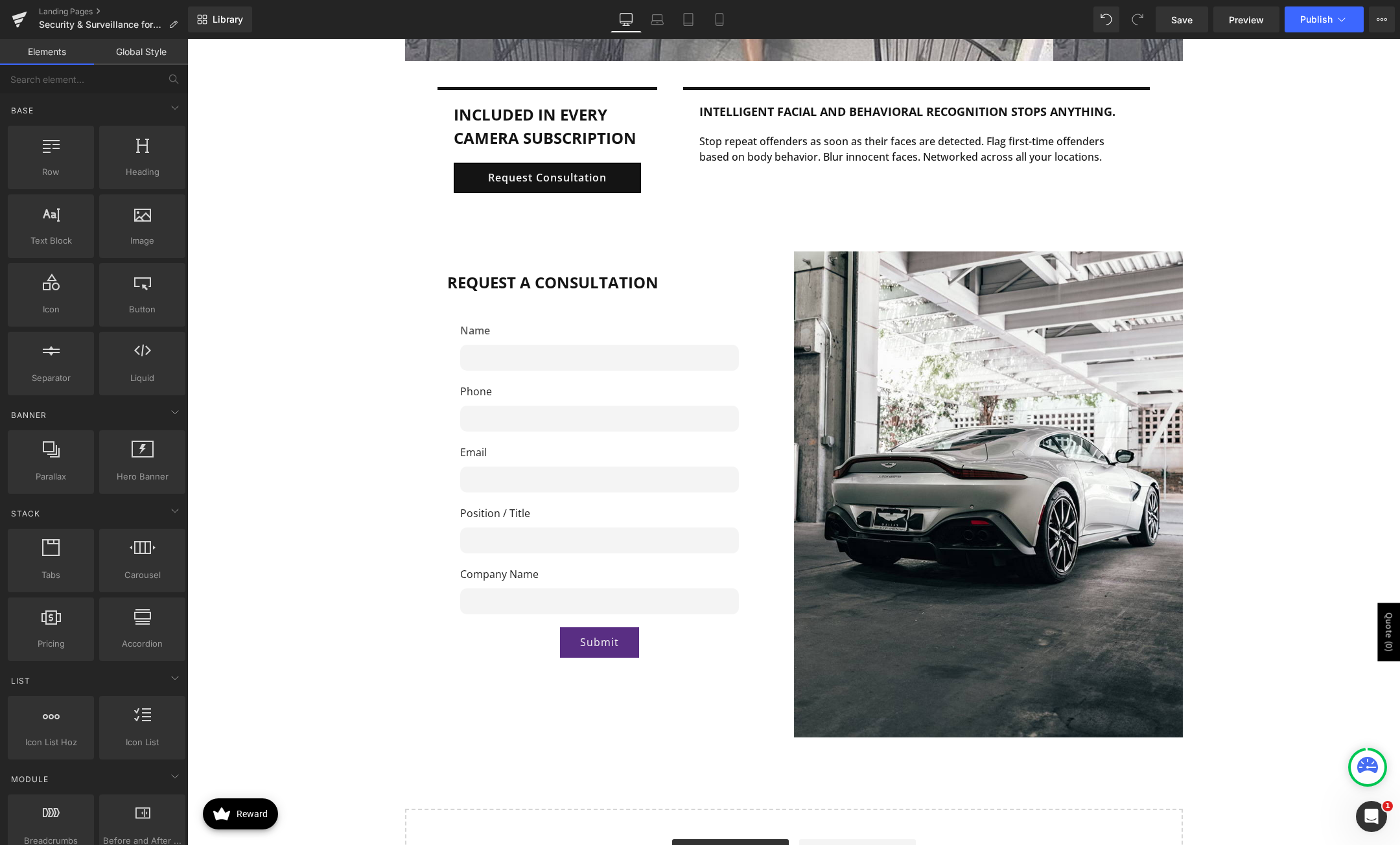
scroll to position [2335, 0]
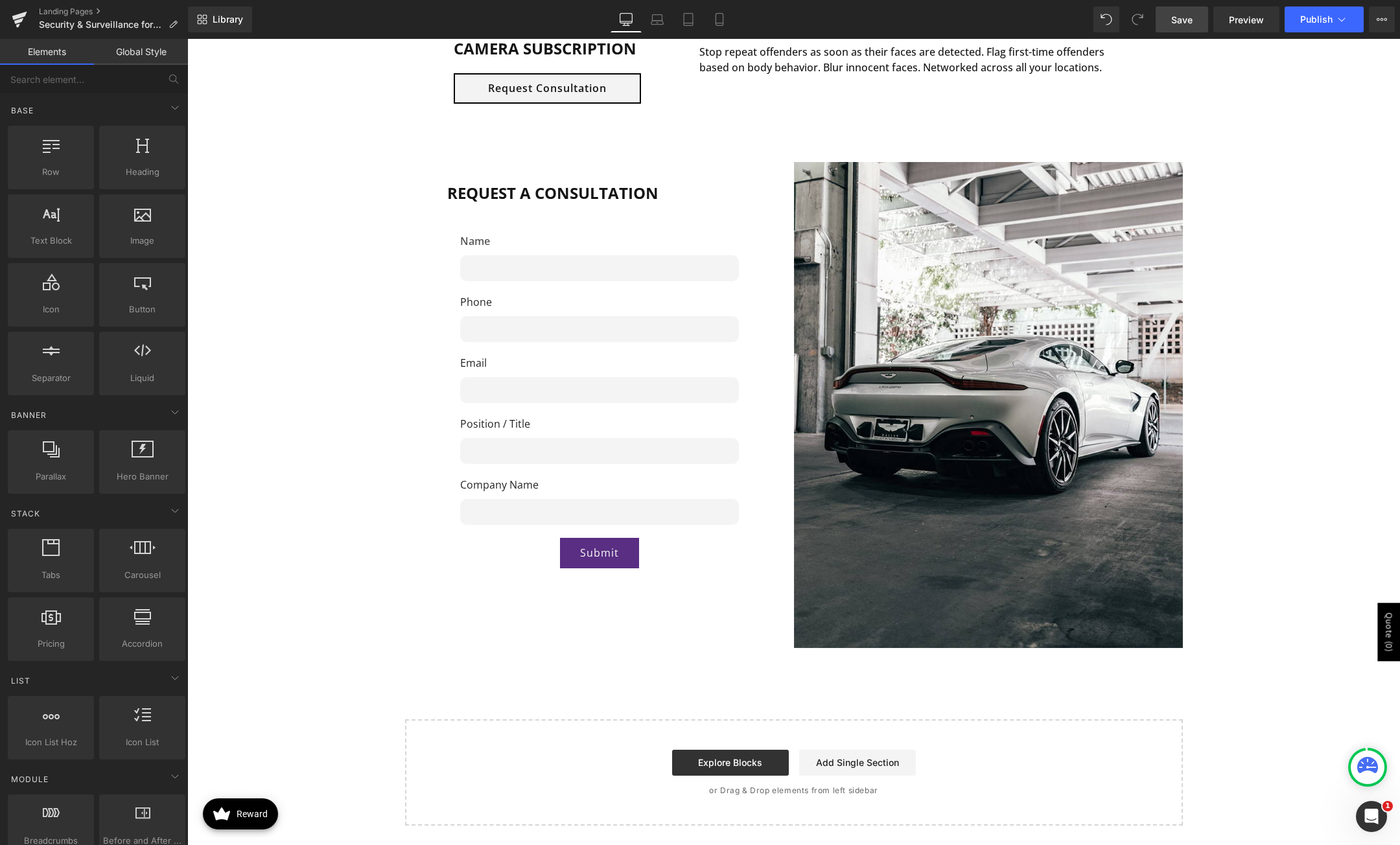
click at [1190, 15] on span "Save" at bounding box center [1182, 19] width 21 height 14
